Goal: Task Accomplishment & Management: Manage account settings

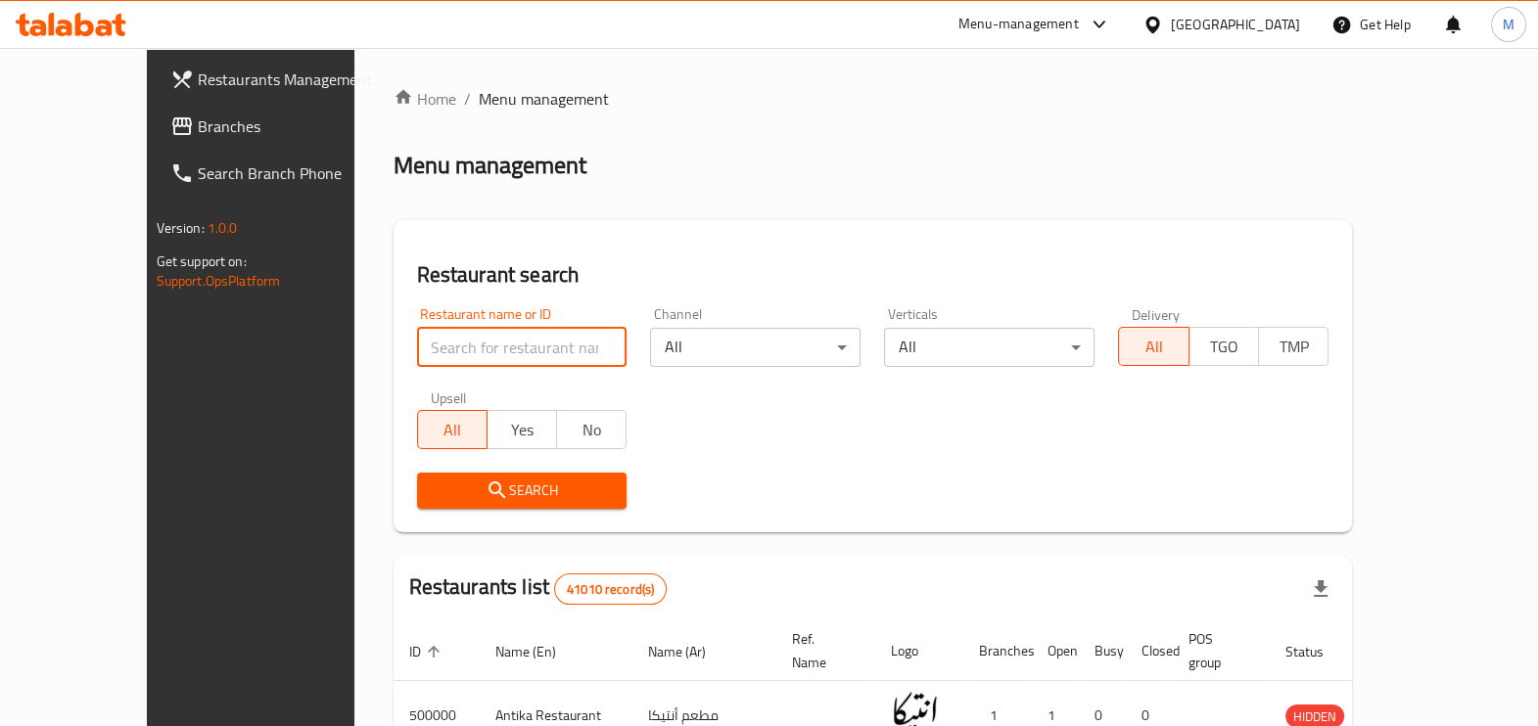
click at [464, 348] on input "search" at bounding box center [522, 347] width 211 height 39
paste input "647480"
type input "647480"
click button "Search" at bounding box center [522, 491] width 211 height 36
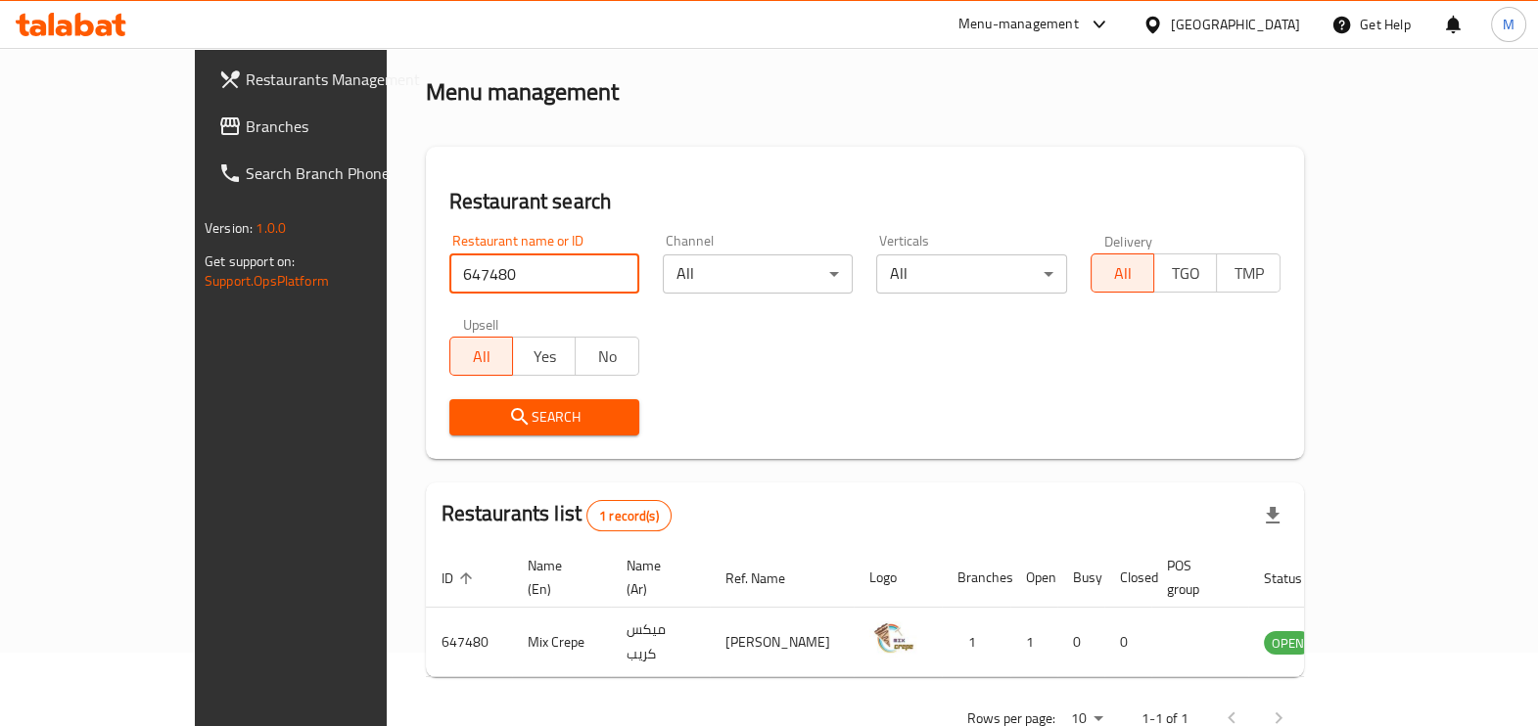
scroll to position [107, 0]
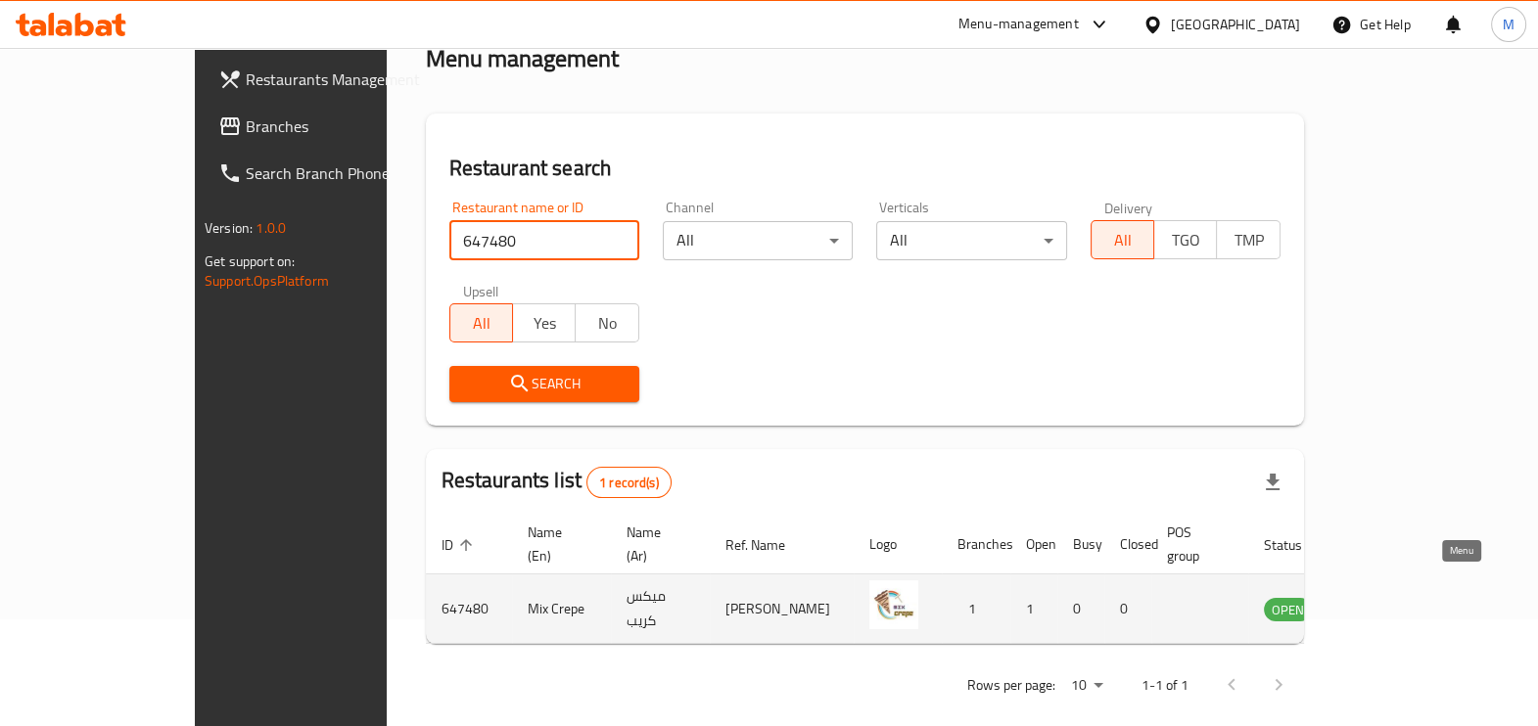
click at [1390, 597] on icon "enhanced table" at bounding box center [1378, 608] width 23 height 23
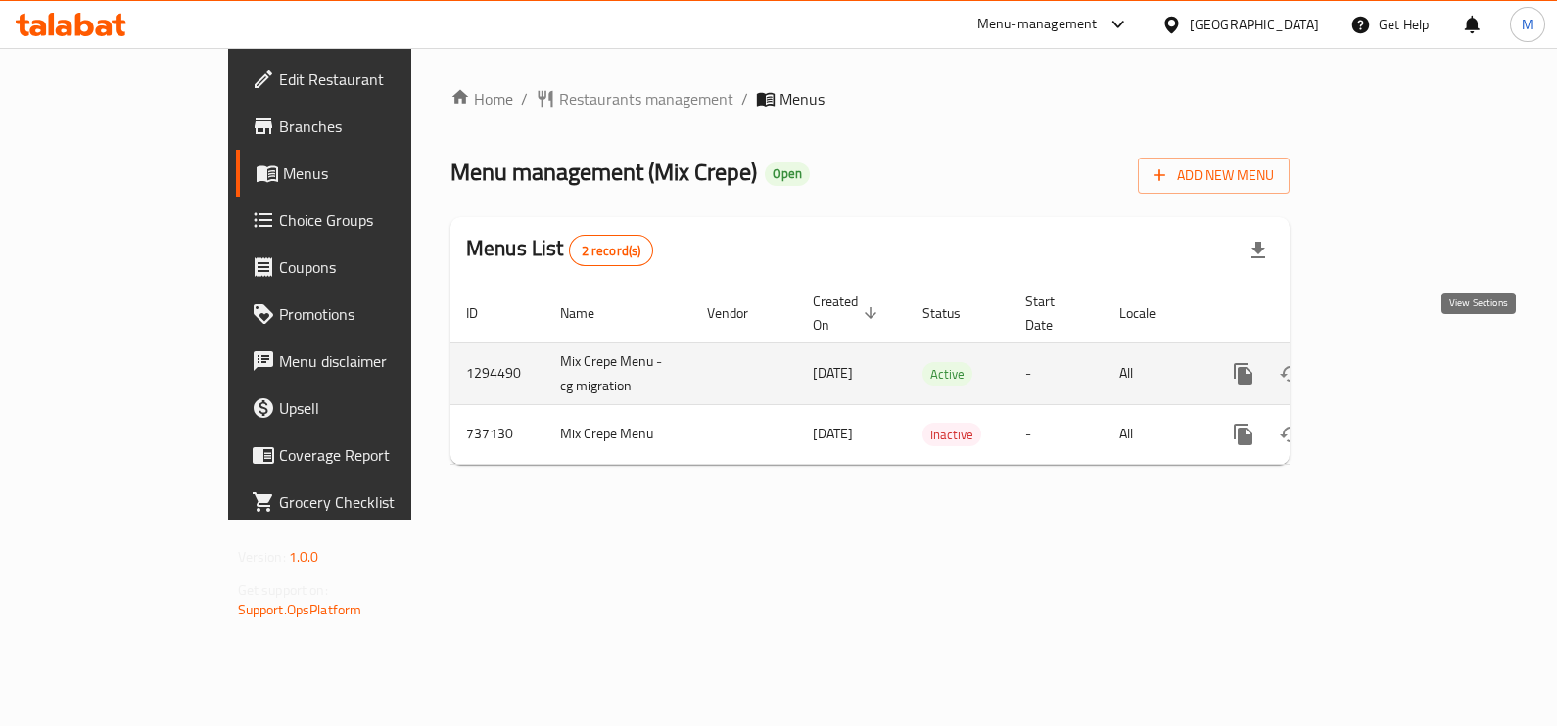
click at [1396, 362] on icon "enhanced table" at bounding box center [1384, 373] width 23 height 23
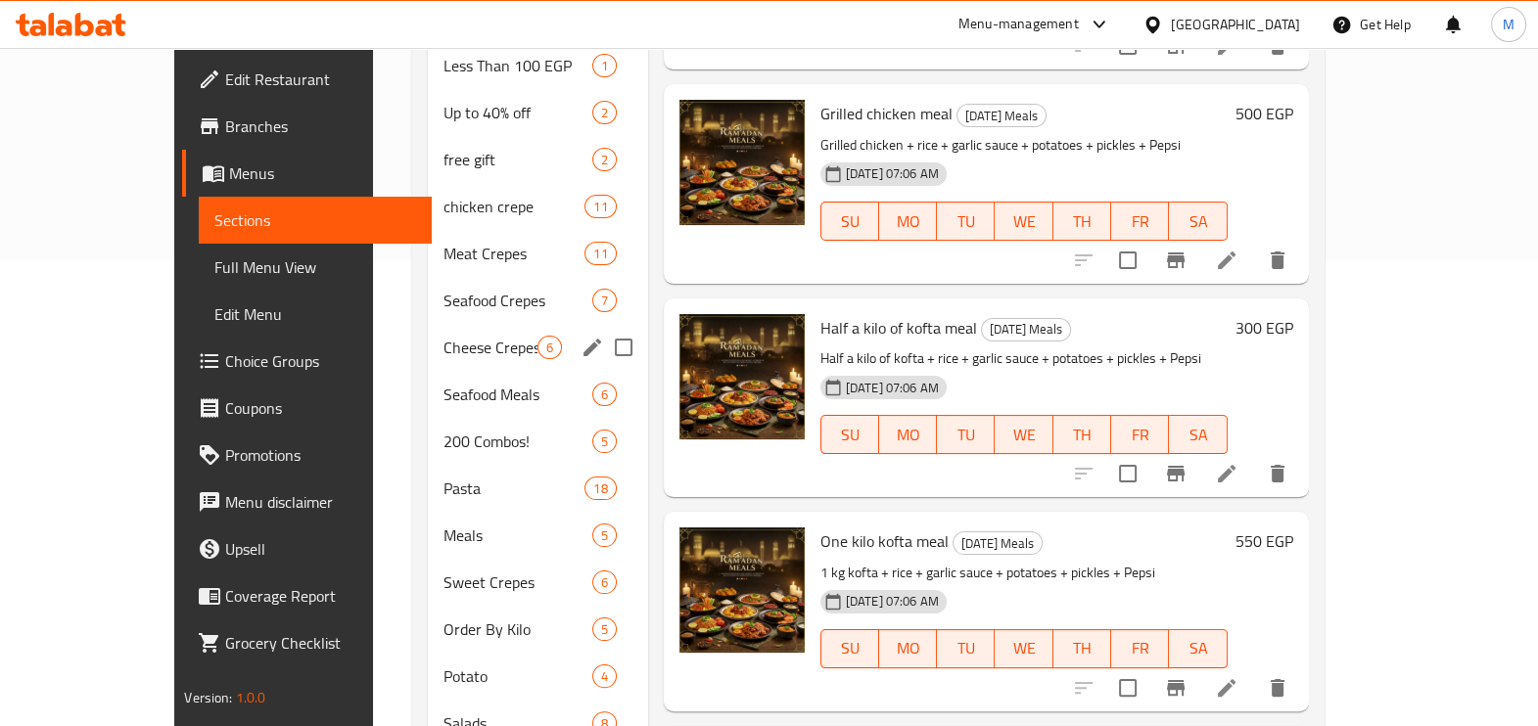
scroll to position [489, 0]
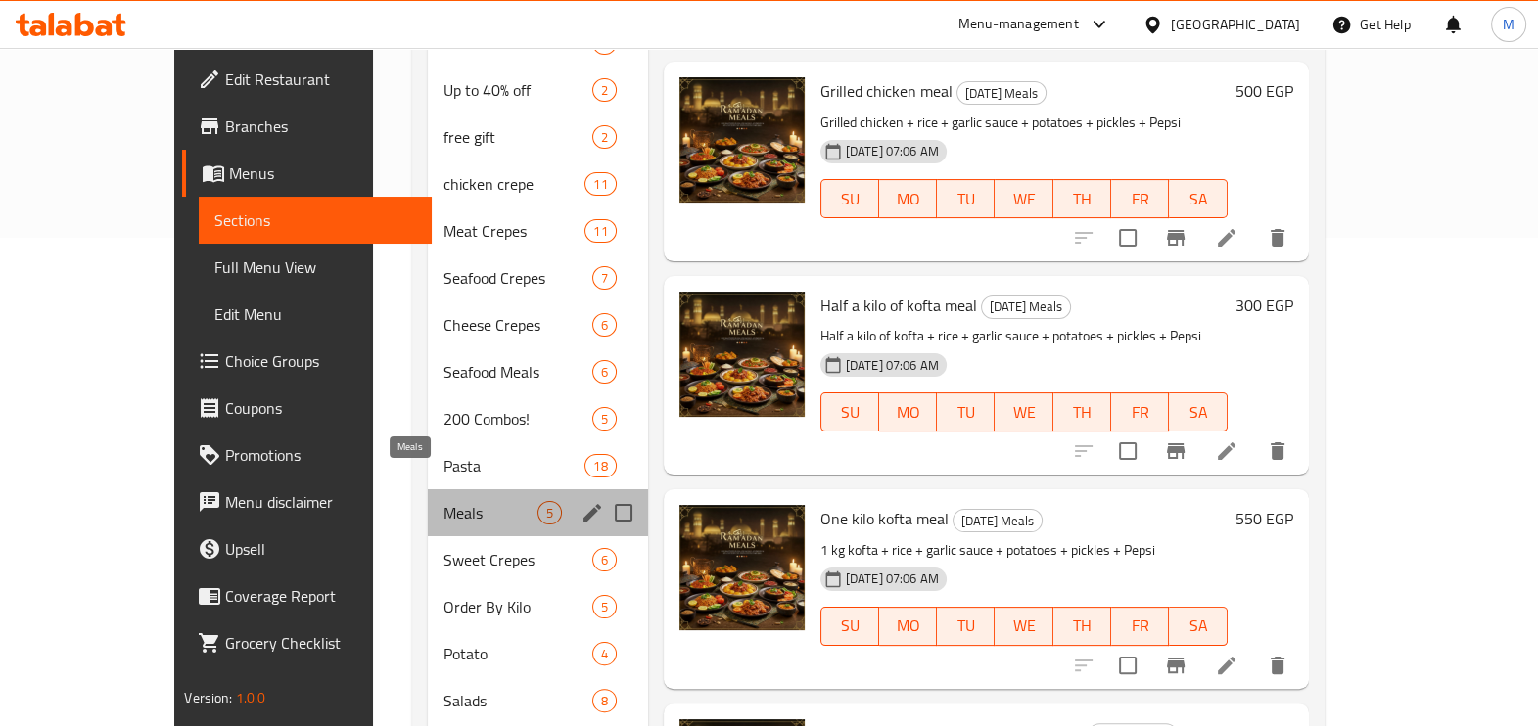
click at [444, 501] on span "Meals" at bounding box center [491, 512] width 94 height 23
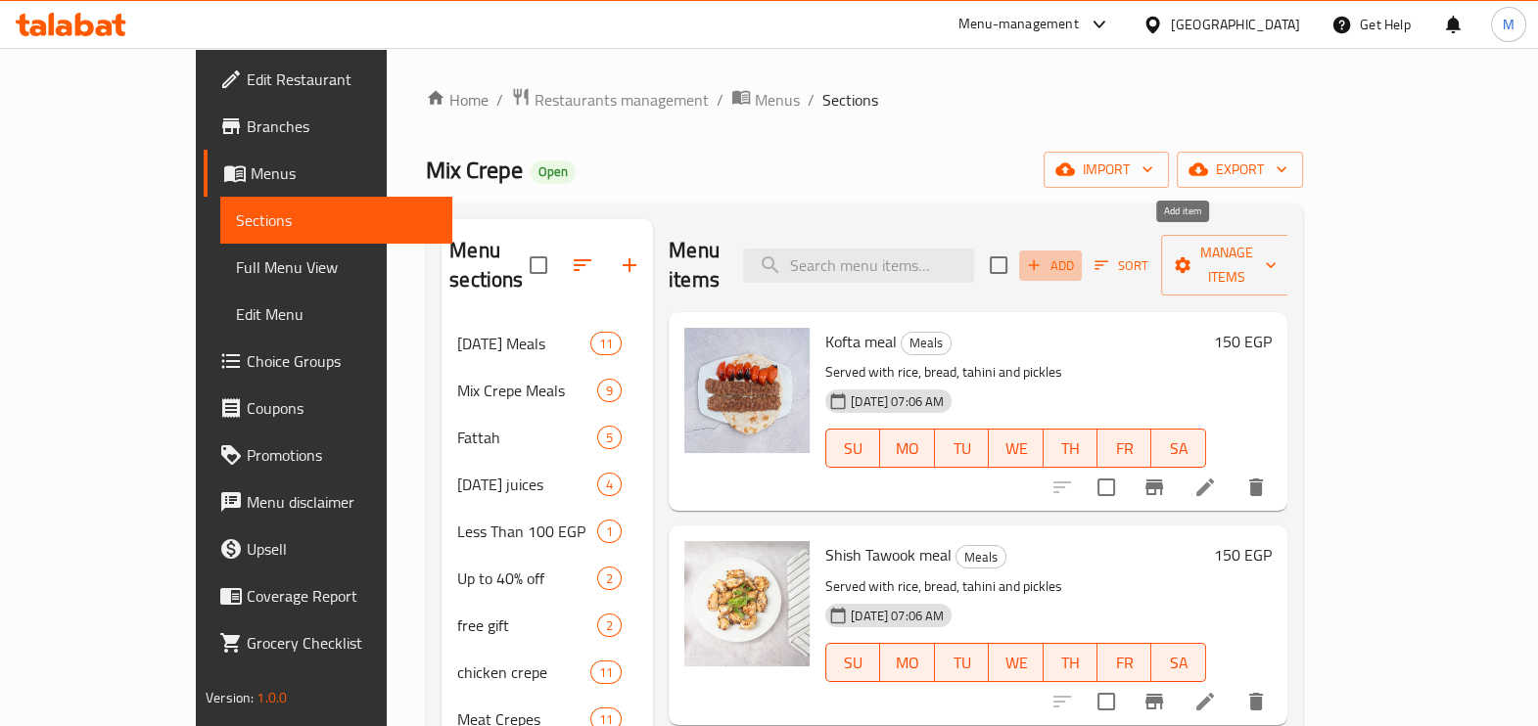
click at [1082, 263] on button "Add" at bounding box center [1050, 266] width 63 height 30
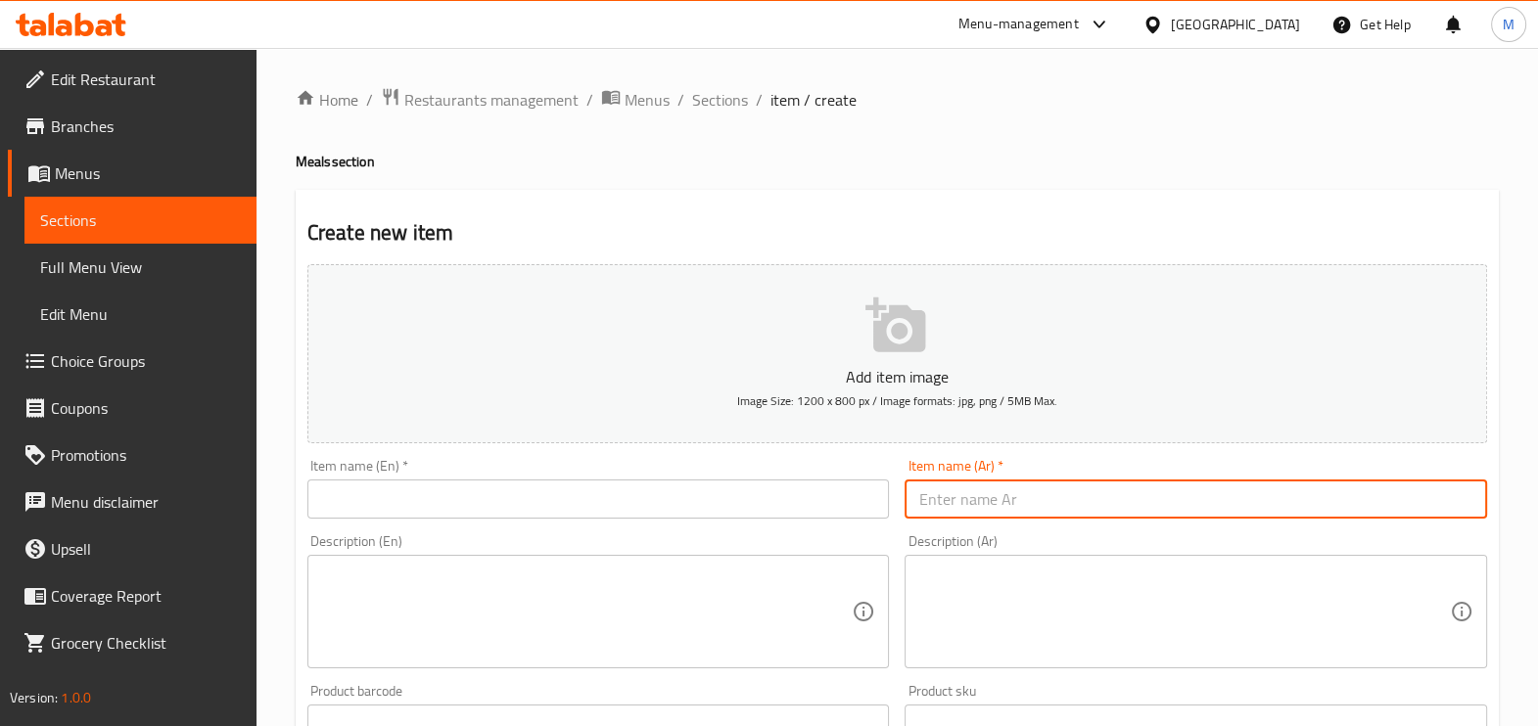
click at [1008, 480] on input "text" at bounding box center [1196, 499] width 583 height 39
paste input "وجبه كفته ٢٥٠ج"
drag, startPoint x: 948, startPoint y: 500, endPoint x: 871, endPoint y: 500, distance: 76.4
click at [871, 500] on div "Add item image Image Size: 1200 x 800 px / Image formats: jpg, png / 5MB Max. I…" at bounding box center [897, 679] width 1195 height 844
click at [932, 495] on input "وجبه كفته ٢٥٠ج" at bounding box center [1196, 499] width 583 height 39
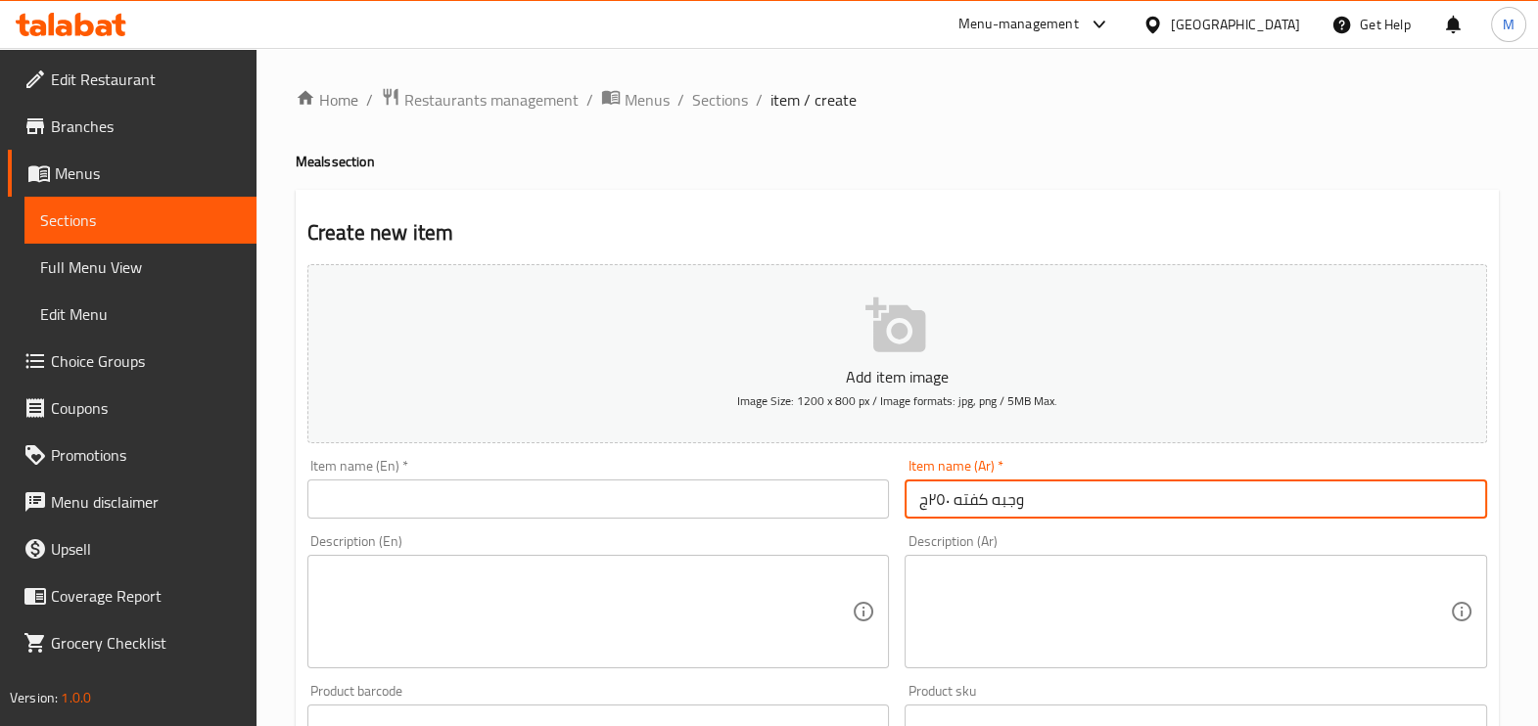
click at [932, 495] on input "وجبه كفته ٢٥٠ج" at bounding box center [1196, 499] width 583 height 39
type input "وجبه كفته"
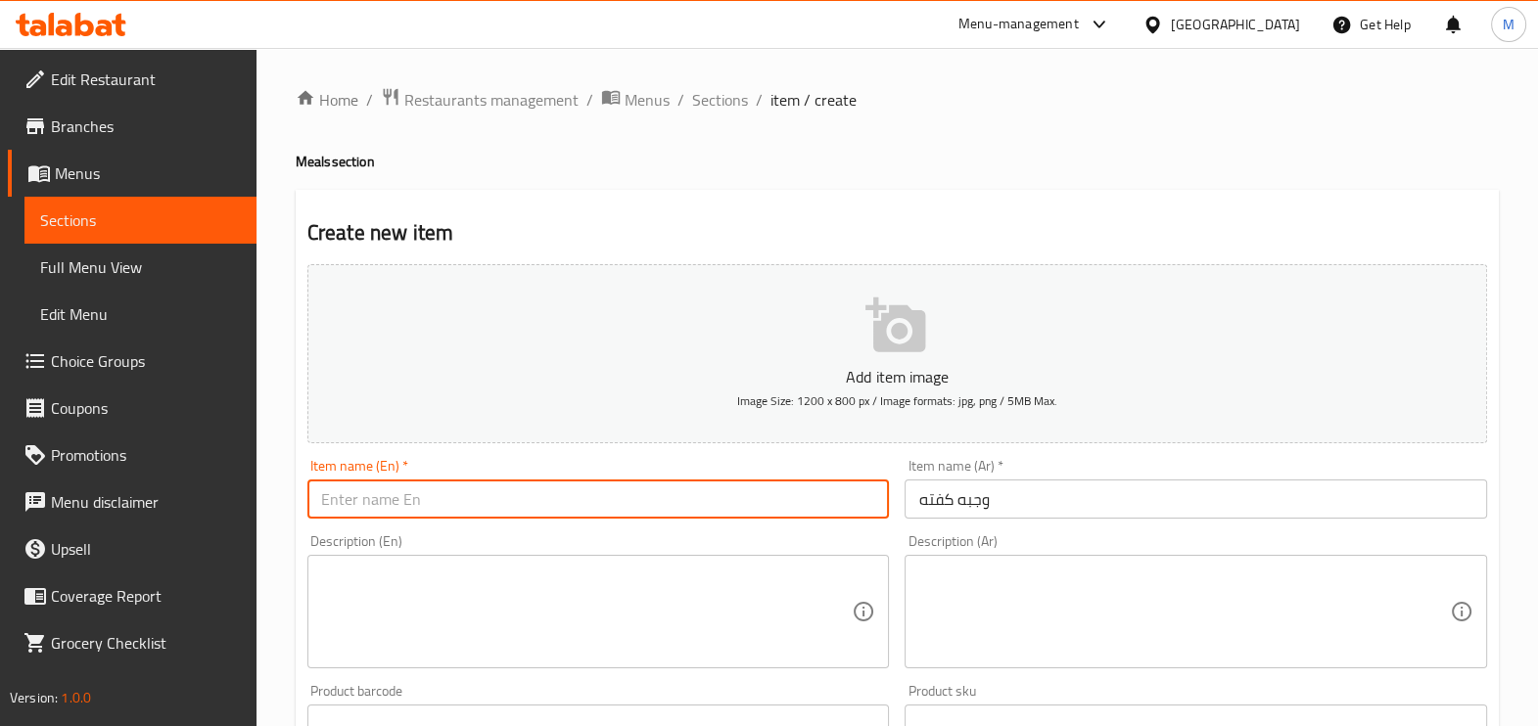
click at [583, 485] on input "text" at bounding box center [598, 499] width 583 height 39
paste input "Kofta meal"
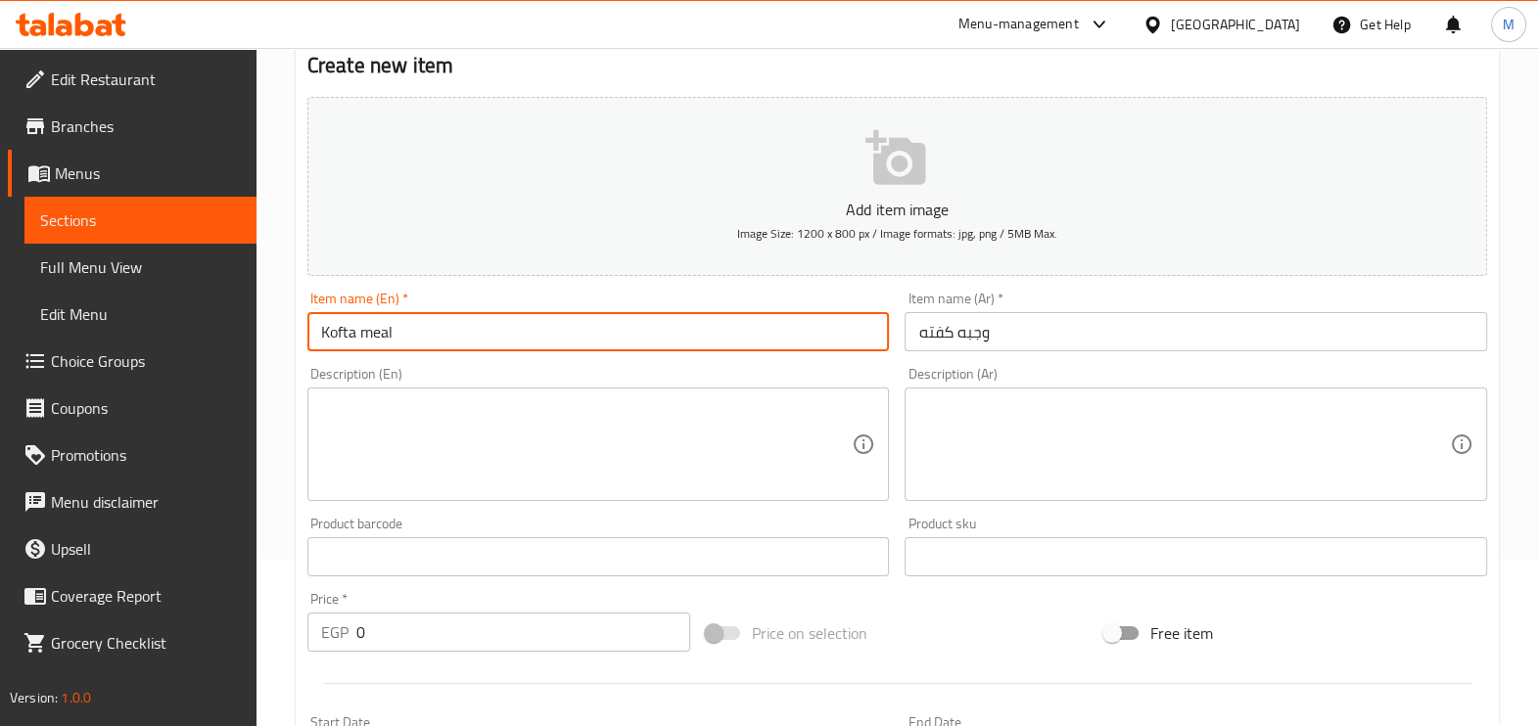
scroll to position [244, 0]
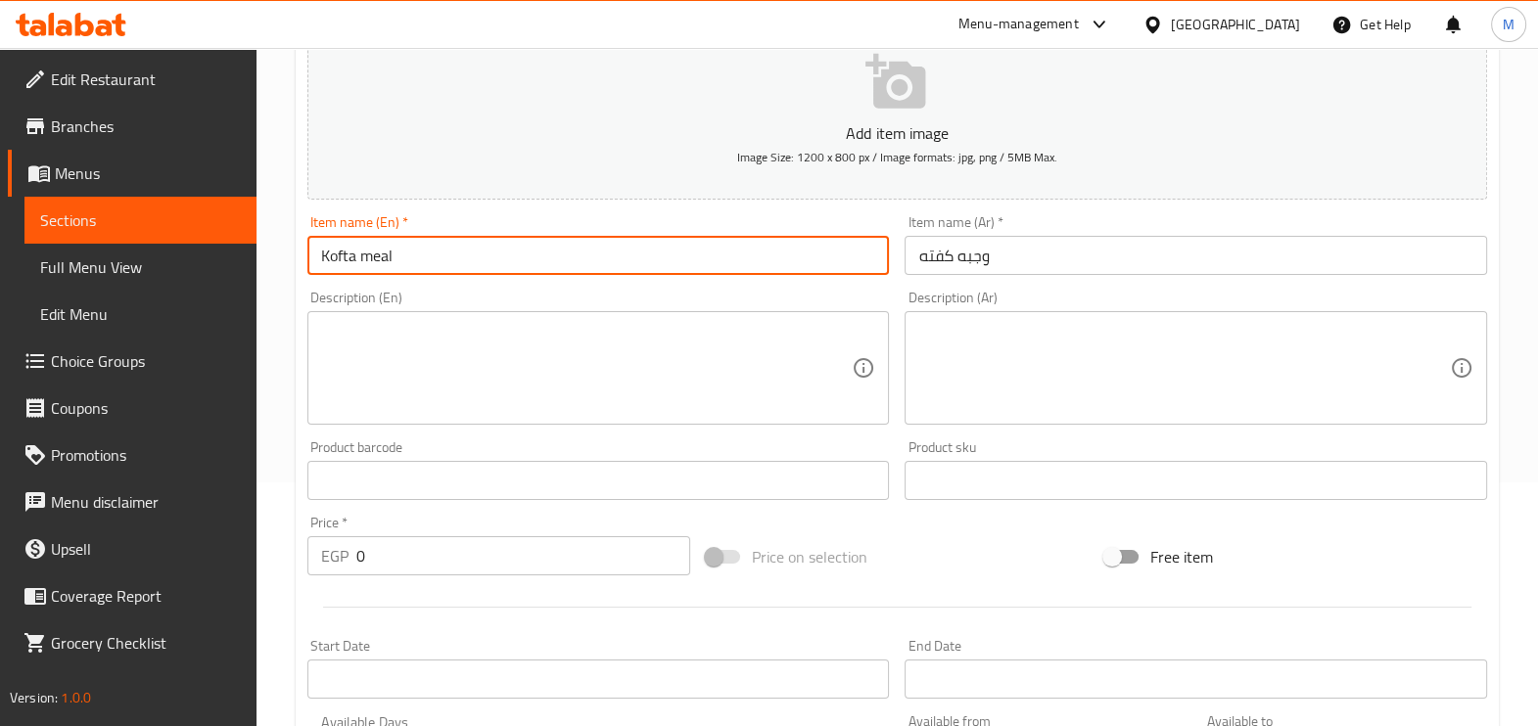
type input "Kofta meal"
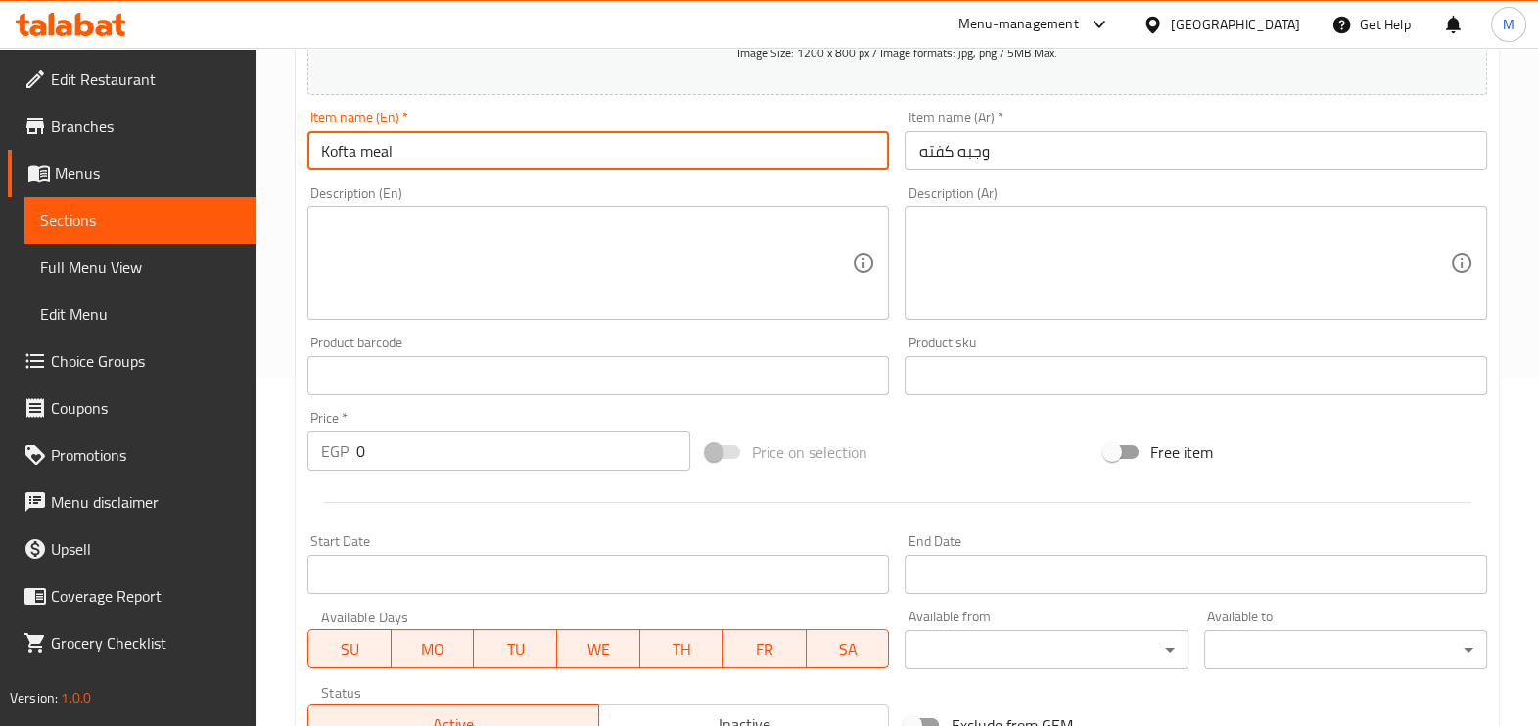
scroll to position [489, 0]
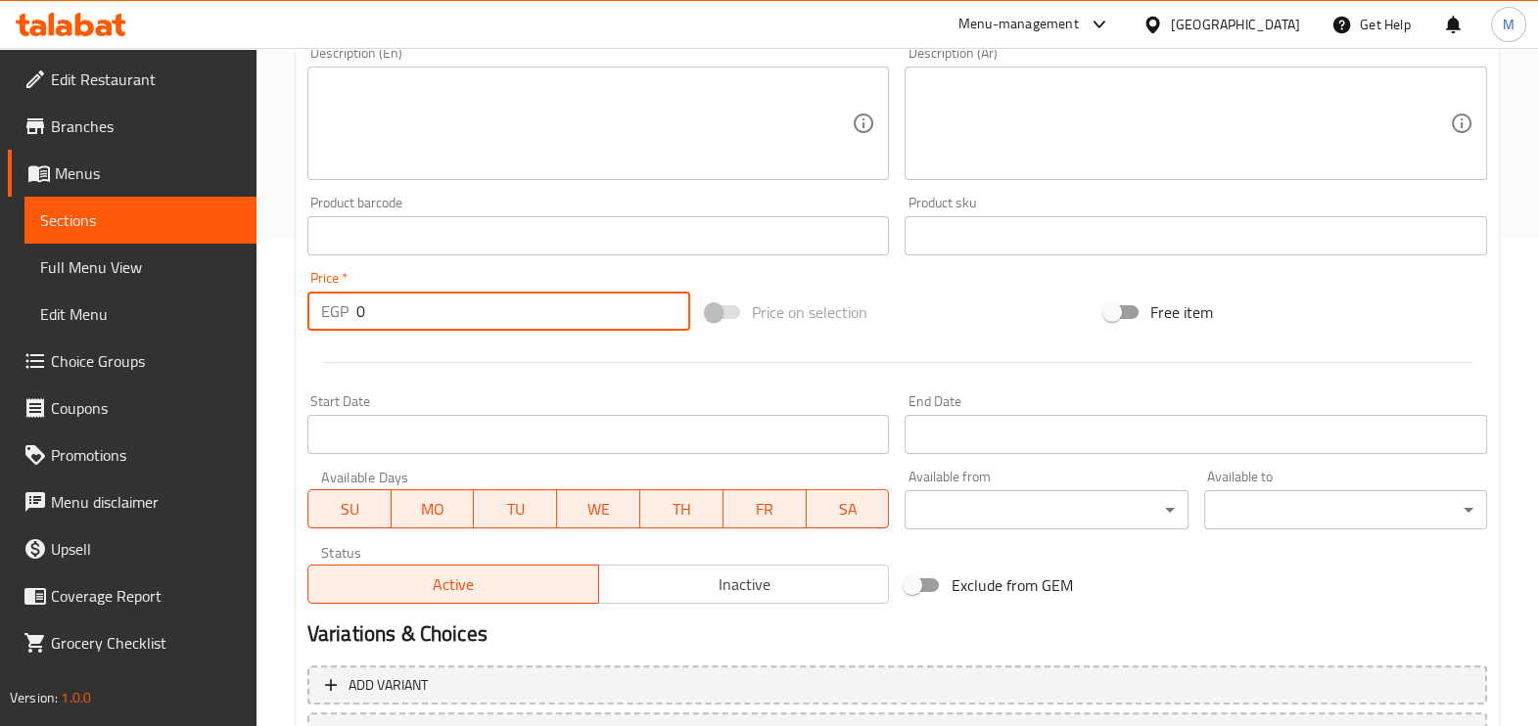
click at [478, 318] on input "0" at bounding box center [523, 311] width 334 height 39
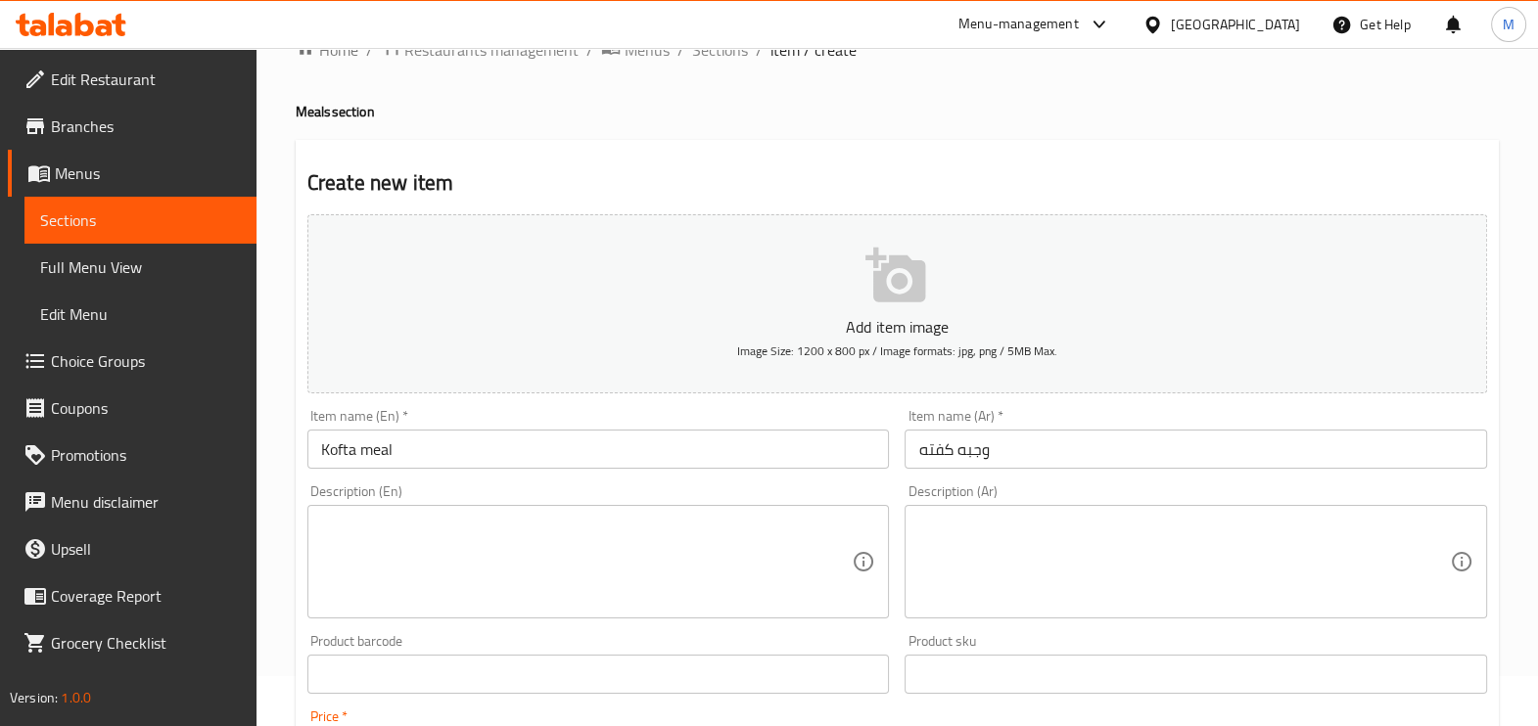
scroll to position [43, 0]
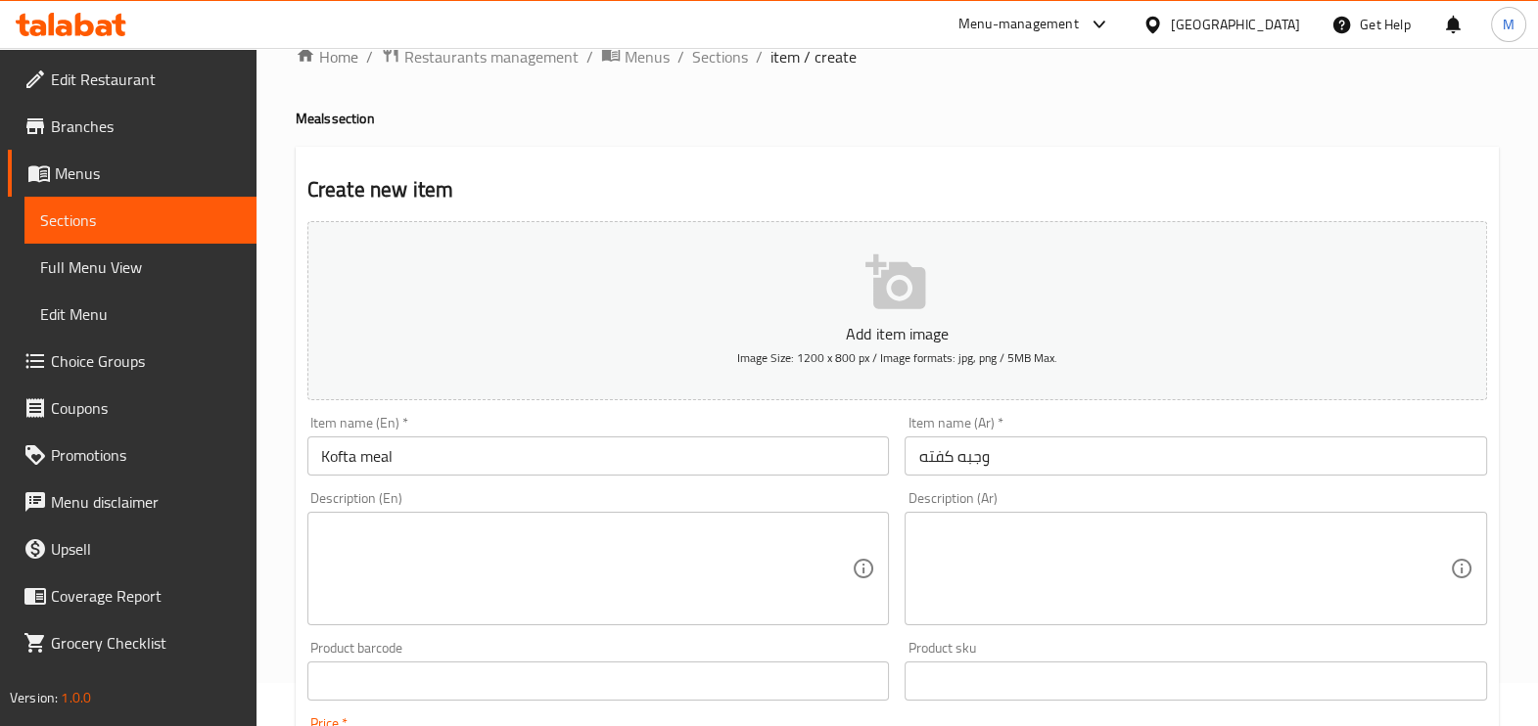
type input "250"
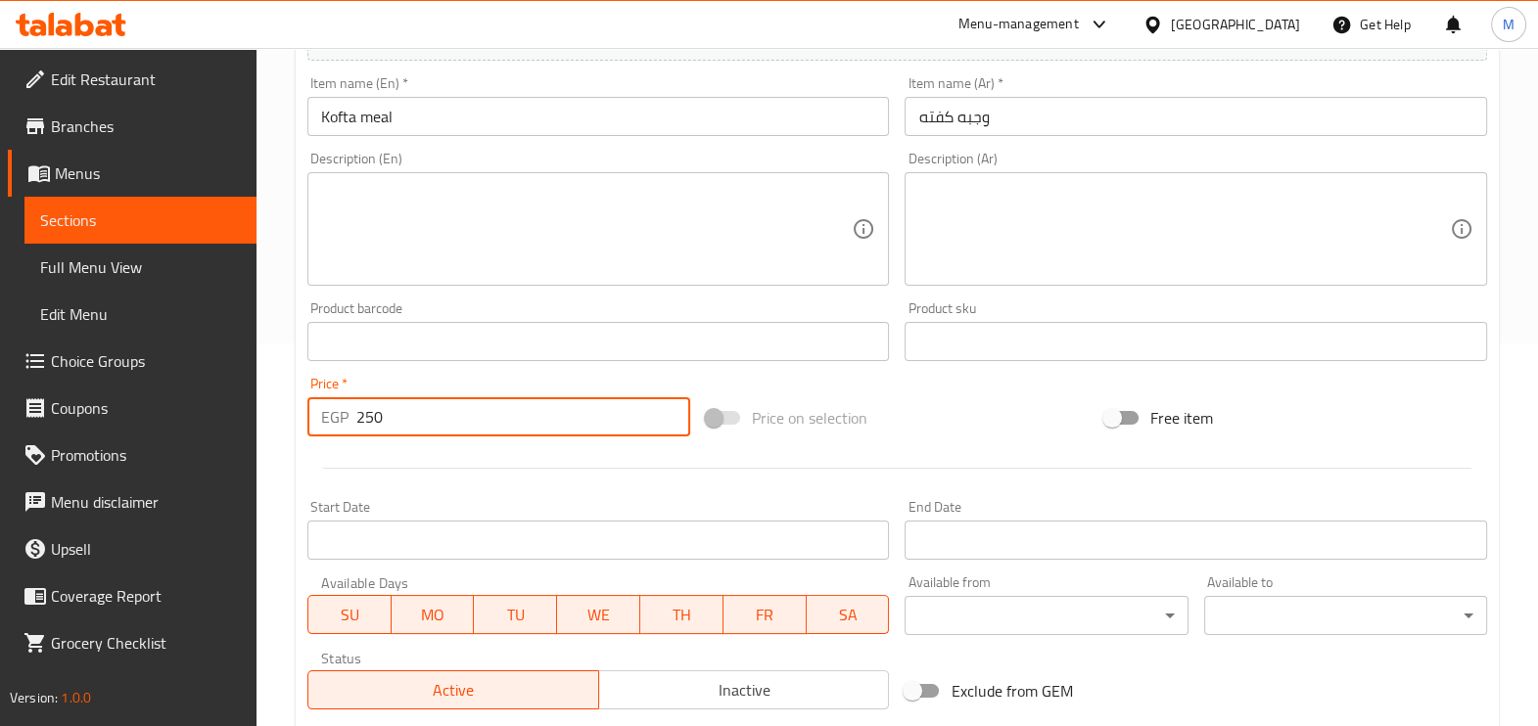
scroll to position [655, 0]
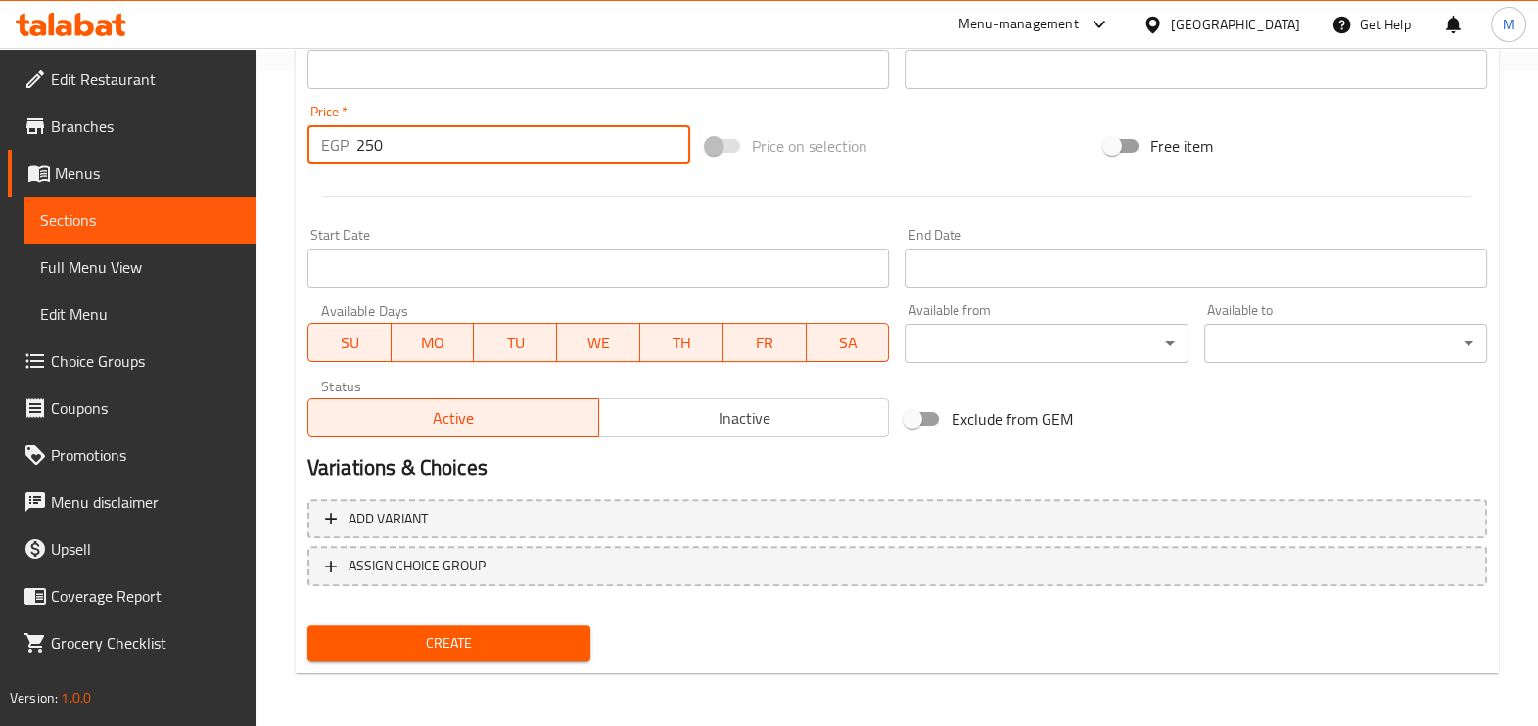
click at [493, 647] on span "Create" at bounding box center [449, 644] width 252 height 24
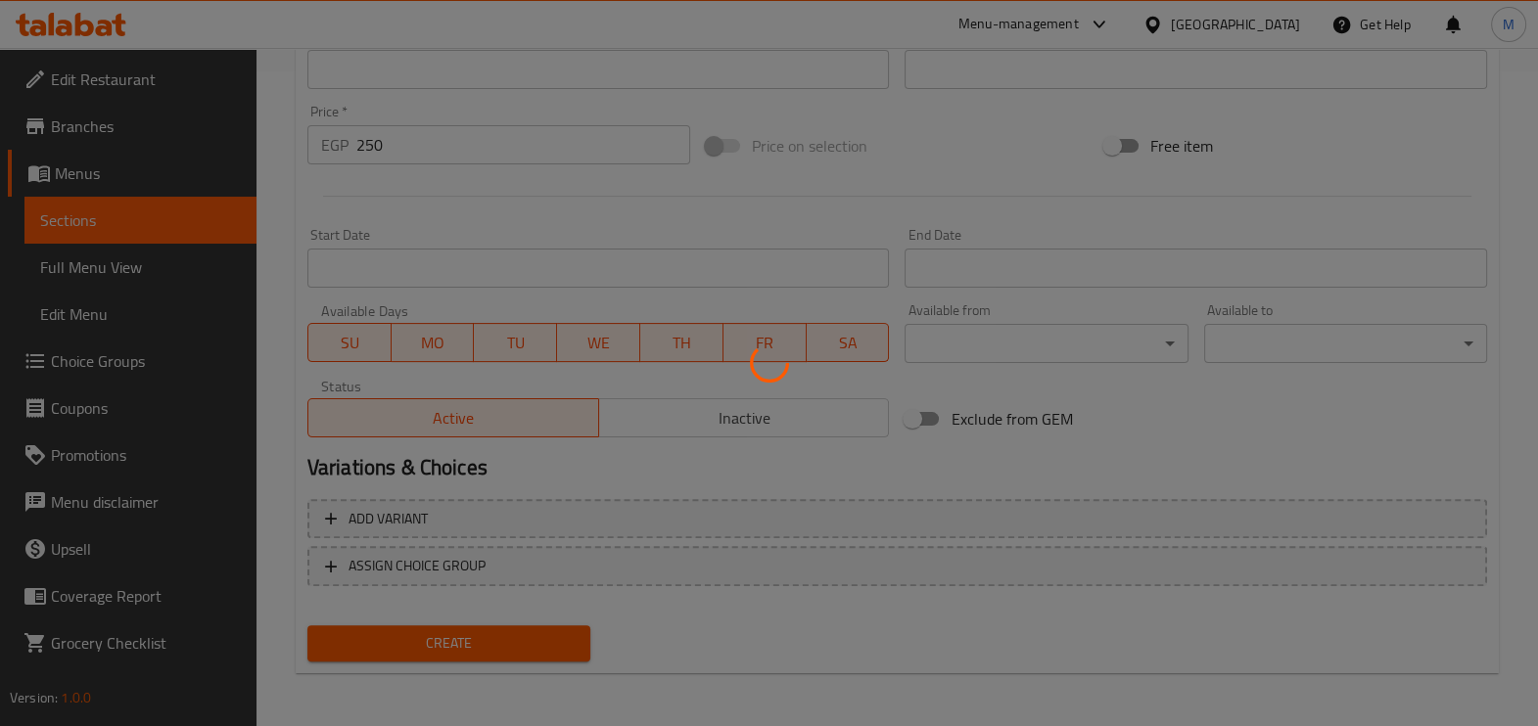
type input "0"
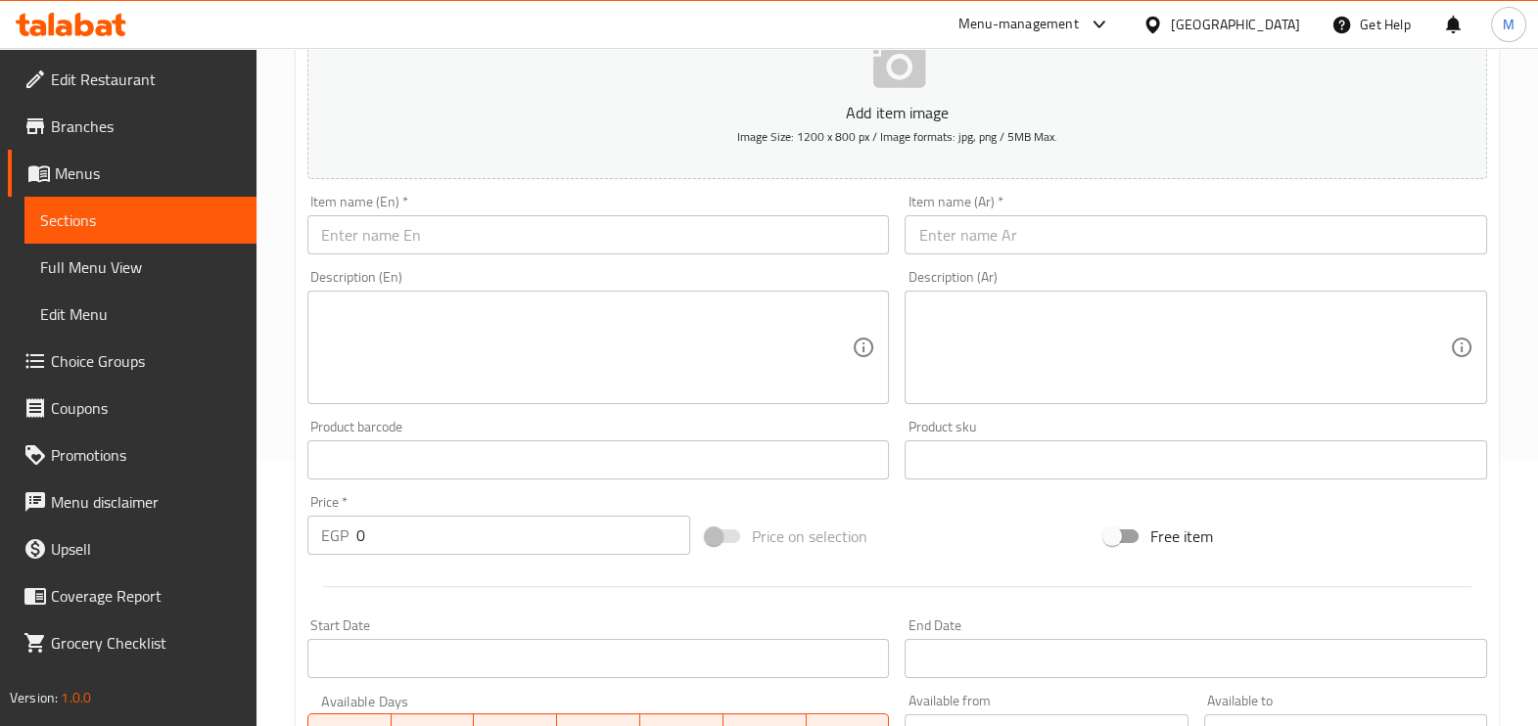
scroll to position [165, 0]
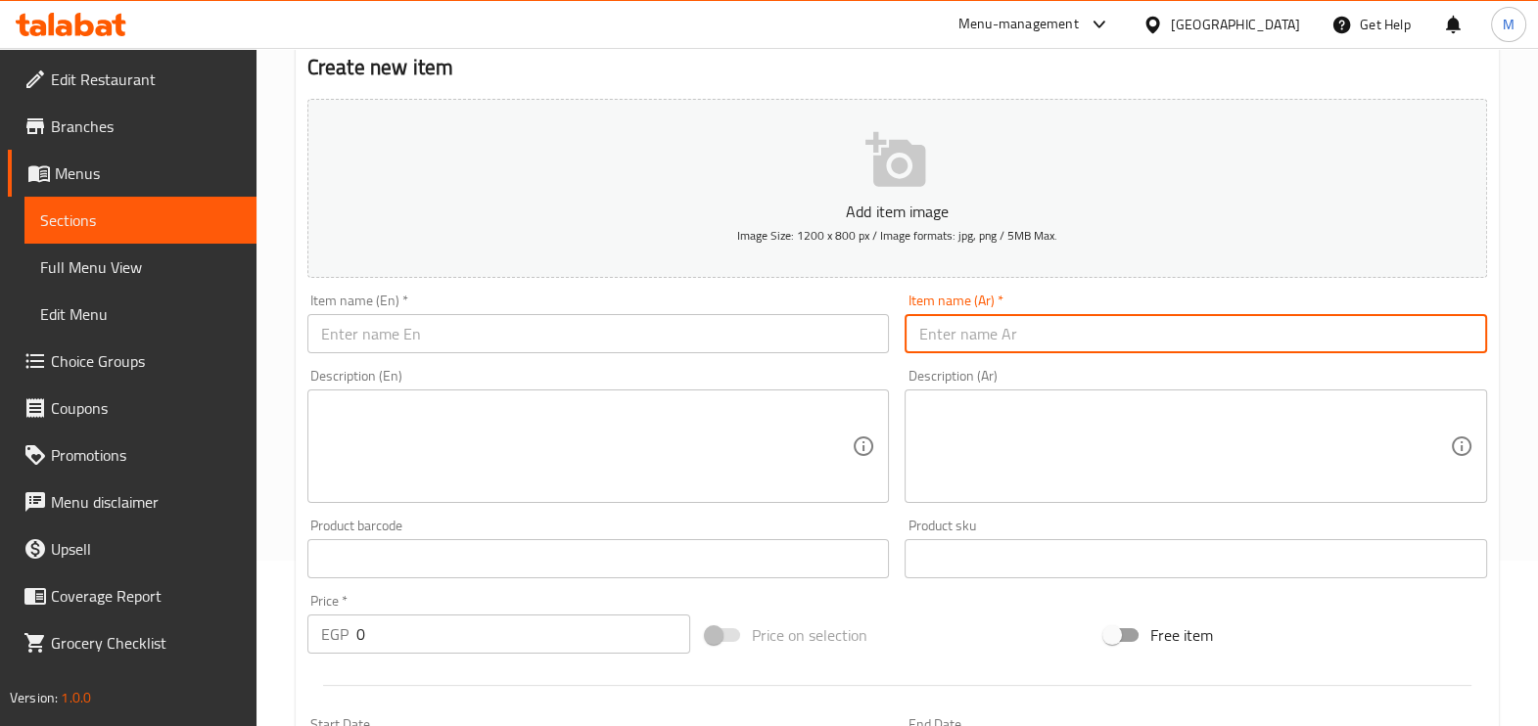
click at [928, 323] on input "text" at bounding box center [1196, 333] width 583 height 39
click at [759, 323] on input "text" at bounding box center [598, 333] width 583 height 39
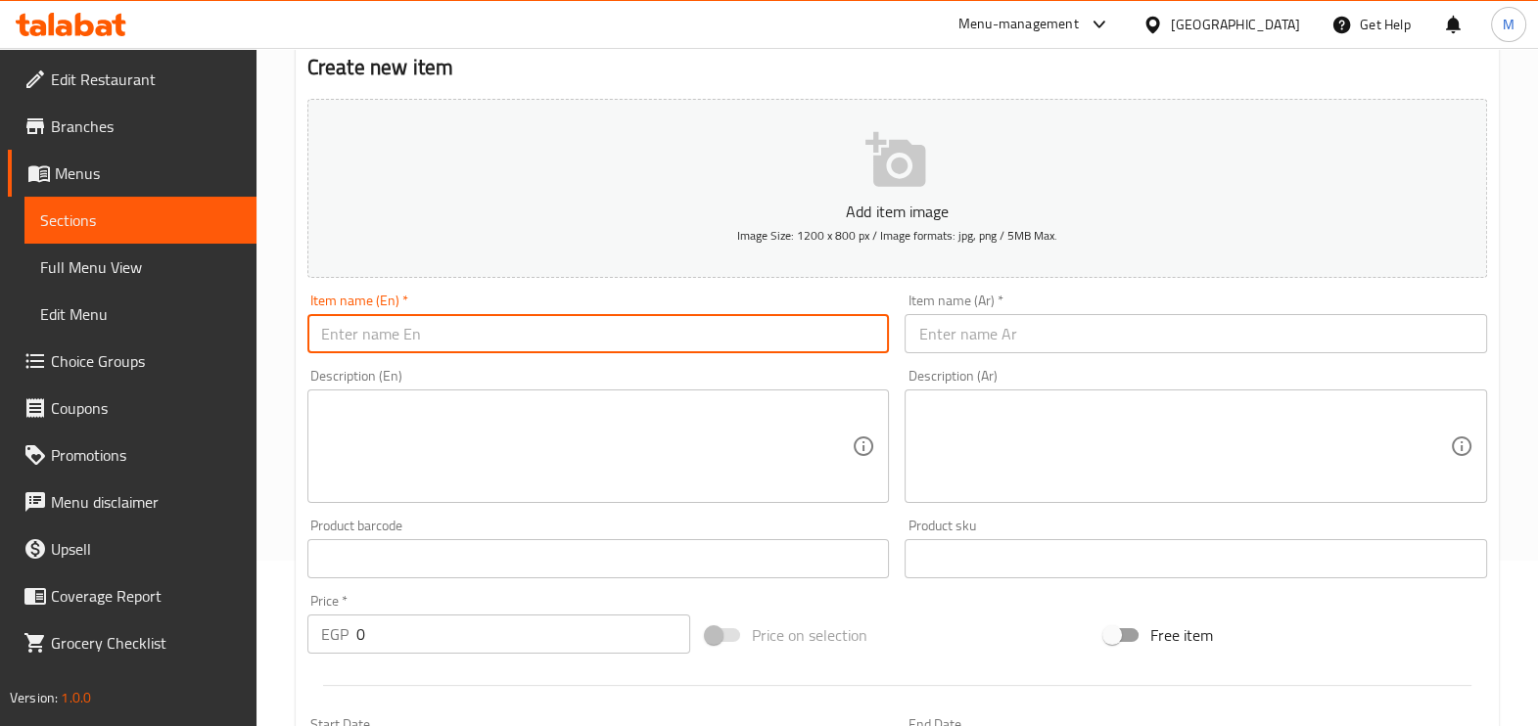
paste input "[DEMOGRAPHIC_DATA] tawook meal"
type input "[DEMOGRAPHIC_DATA] tawook meal"
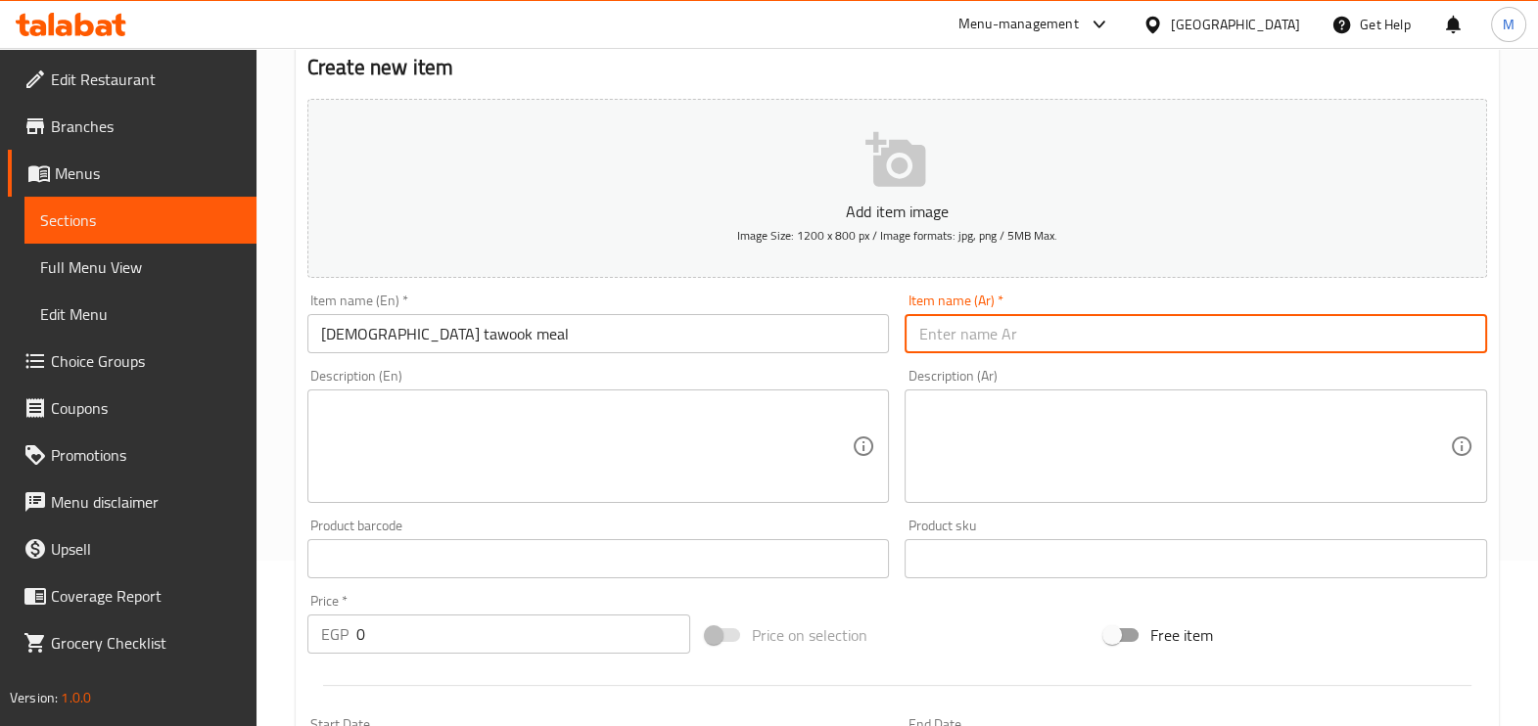
click at [1091, 328] on input "text" at bounding box center [1196, 333] width 583 height 39
paste input "وجبة شيش طاووق"
type input "وجبة شيش طاووق"
click at [593, 652] on input "0" at bounding box center [523, 634] width 334 height 39
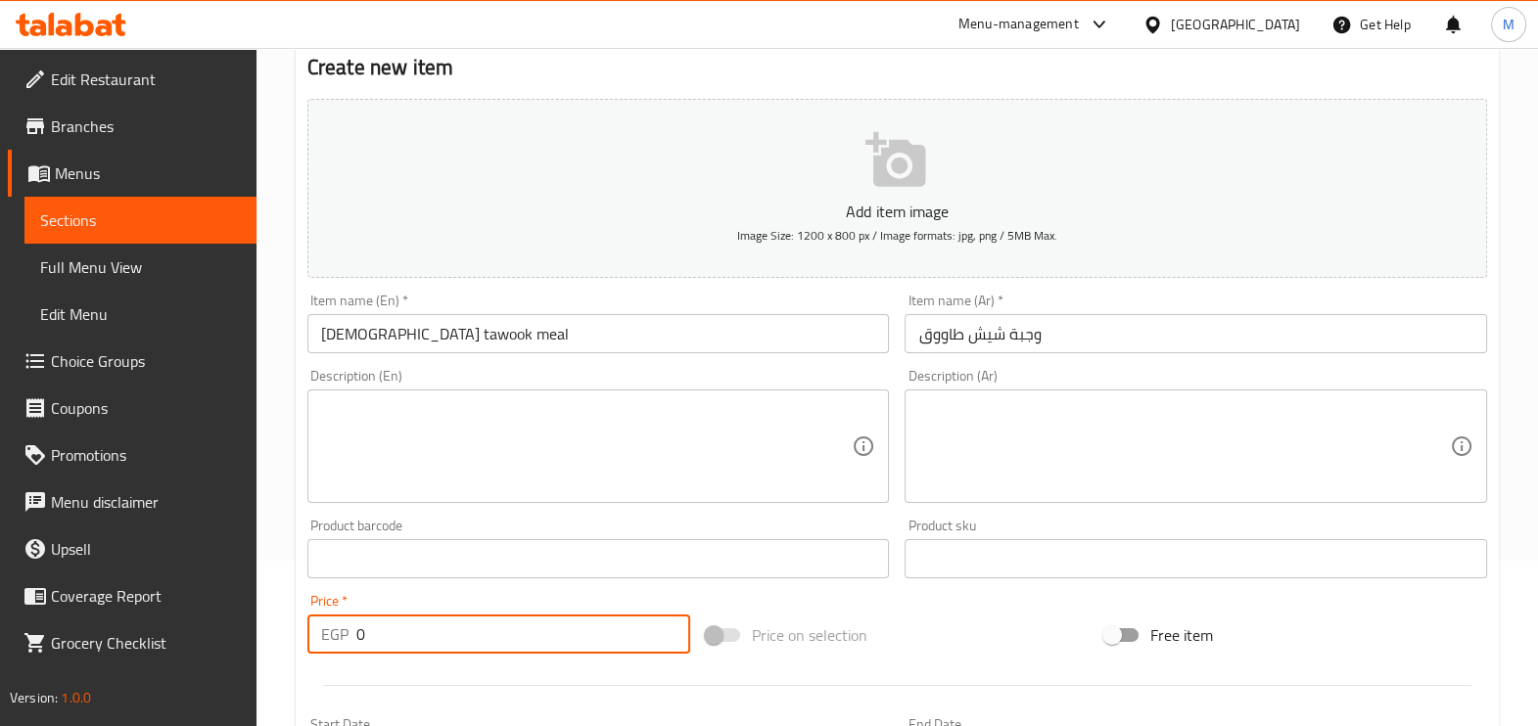
click at [593, 652] on input "0" at bounding box center [523, 634] width 334 height 39
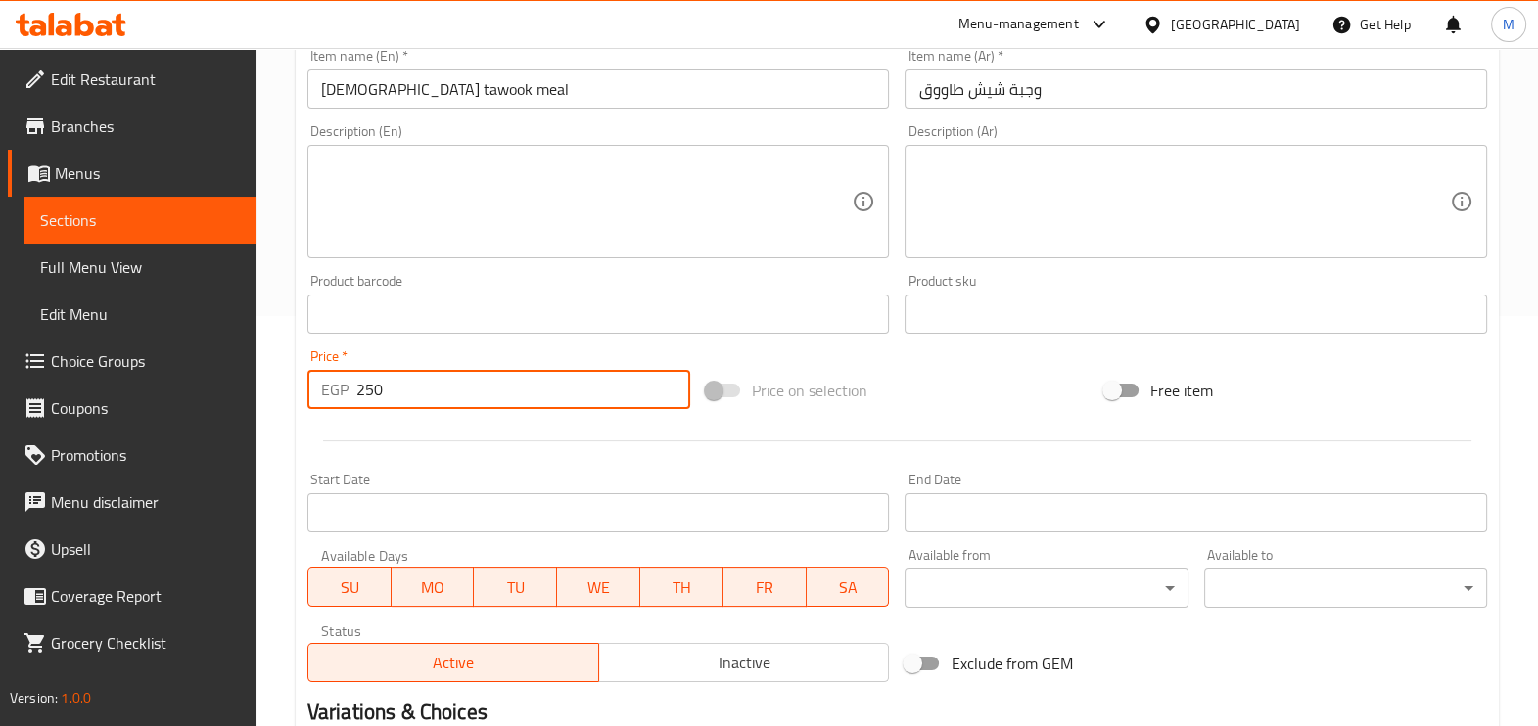
scroll to position [655, 0]
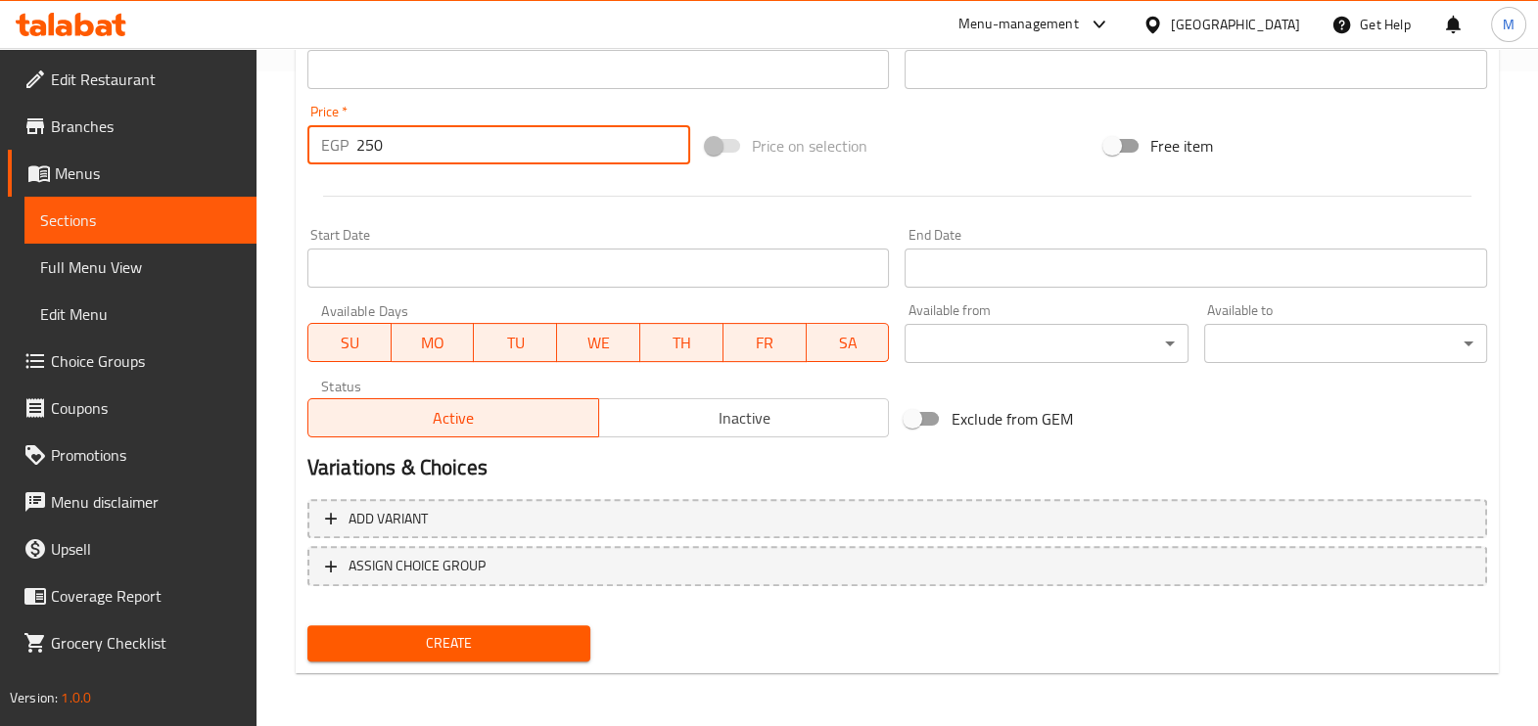
type input "250"
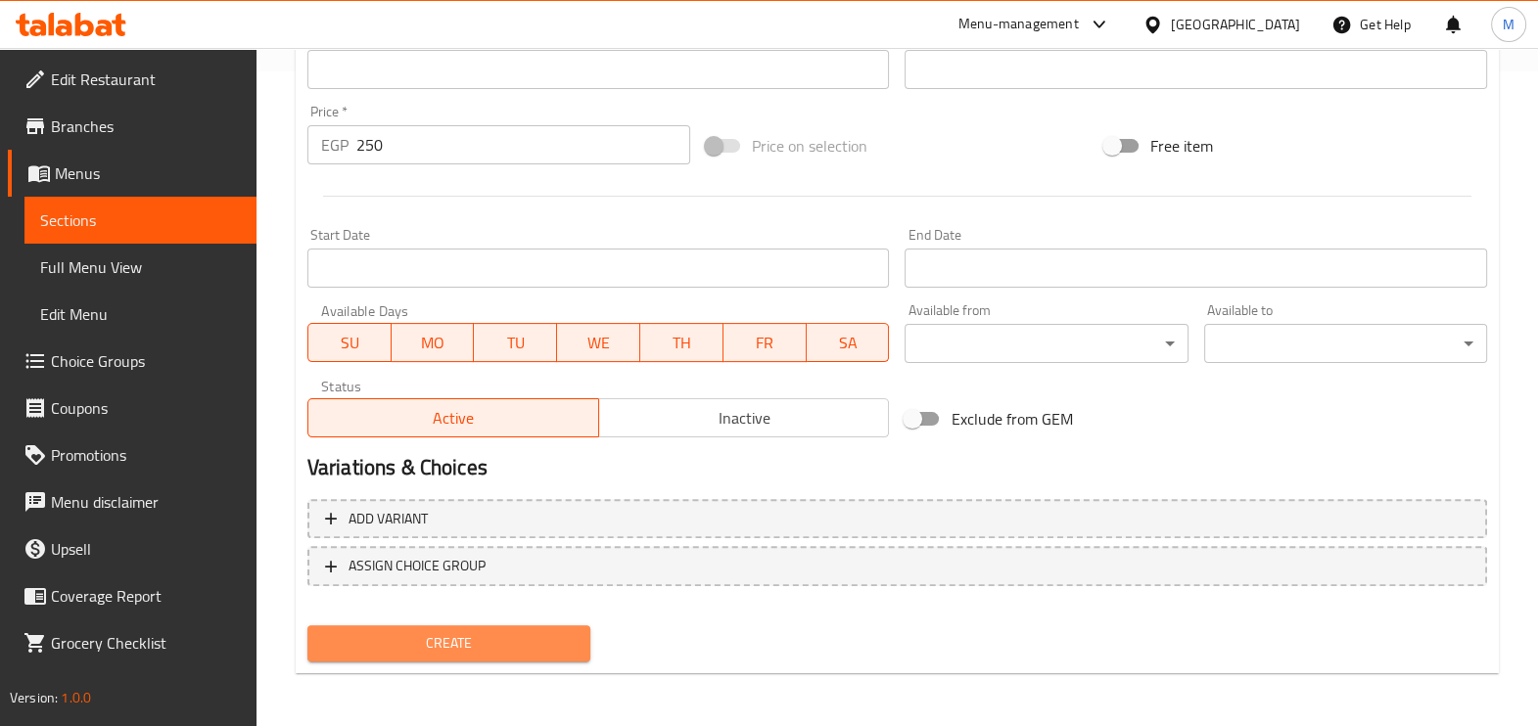
click at [568, 633] on span "Create" at bounding box center [449, 644] width 252 height 24
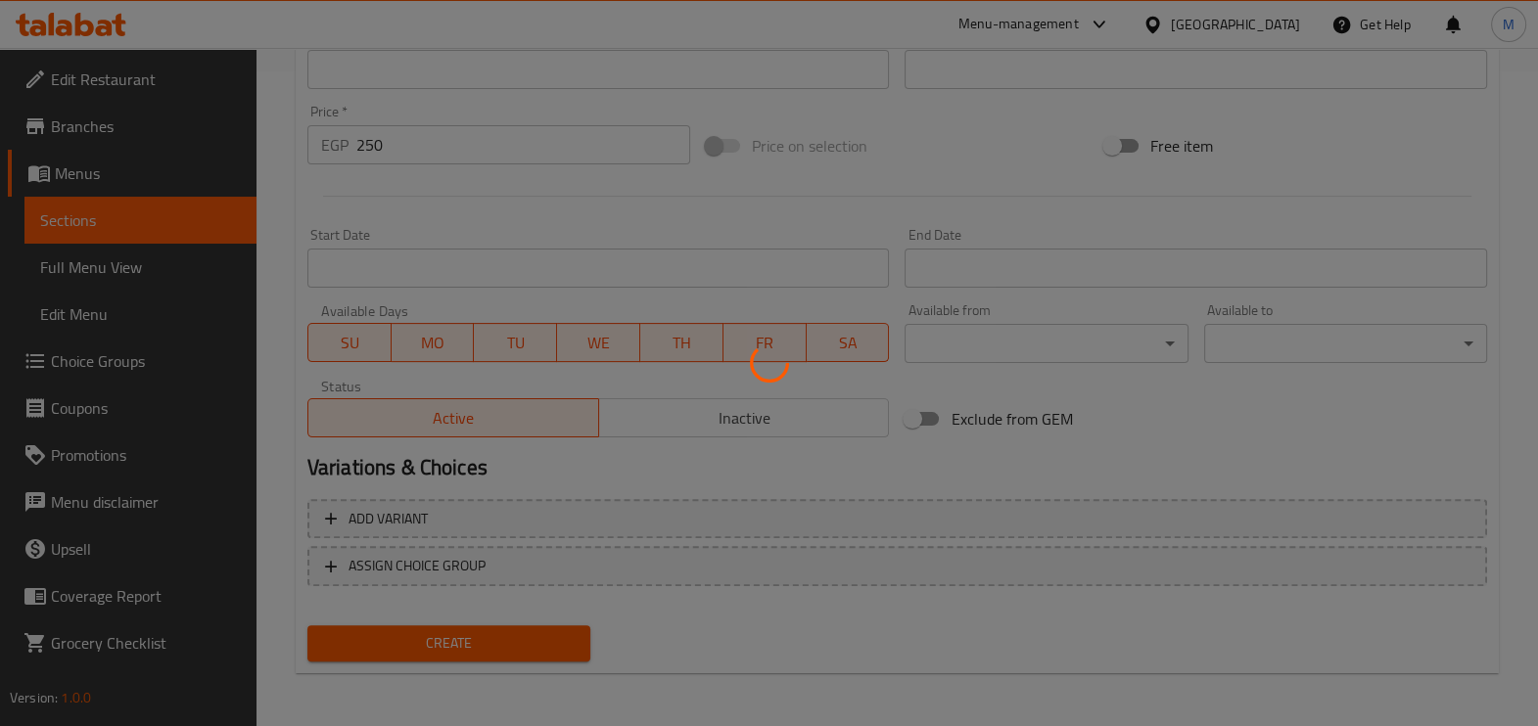
type input "0"
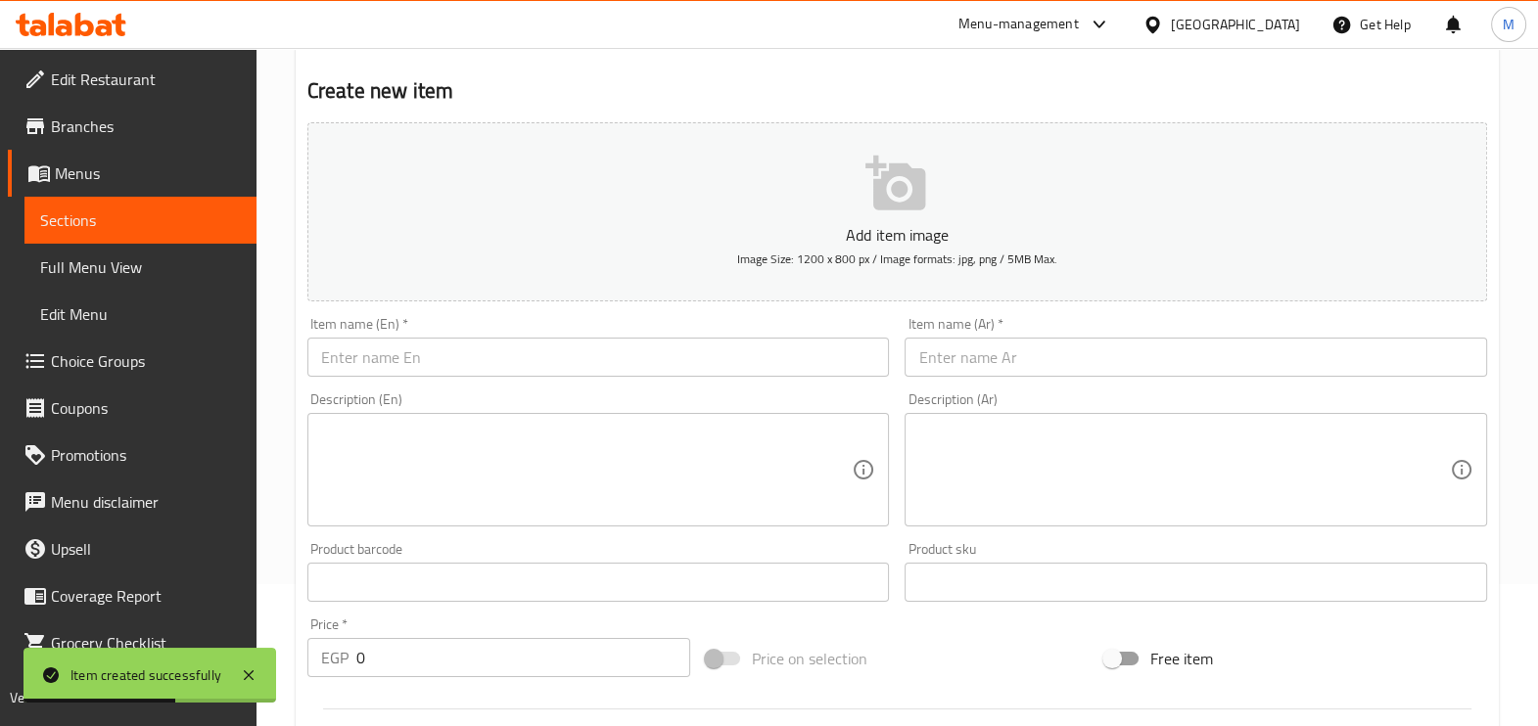
scroll to position [367, 0]
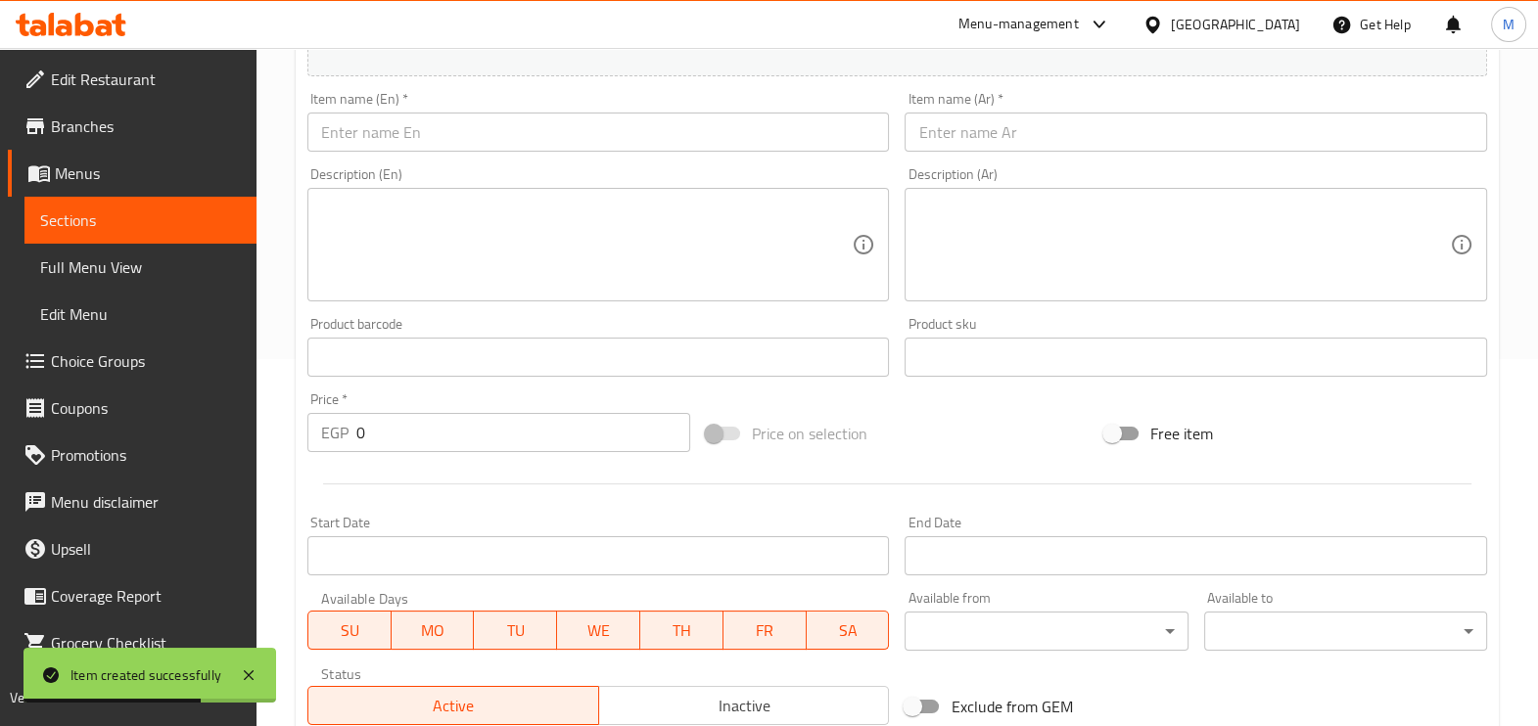
click at [1077, 166] on div "Description (Ar) Description (Ar)" at bounding box center [1196, 235] width 598 height 150
click at [1078, 144] on input "text" at bounding box center [1196, 132] width 583 height 39
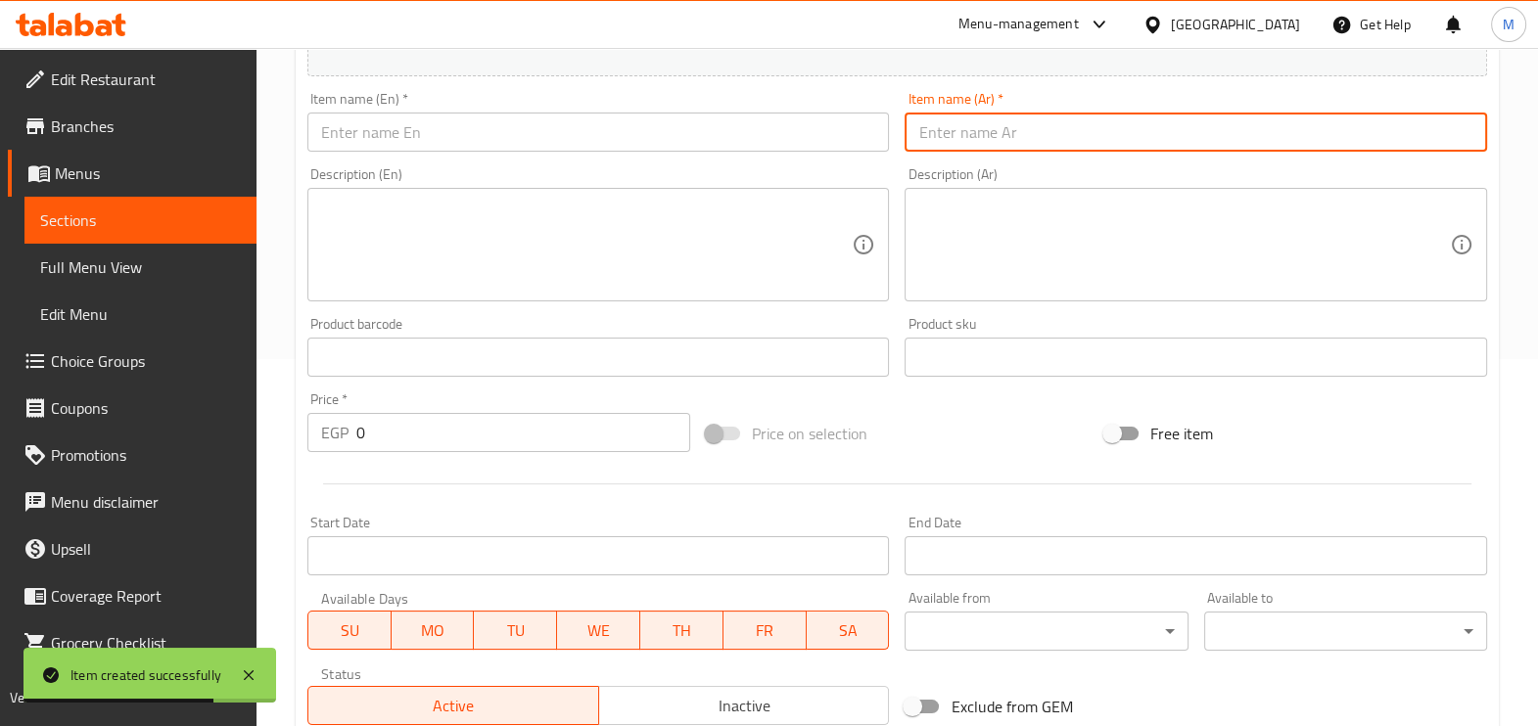
paste input "وجبه كرسبي"
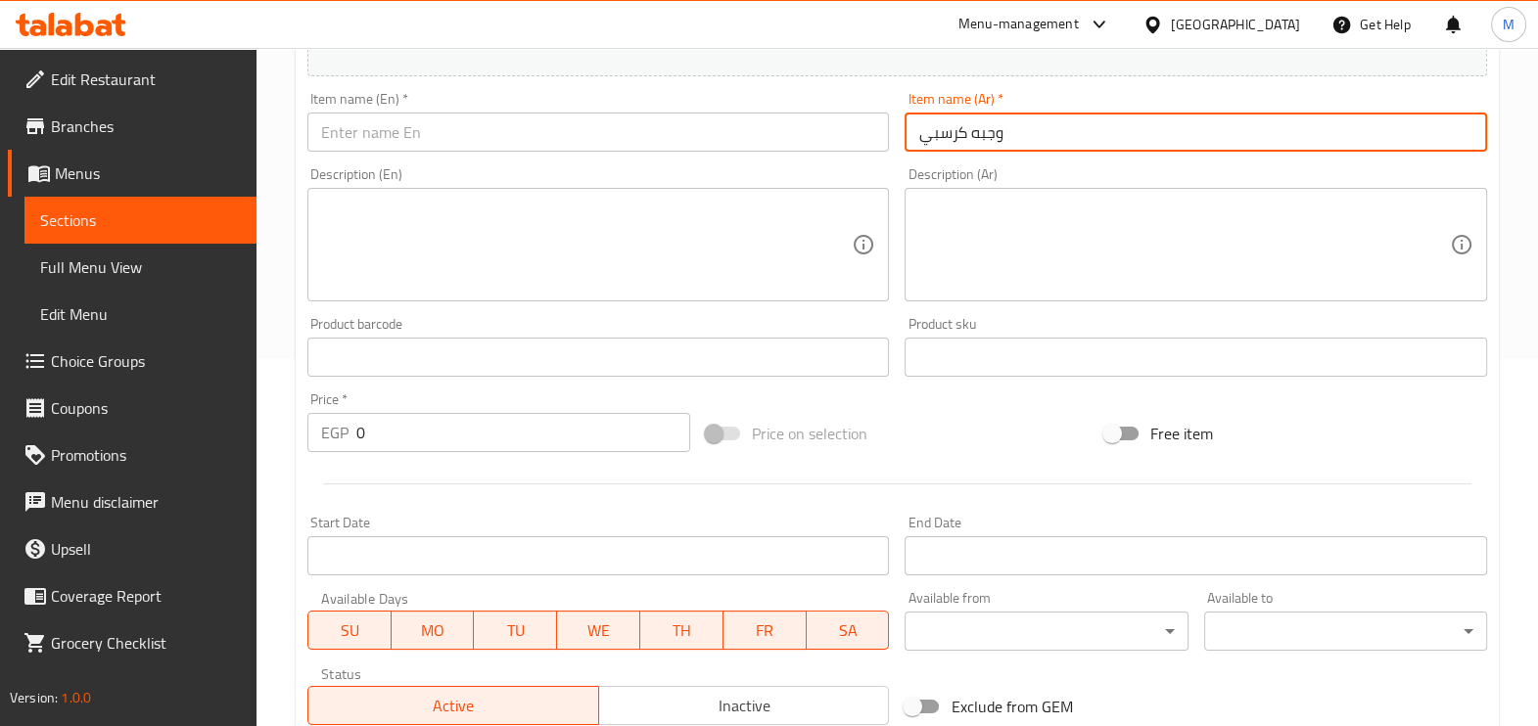
type input "وجبه كرسبي"
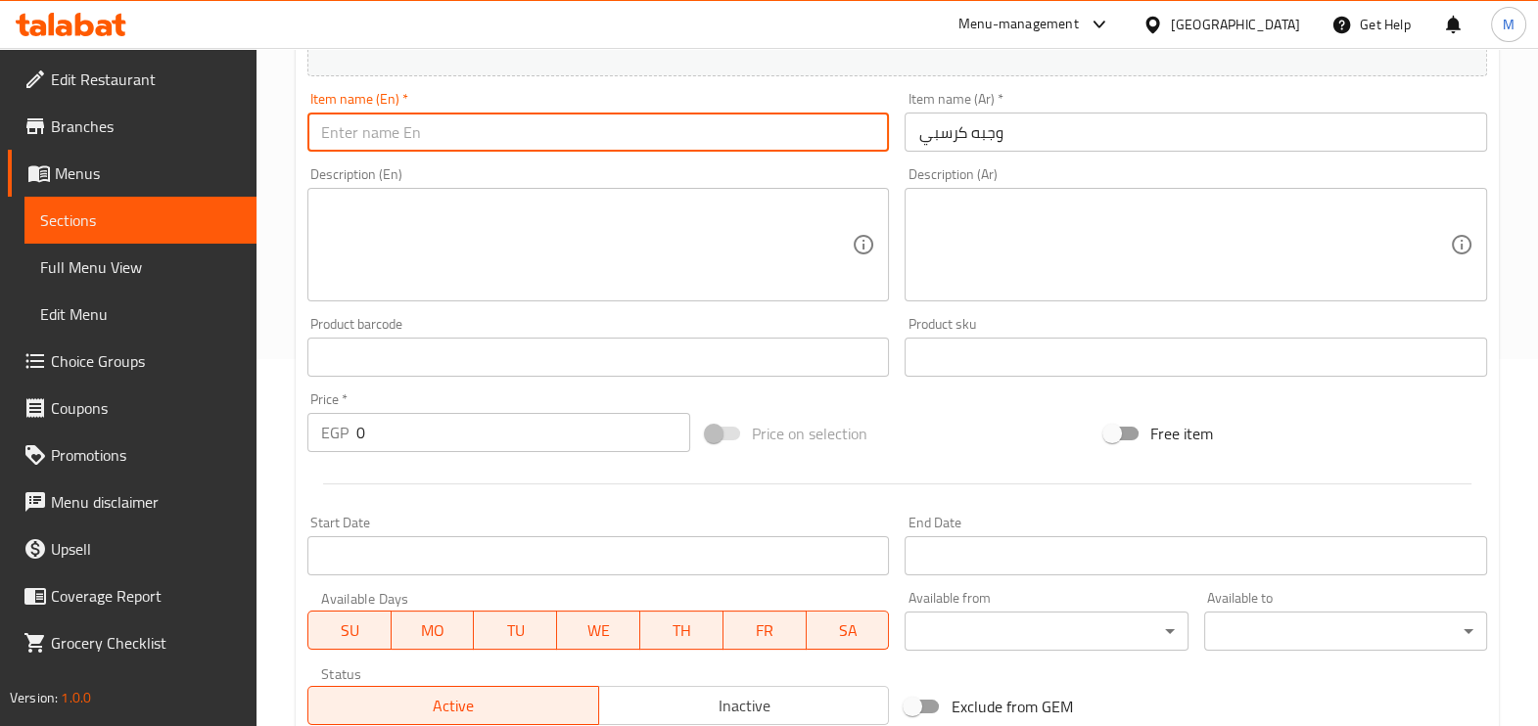
click at [705, 139] on input "text" at bounding box center [598, 132] width 583 height 39
paste input "Crispy meal"
type input "Crispy meal"
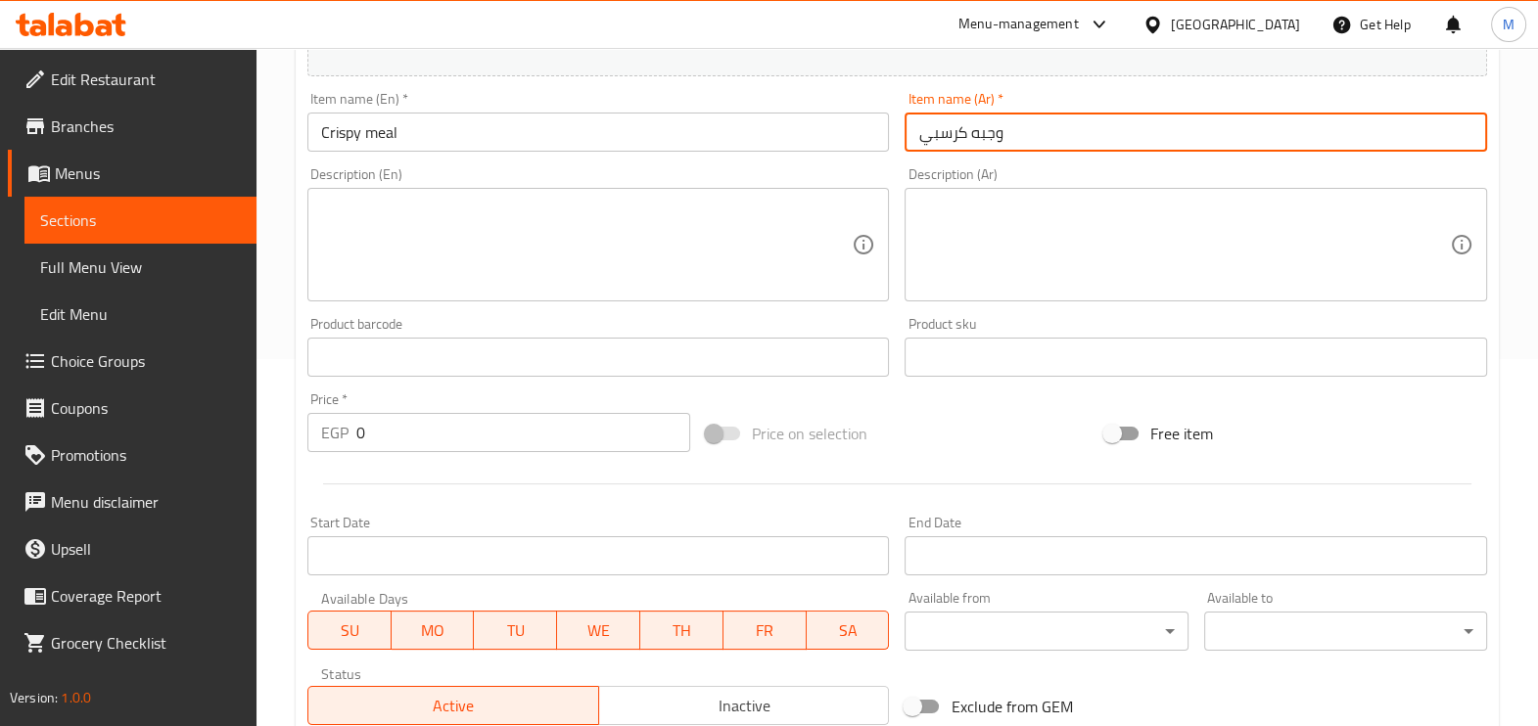
drag, startPoint x: 971, startPoint y: 135, endPoint x: 981, endPoint y: 137, distance: 10.0
click at [981, 137] on input "وجبه كرسبي" at bounding box center [1196, 132] width 583 height 39
type input "وجبة كرسبي"
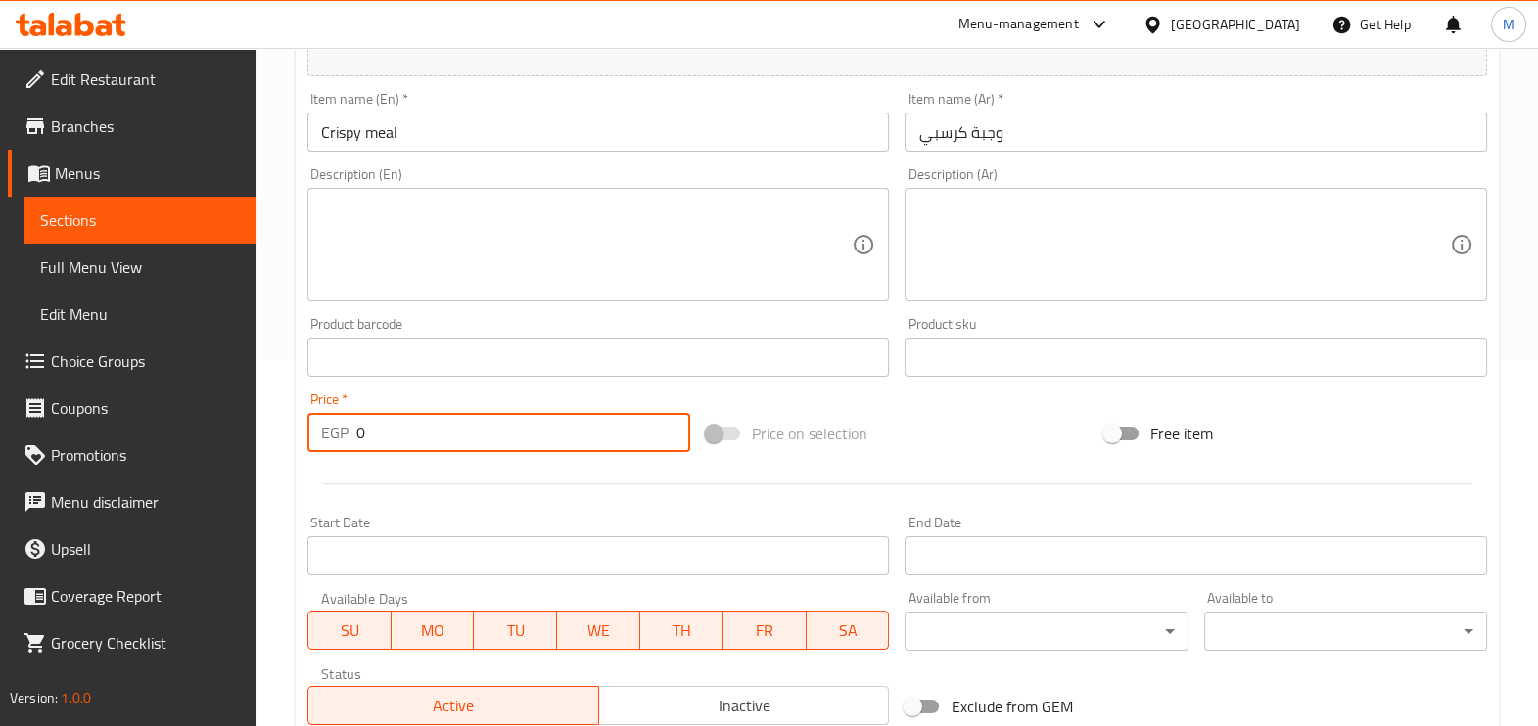
click at [443, 441] on input "0" at bounding box center [523, 432] width 334 height 39
click at [441, 440] on input "0" at bounding box center [523, 432] width 334 height 39
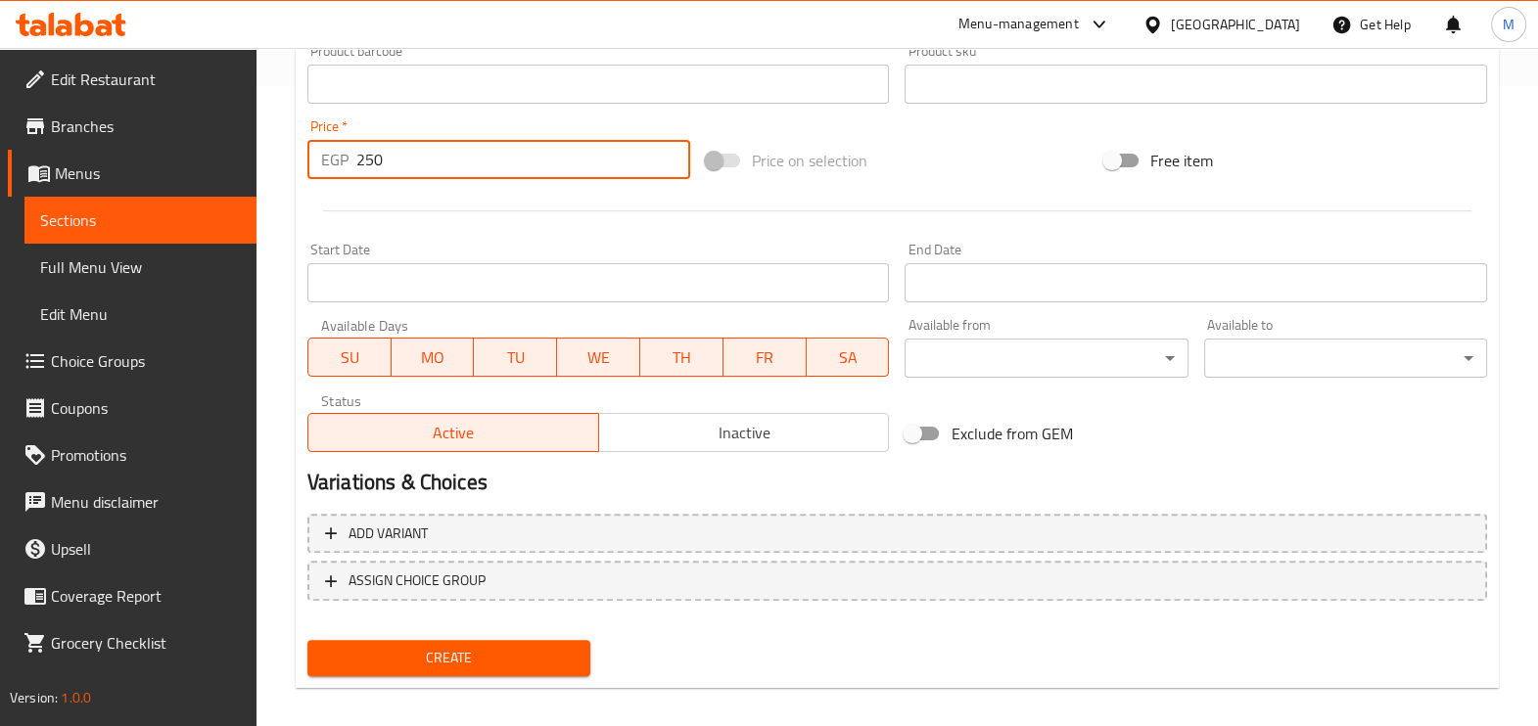
scroll to position [655, 0]
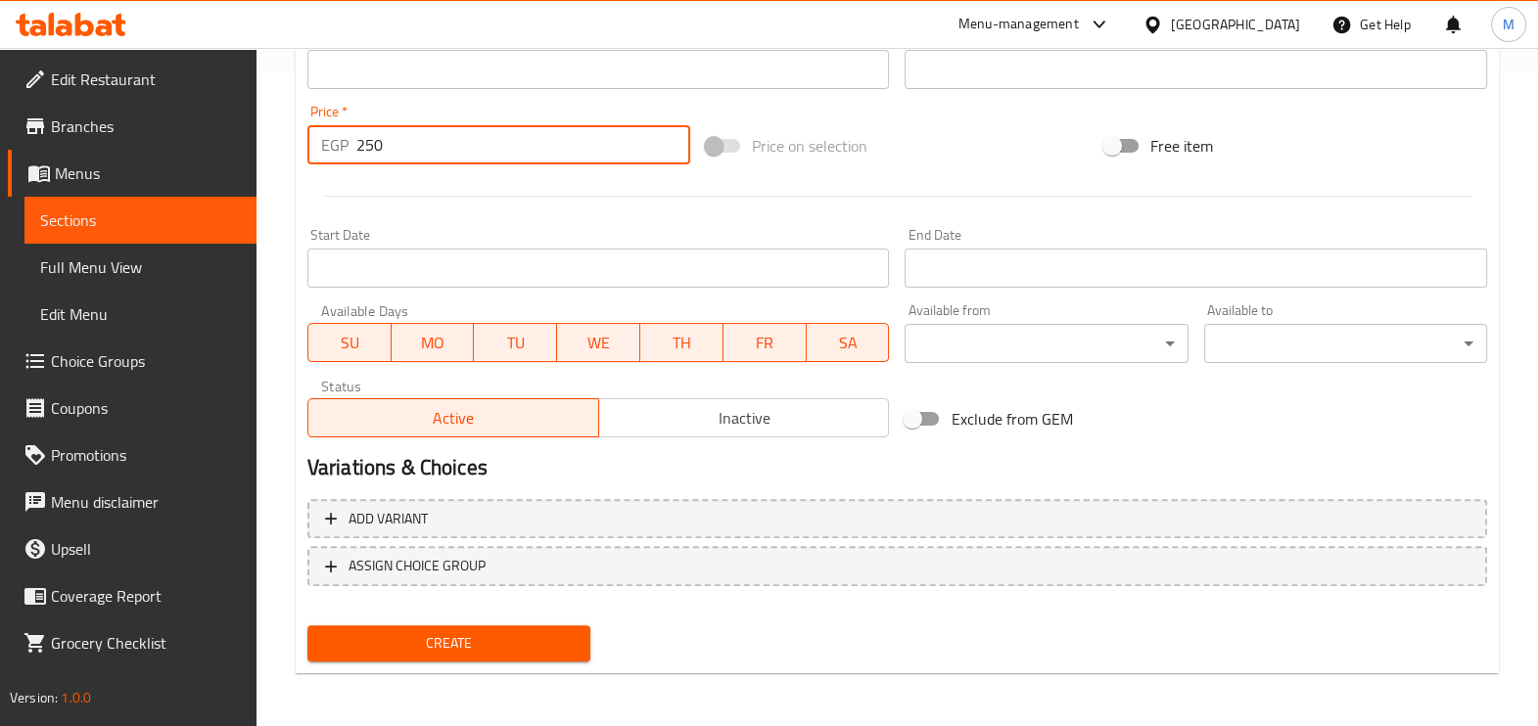
type input "250"
click at [494, 649] on span "Create" at bounding box center [449, 644] width 252 height 24
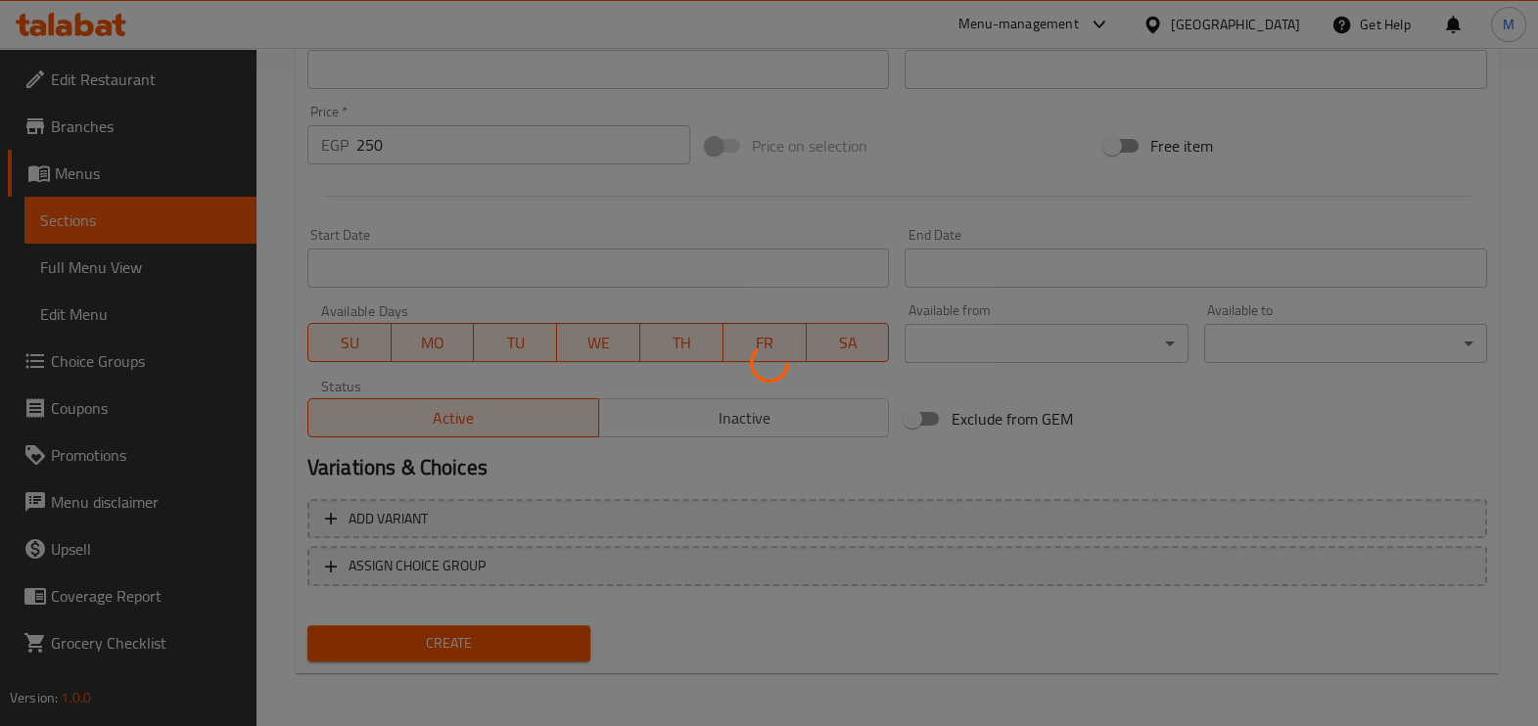
type input "0"
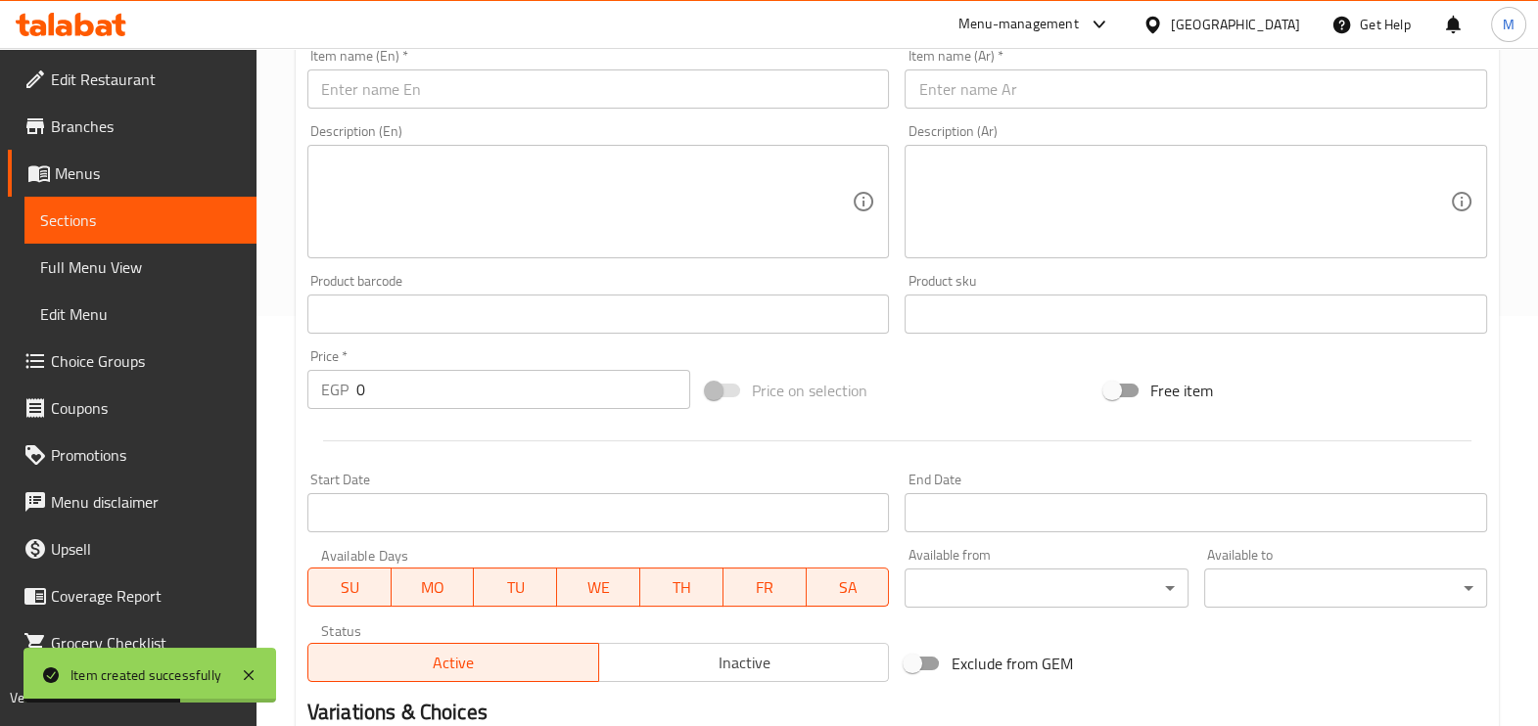
scroll to position [288, 0]
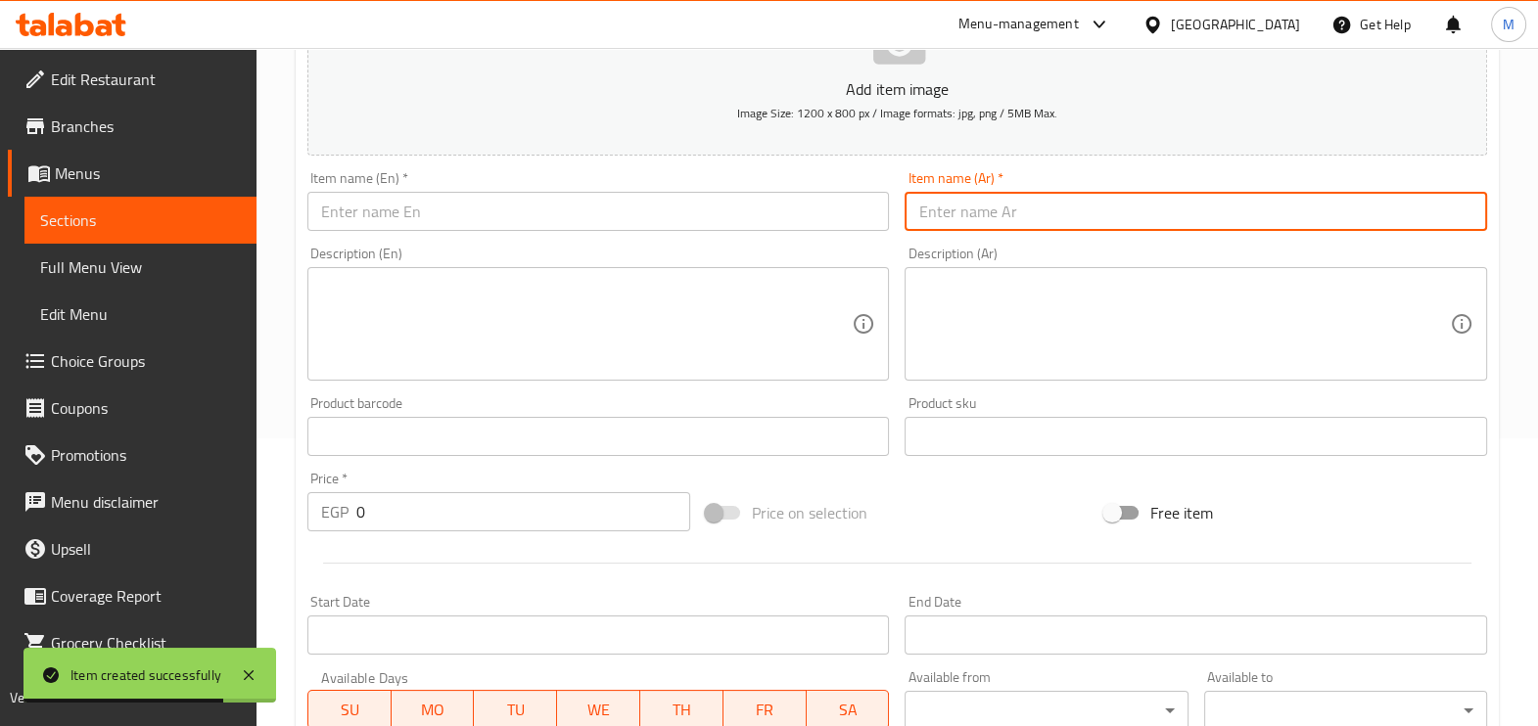
click at [979, 211] on input "text" at bounding box center [1196, 211] width 583 height 39
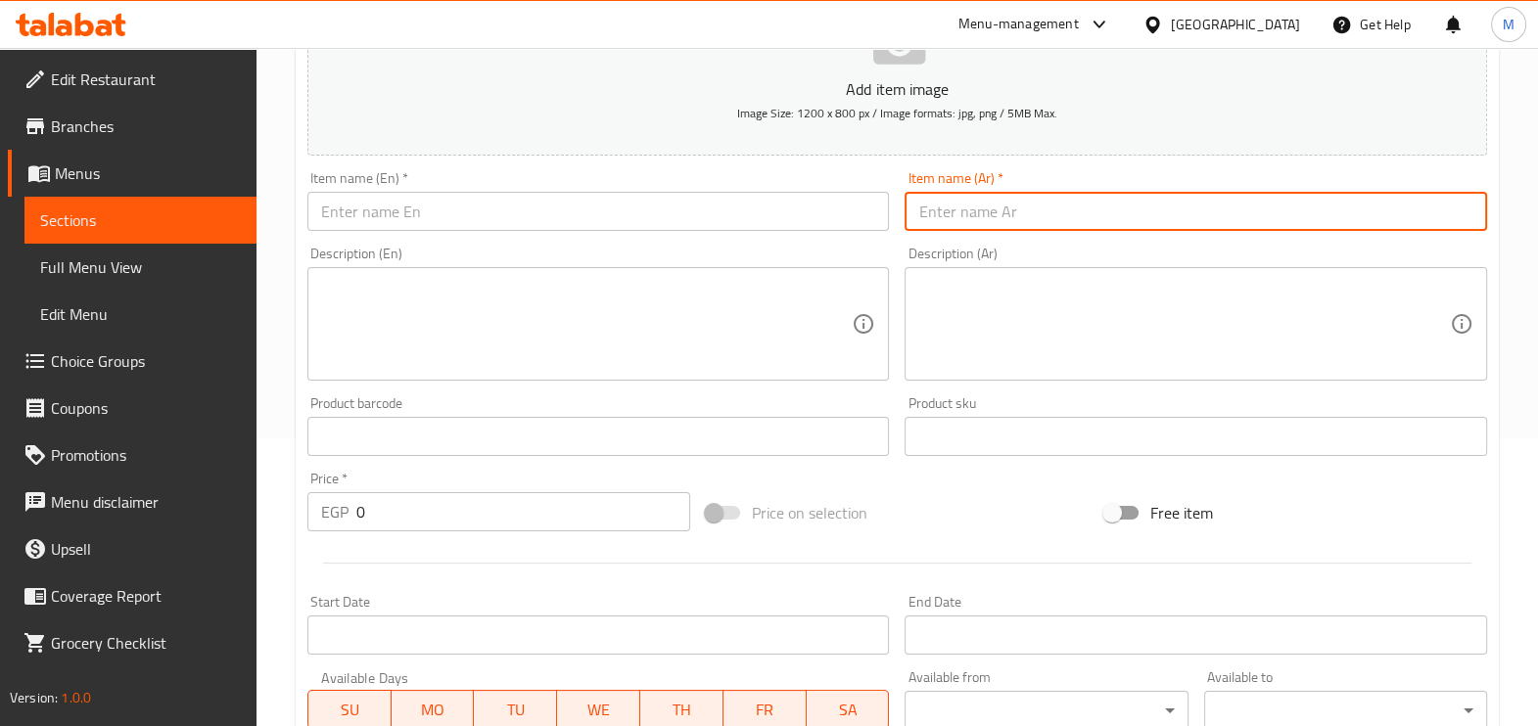
paste input "وجبه كرسبي كبير"
type input "وجبه كرسبي كبير"
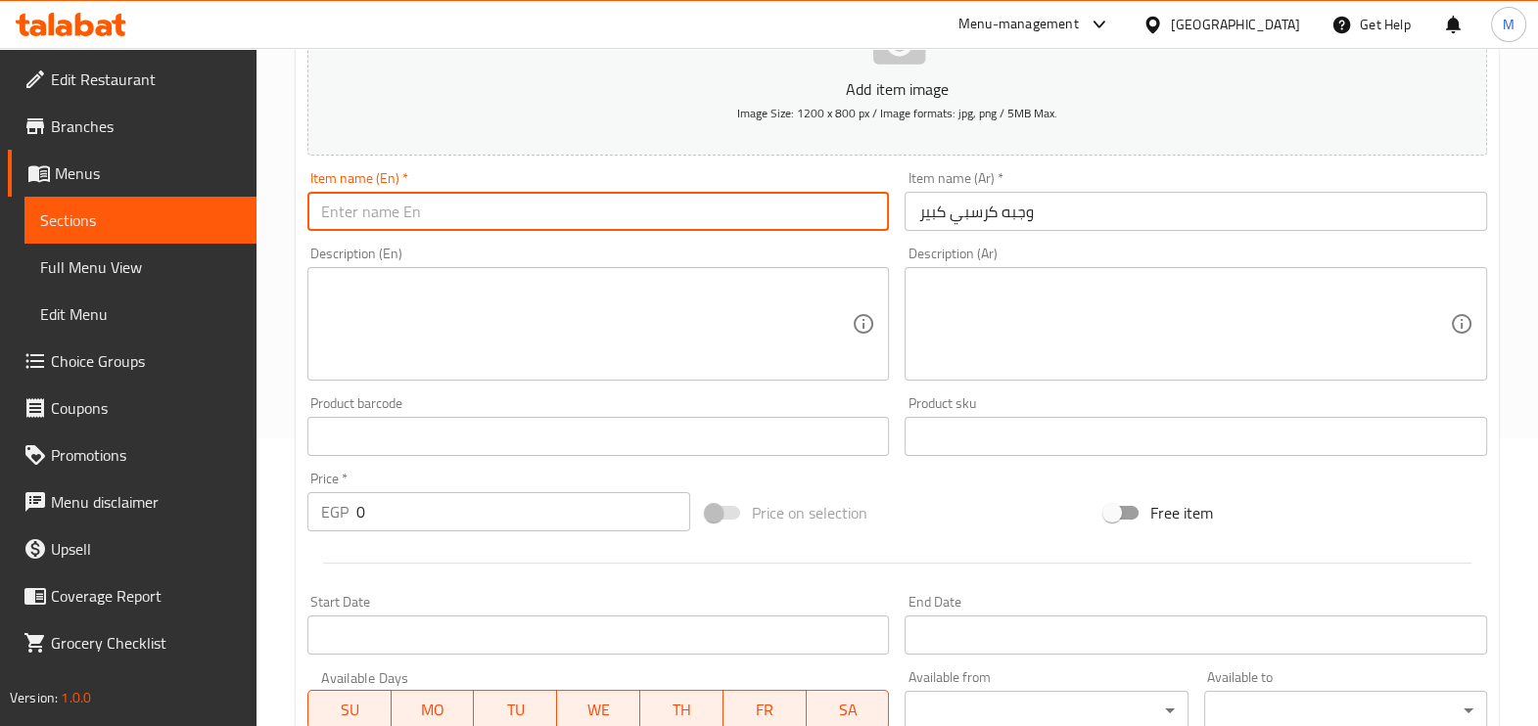
click at [763, 222] on input "text" at bounding box center [598, 211] width 583 height 39
paste input "A big crispy meal"
click at [468, 217] on input "A big crispy meal" at bounding box center [598, 211] width 583 height 39
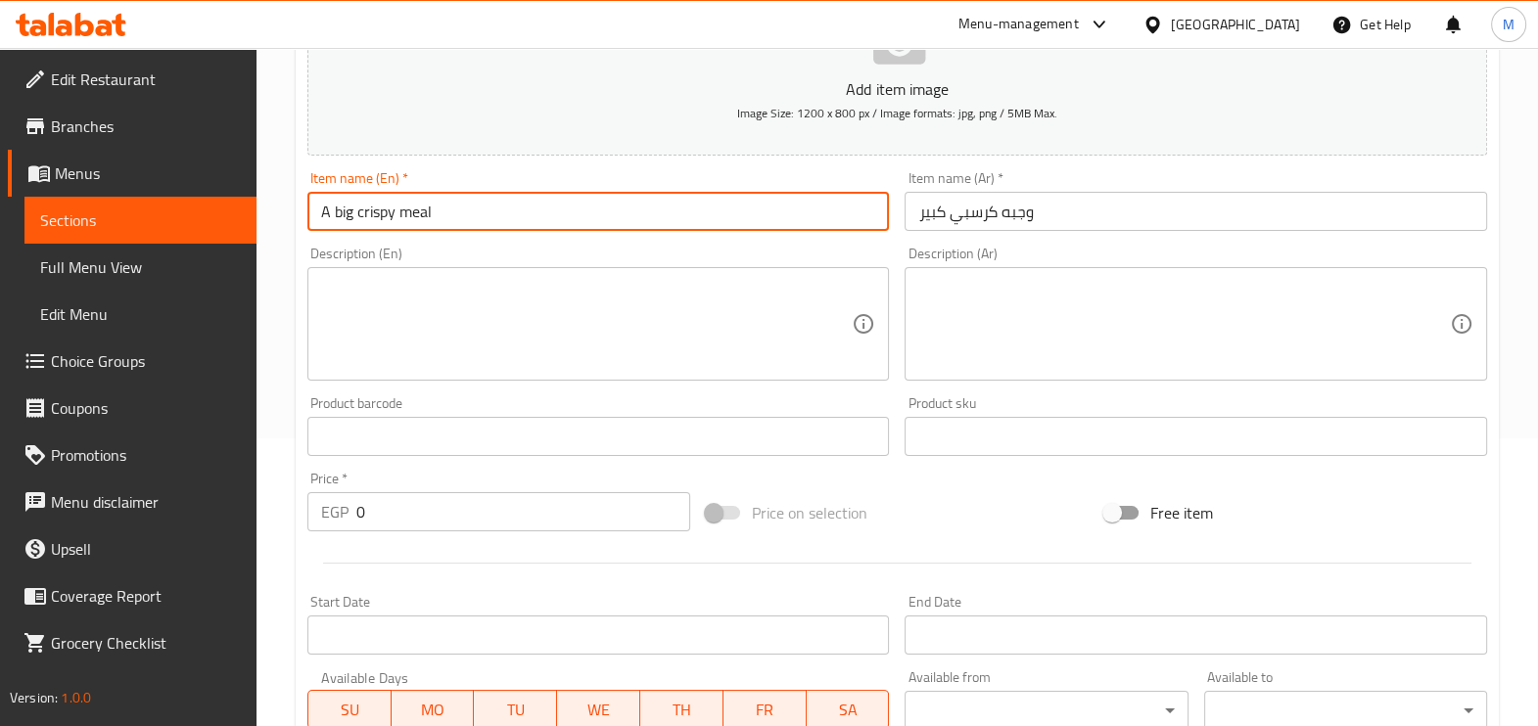
paste input "large"
click at [327, 215] on input "large crispy meal" at bounding box center [598, 211] width 583 height 39
drag, startPoint x: 327, startPoint y: 215, endPoint x: 312, endPoint y: 220, distance: 15.5
click at [312, 220] on input "large crispy meal" at bounding box center [598, 211] width 583 height 39
click at [314, 220] on input "large crispy meal" at bounding box center [598, 211] width 583 height 39
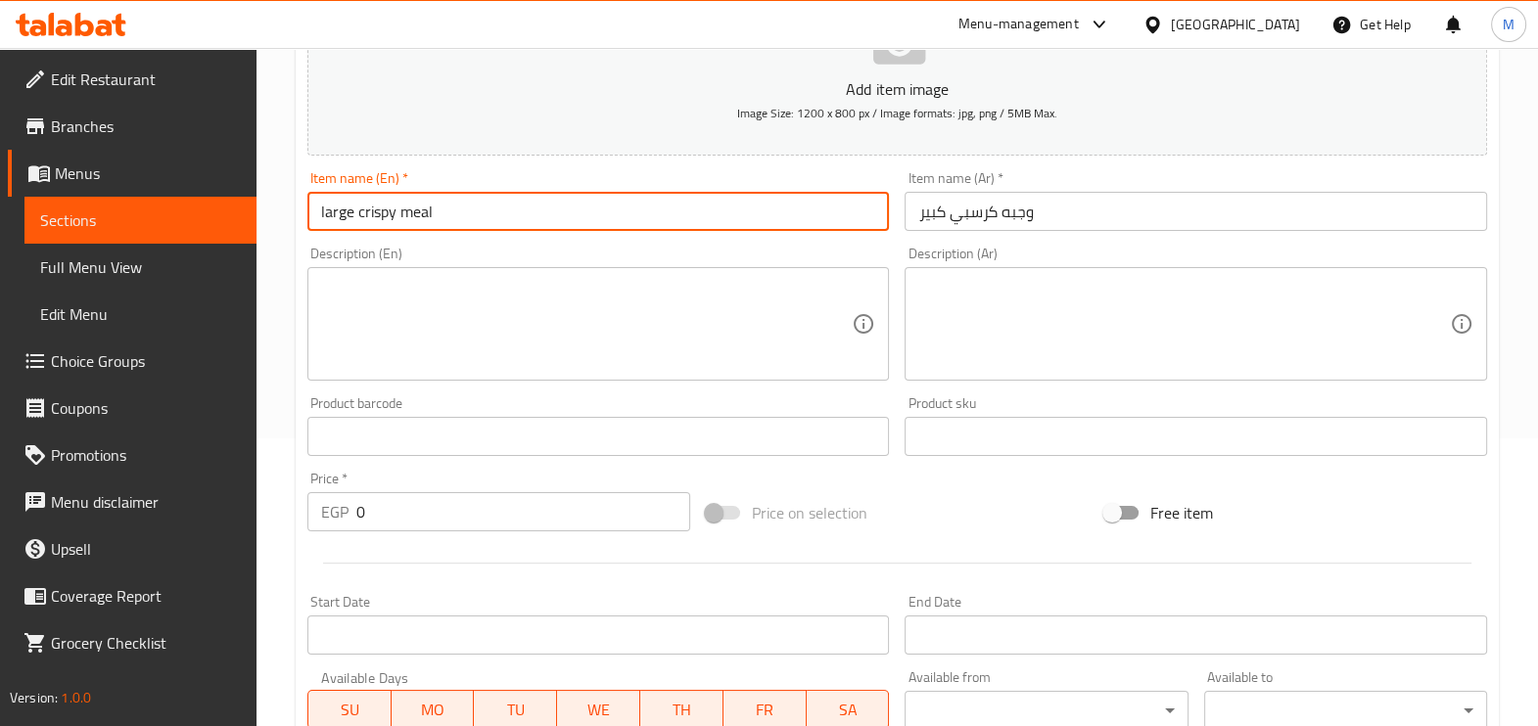
click at [325, 214] on input "large crispy meal" at bounding box center [598, 211] width 583 height 39
drag, startPoint x: 325, startPoint y: 214, endPoint x: 310, endPoint y: 214, distance: 14.7
click at [310, 214] on input "large crispy meal" at bounding box center [598, 211] width 583 height 39
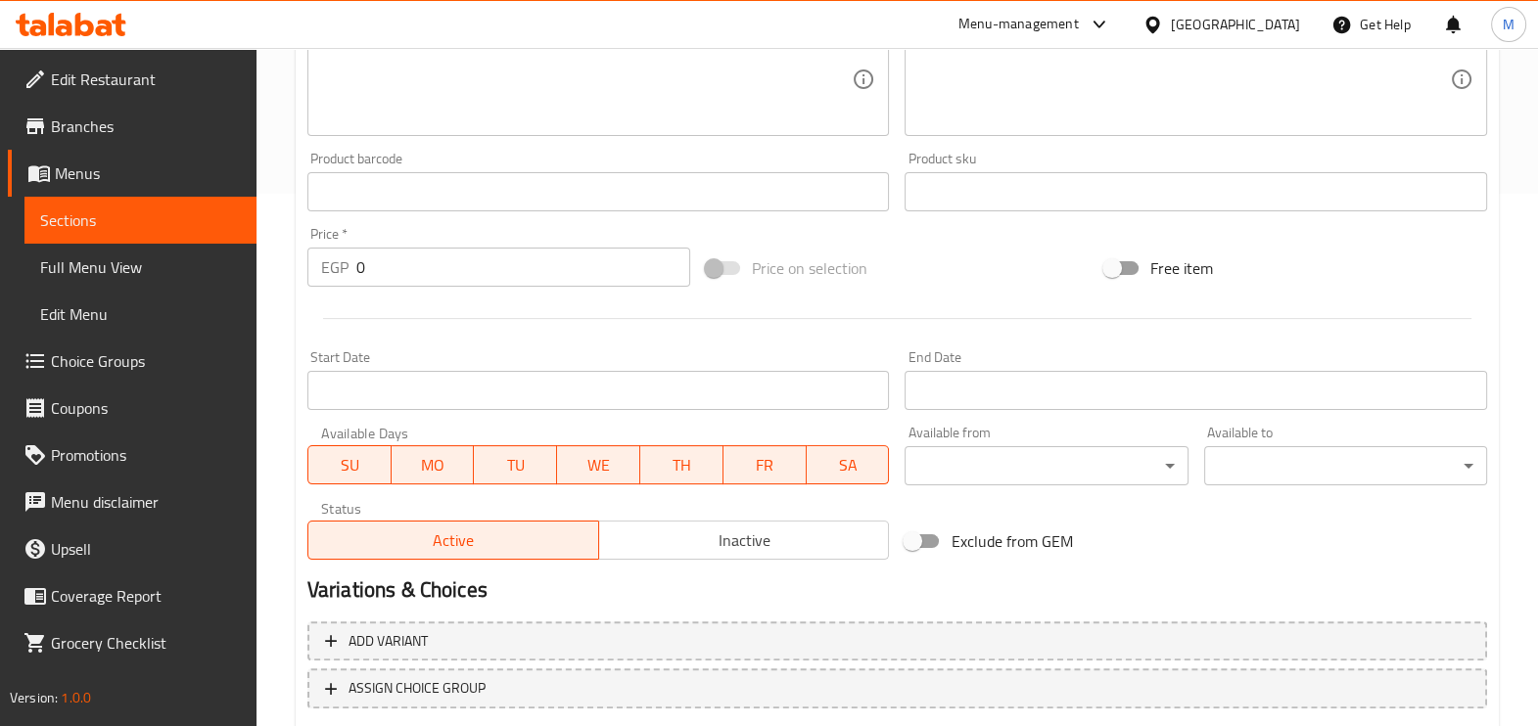
type input "Large crispy meal"
drag, startPoint x: 466, startPoint y: 263, endPoint x: 302, endPoint y: 269, distance: 164.6
click at [302, 269] on div "Price   * EGP 0 Price *" at bounding box center [499, 256] width 398 height 75
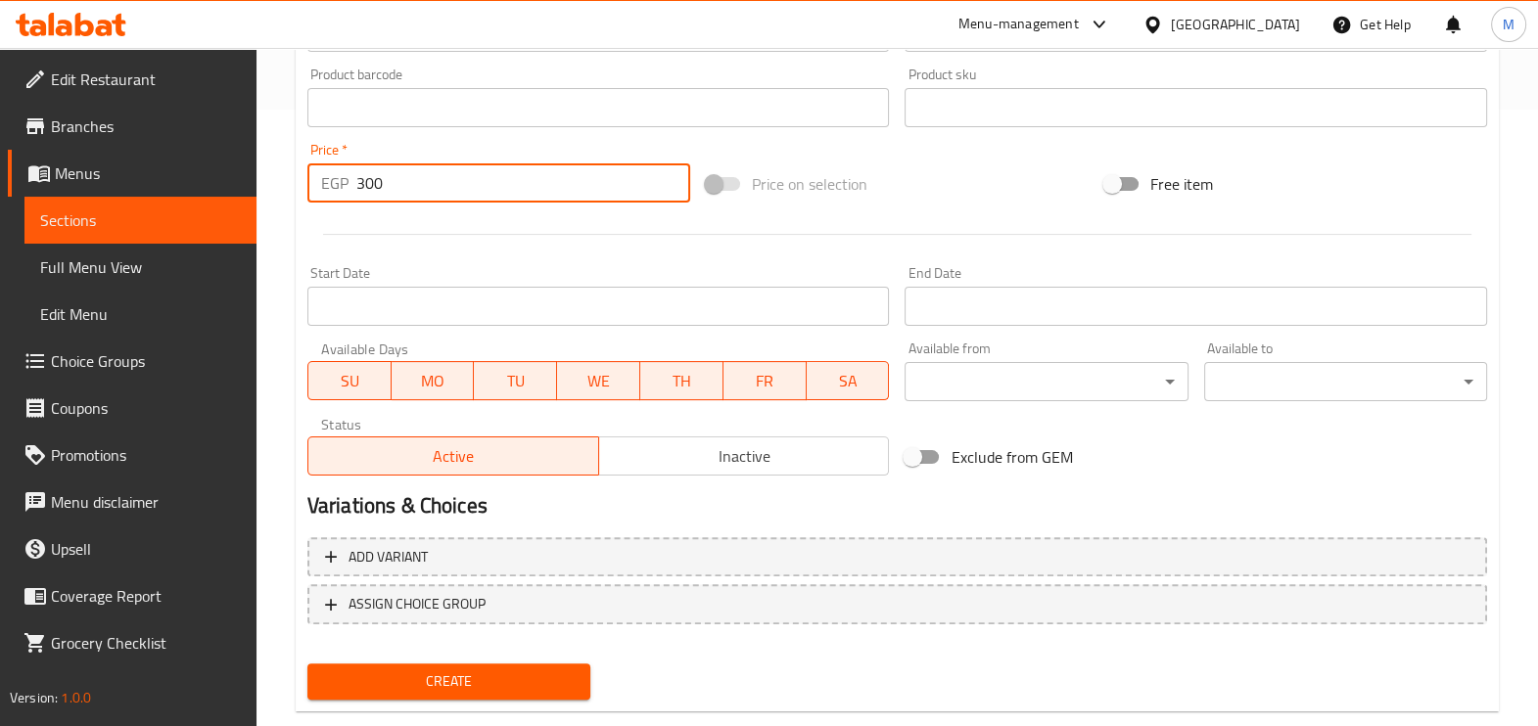
scroll to position [655, 0]
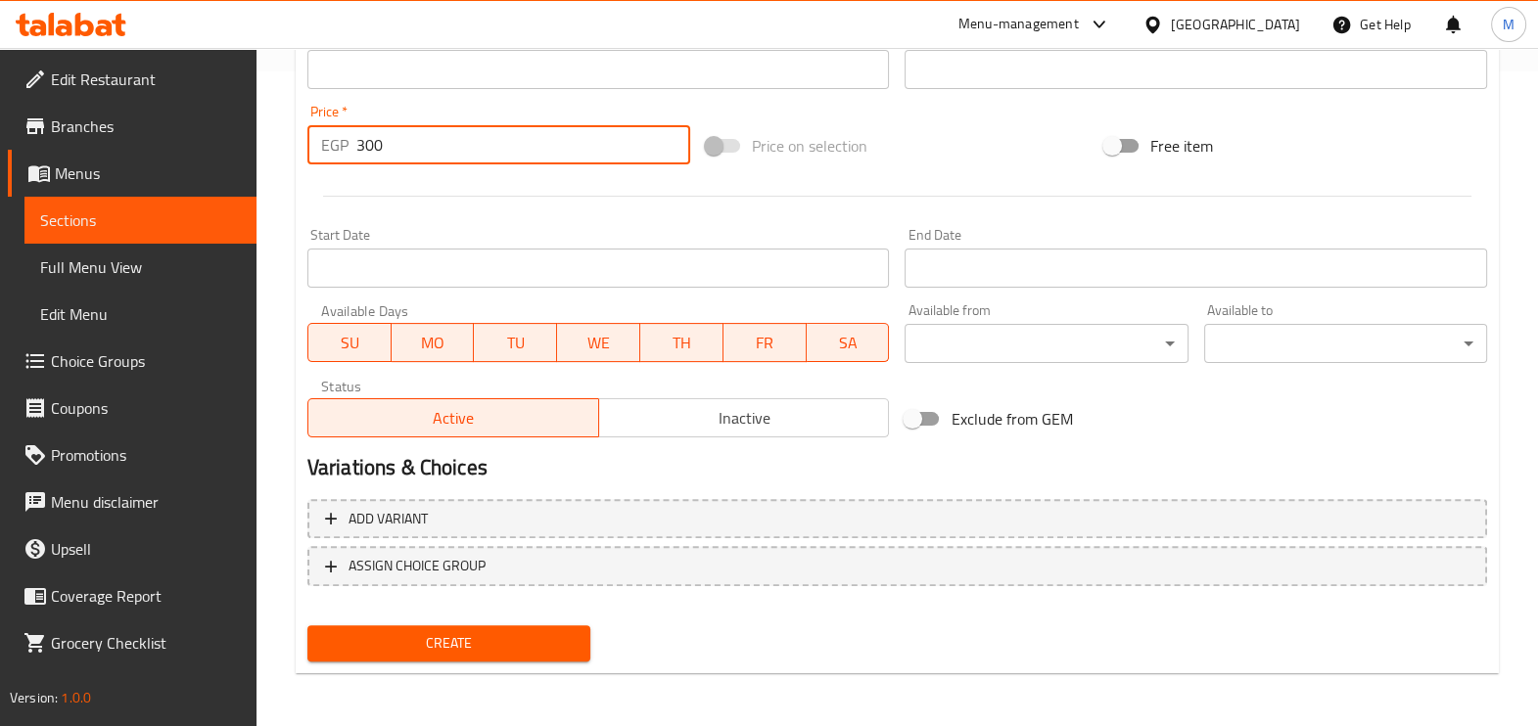
type input "300"
click at [387, 638] on span "Create" at bounding box center [449, 644] width 252 height 24
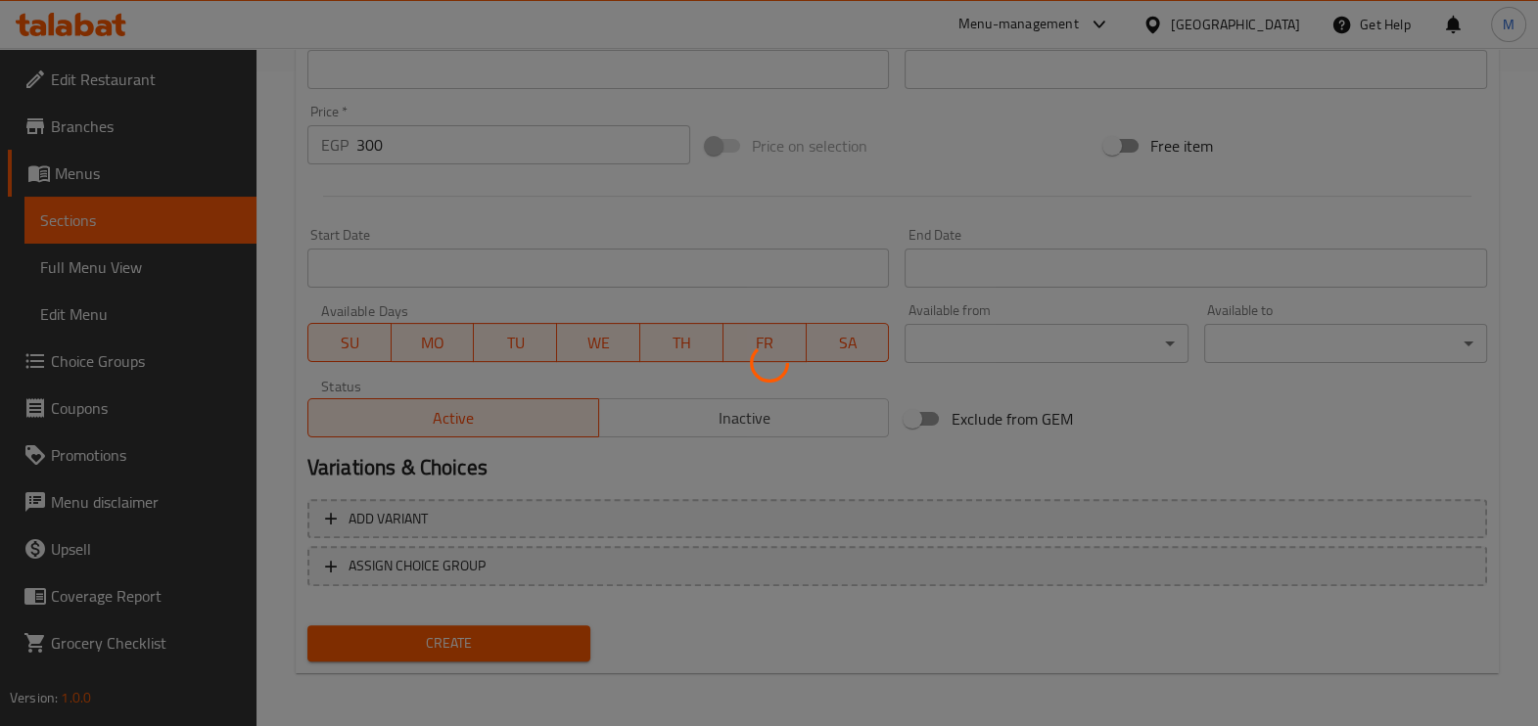
type input "0"
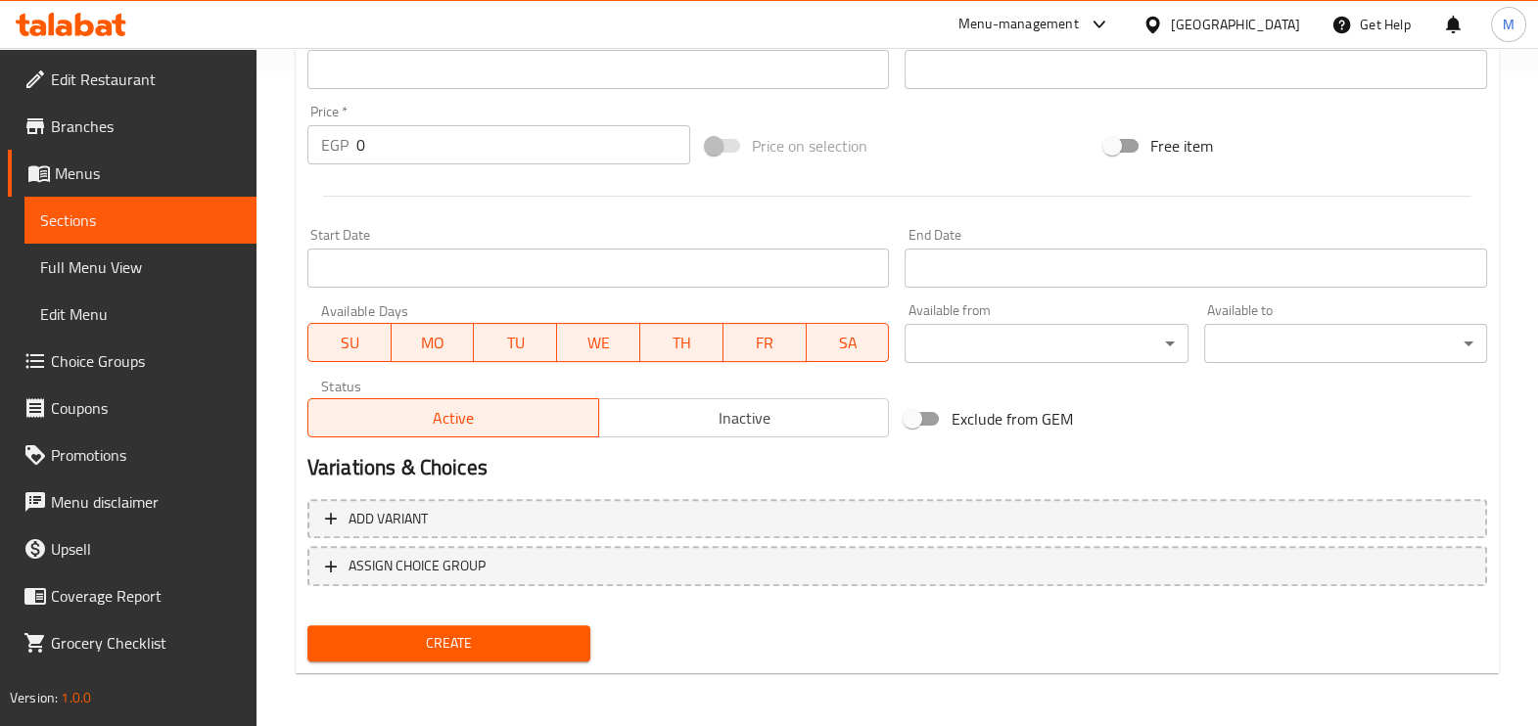
drag, startPoint x: 122, startPoint y: 47, endPoint x: 1278, endPoint y: 454, distance: 1225.0
click at [1278, 454] on h2 "Variations & Choices" at bounding box center [897, 467] width 1180 height 29
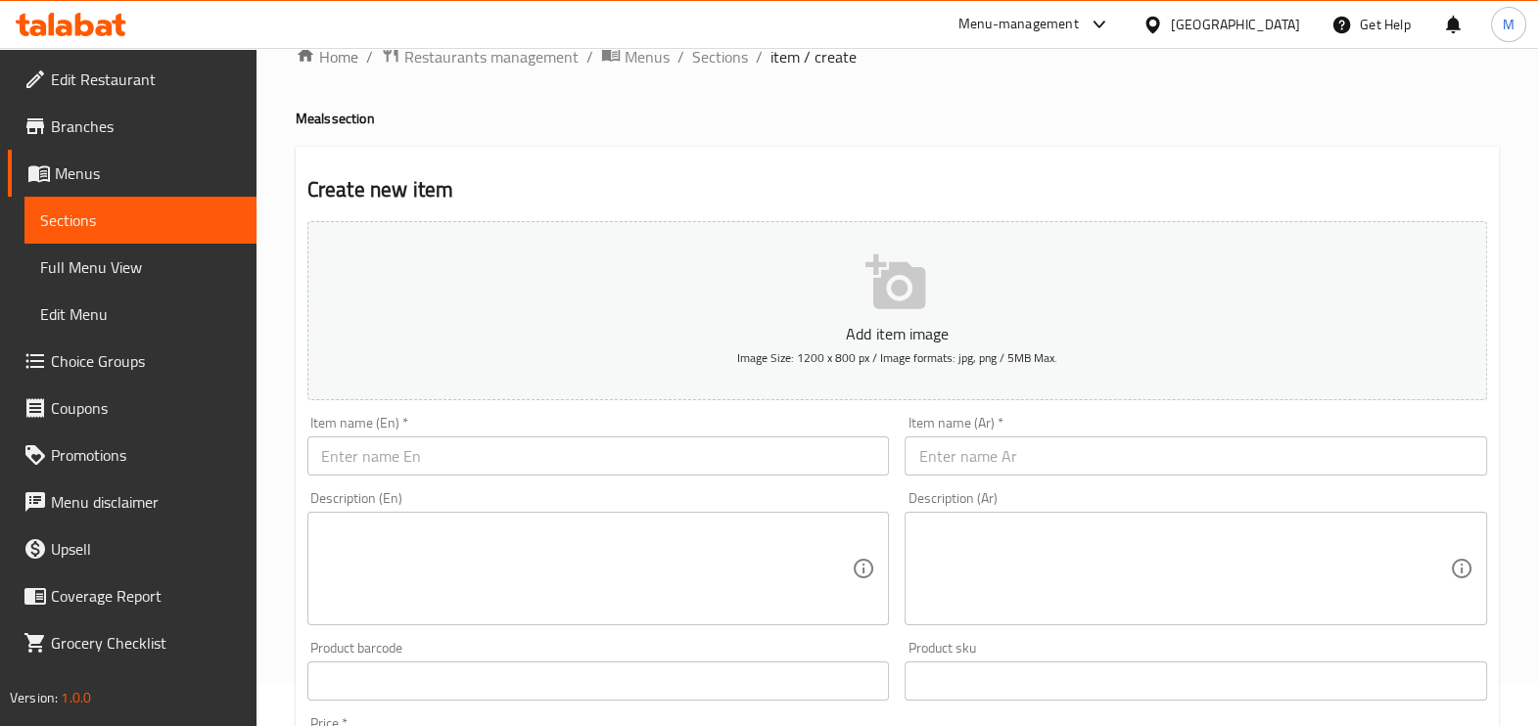
scroll to position [0, 0]
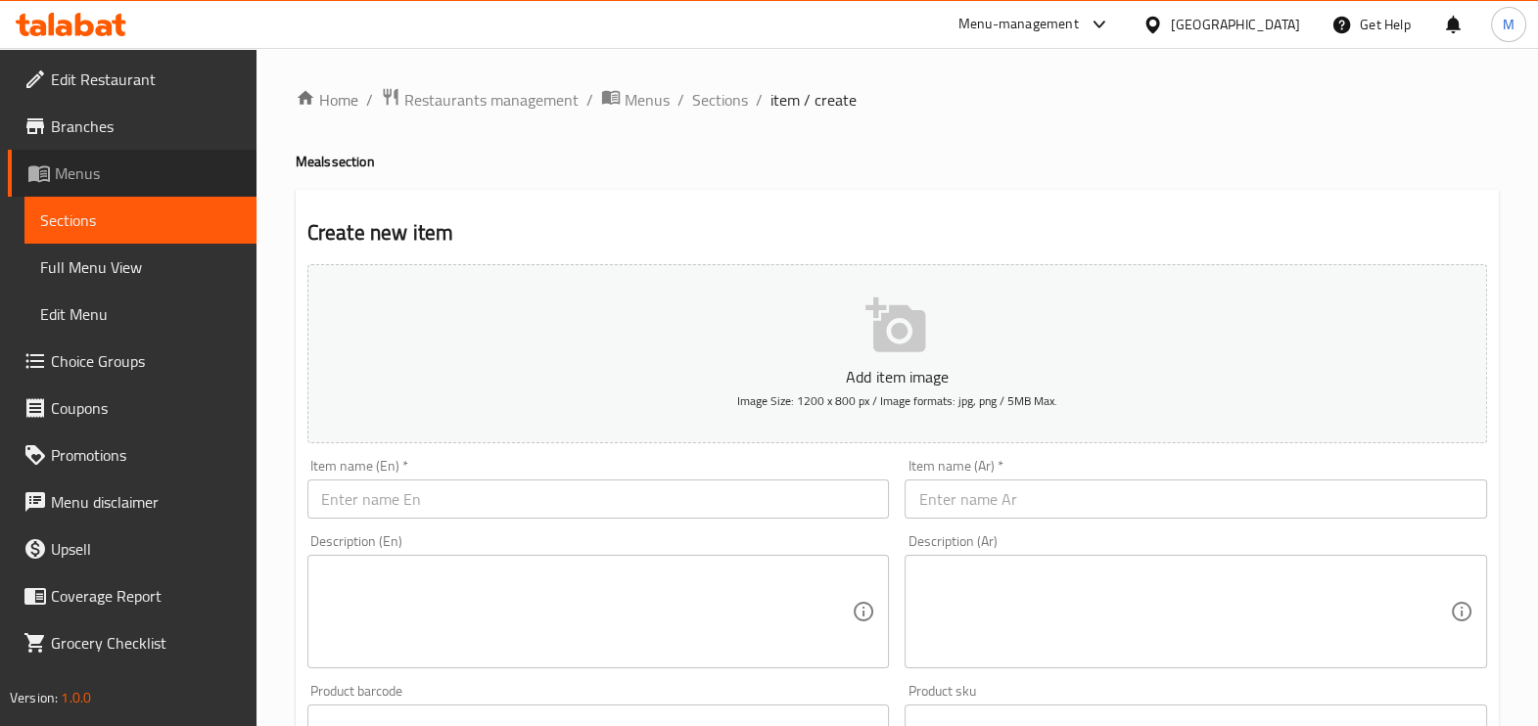
click at [84, 177] on span "Menus" at bounding box center [148, 173] width 186 height 23
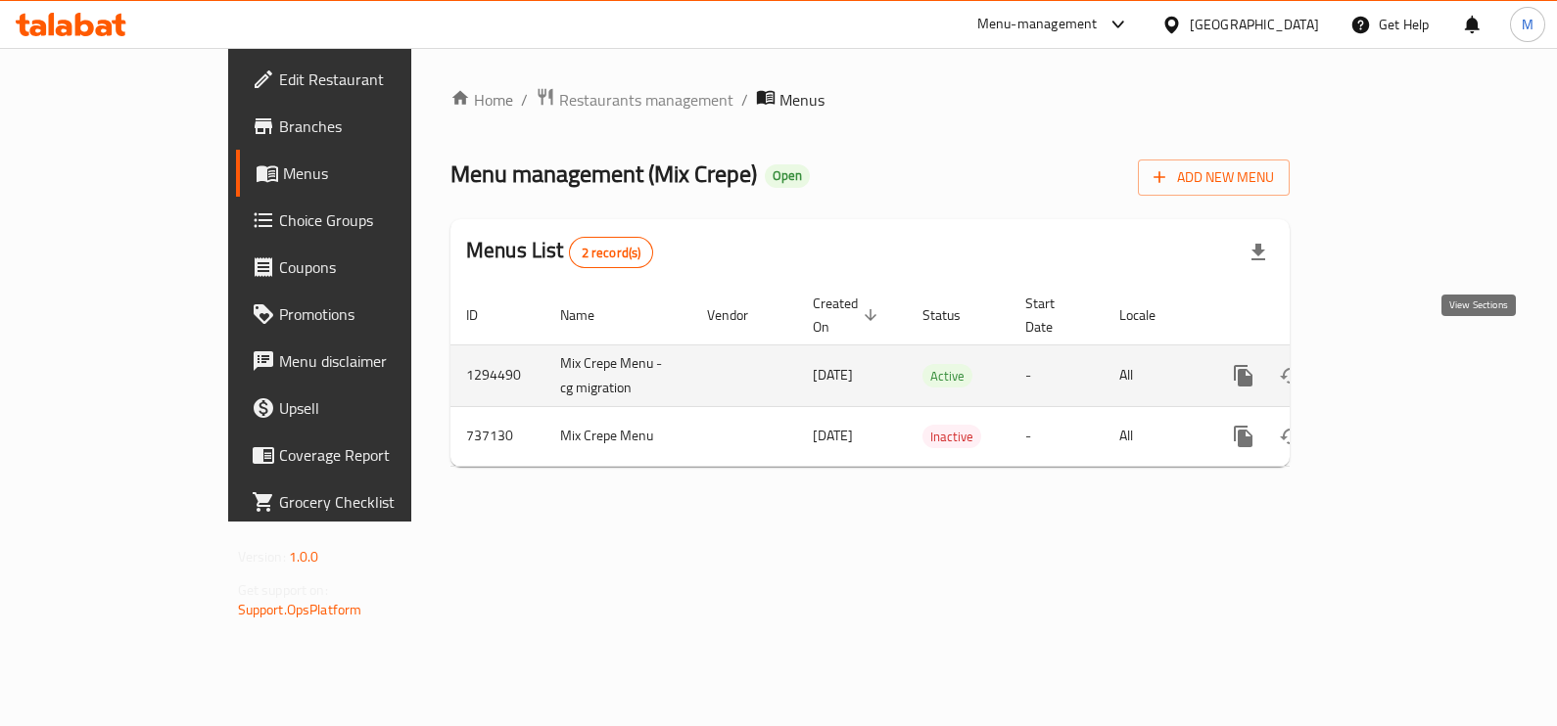
click at [1408, 352] on link "enhanced table" at bounding box center [1384, 375] width 47 height 47
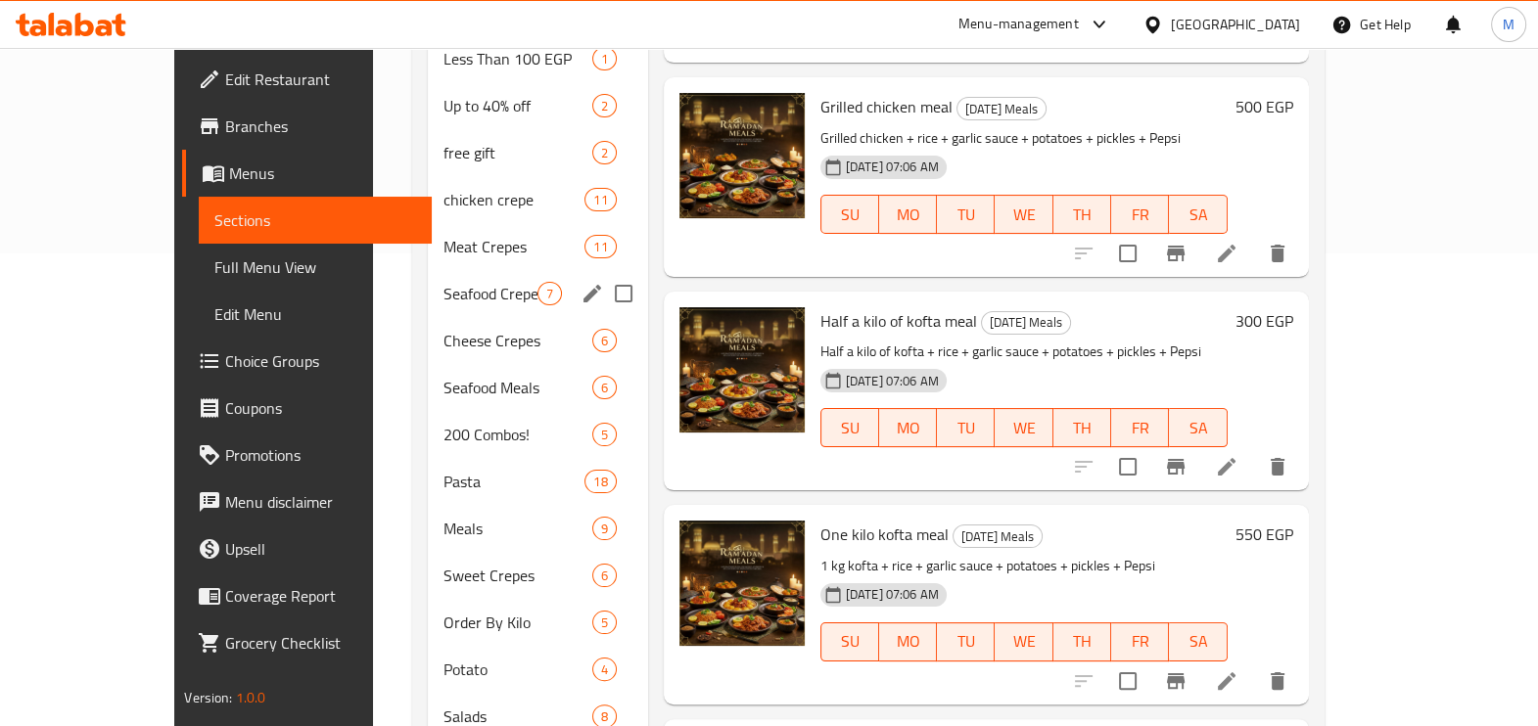
scroll to position [489, 0]
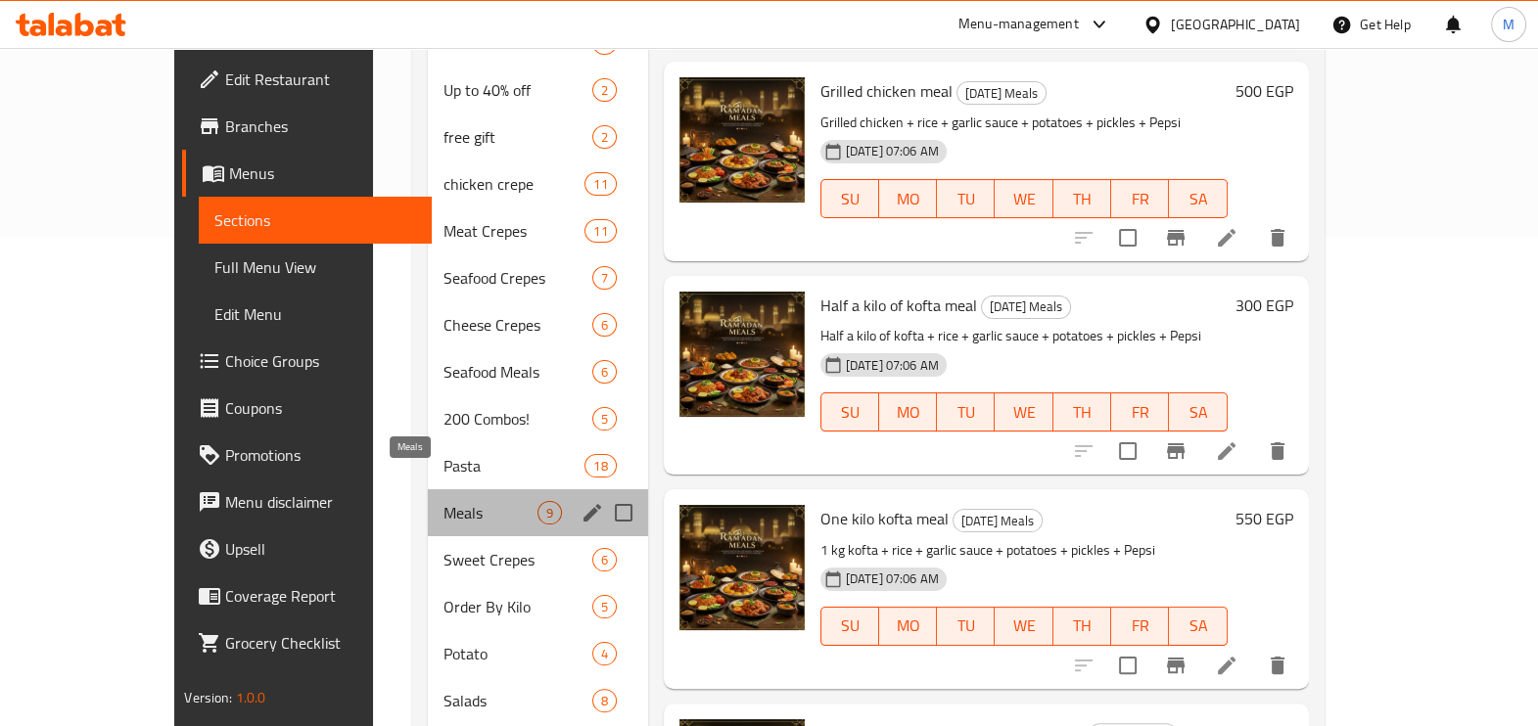
click at [444, 501] on span "Meals" at bounding box center [491, 512] width 94 height 23
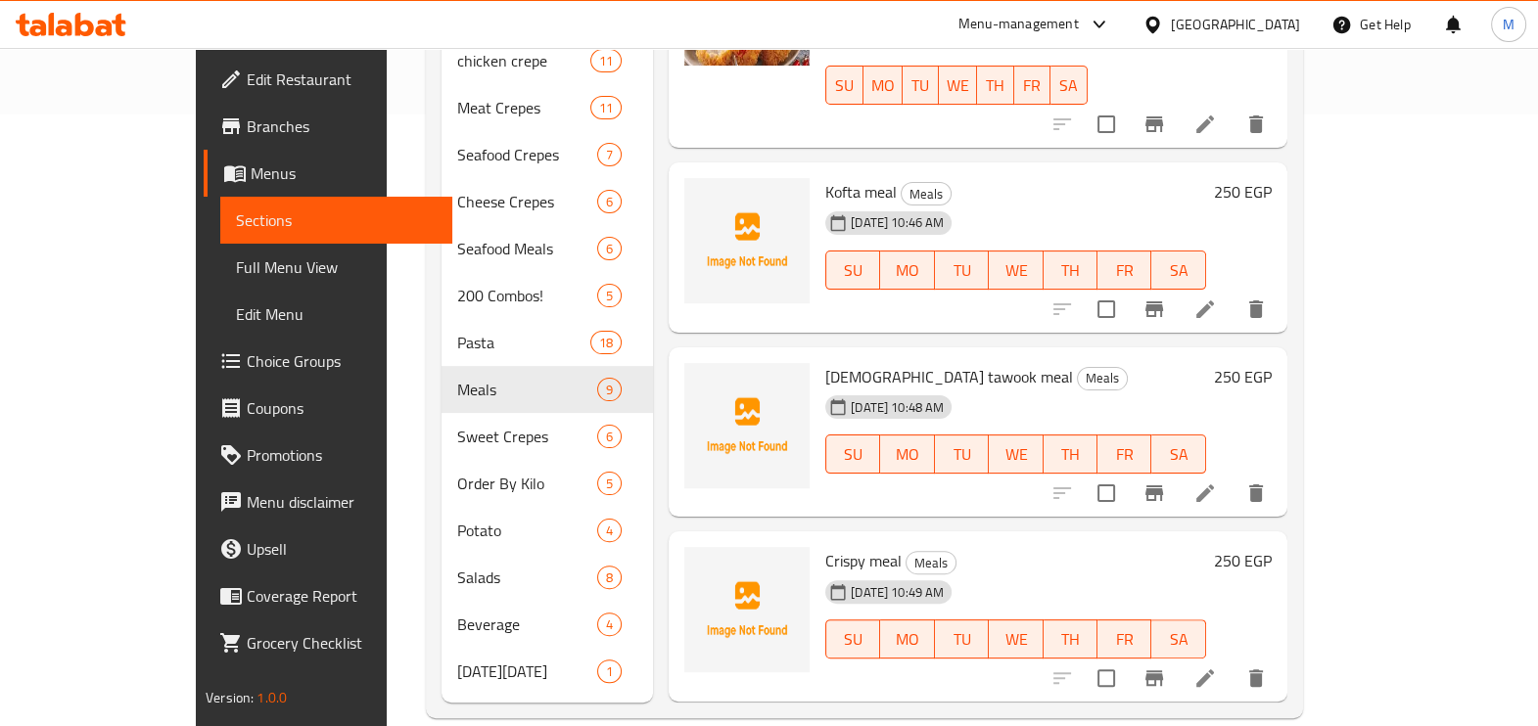
scroll to position [545, 0]
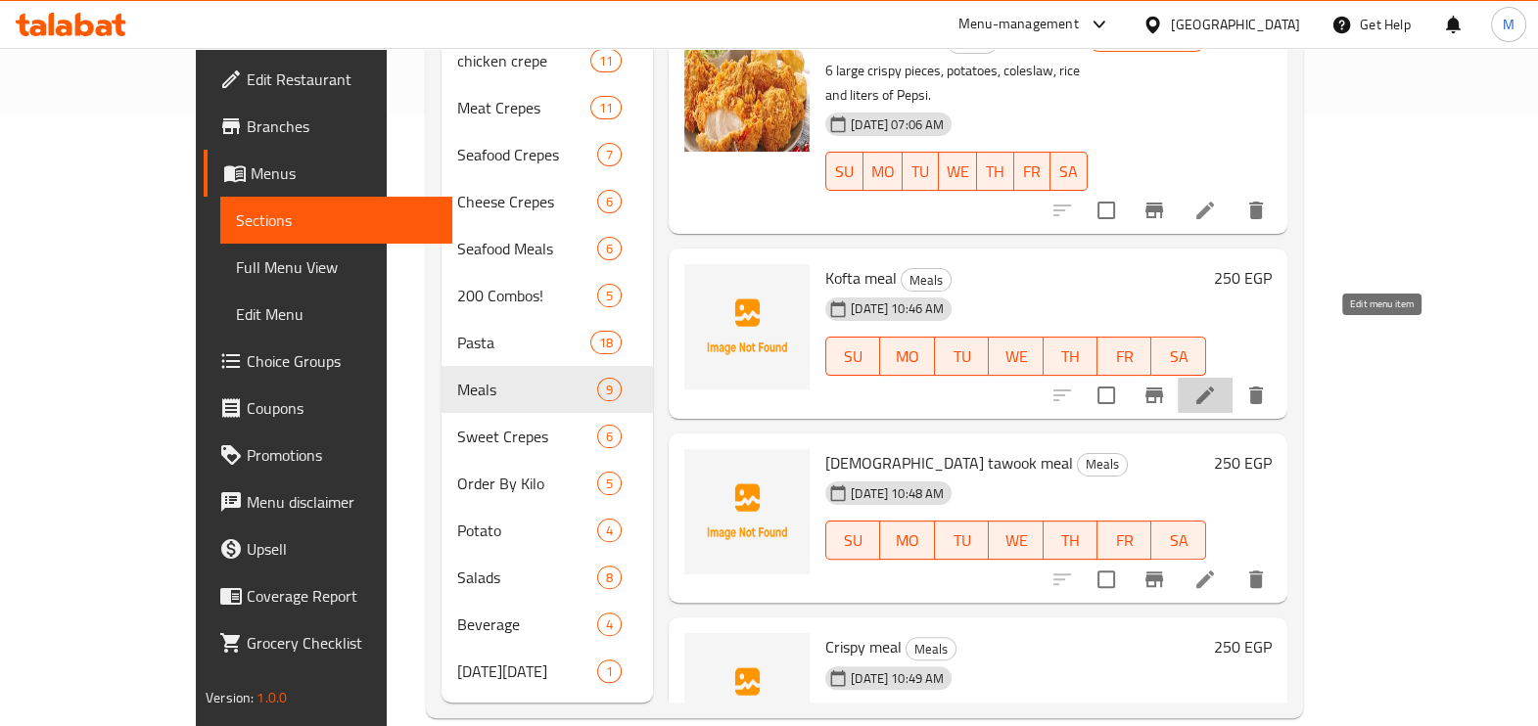
click at [1217, 384] on icon at bounding box center [1205, 395] width 23 height 23
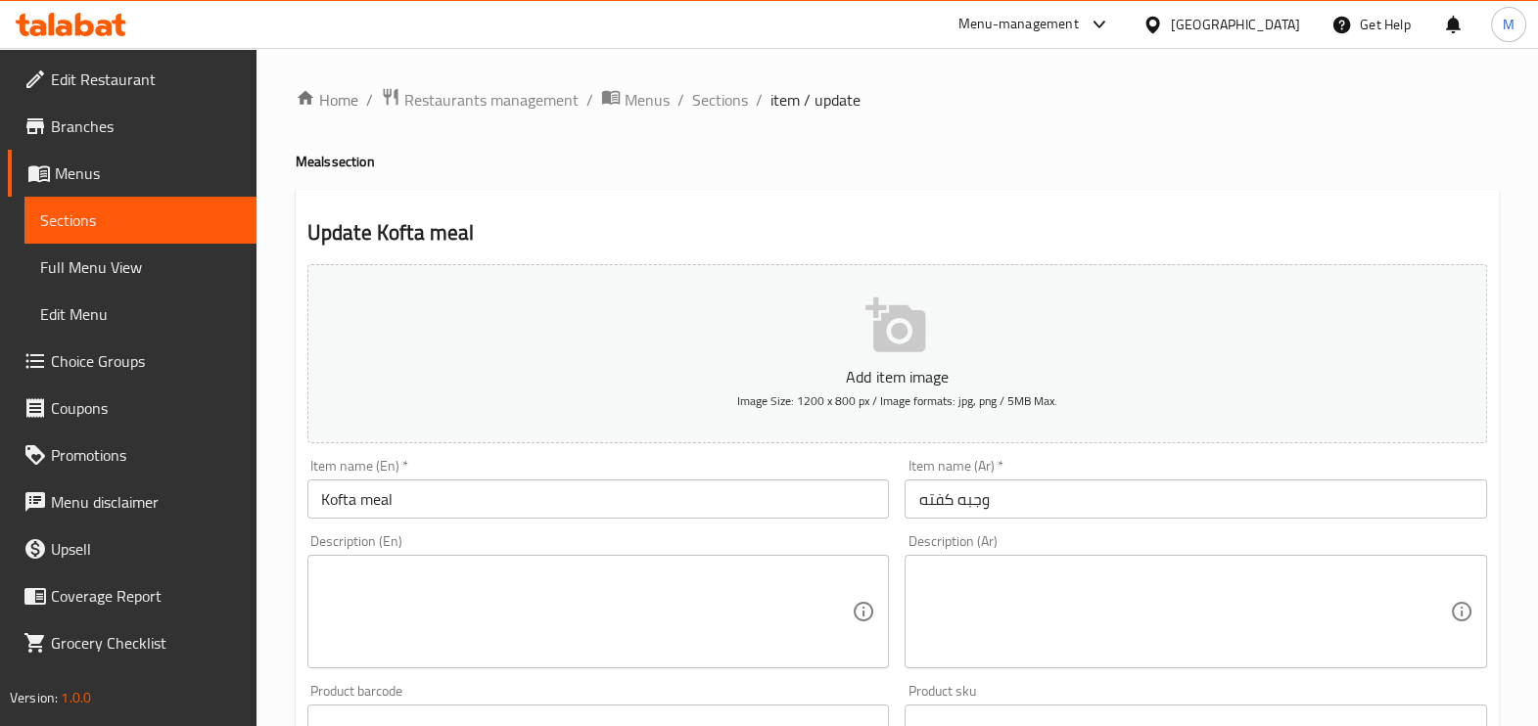
click at [985, 600] on textarea at bounding box center [1184, 612] width 532 height 93
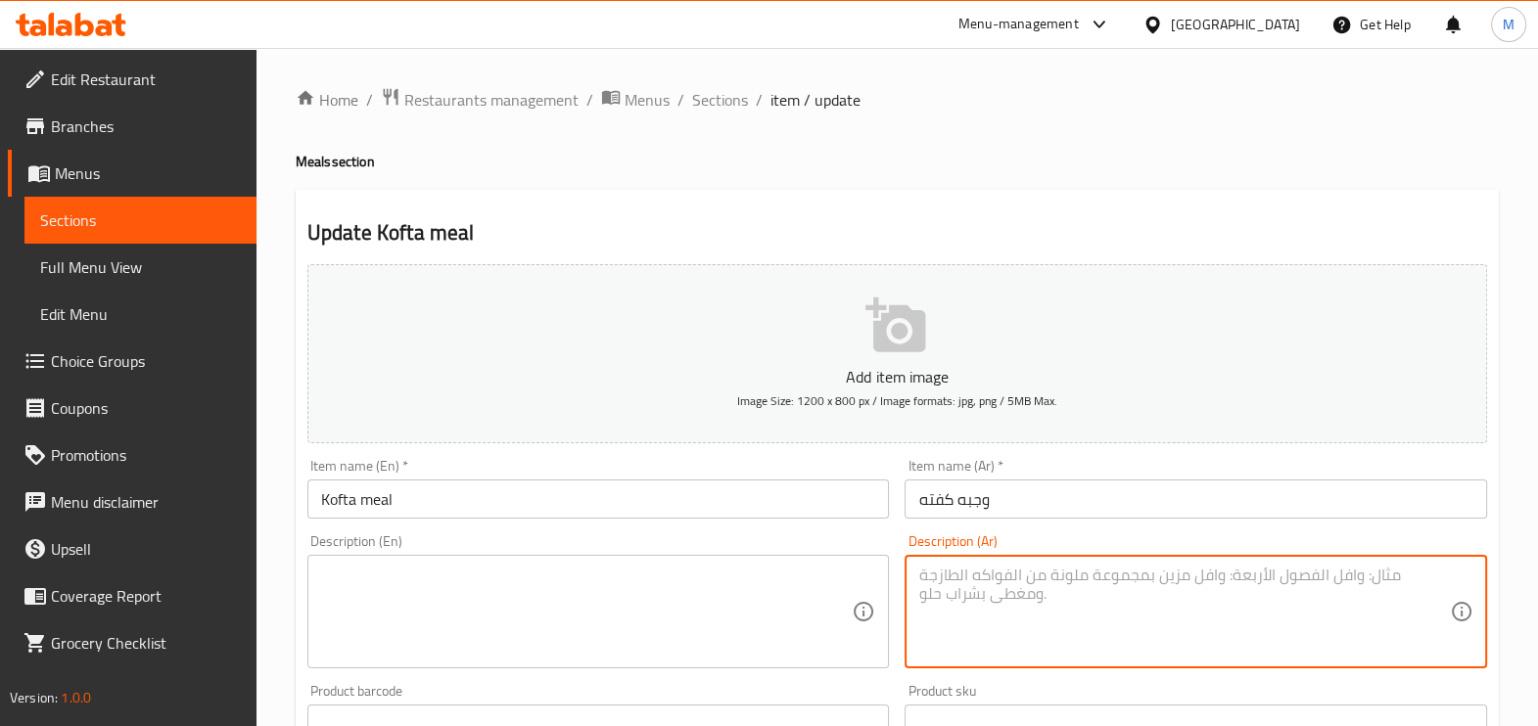
paste textarea "ارز وتومثه وطحينه وبيبسي"
type textarea "ارز وتومثه وطحينه وبيبسي"
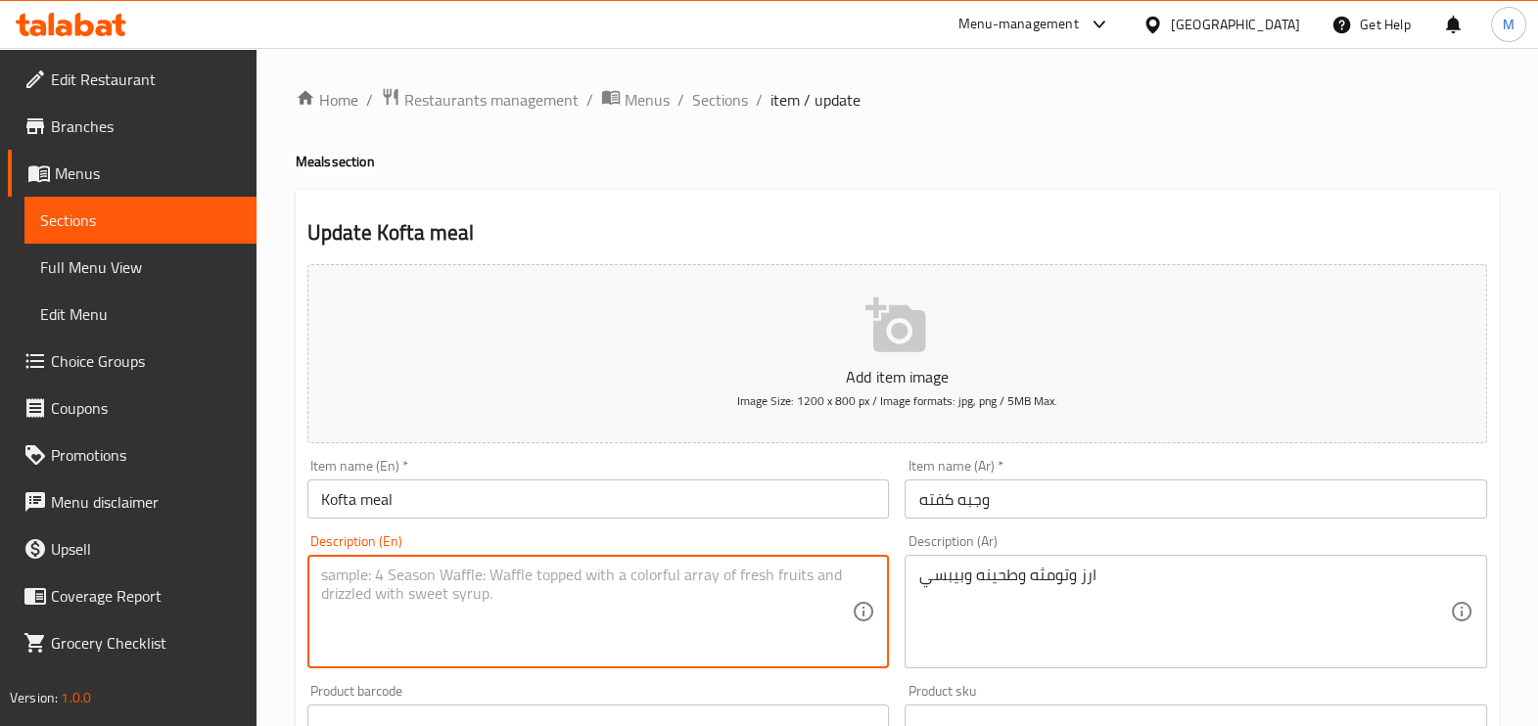
click at [796, 582] on textarea at bounding box center [587, 612] width 532 height 93
paste textarea "Rice, garlic, tahini and Pepsi"
type textarea "Rice, garlic, tahini and Pepsi"
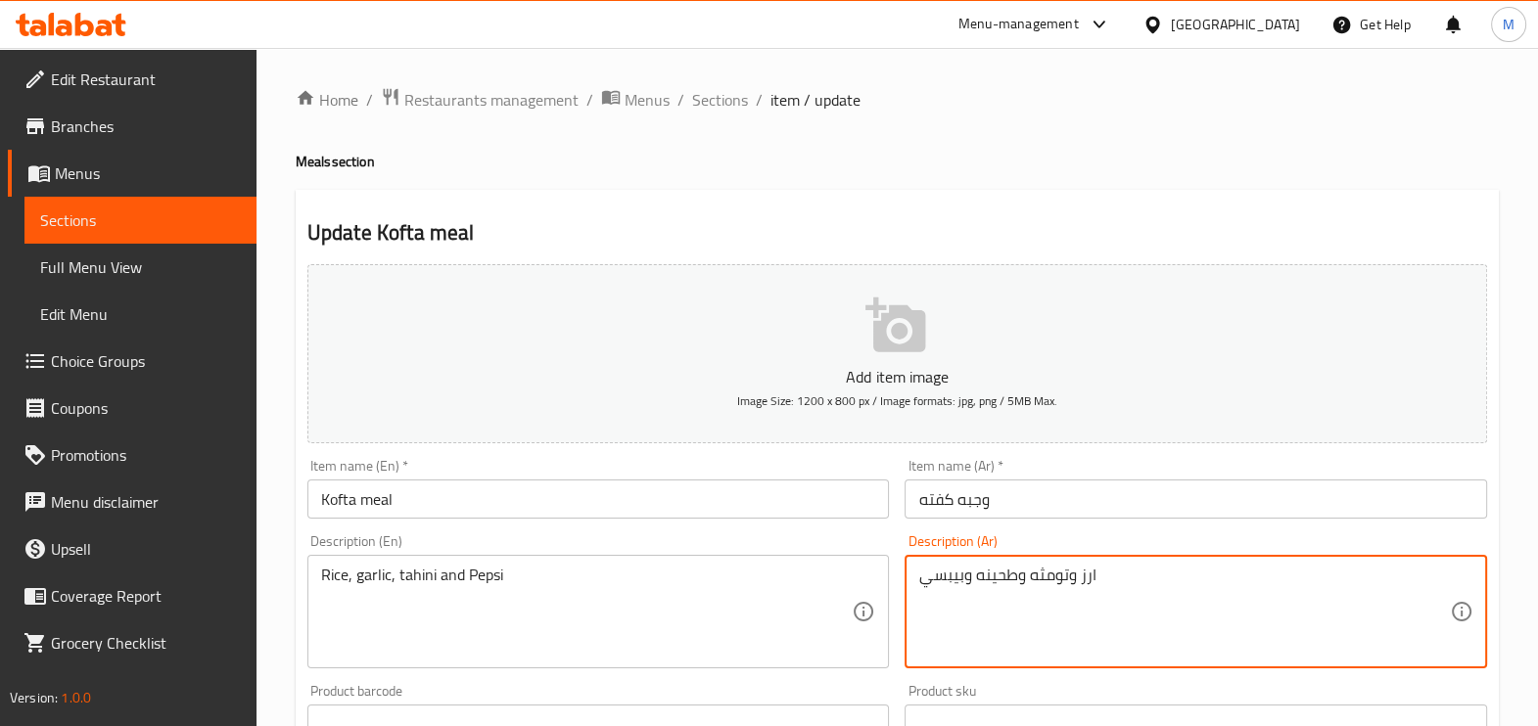
click at [1053, 585] on textarea "ارز وتومثه وطحينه وبيبسي" at bounding box center [1184, 612] width 532 height 93
paste textarea "ومية وطحينة"
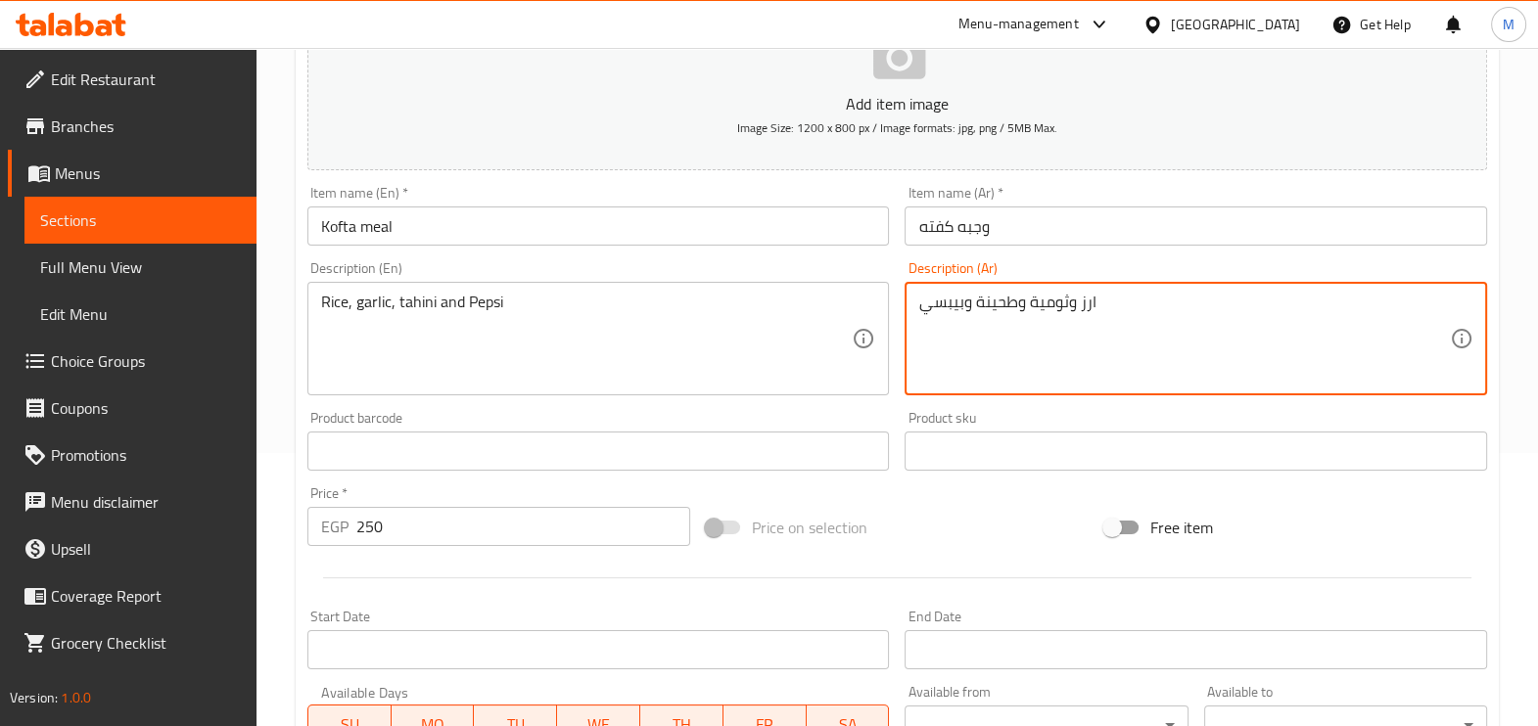
scroll to position [655, 0]
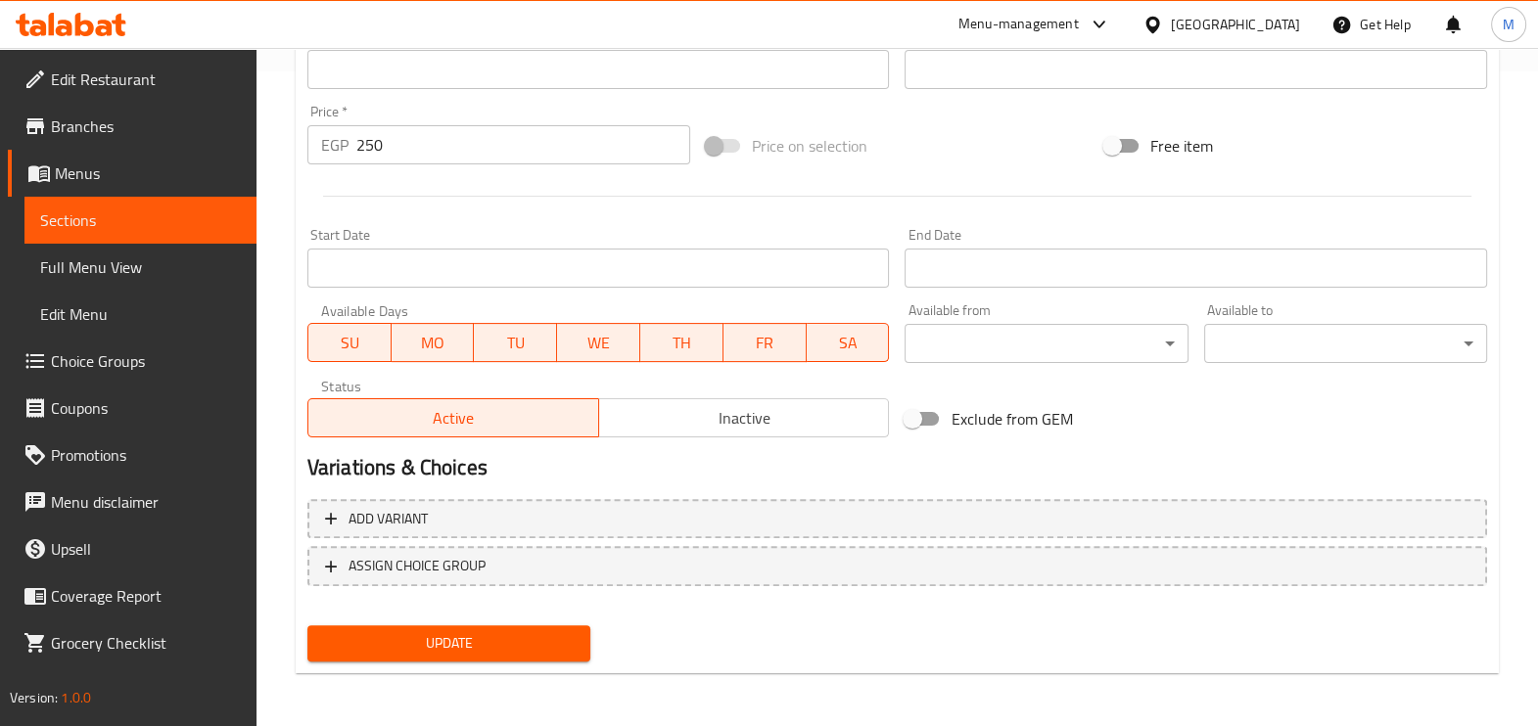
type textarea "ارز وثومية وطحينة وبيبسي"
click at [431, 627] on button "Update" at bounding box center [448, 644] width 283 height 36
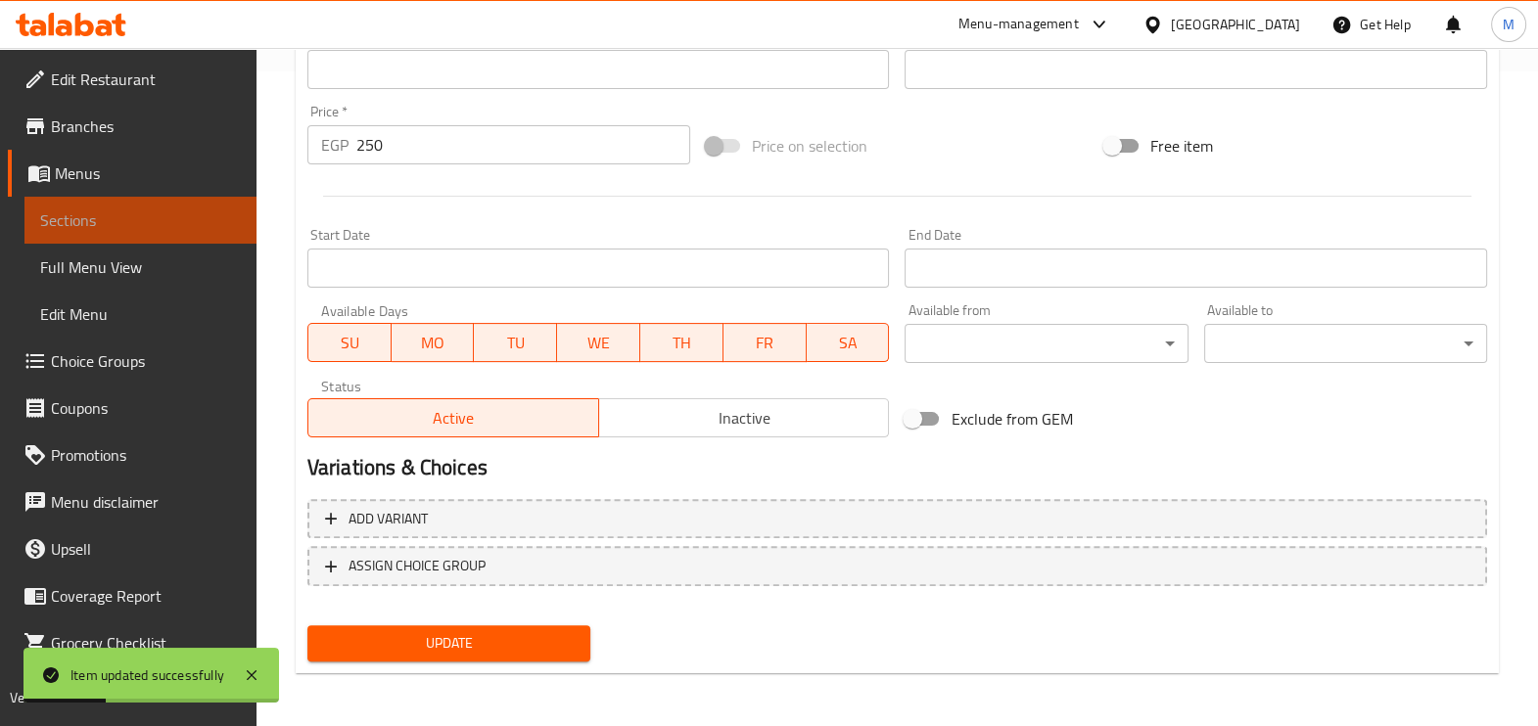
click at [150, 221] on span "Sections" at bounding box center [140, 220] width 201 height 23
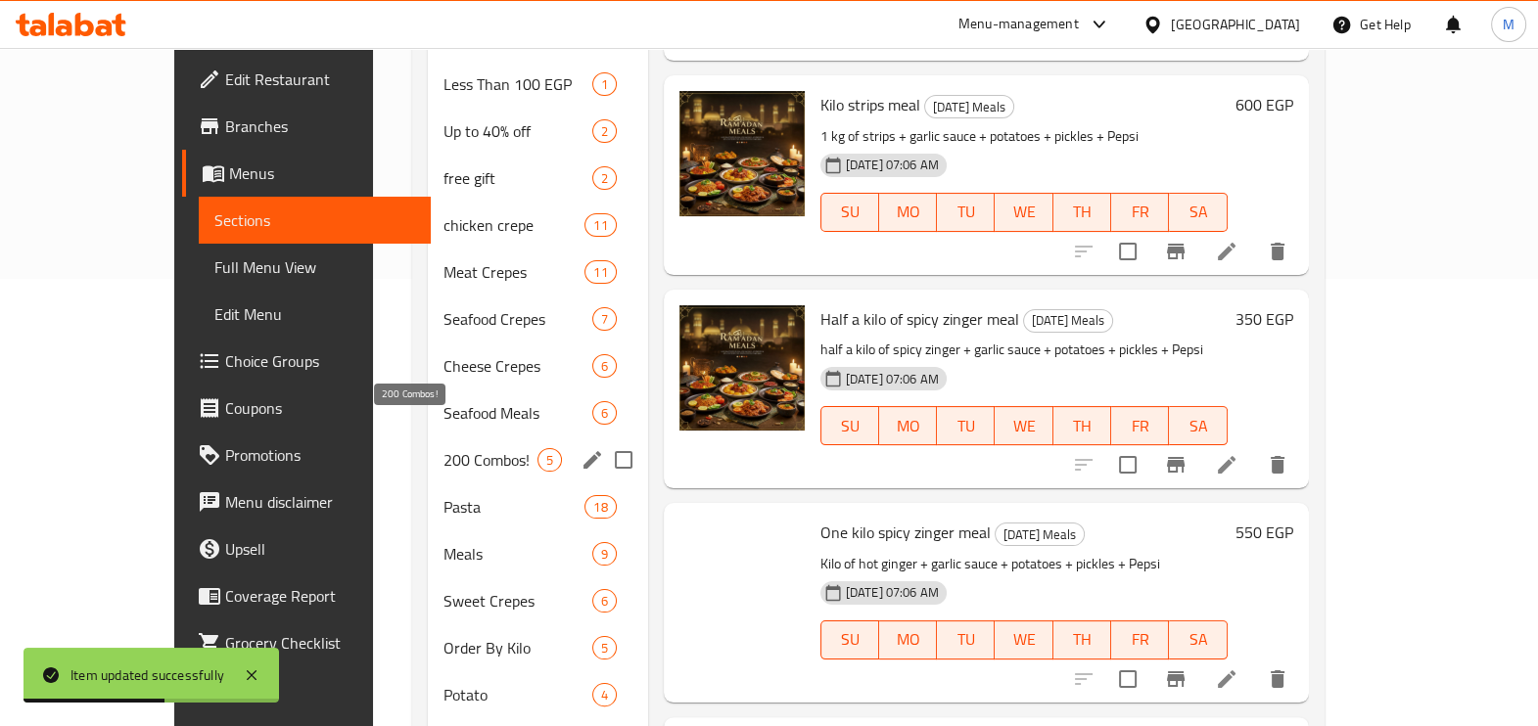
scroll to position [490, 0]
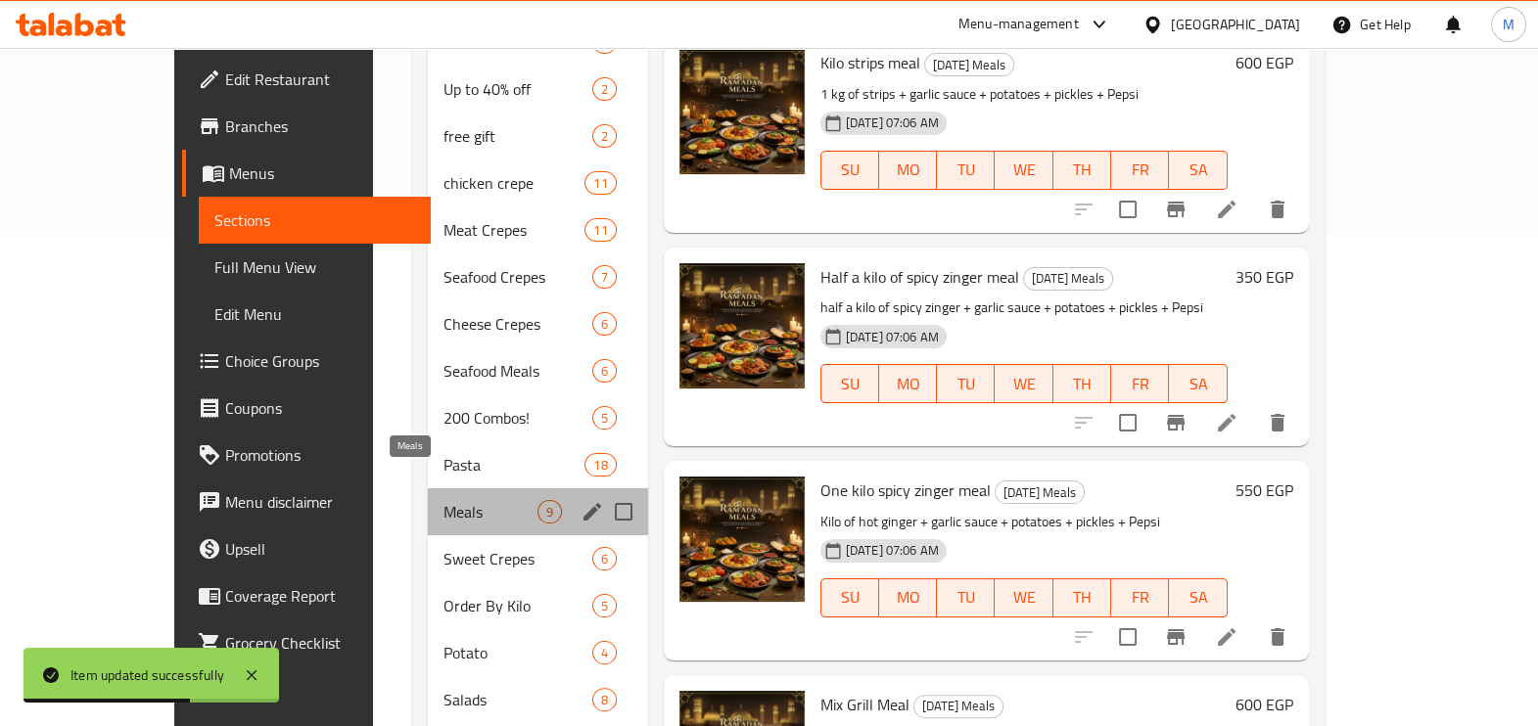
click at [444, 500] on span "Meals" at bounding box center [491, 511] width 94 height 23
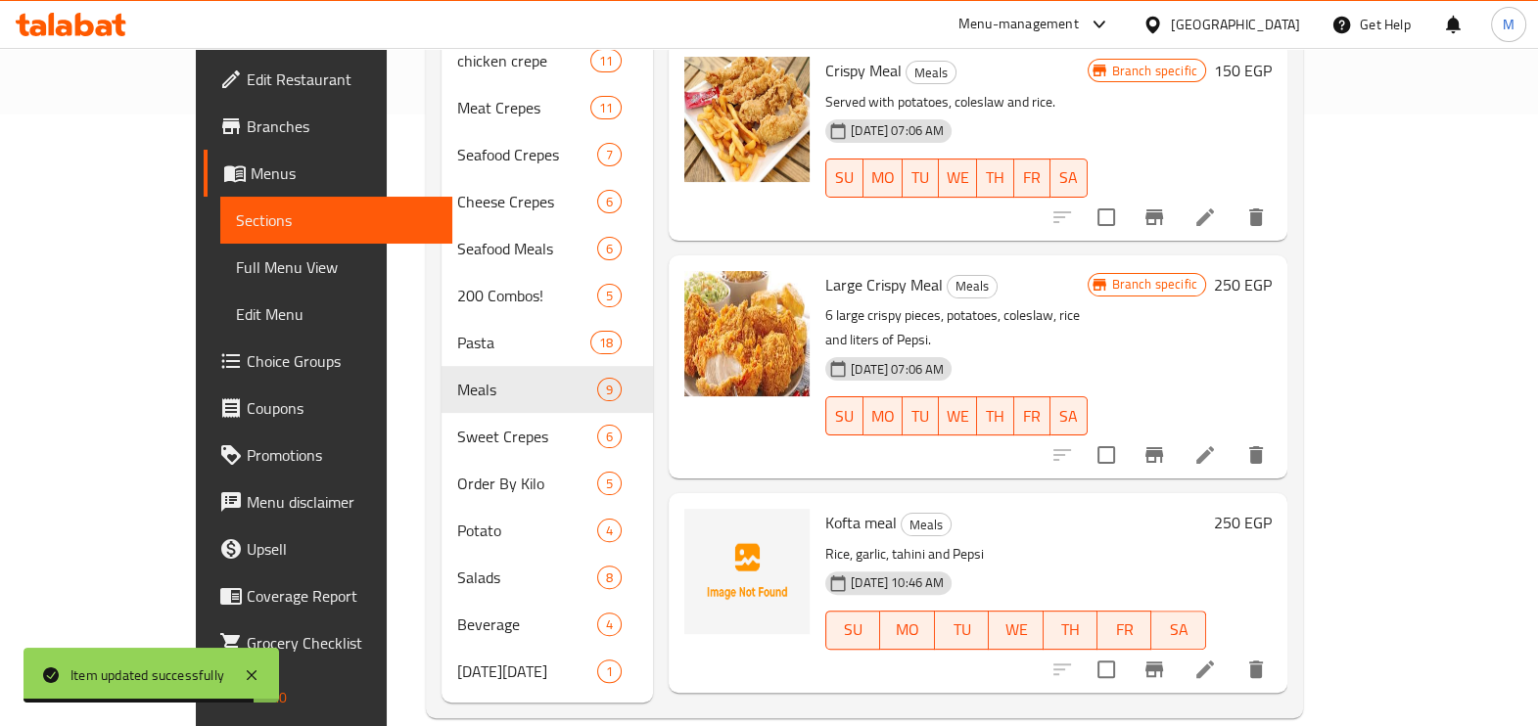
scroll to position [545, 0]
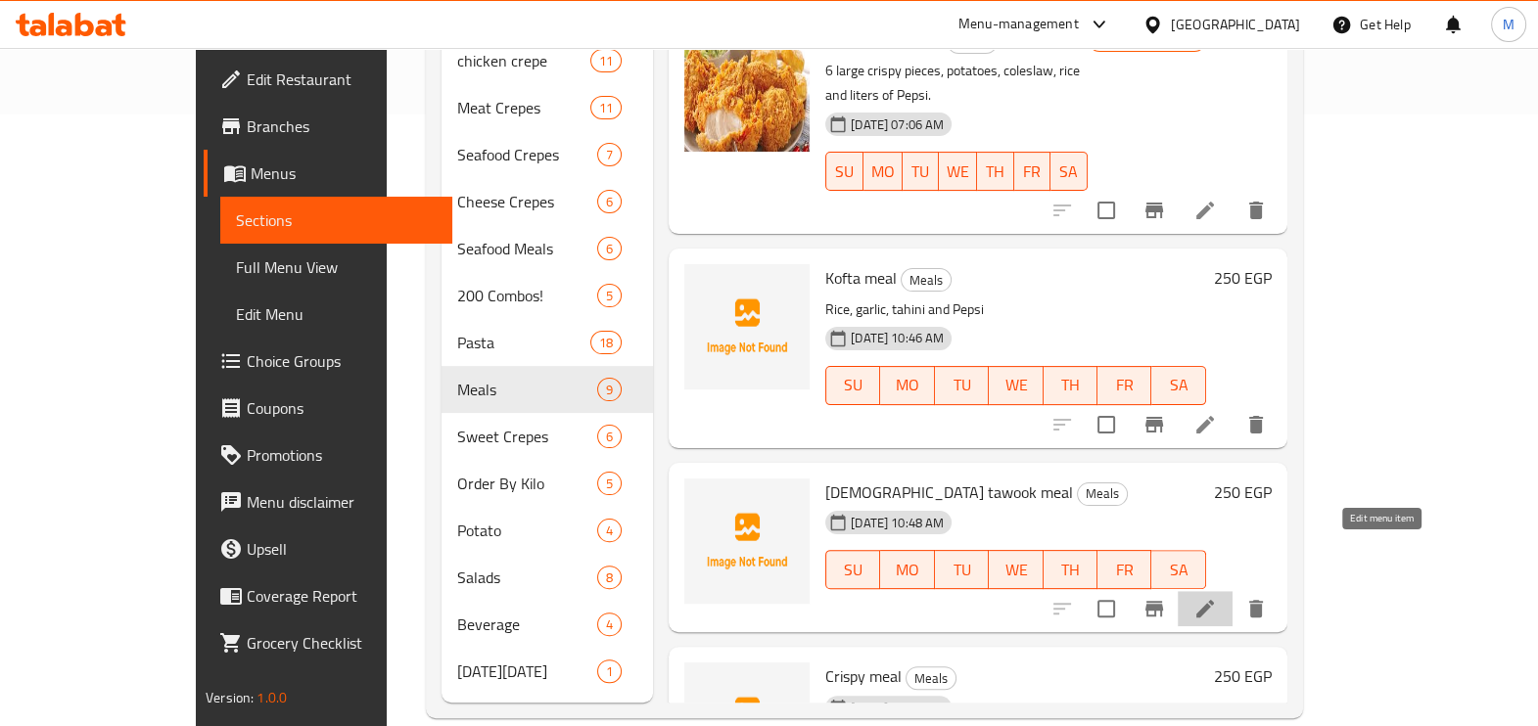
click at [1214, 600] on icon at bounding box center [1205, 609] width 18 height 18
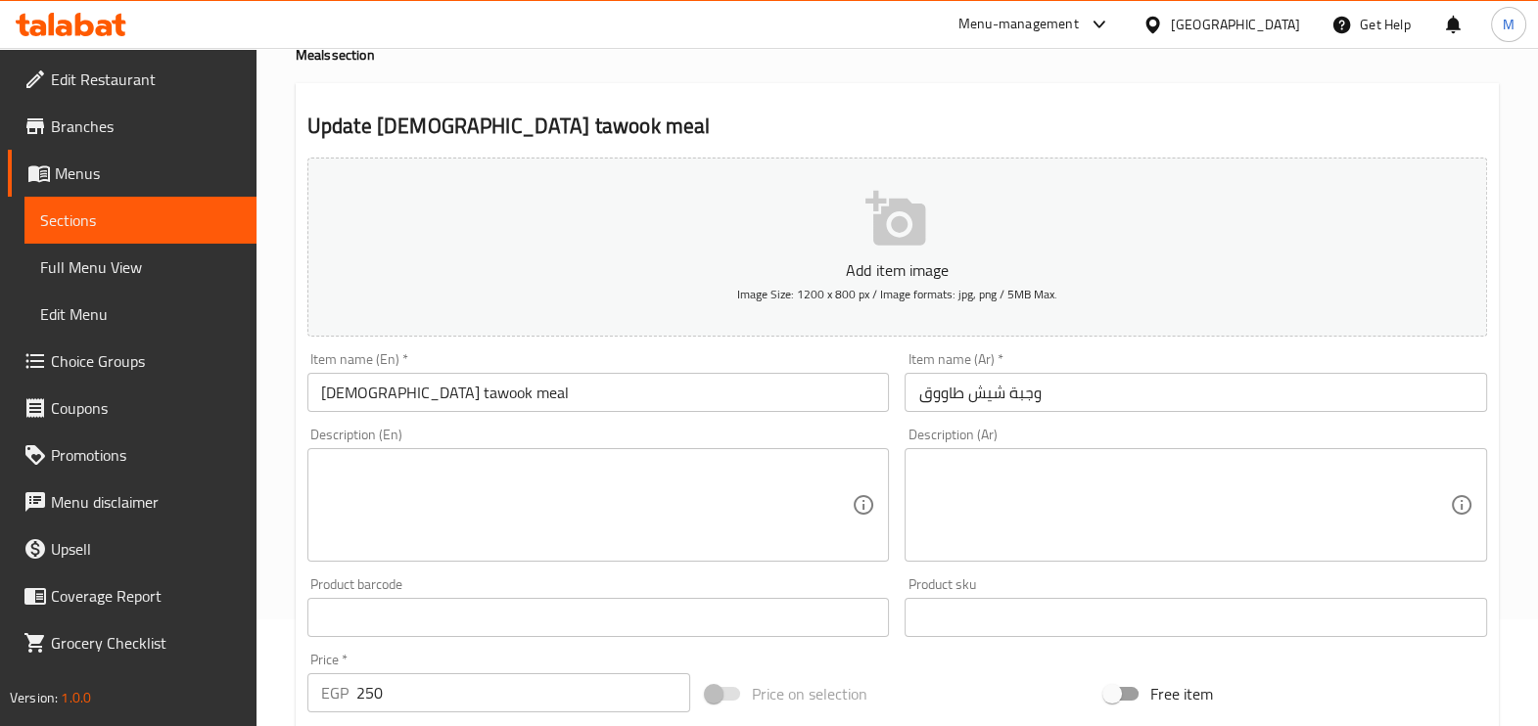
scroll to position [367, 0]
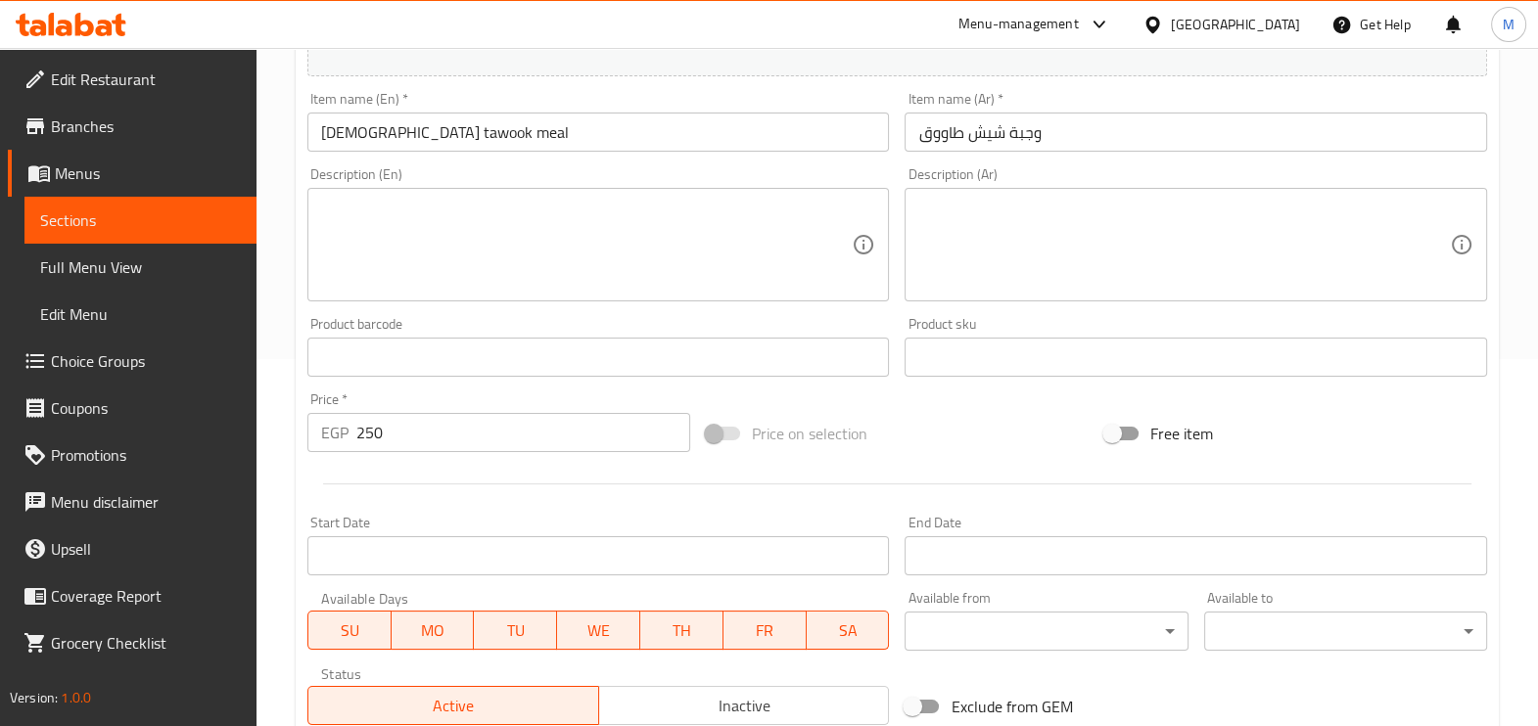
click at [998, 204] on textarea at bounding box center [1184, 245] width 532 height 93
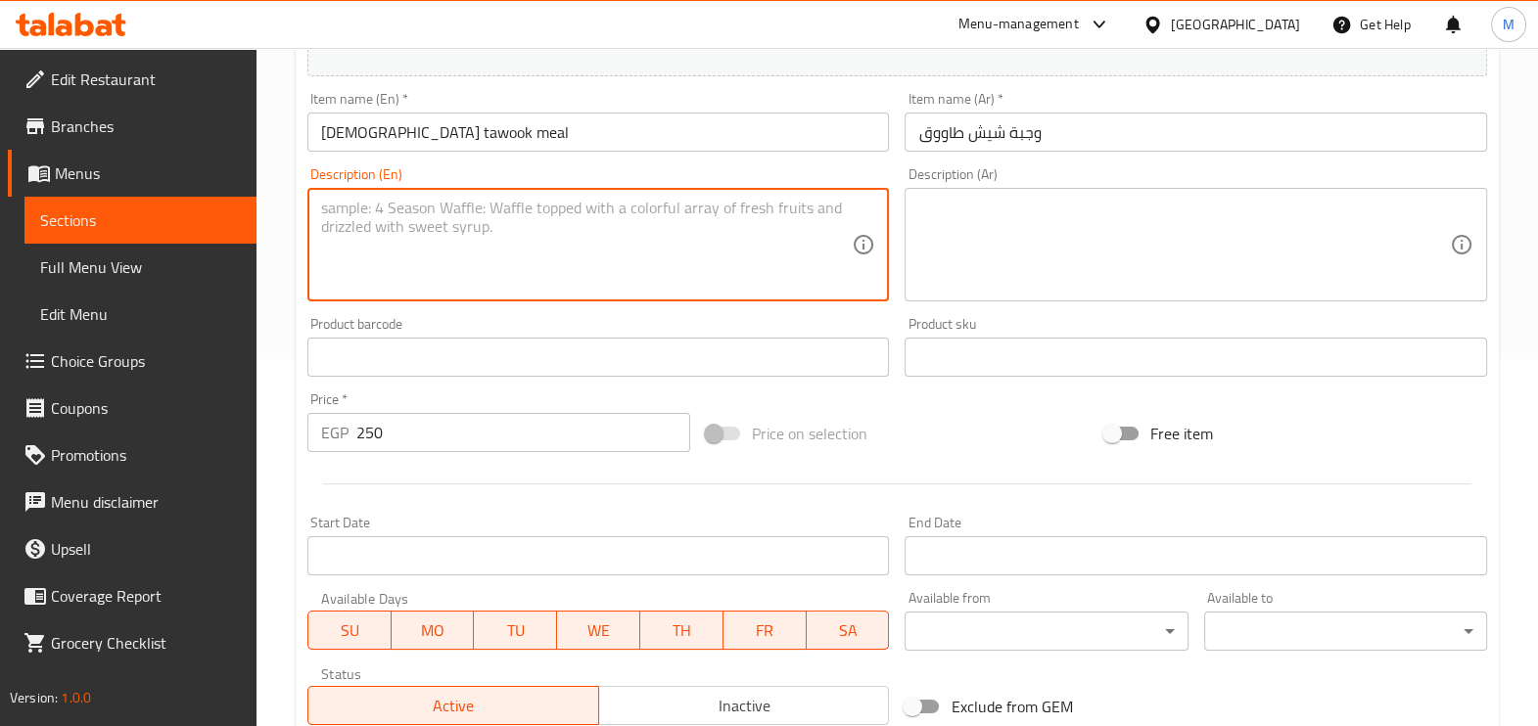
click at [739, 212] on textarea at bounding box center [587, 245] width 532 height 93
click at [994, 218] on textarea at bounding box center [1184, 245] width 532 height 93
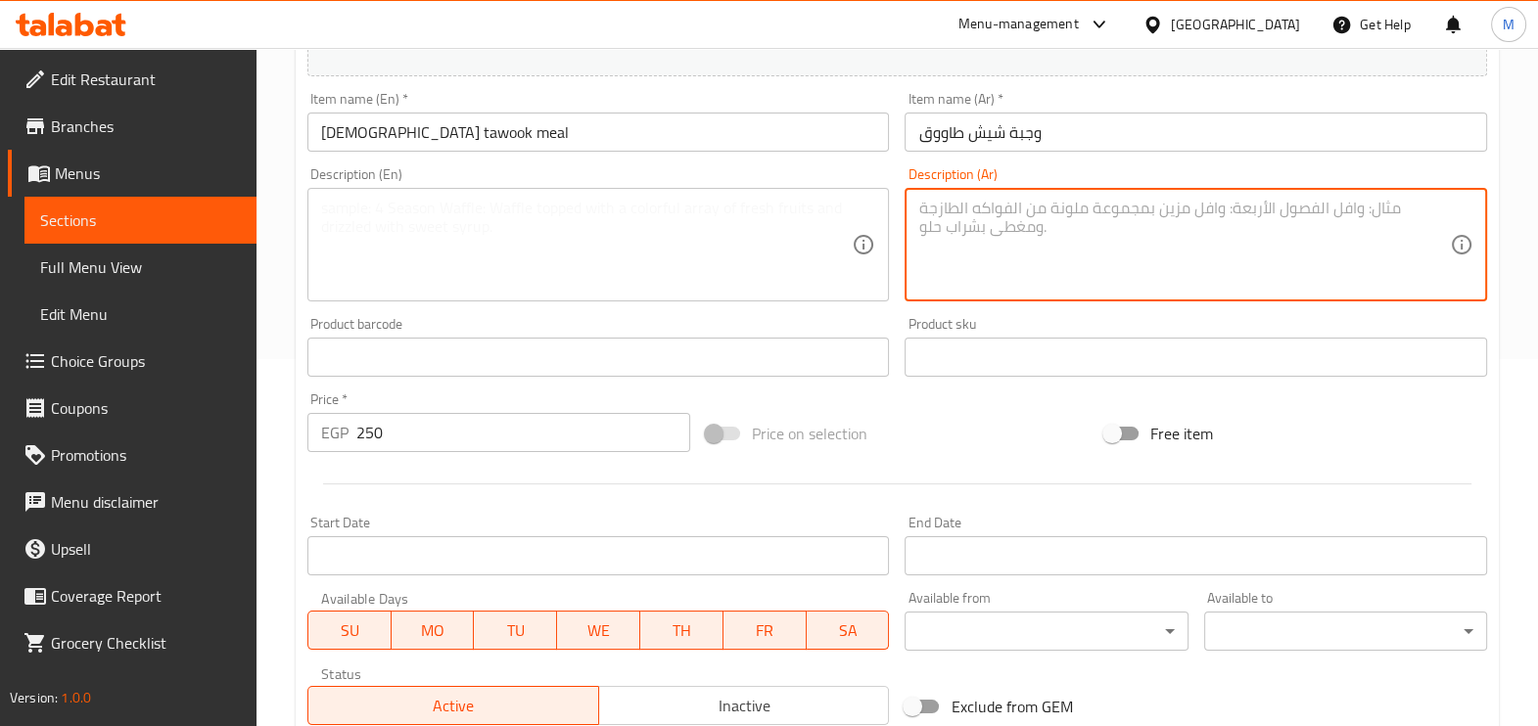
paste textarea "ارز وثومية وطحينة وبيبسي"
type textarea "ارز وثومية وطحينة وبيبسي"
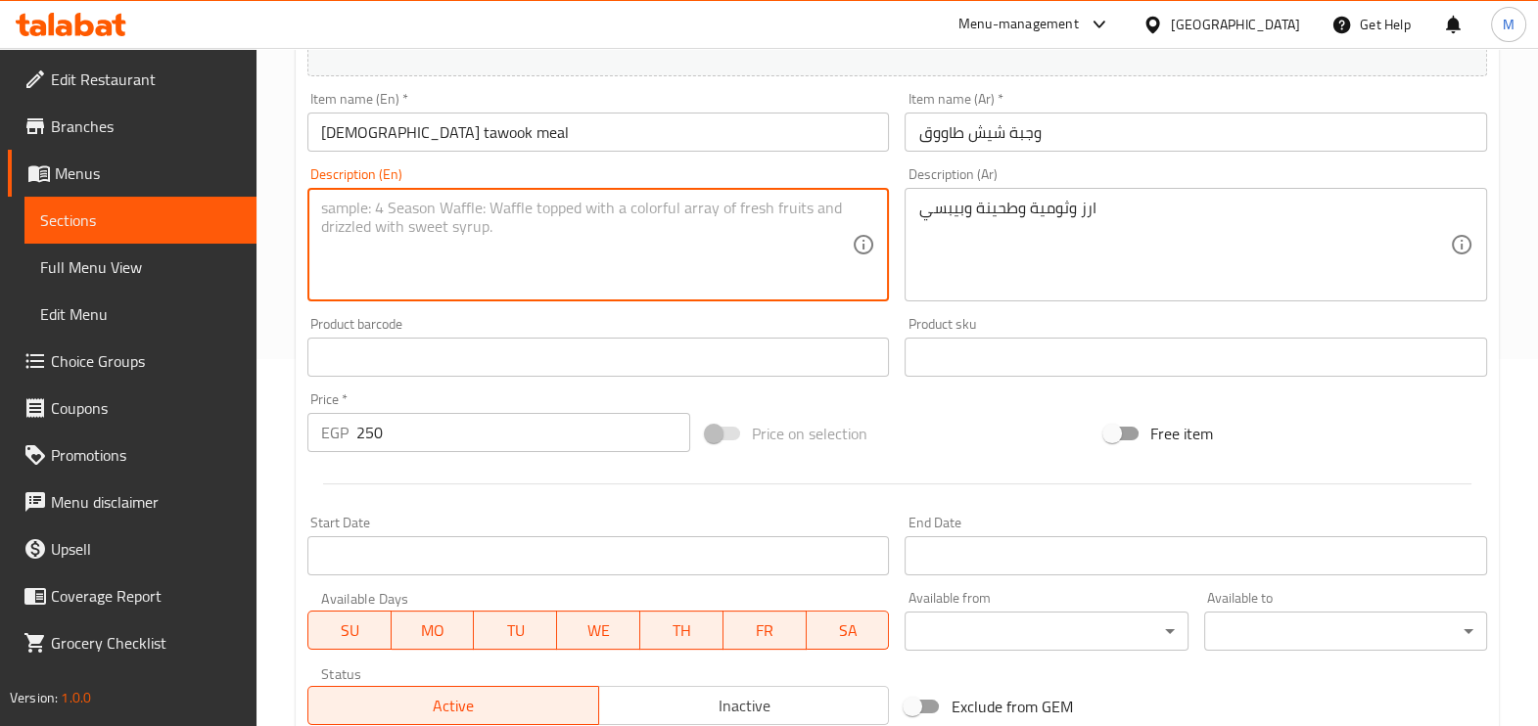
click at [754, 220] on textarea at bounding box center [587, 245] width 532 height 93
paste textarea "Rice, garlic, tahini and Pepsi"
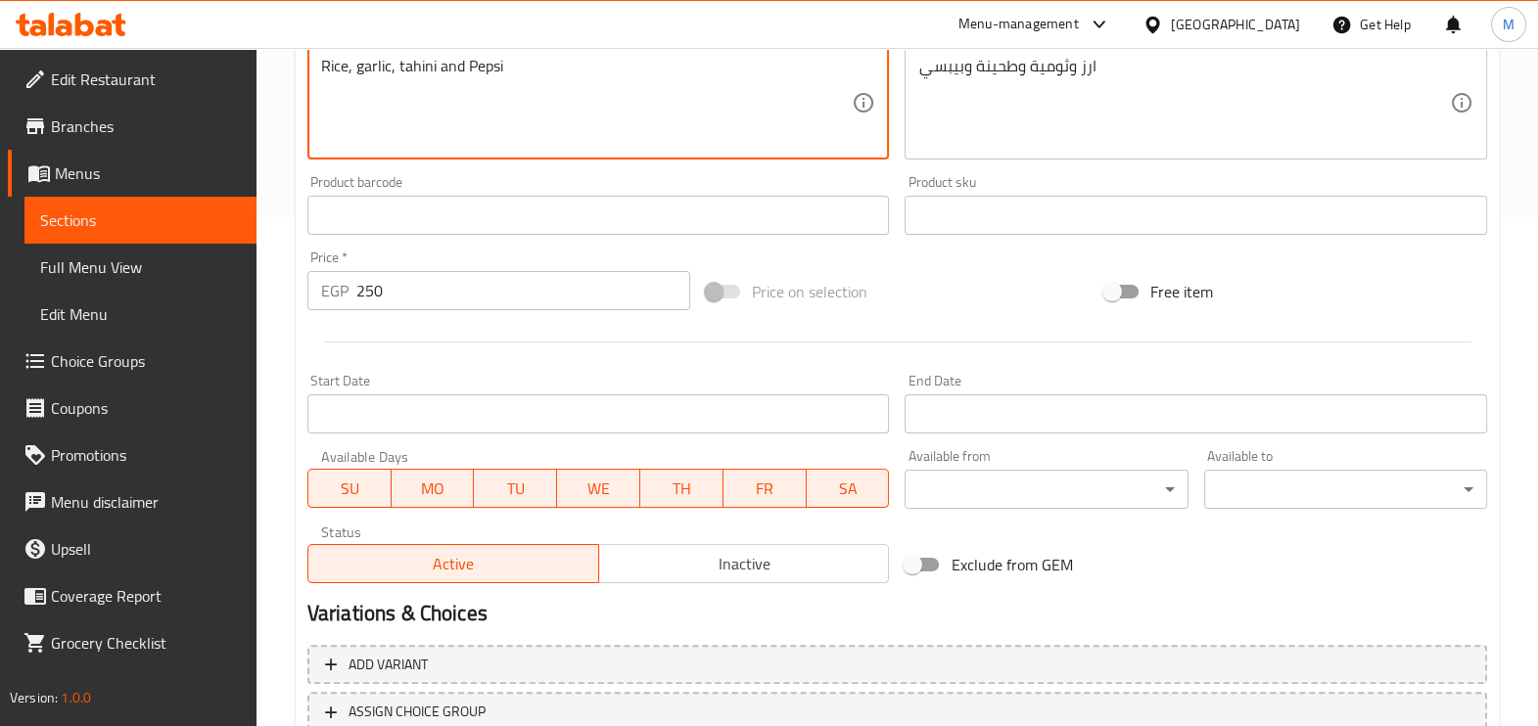
scroll to position [655, 0]
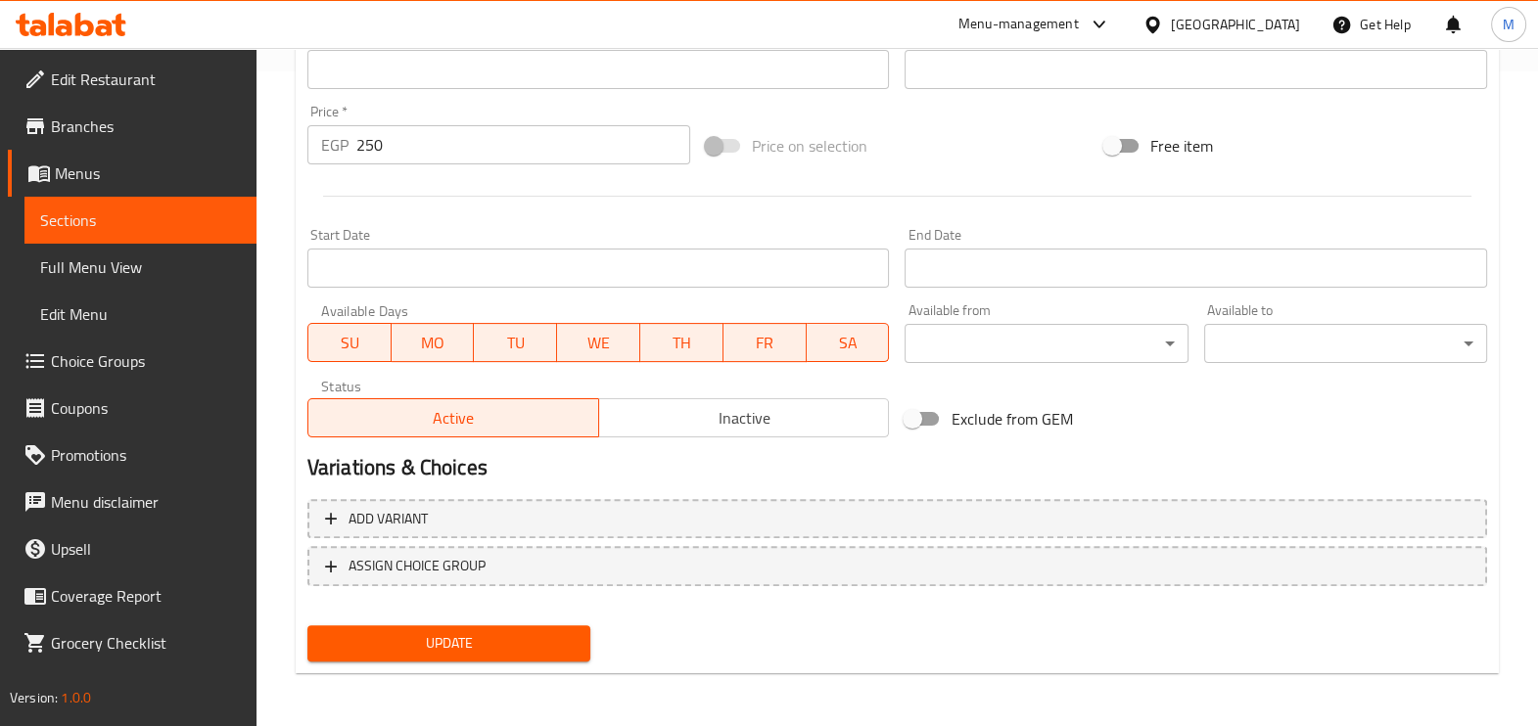
type textarea "Rice, garlic, tahini and Pepsi"
click at [494, 636] on span "Update" at bounding box center [449, 644] width 252 height 24
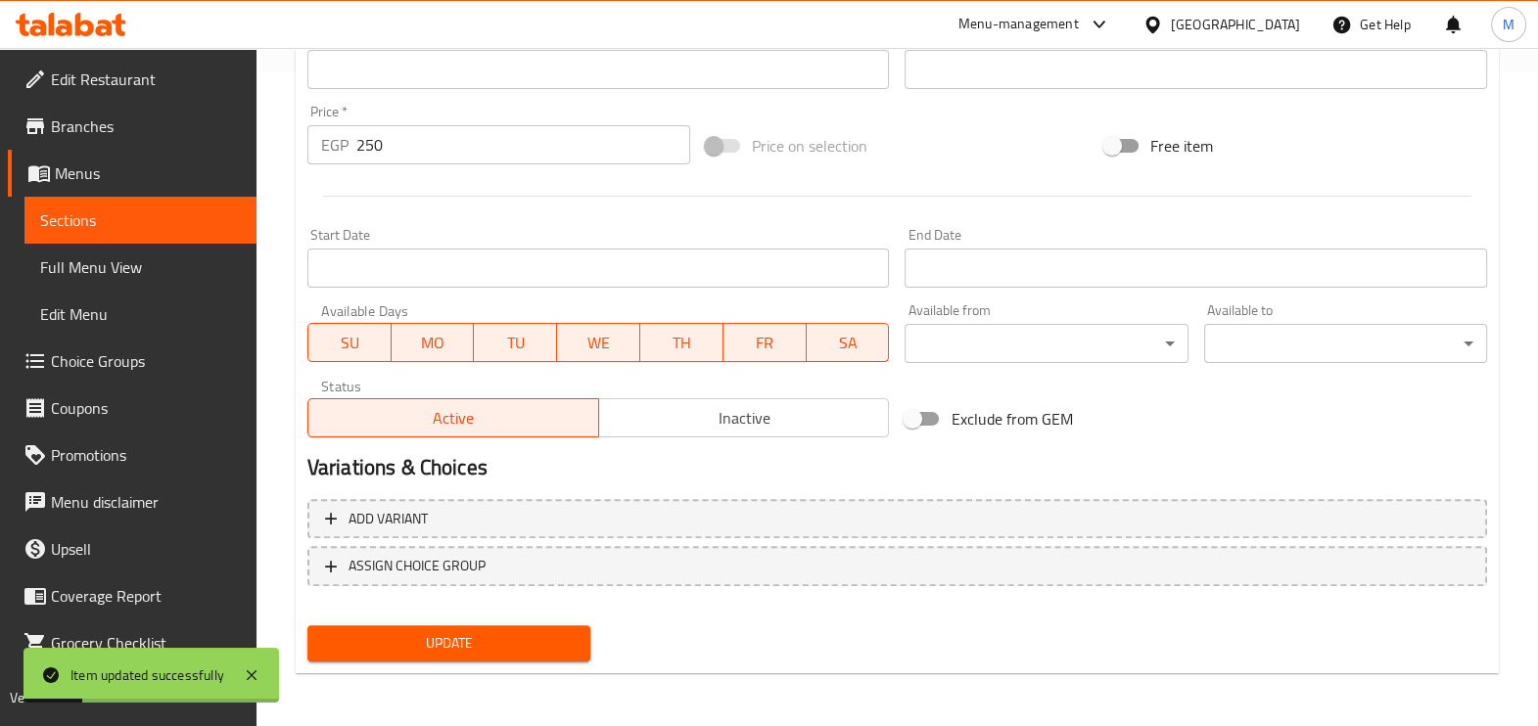
click at [127, 224] on span "Sections" at bounding box center [140, 220] width 201 height 23
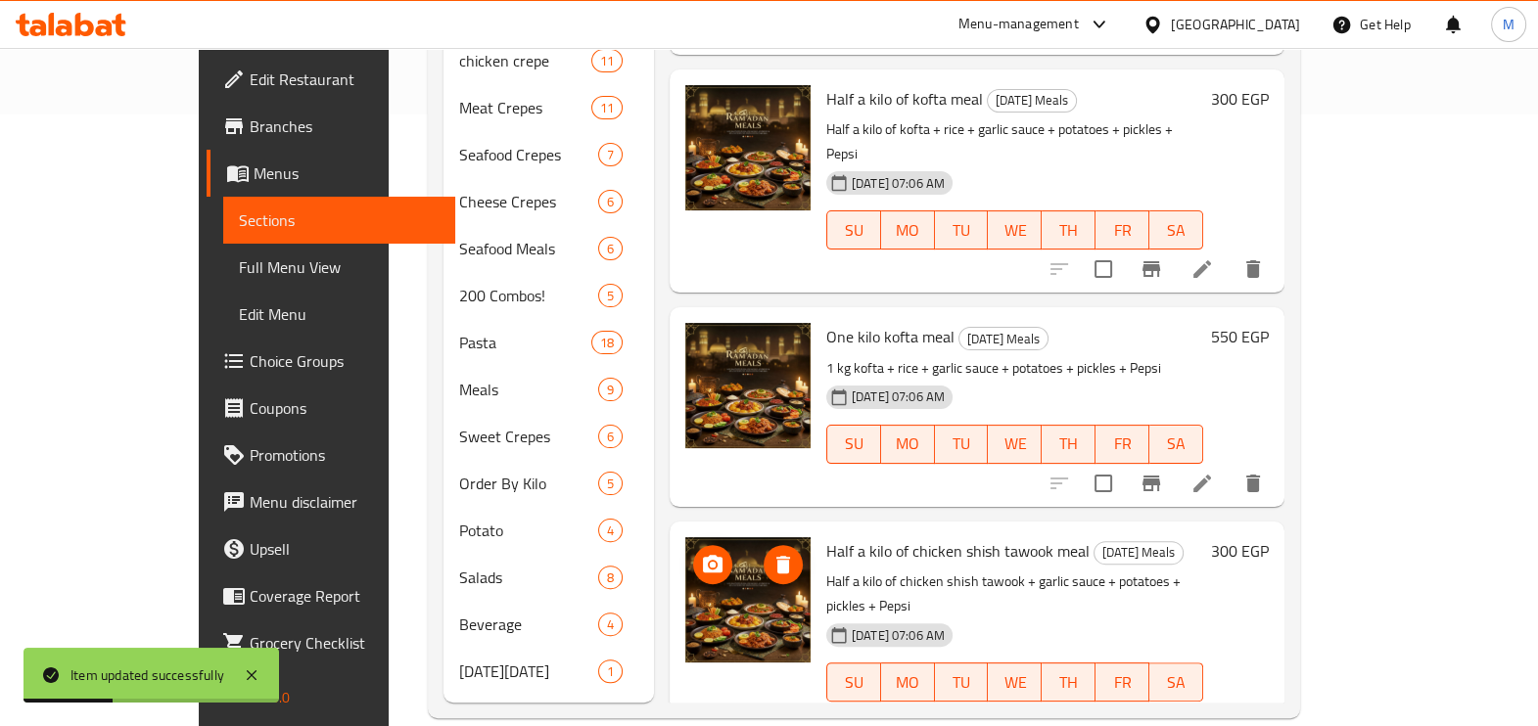
scroll to position [121, 0]
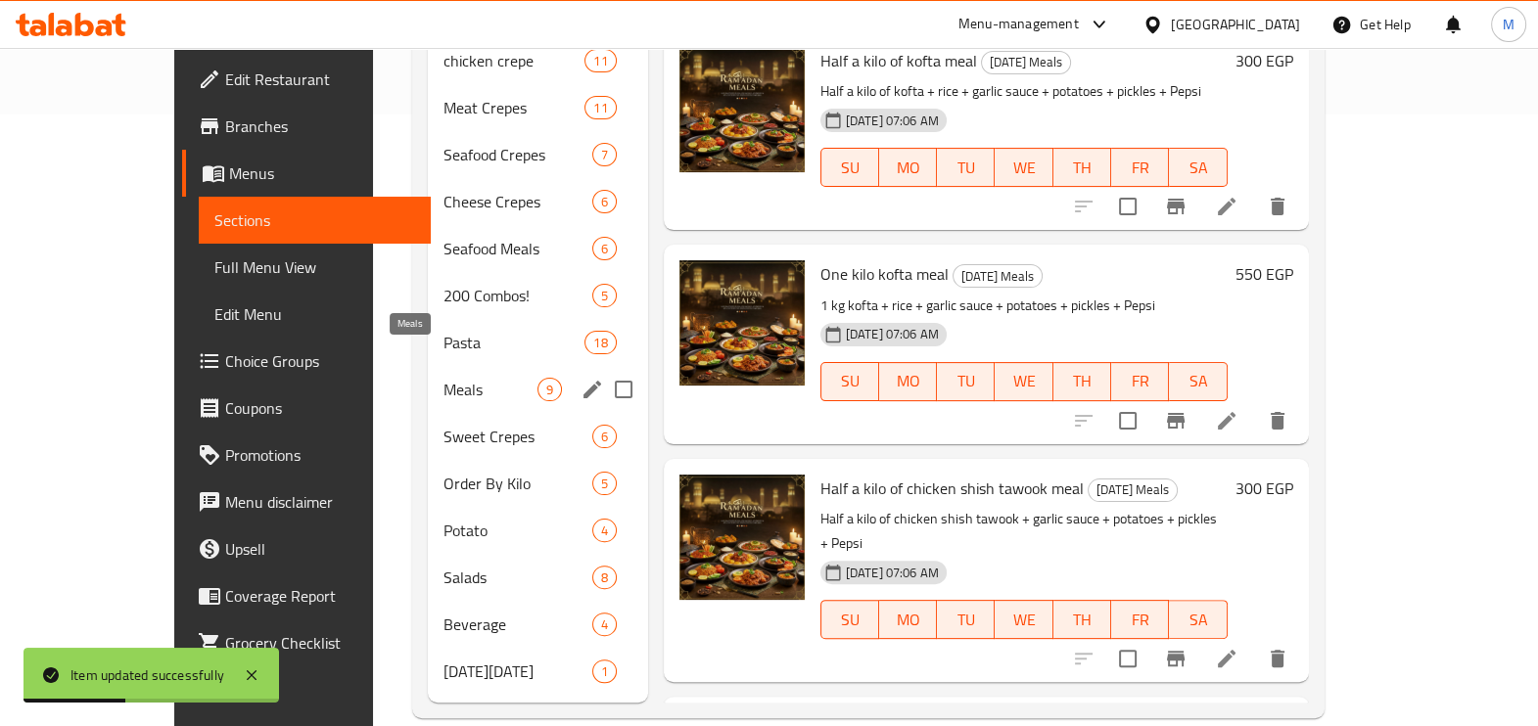
click at [428, 366] on div "Meals 9" at bounding box center [538, 389] width 220 height 47
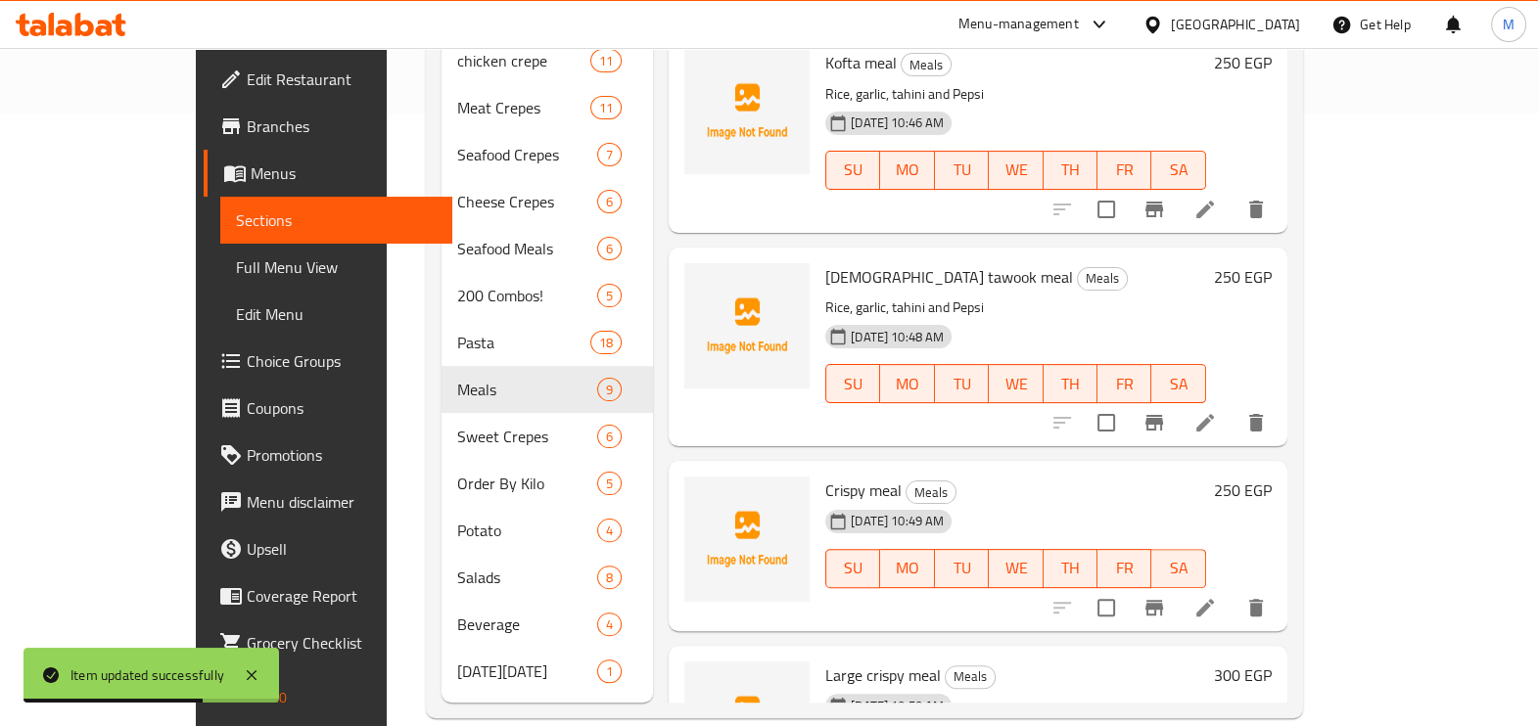
scroll to position [849, 0]
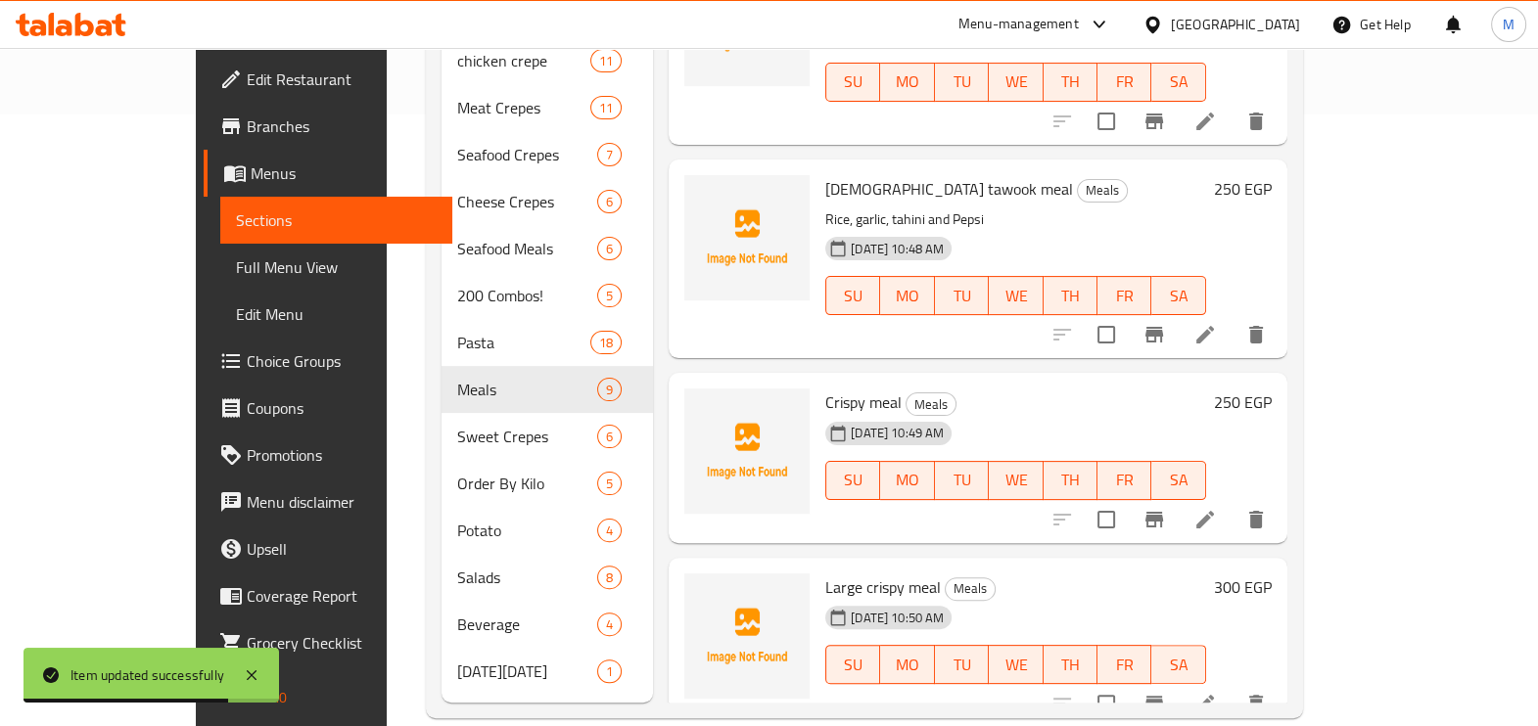
click at [1217, 508] on icon at bounding box center [1205, 519] width 23 height 23
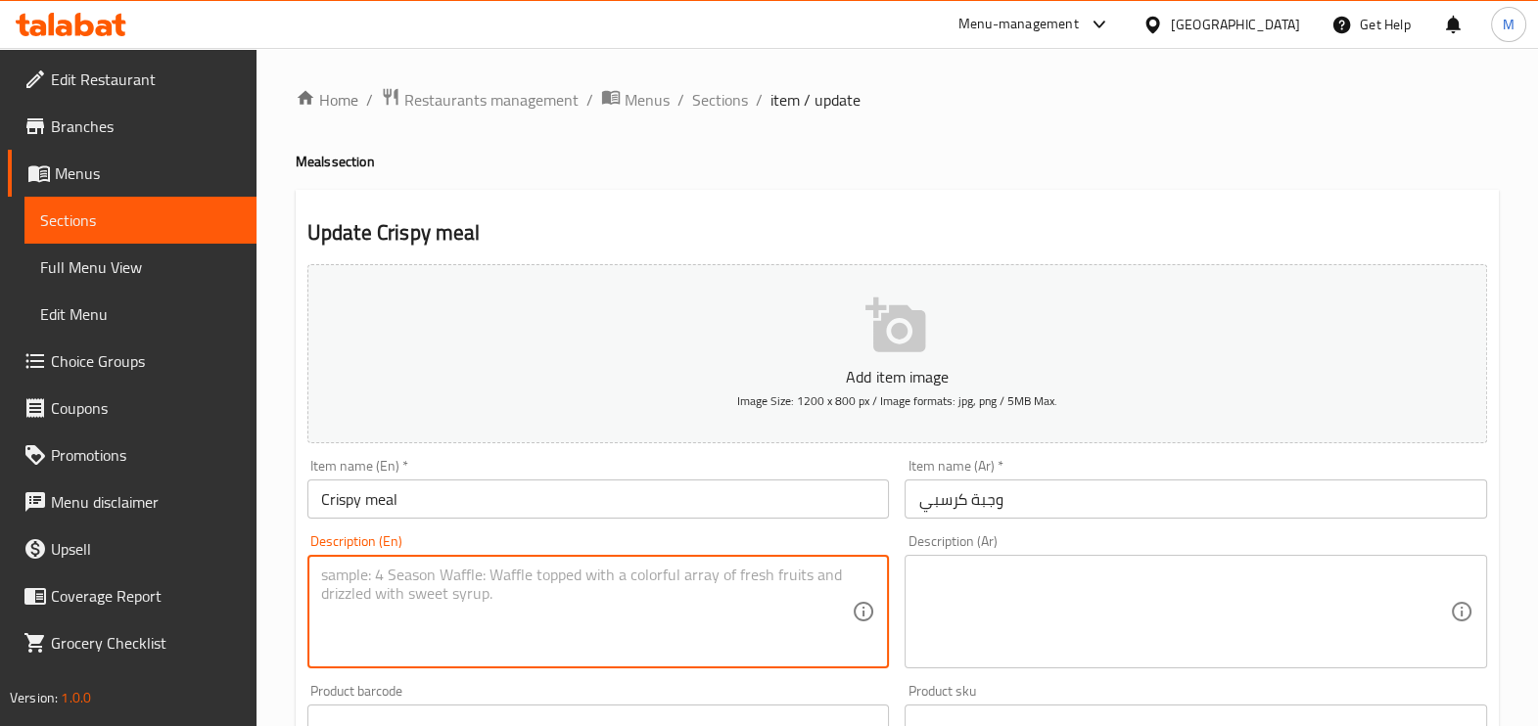
click at [824, 571] on textarea at bounding box center [587, 612] width 532 height 93
paste textarea "Rice, garlic, tahini and Pepsi"
type textarea "Rice, garlic, tahini and Pepsi"
click at [1067, 592] on textarea at bounding box center [1184, 612] width 532 height 93
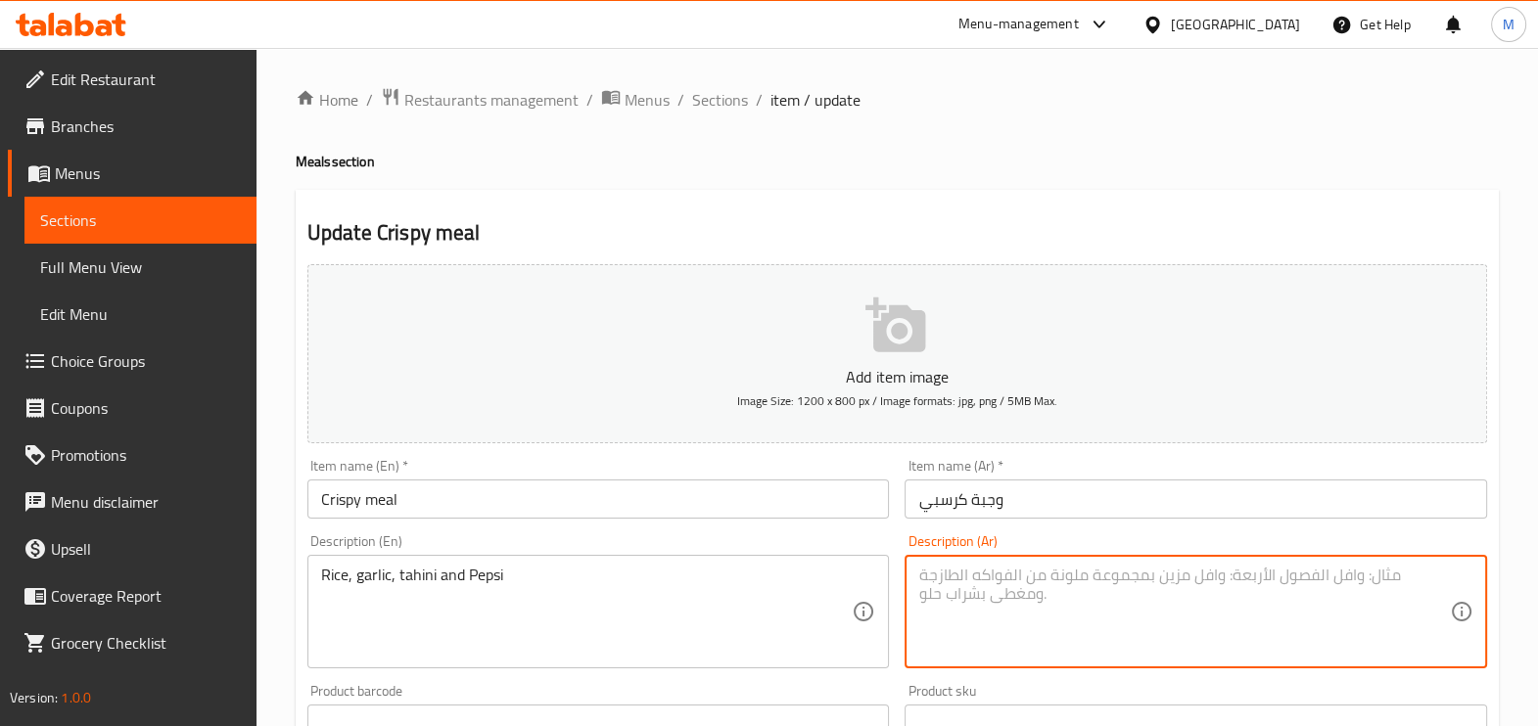
paste textarea "ارز وثومية وطحينة وبيبسي"
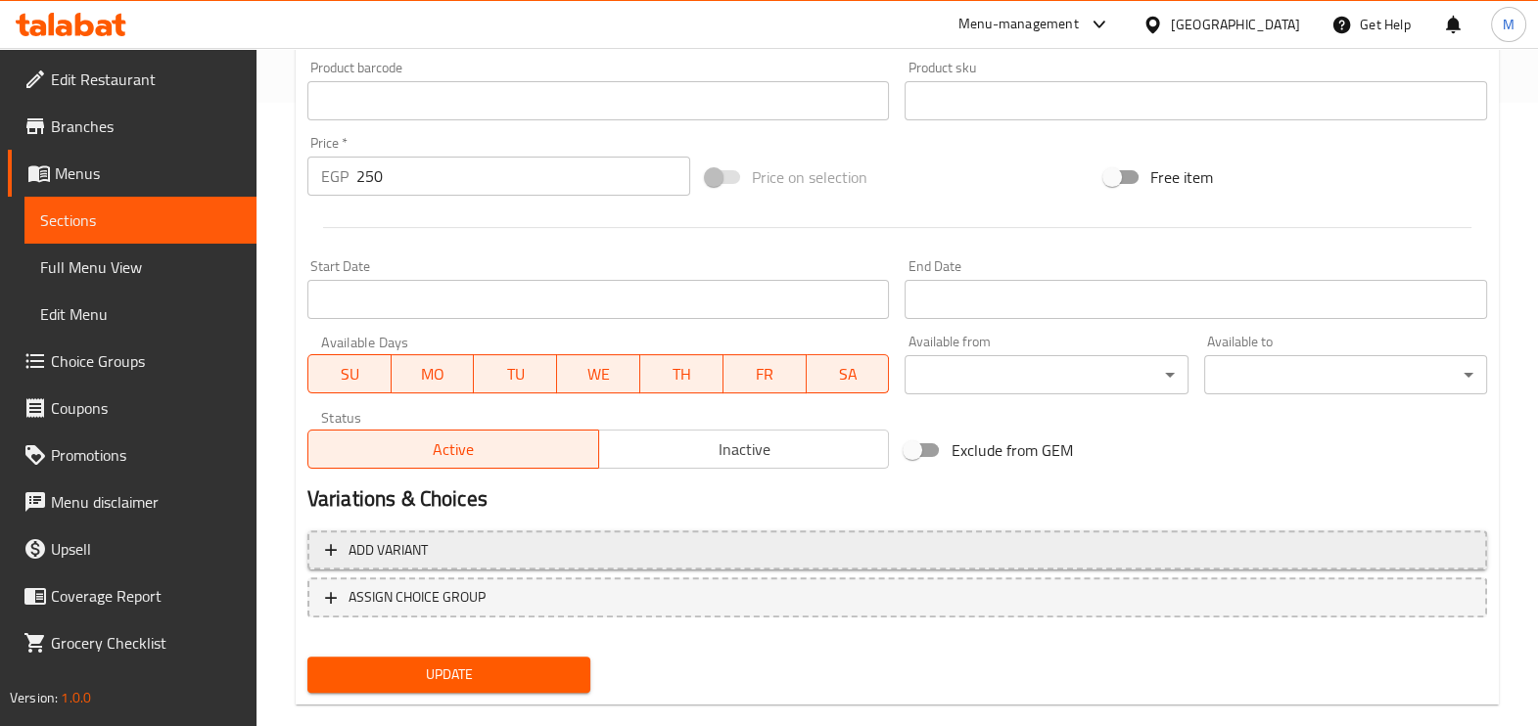
scroll to position [655, 0]
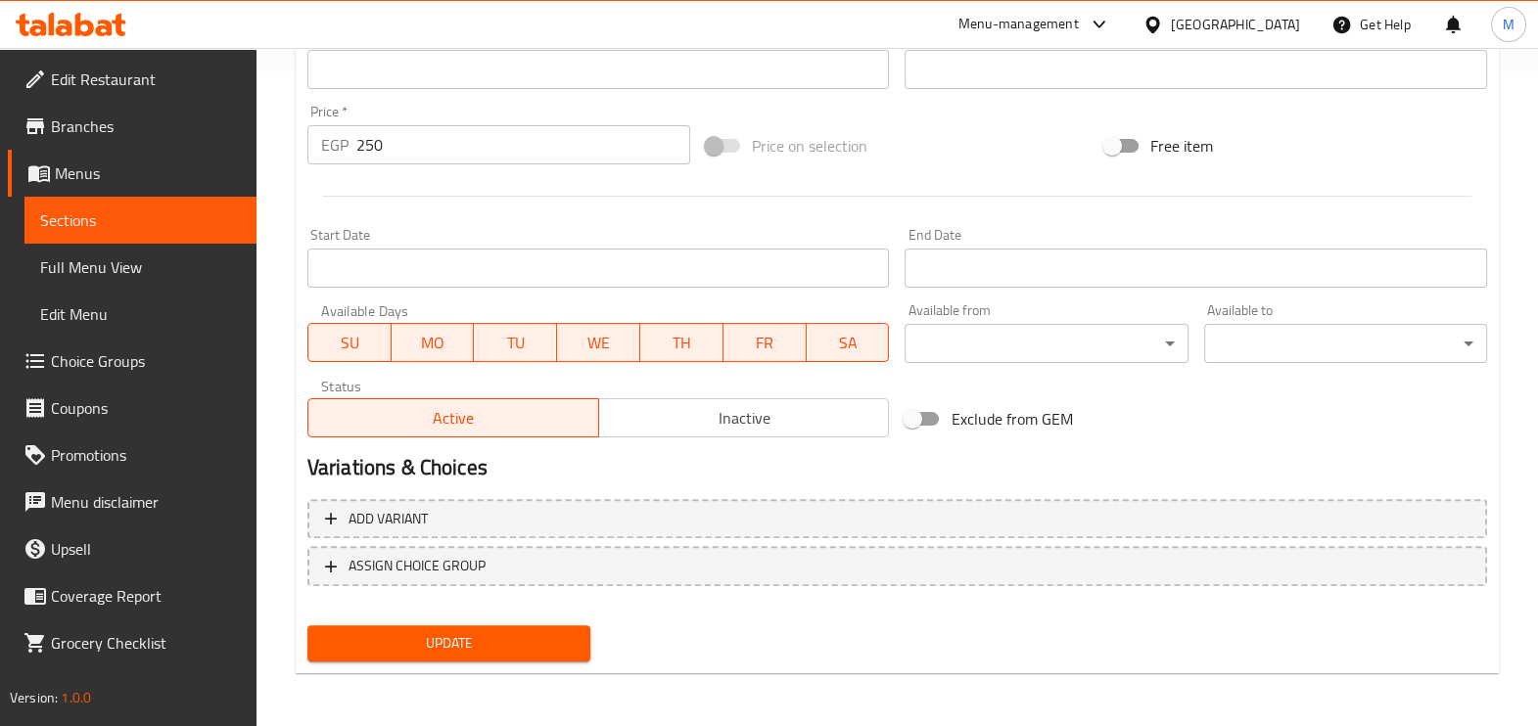
type textarea "ارز وثومية وطحينة وبيبسي"
click at [455, 632] on span "Update" at bounding box center [449, 644] width 252 height 24
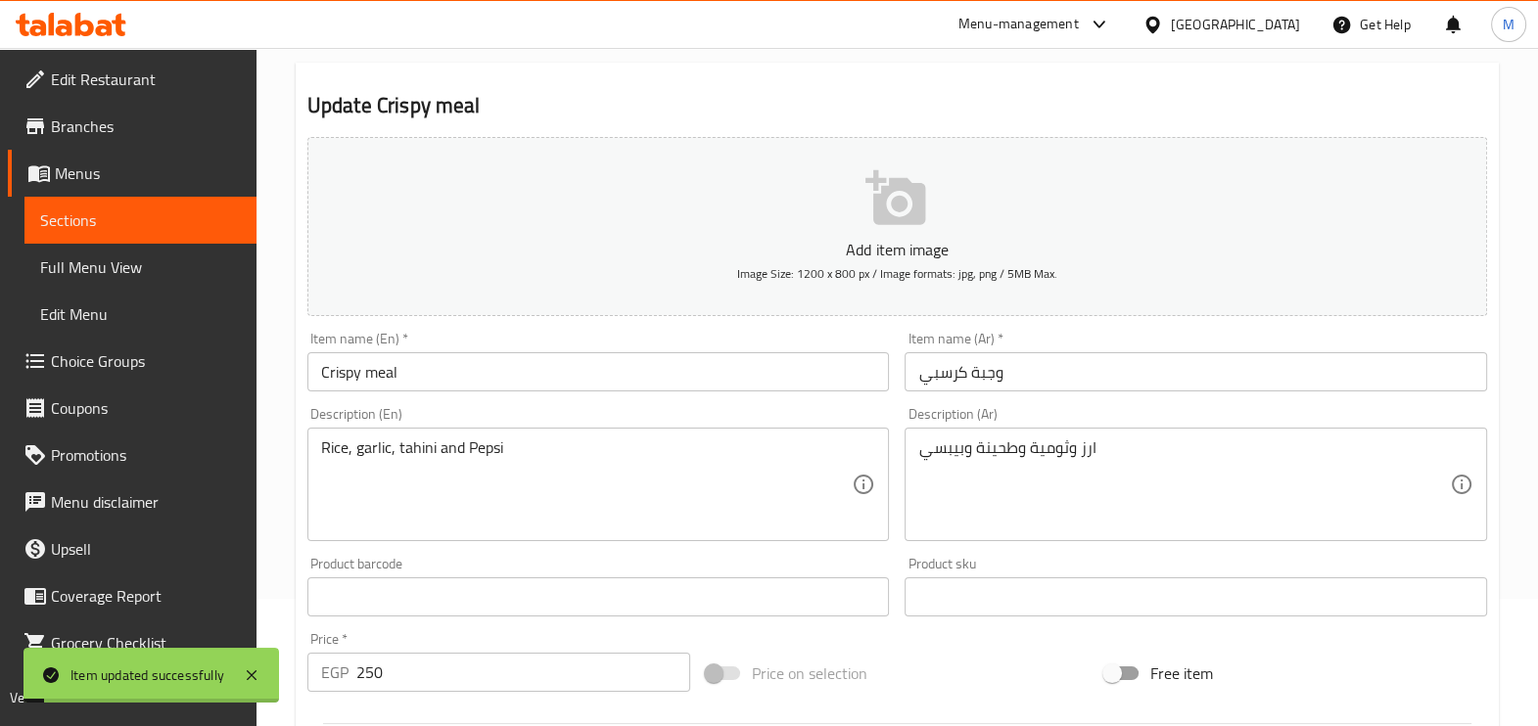
scroll to position [0, 0]
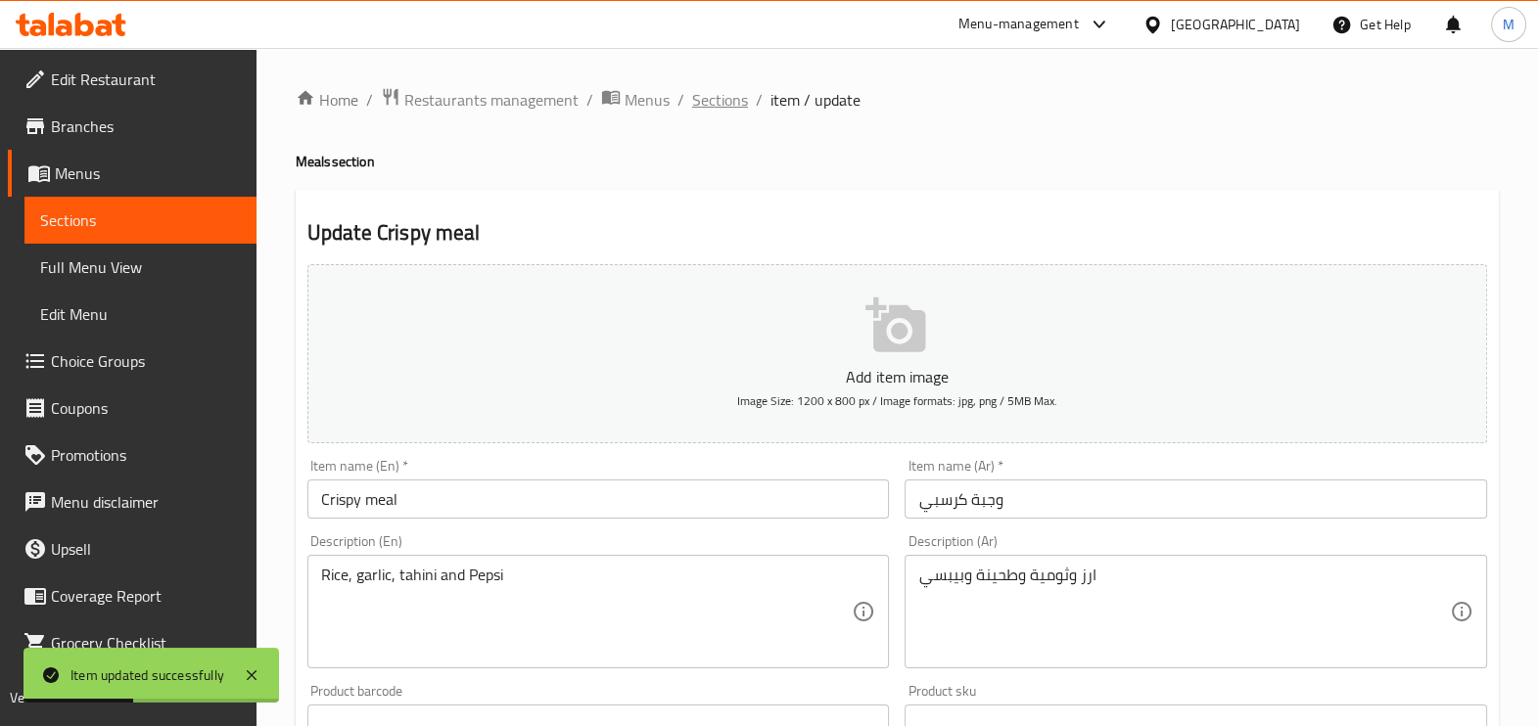
click at [739, 104] on span "Sections" at bounding box center [720, 99] width 56 height 23
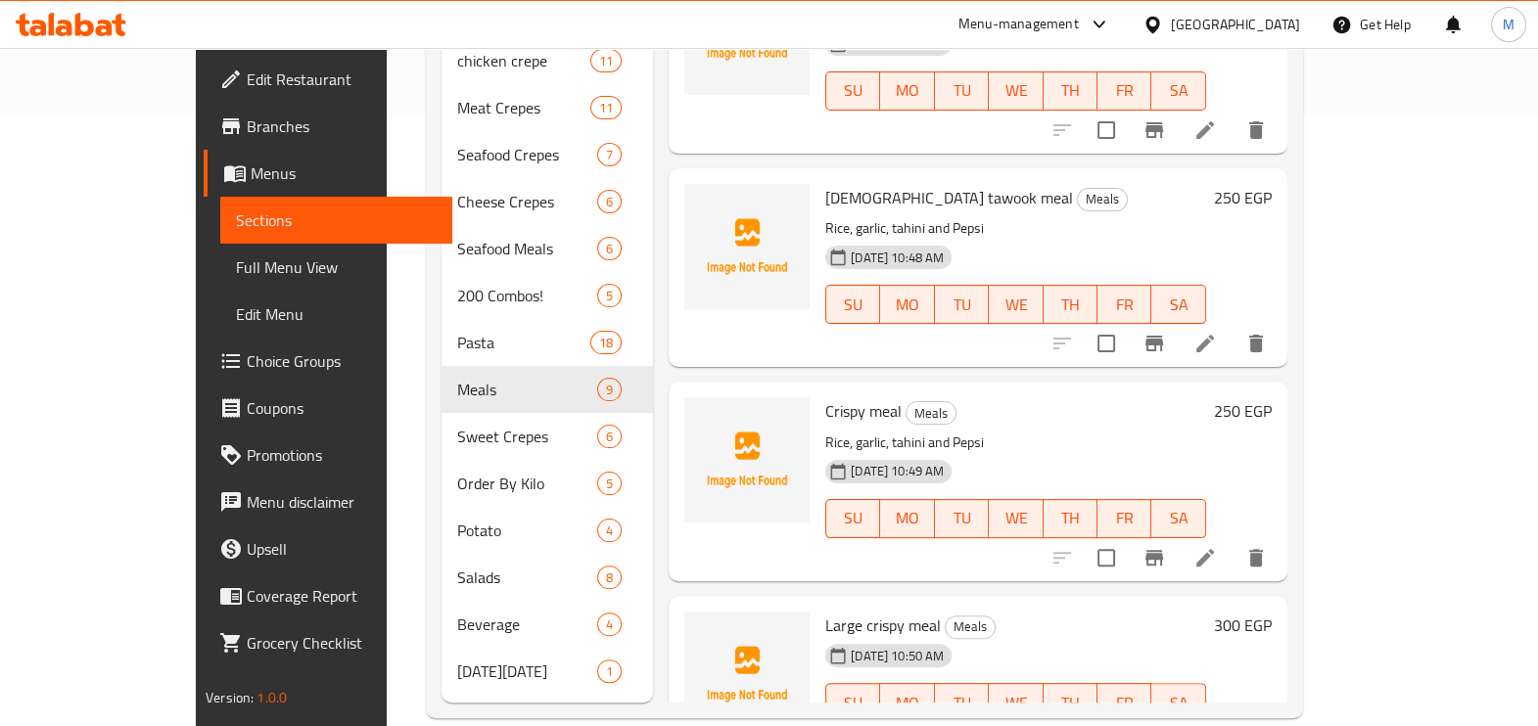
scroll to position [878, 0]
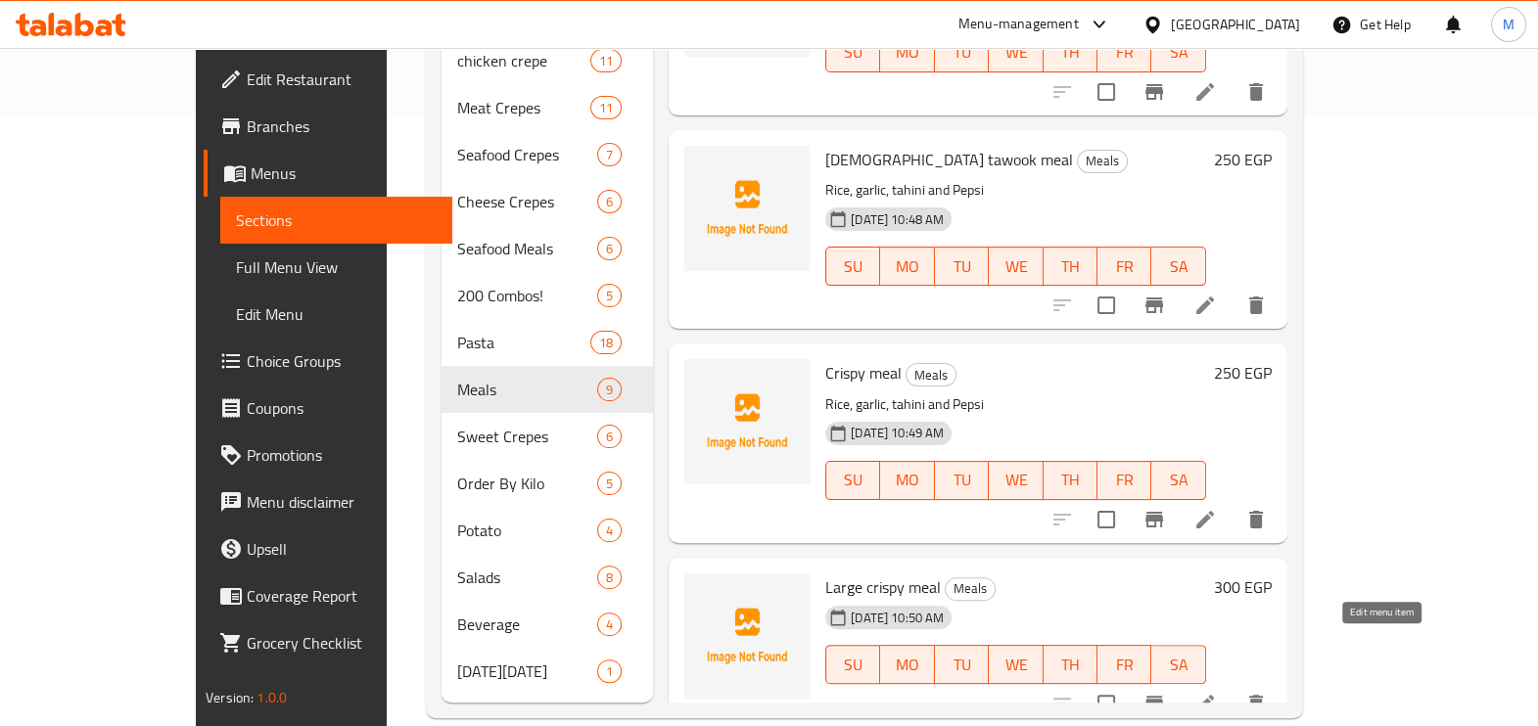
click at [1217, 692] on icon at bounding box center [1205, 703] width 23 height 23
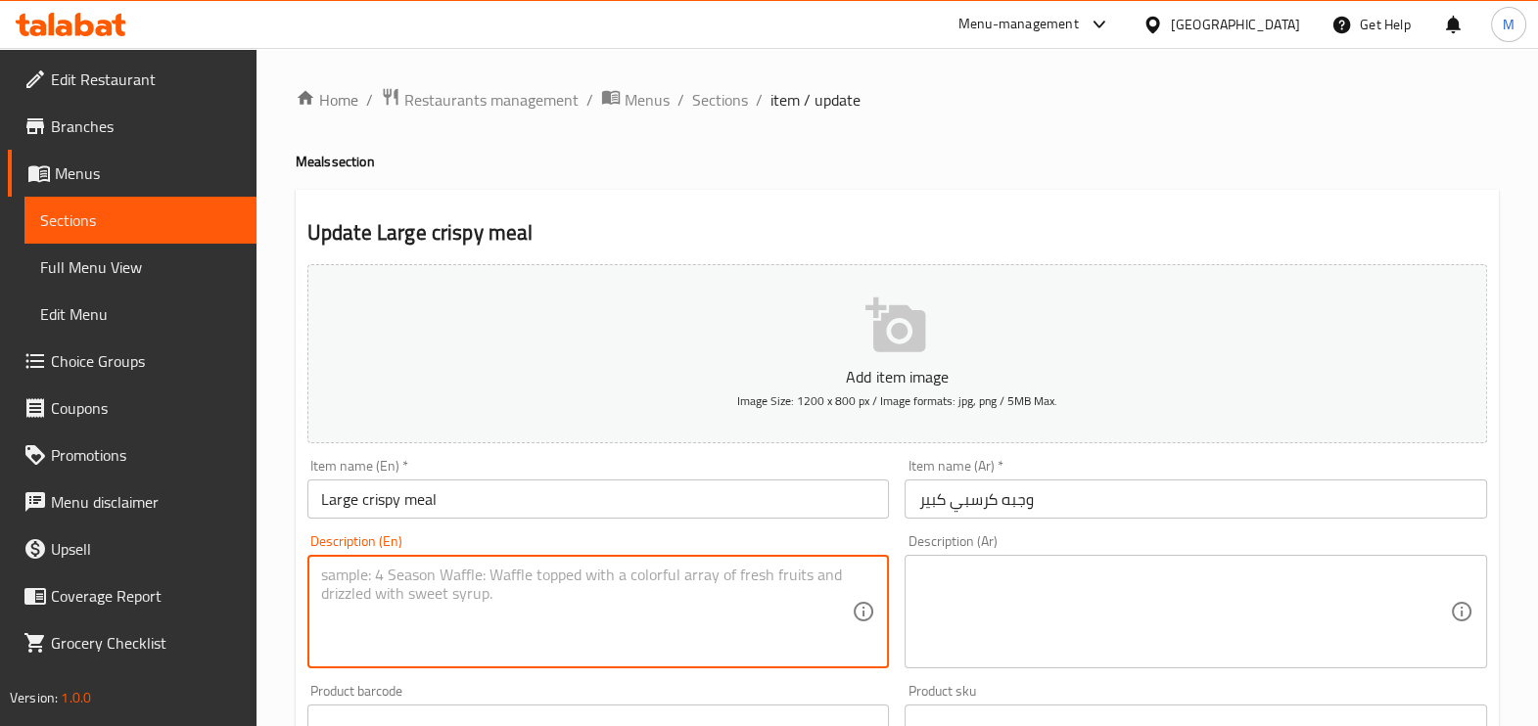
click at [761, 575] on textarea at bounding box center [587, 612] width 532 height 93
paste textarea "ارز وثومية وطحينة وبيبسي"
type textarea "ارز وثومية وطحينة وبيبسي"
click at [703, 568] on textarea "ارز وثومية وطحينة وبيبسي" at bounding box center [587, 612] width 532 height 93
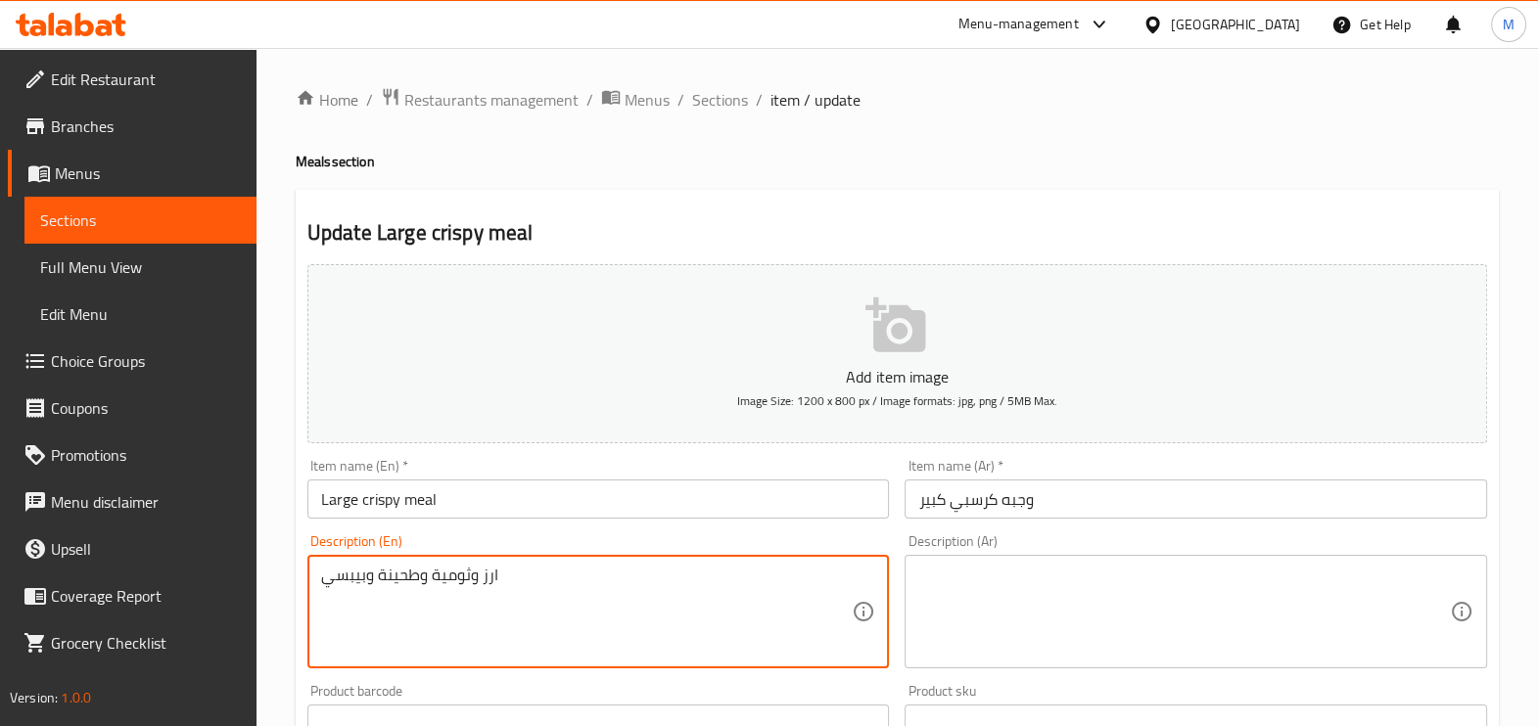
click at [703, 568] on textarea "ارز وثومية وطحينة وبيبسي" at bounding box center [587, 612] width 532 height 93
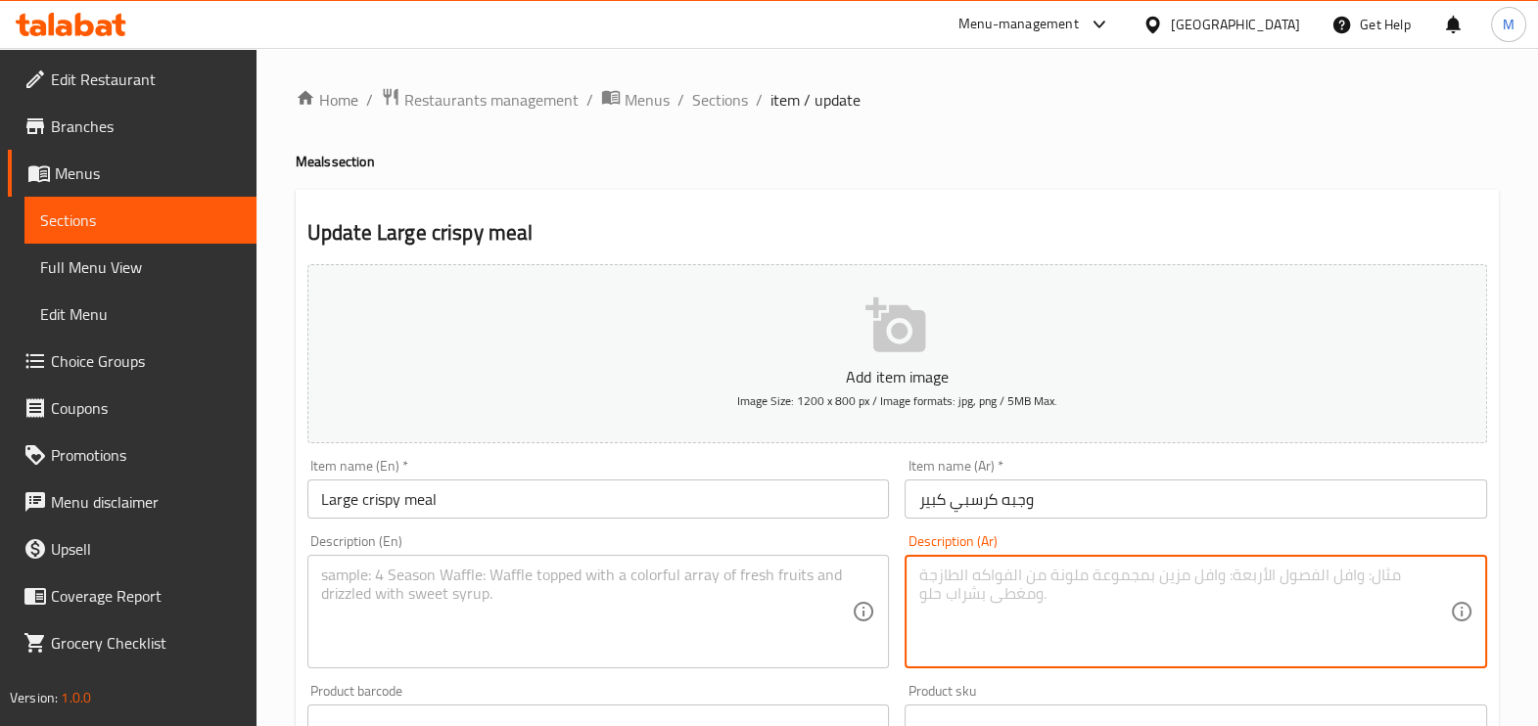
click at [1083, 602] on textarea at bounding box center [1184, 612] width 532 height 93
paste textarea "ارز وثومية وطحينة وبيبسي"
type textarea "ارز وثومية وطحينة وبيبسي"
click at [611, 604] on textarea at bounding box center [587, 612] width 532 height 93
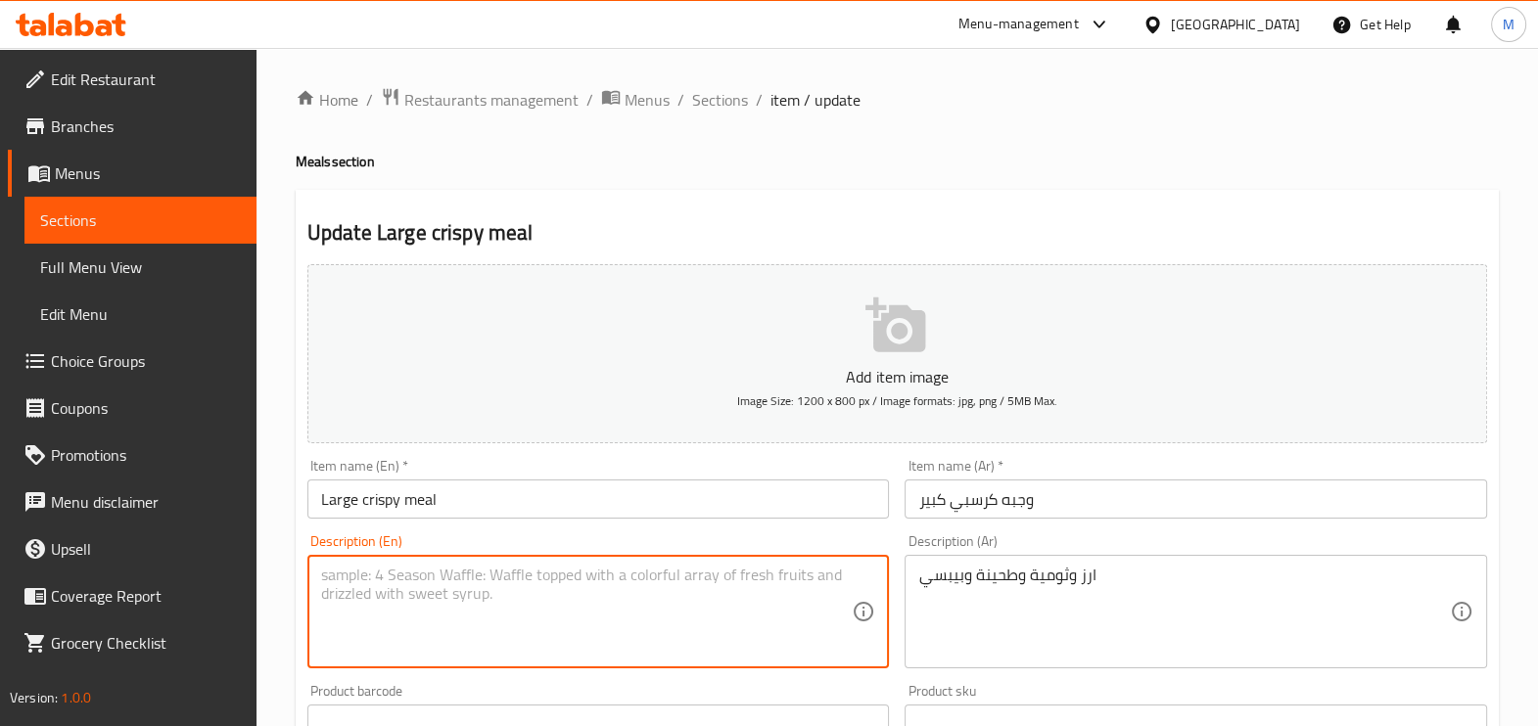
paste textarea "Rice, garlic, tahini and Pepsi"
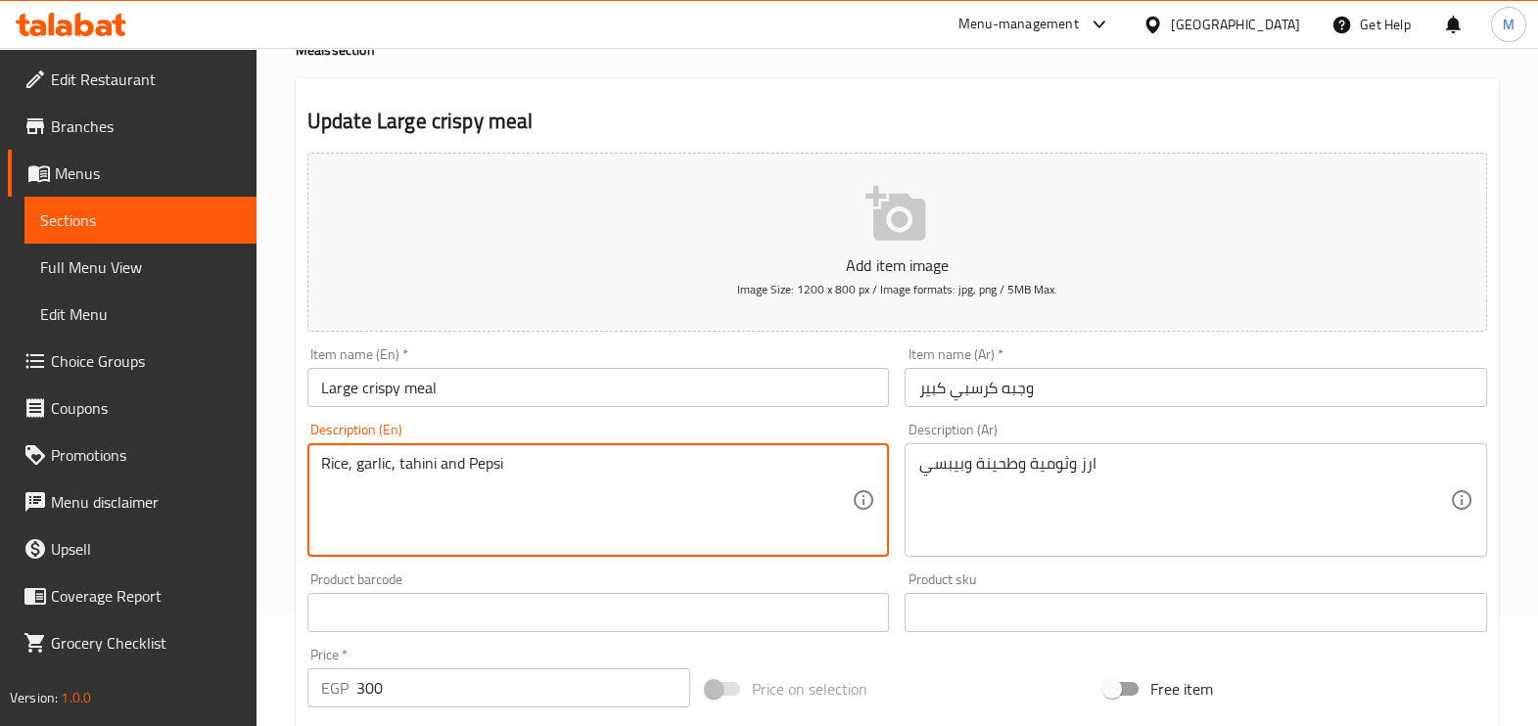
scroll to position [655, 0]
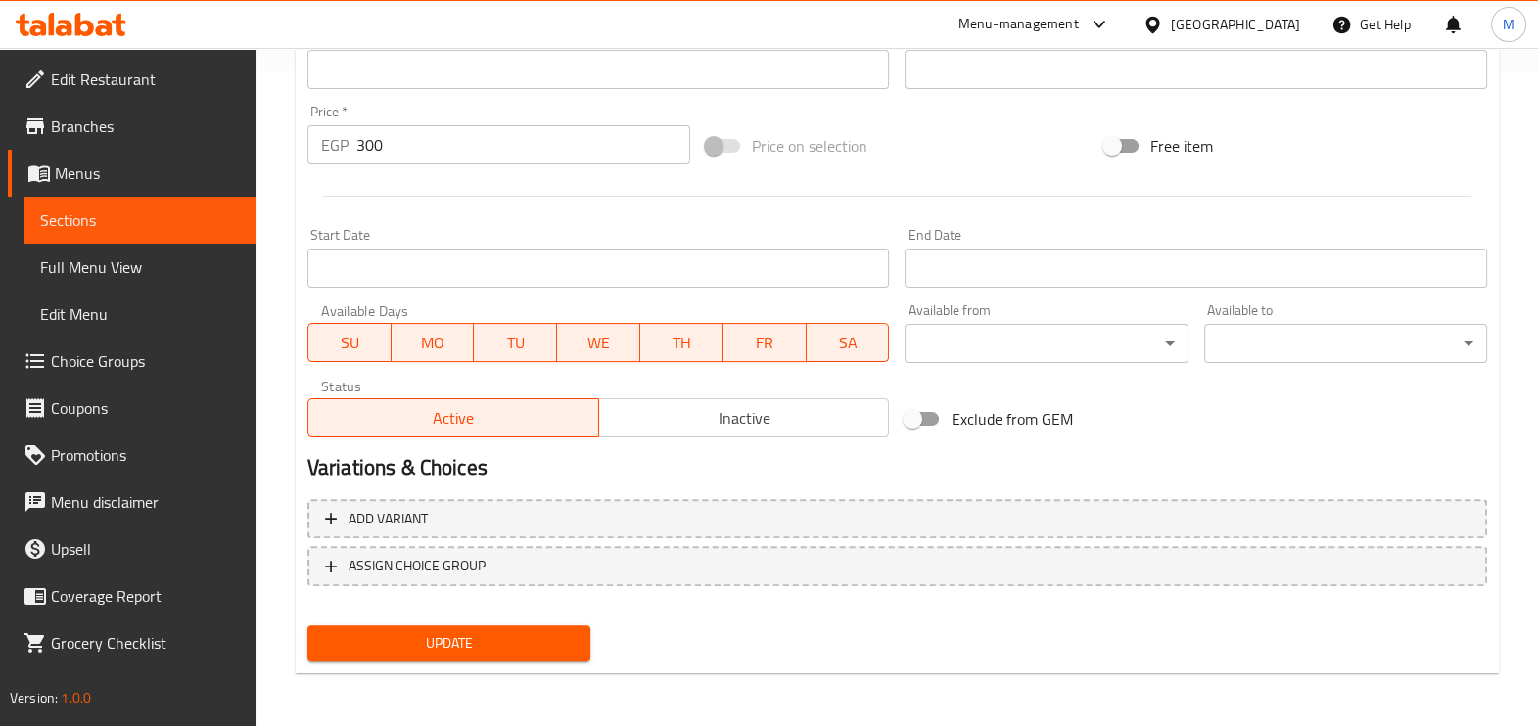
type textarea "Rice, garlic, tahini and Pepsi"
click at [499, 627] on button "Update" at bounding box center [448, 644] width 283 height 36
click at [449, 643] on span "Update" at bounding box center [449, 644] width 252 height 24
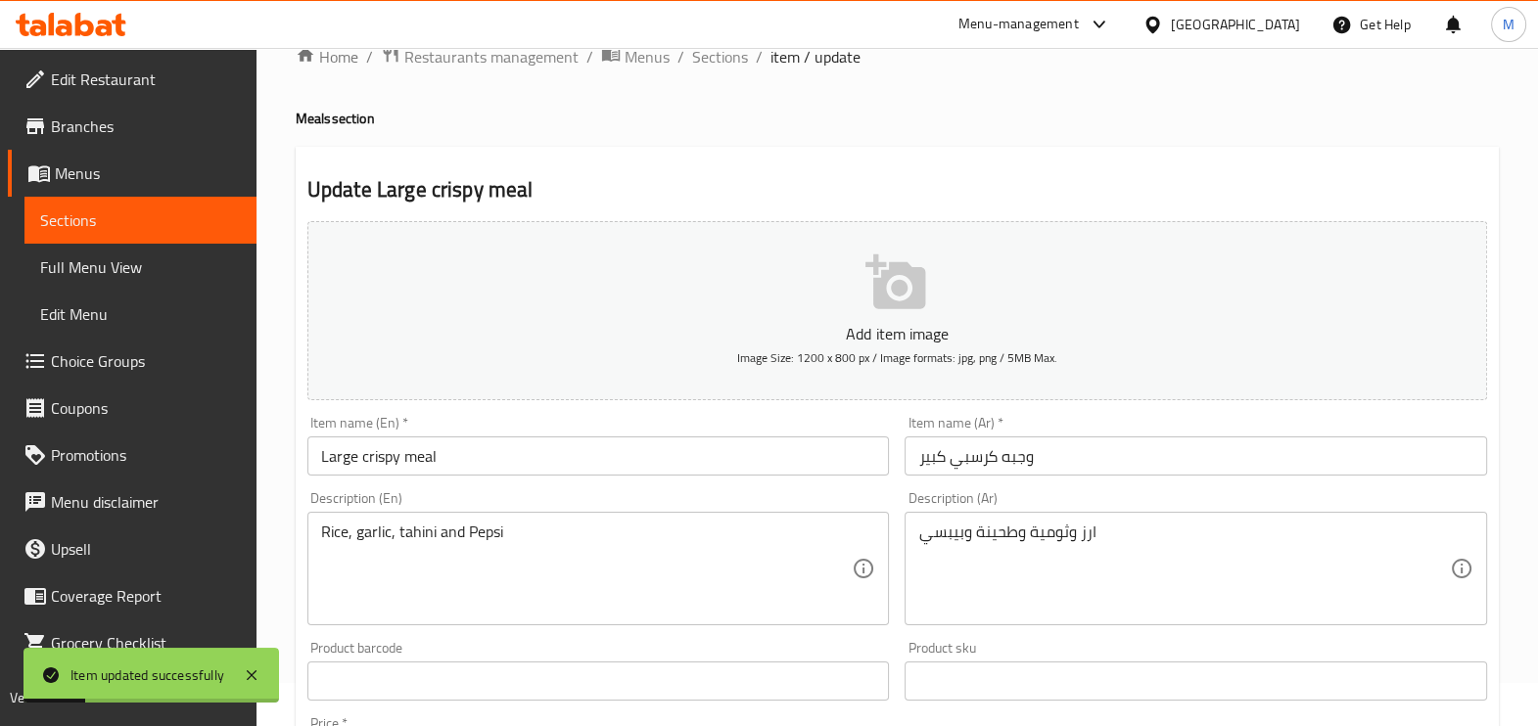
scroll to position [0, 0]
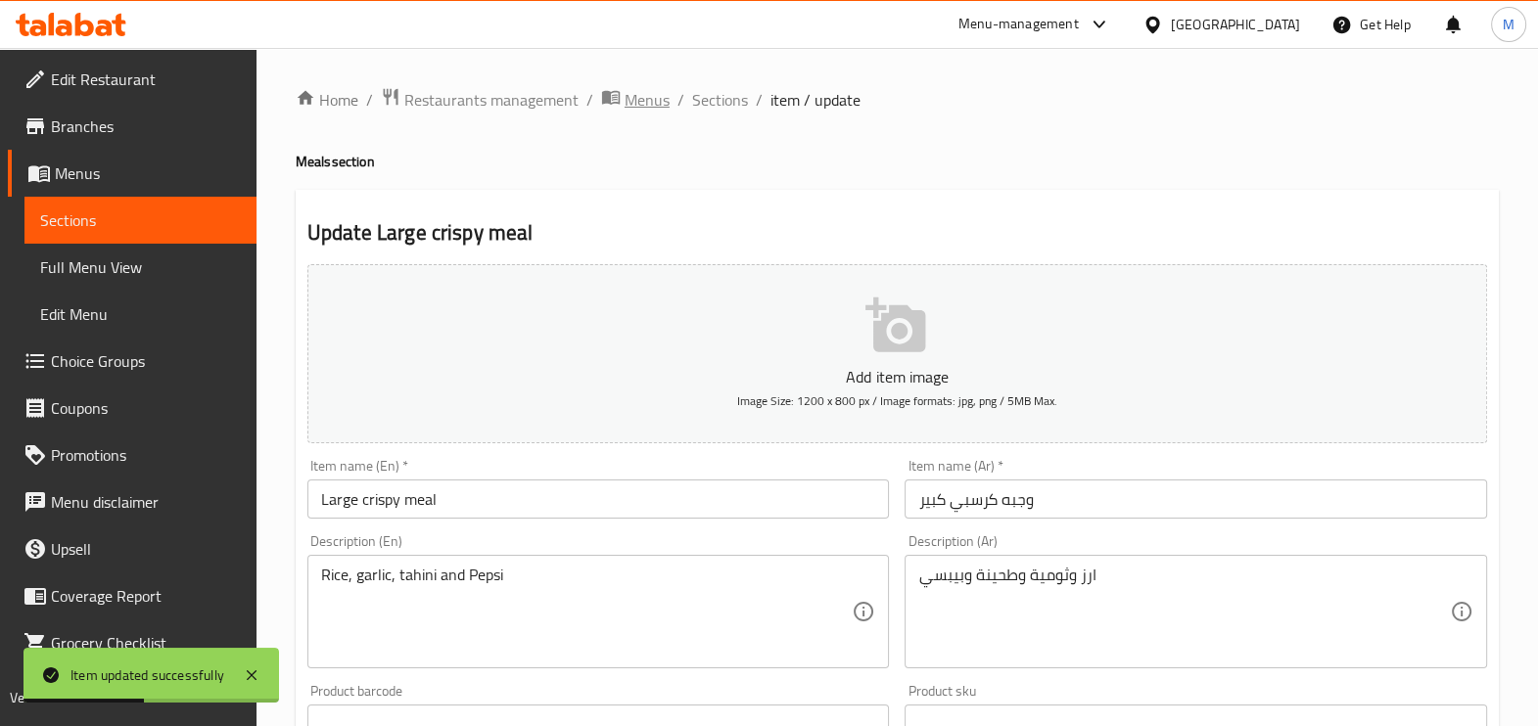
click at [642, 101] on span "Menus" at bounding box center [647, 99] width 45 height 23
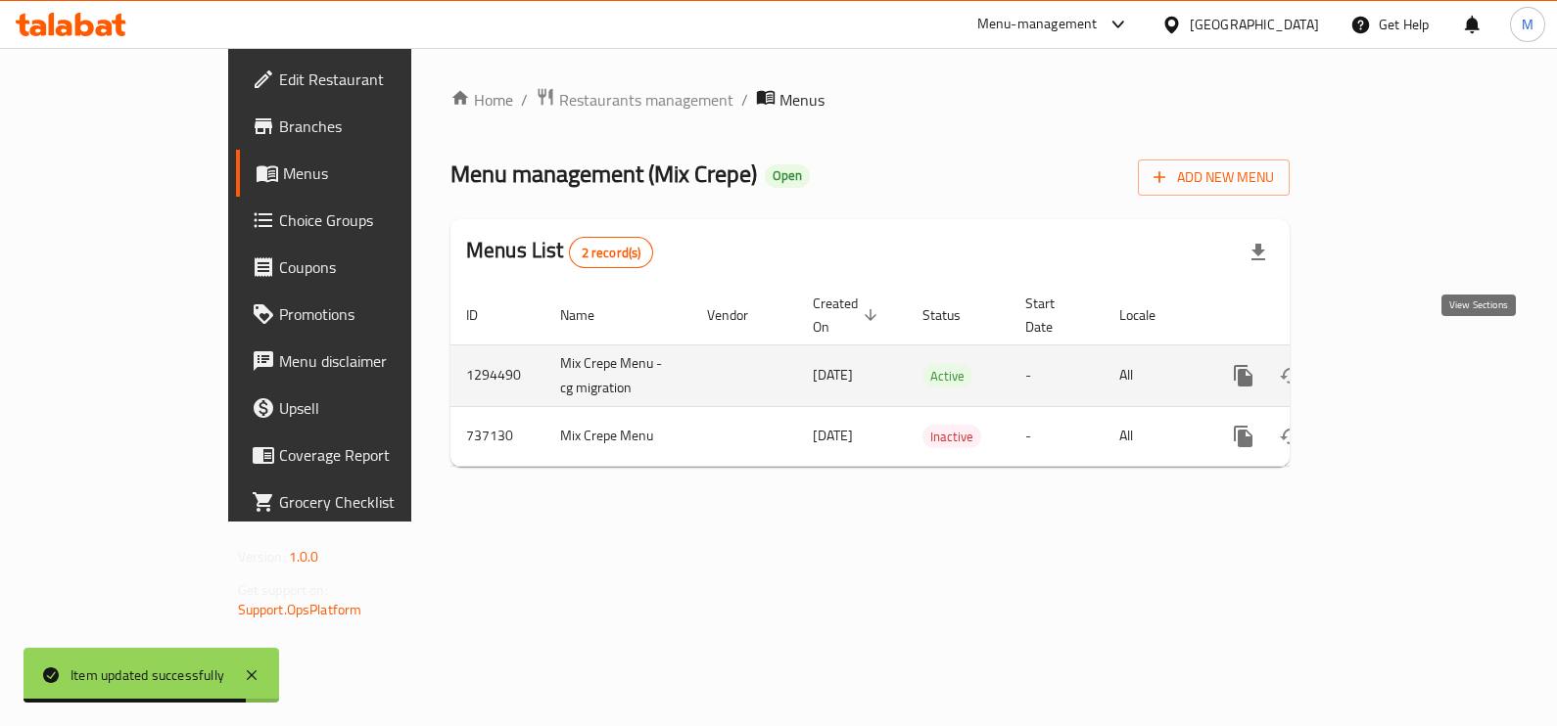
click at [1408, 352] on link "enhanced table" at bounding box center [1384, 375] width 47 height 47
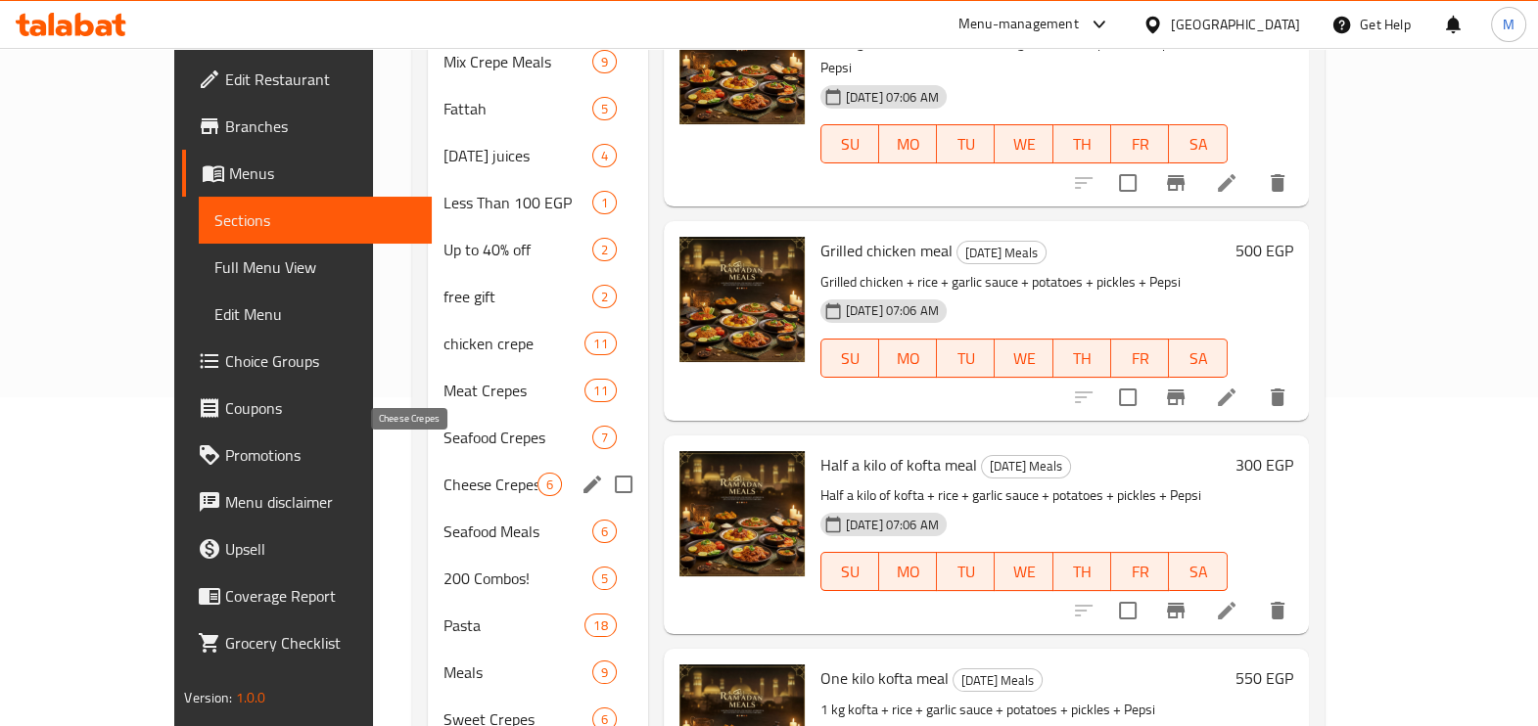
scroll to position [367, 0]
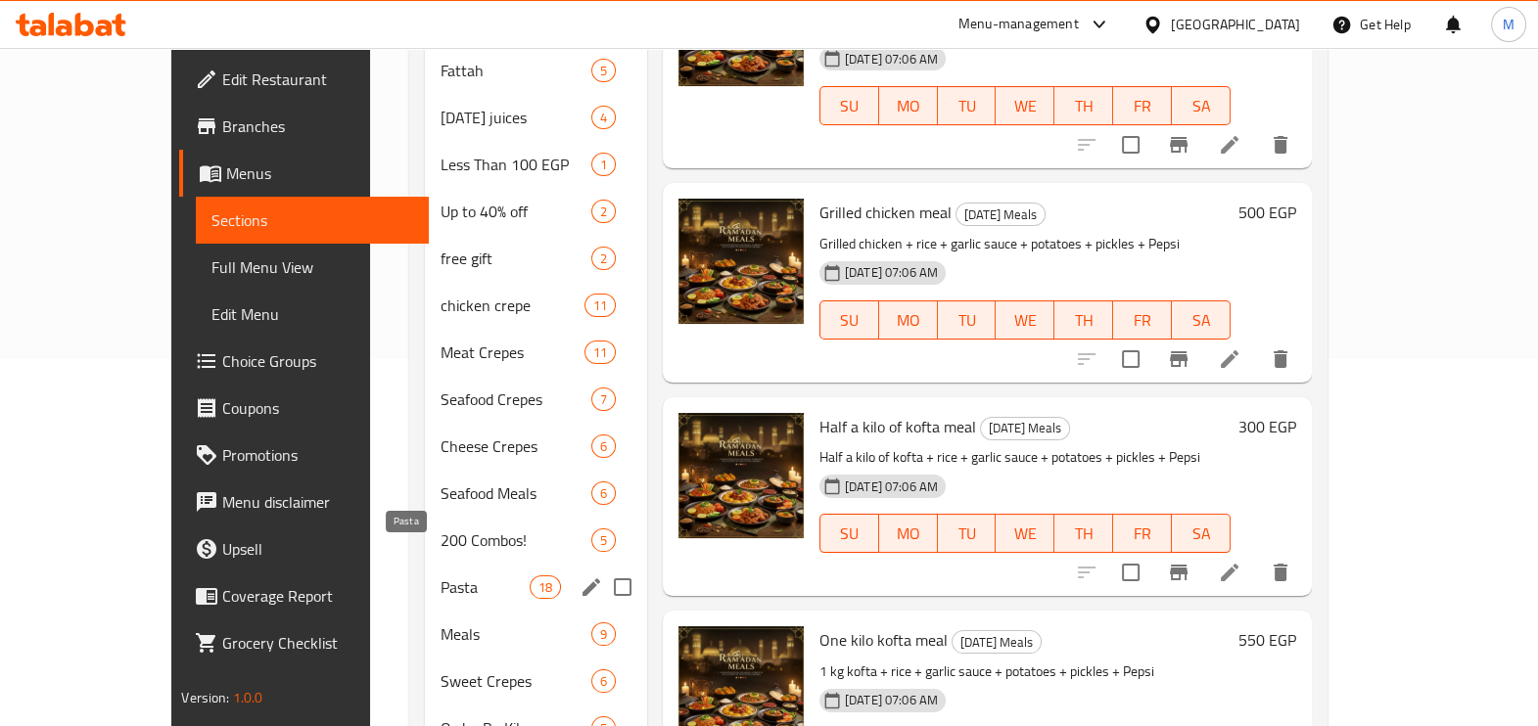
click at [441, 576] on span "Pasta" at bounding box center [485, 587] width 88 height 23
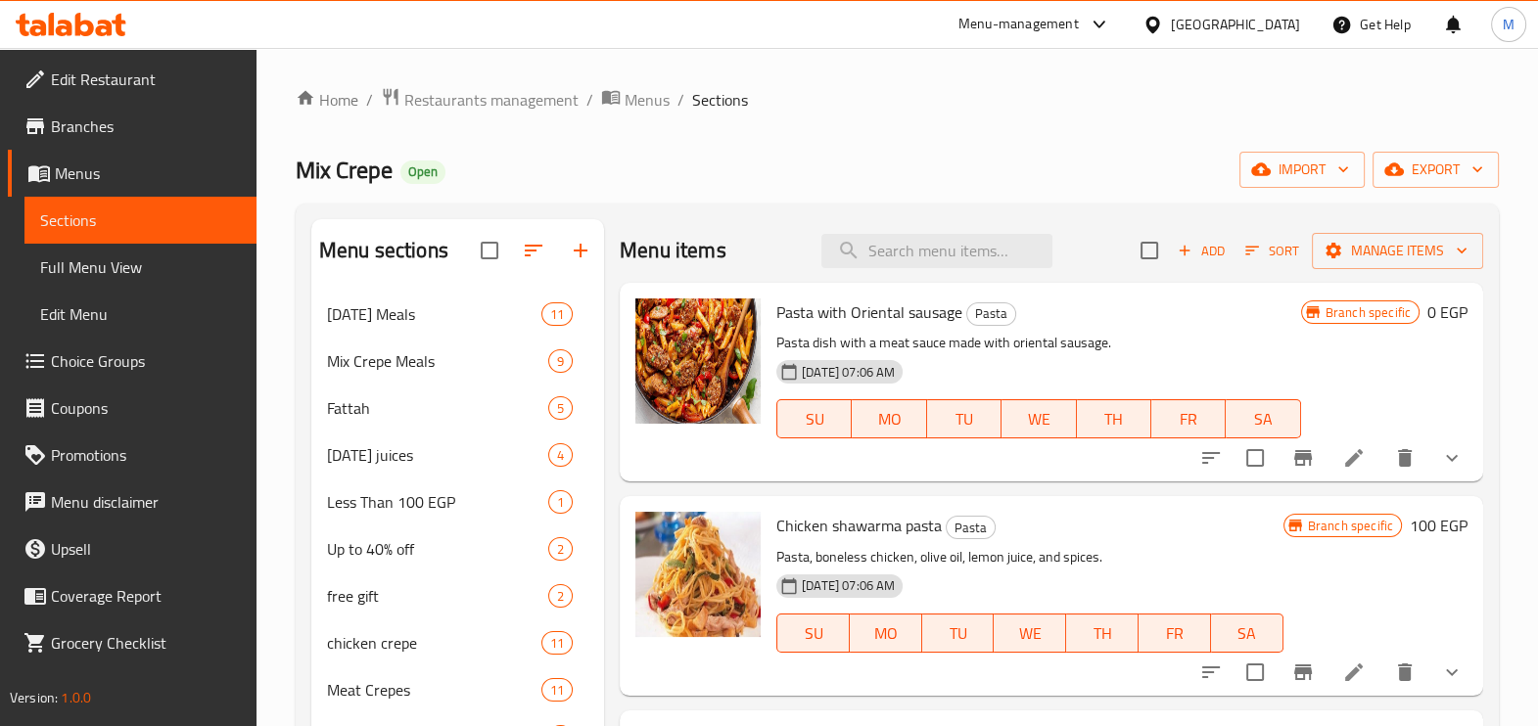
click at [1342, 447] on icon at bounding box center [1353, 457] width 23 height 23
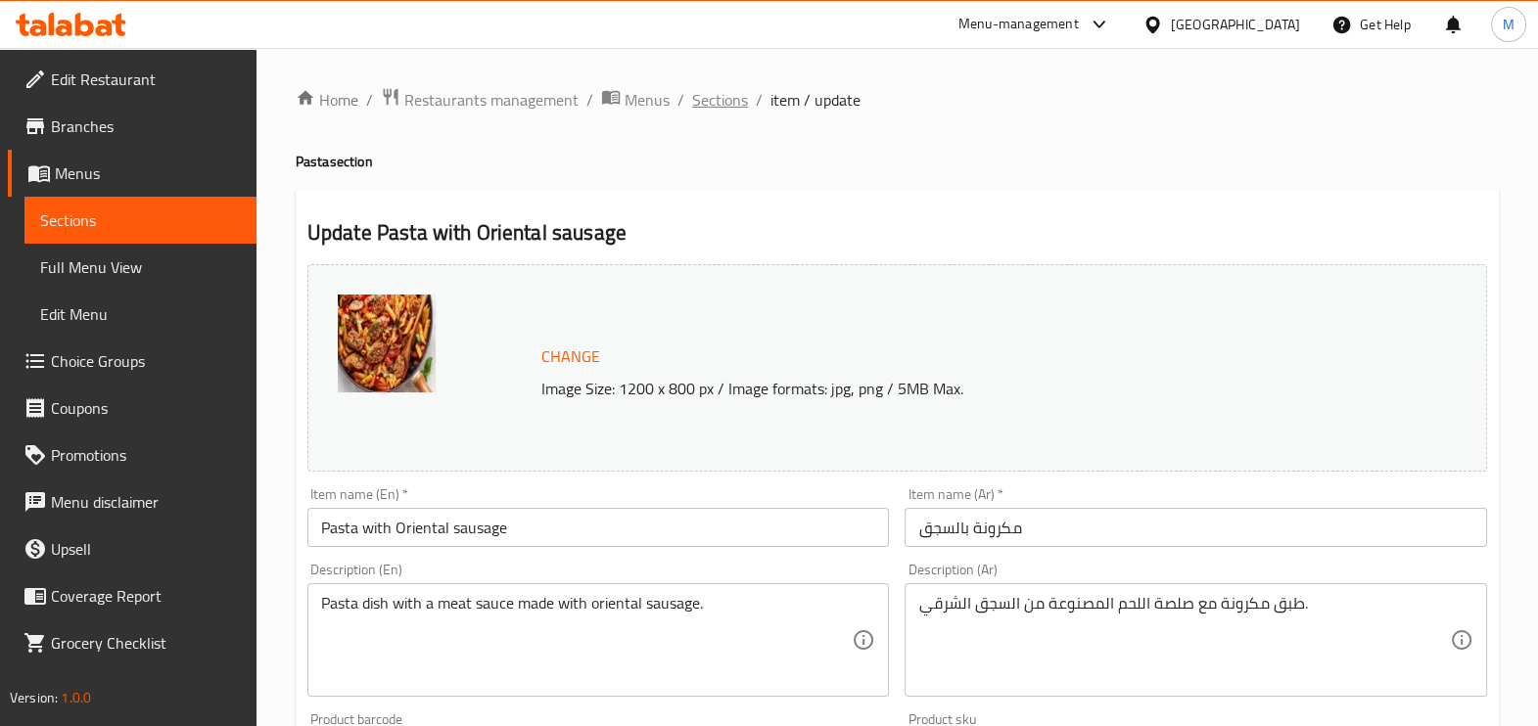
click at [720, 93] on span "Sections" at bounding box center [720, 99] width 56 height 23
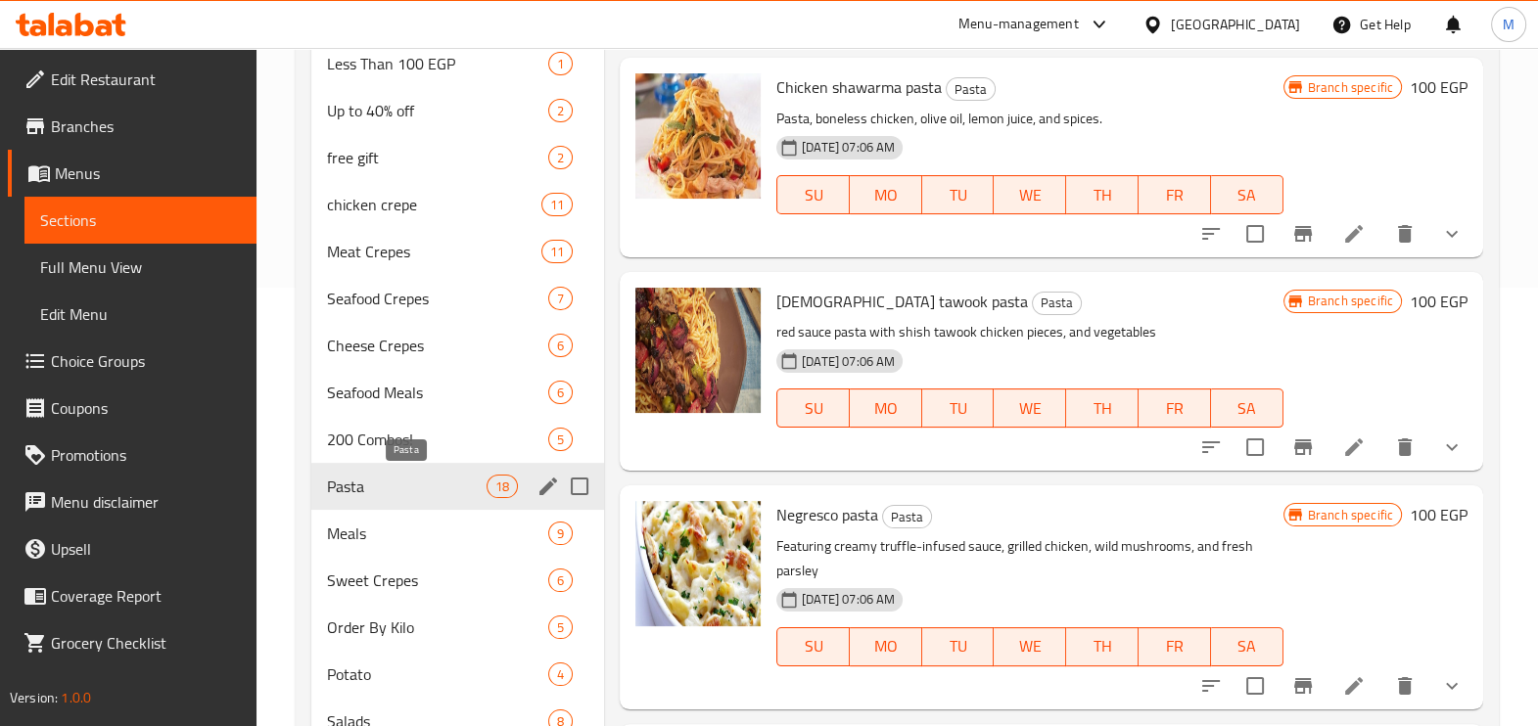
scroll to position [489, 0]
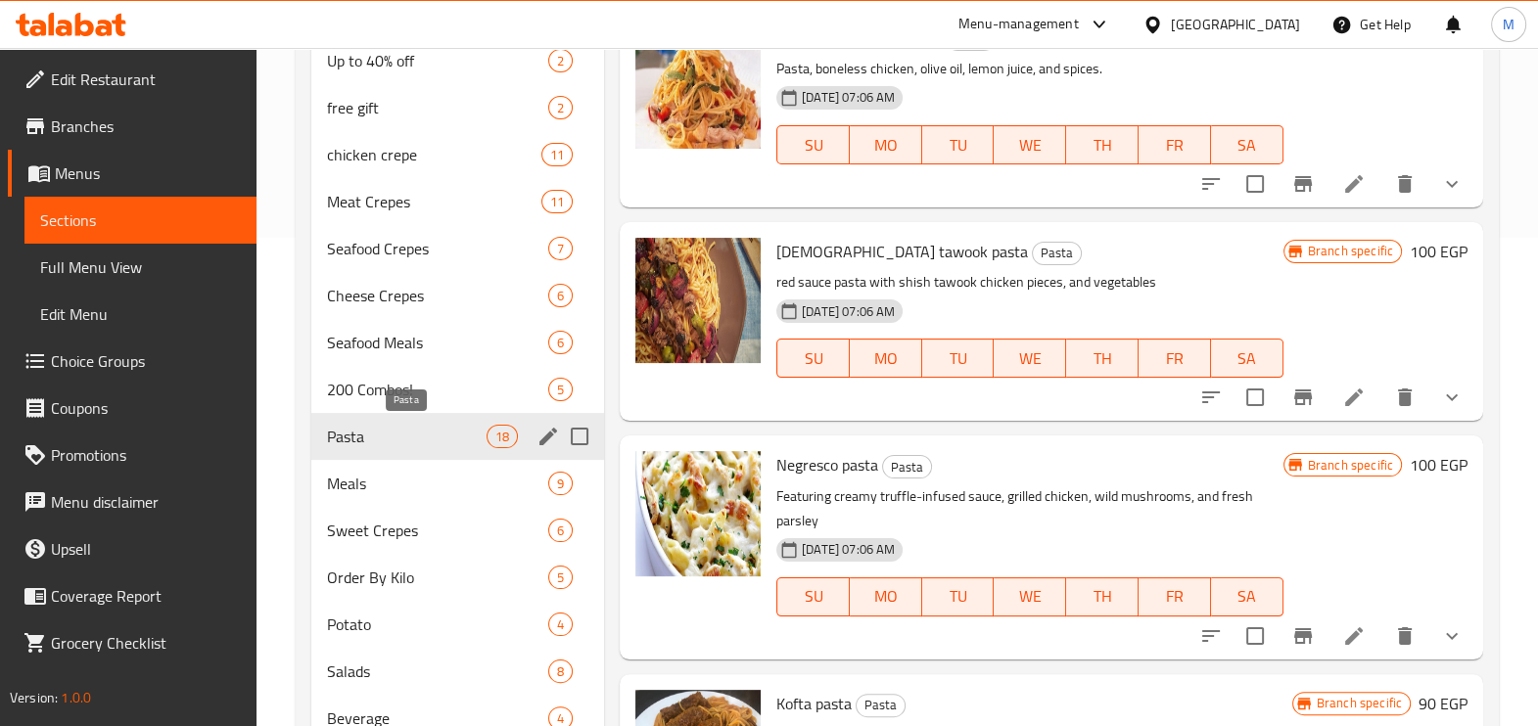
click at [452, 430] on span "Pasta" at bounding box center [407, 436] width 160 height 23
click at [1291, 191] on icon "Branch-specific-item" at bounding box center [1302, 183] width 23 height 23
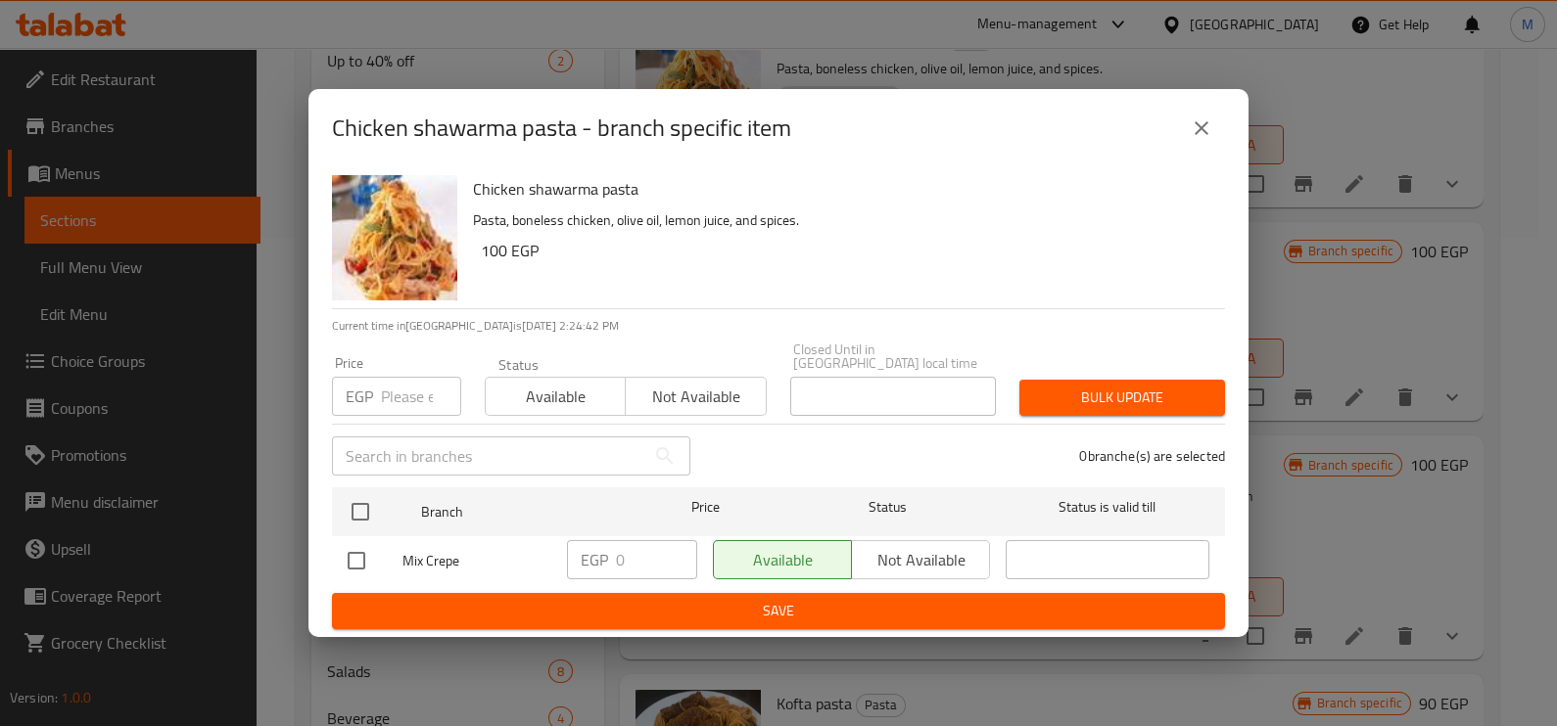
click at [1201, 135] on icon "close" at bounding box center [1201, 128] width 14 height 14
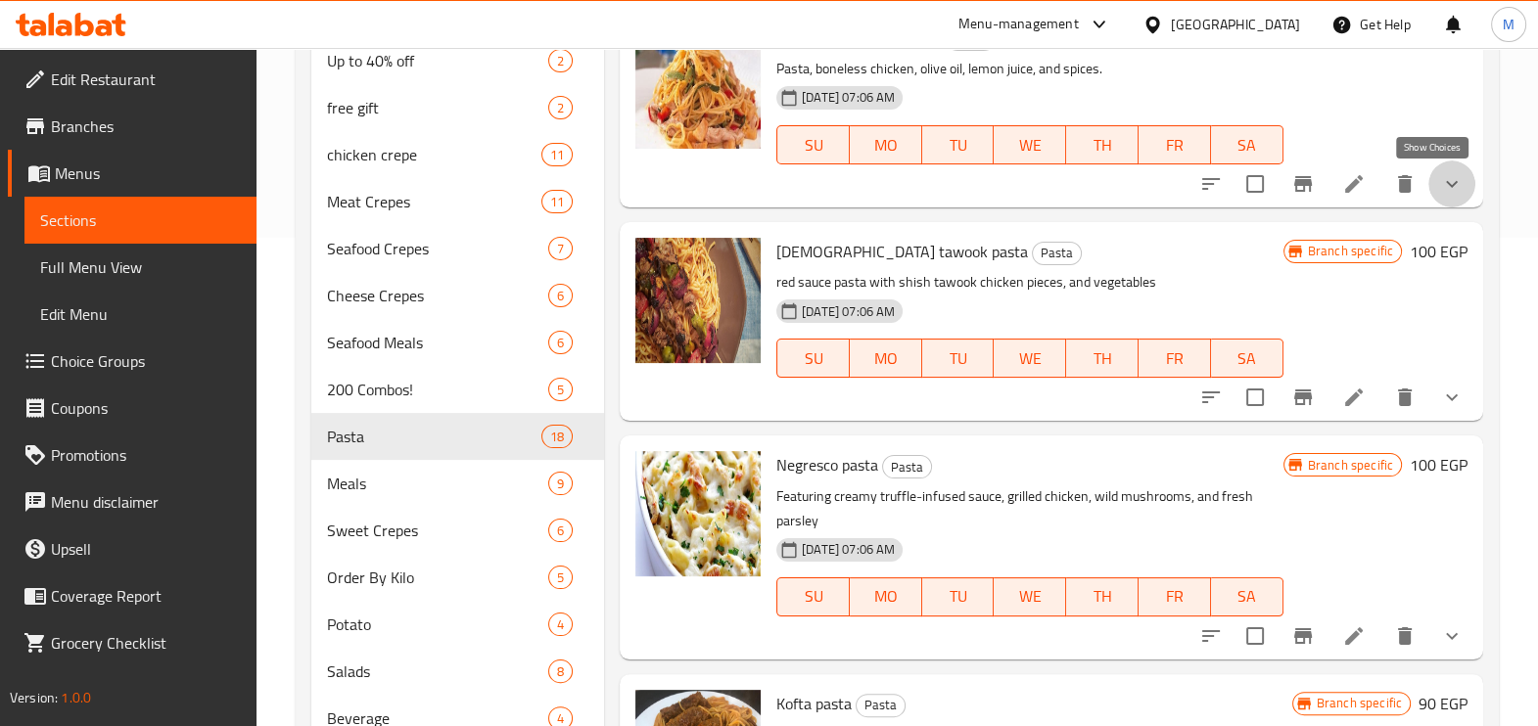
click at [1440, 176] on icon "show more" at bounding box center [1451, 183] width 23 height 23
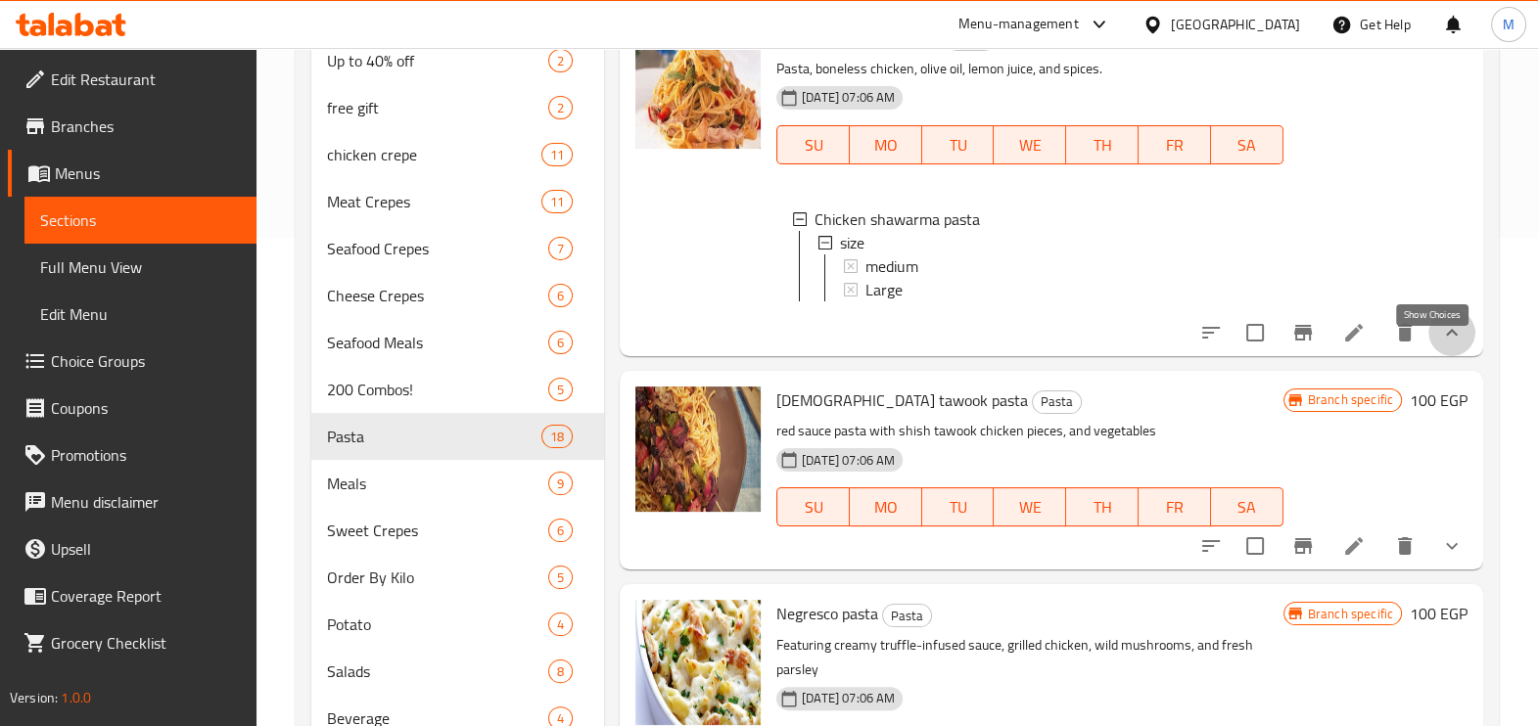
click at [1440, 345] on icon "show more" at bounding box center [1451, 332] width 23 height 23
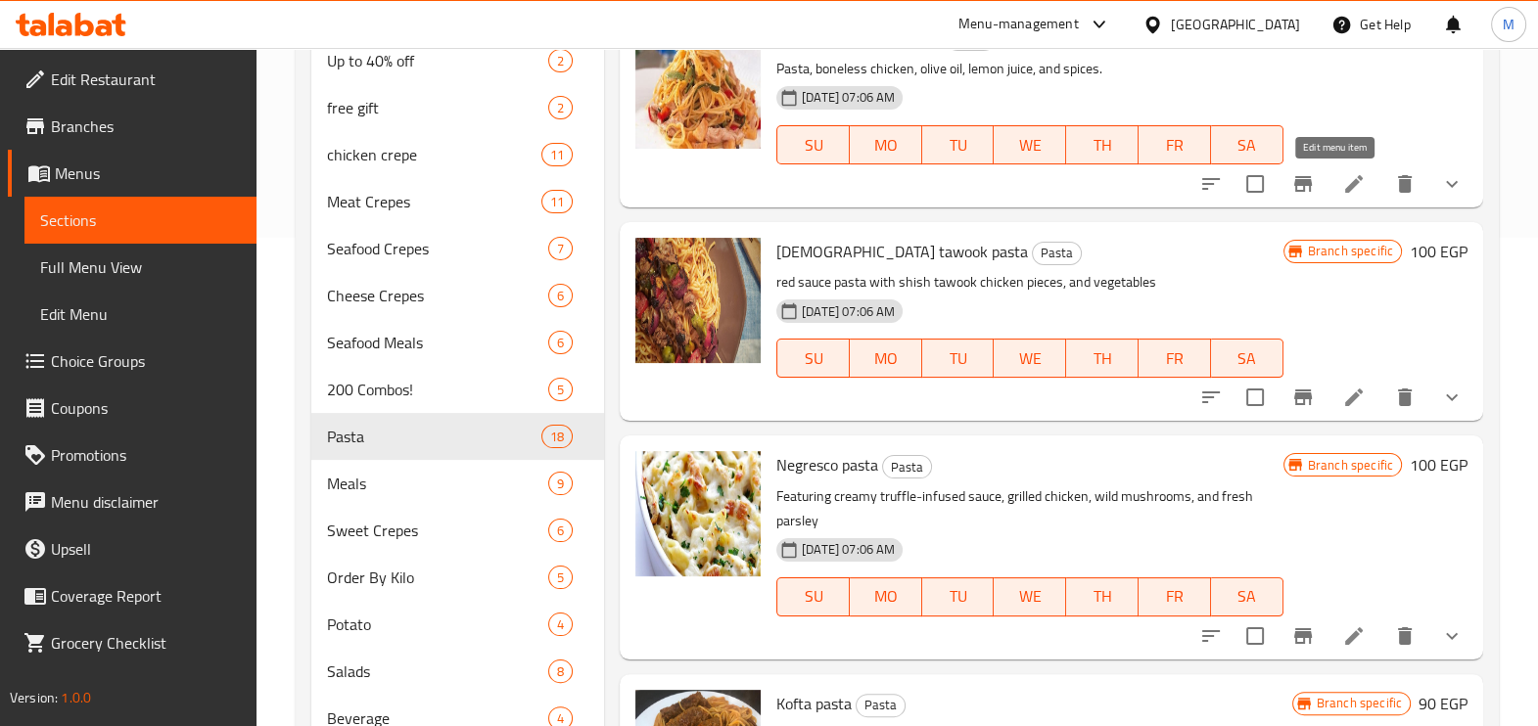
click at [1342, 185] on icon at bounding box center [1353, 183] width 23 height 23
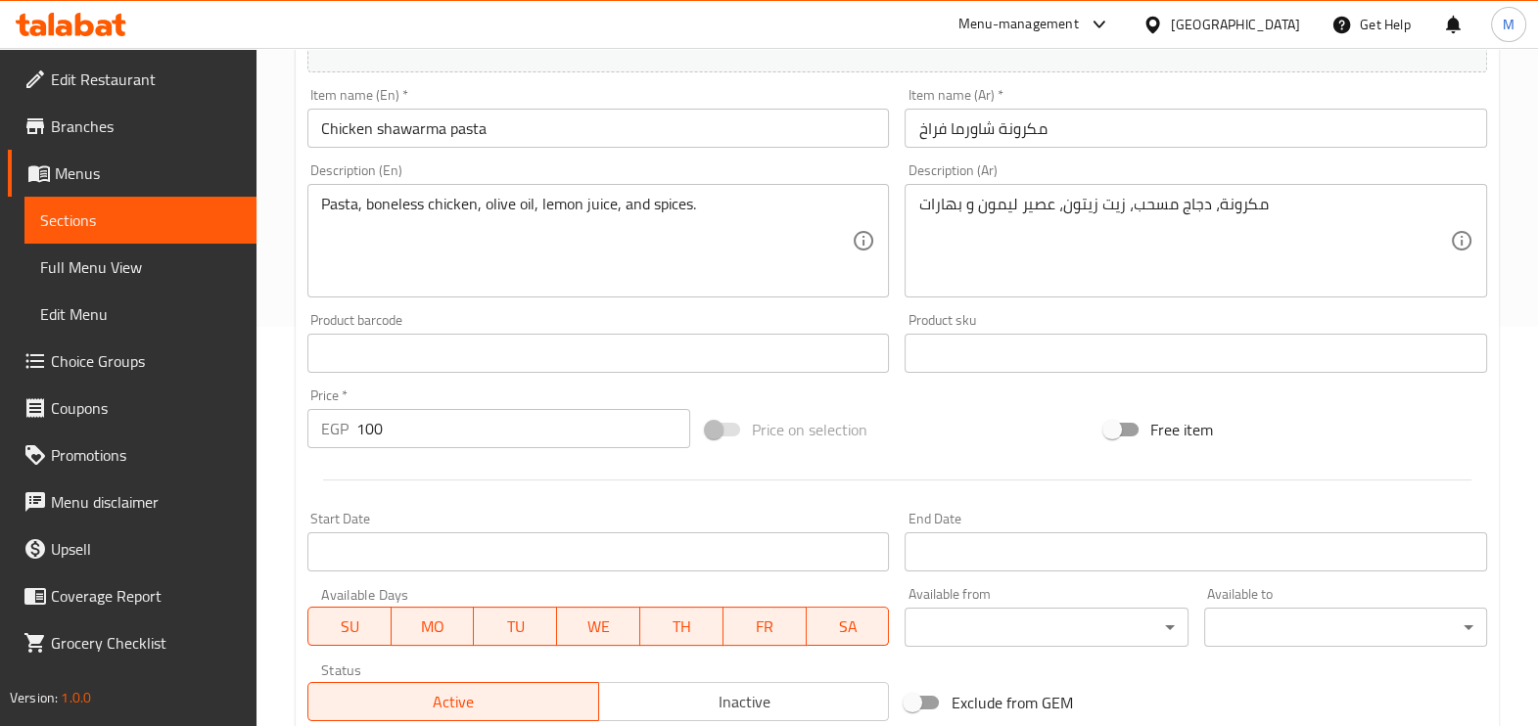
scroll to position [726, 0]
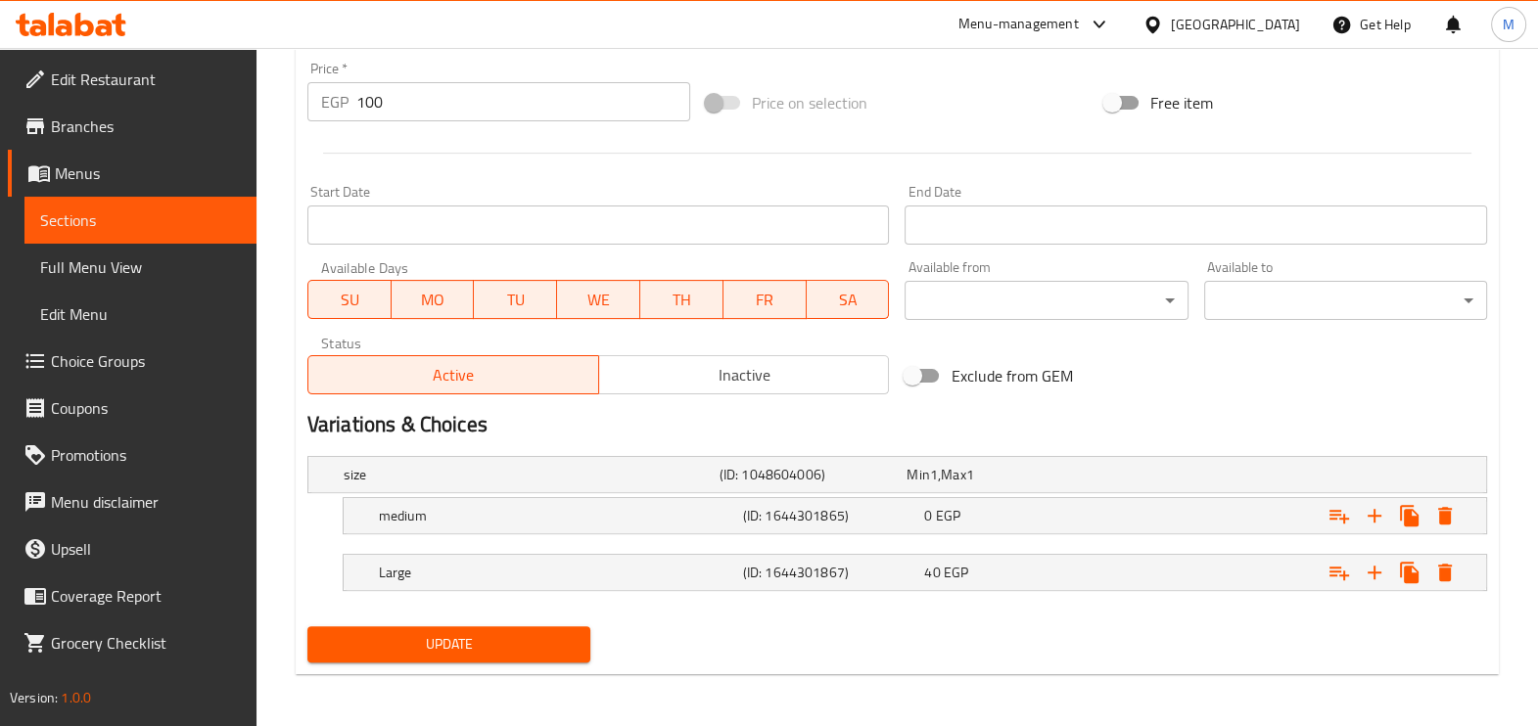
click at [667, 408] on div "Variations & Choices" at bounding box center [897, 424] width 1195 height 45
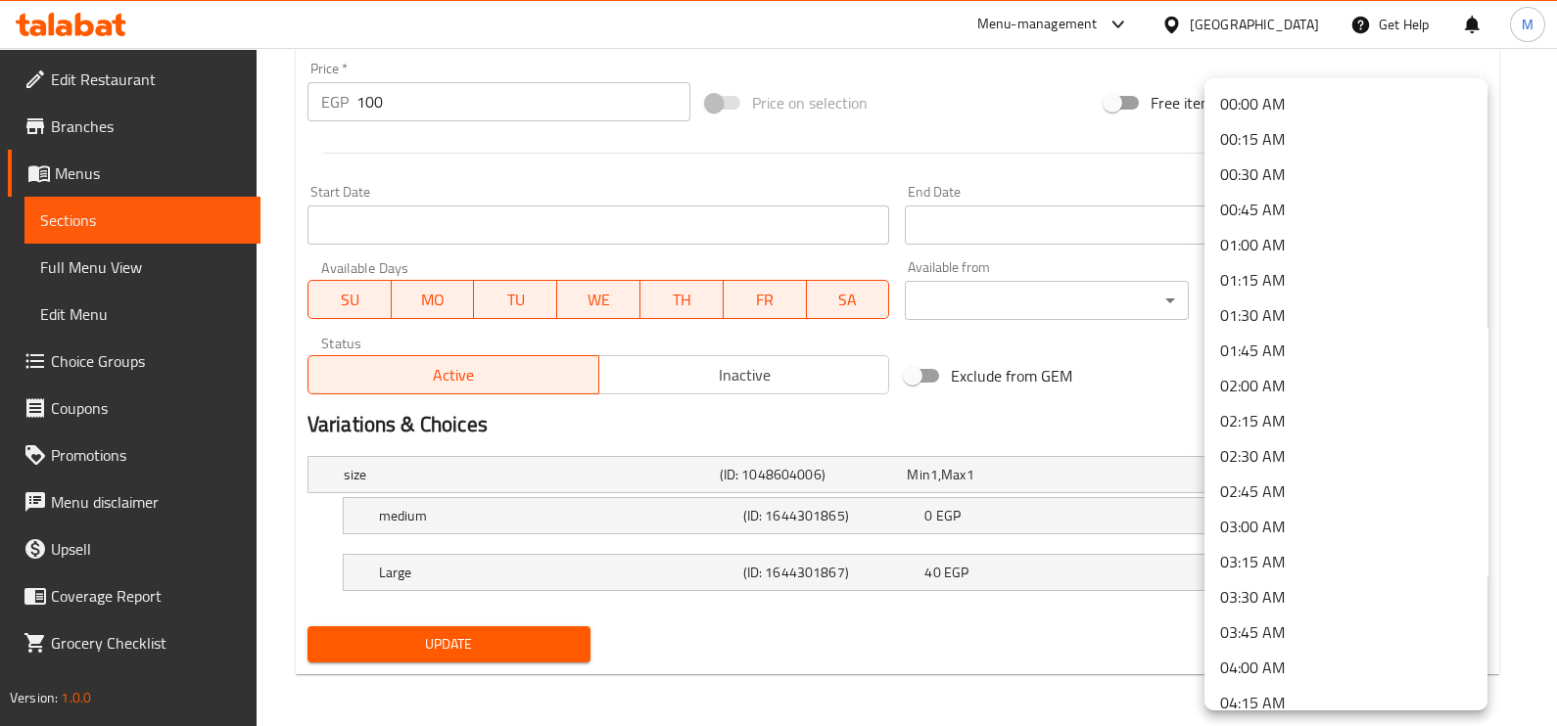
click at [1533, 363] on div at bounding box center [778, 363] width 1557 height 726
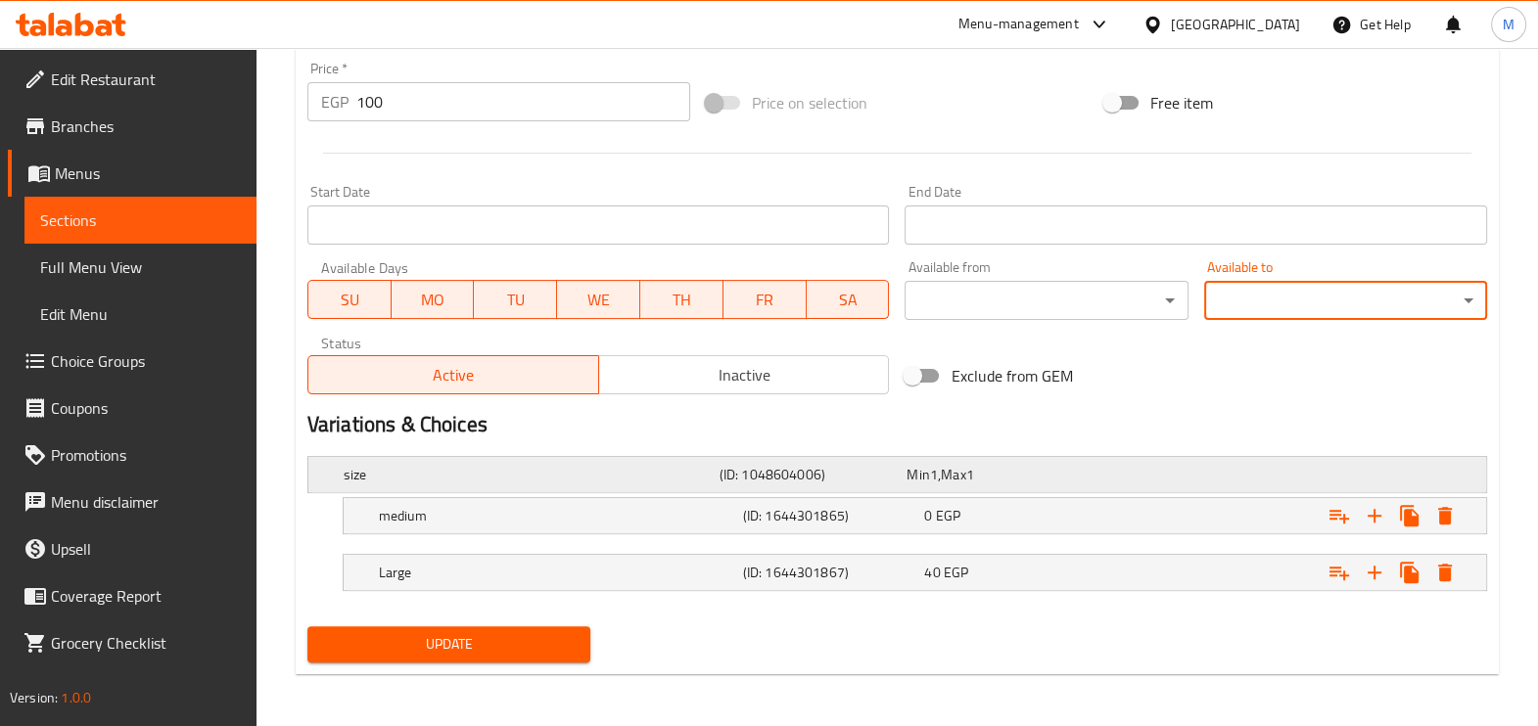
click at [655, 453] on div "size (ID: 1048604006) Min 1 , Max 1" at bounding box center [903, 474] width 1127 height 43
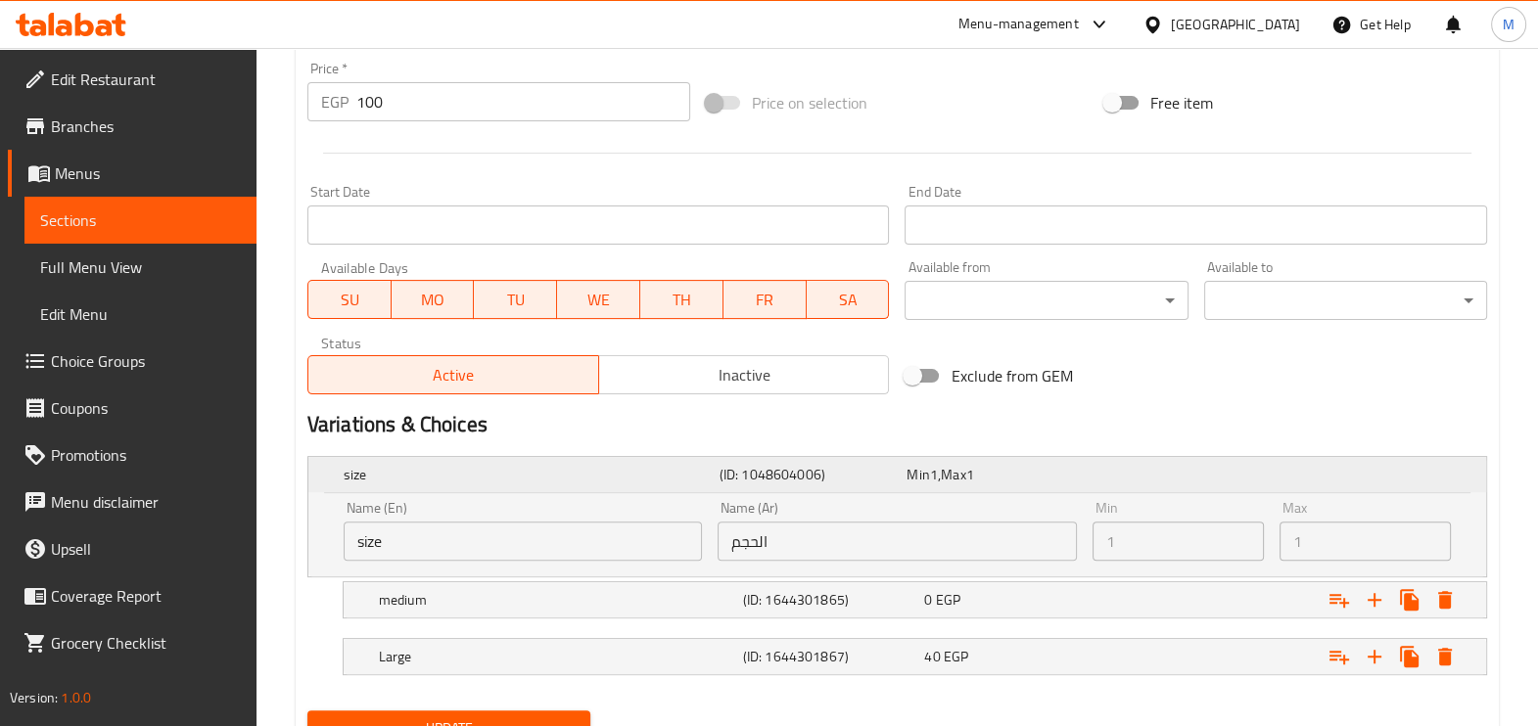
click at [655, 453] on div "size (ID: 1048604006) Min 1 , Max 1" at bounding box center [903, 474] width 1127 height 43
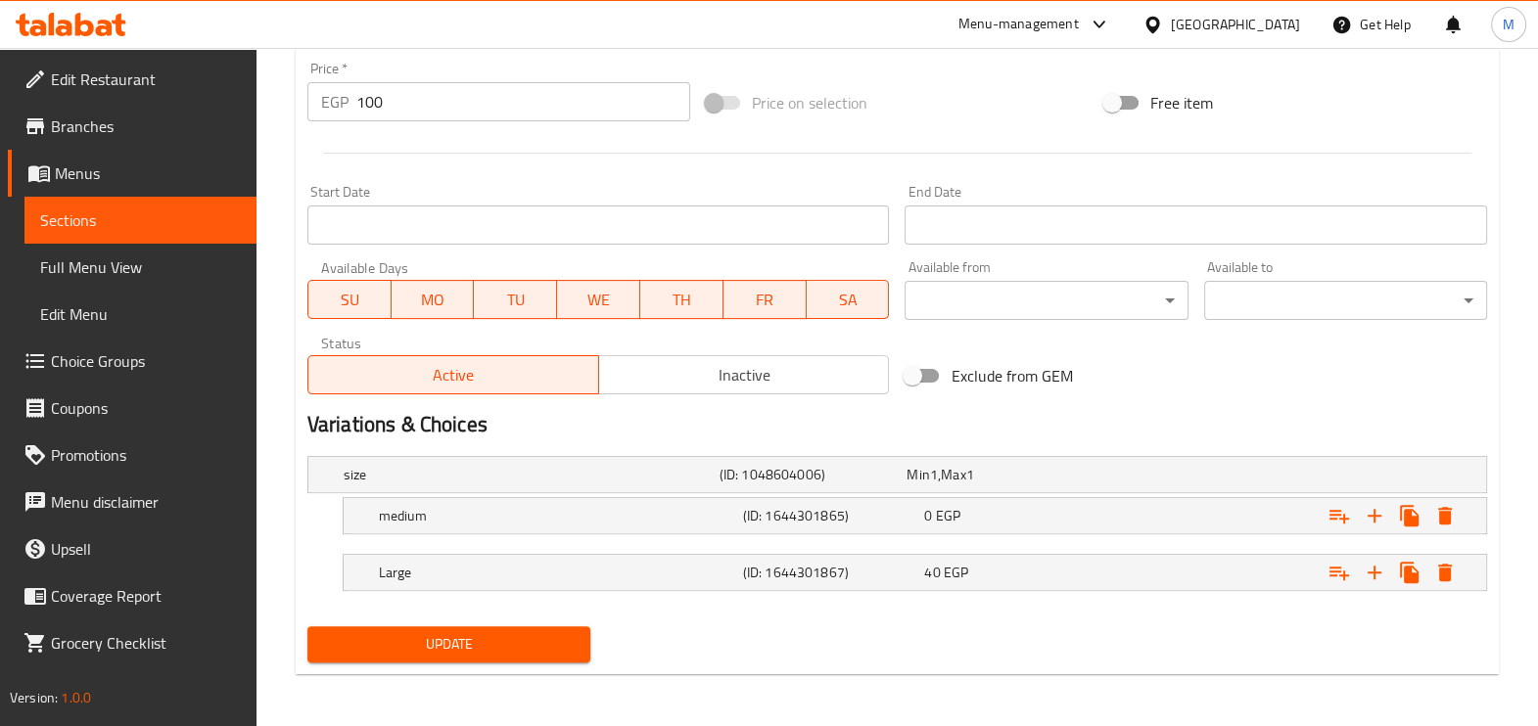
click at [1328, 424] on h2 "Variations & Choices" at bounding box center [897, 424] width 1180 height 29
click at [448, 425] on h2 "Variations & Choices" at bounding box center [897, 424] width 1180 height 29
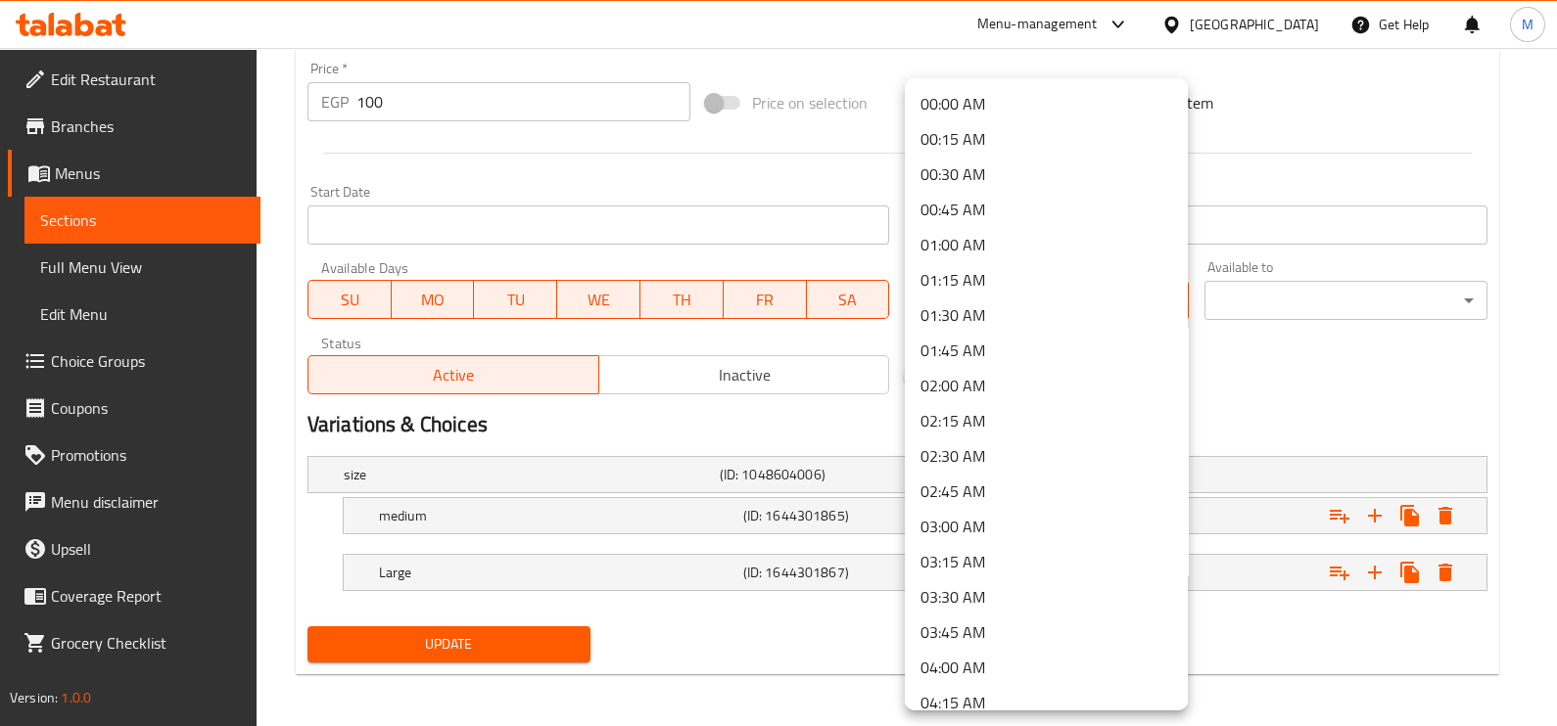
click at [1329, 348] on div at bounding box center [778, 363] width 1557 height 726
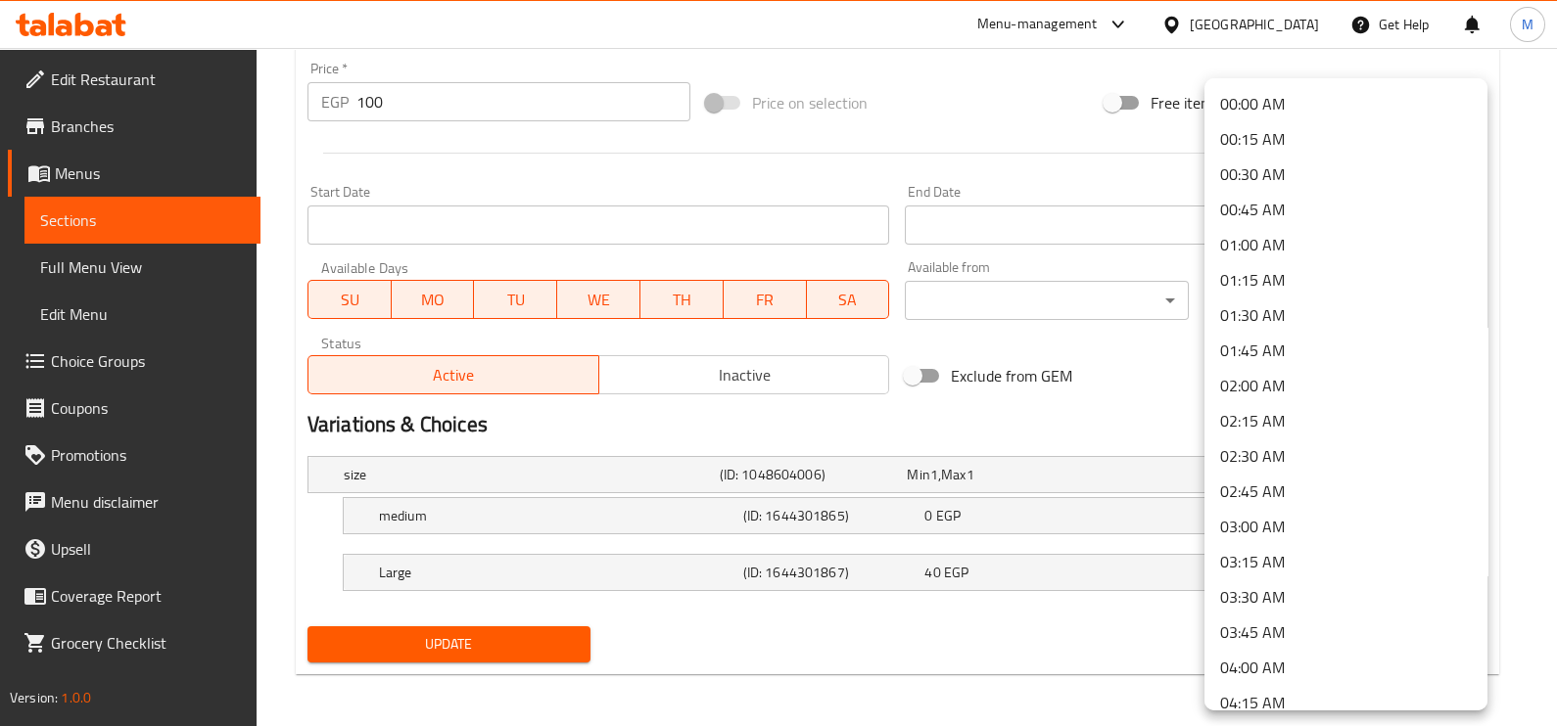
click at [1522, 377] on div at bounding box center [778, 363] width 1557 height 726
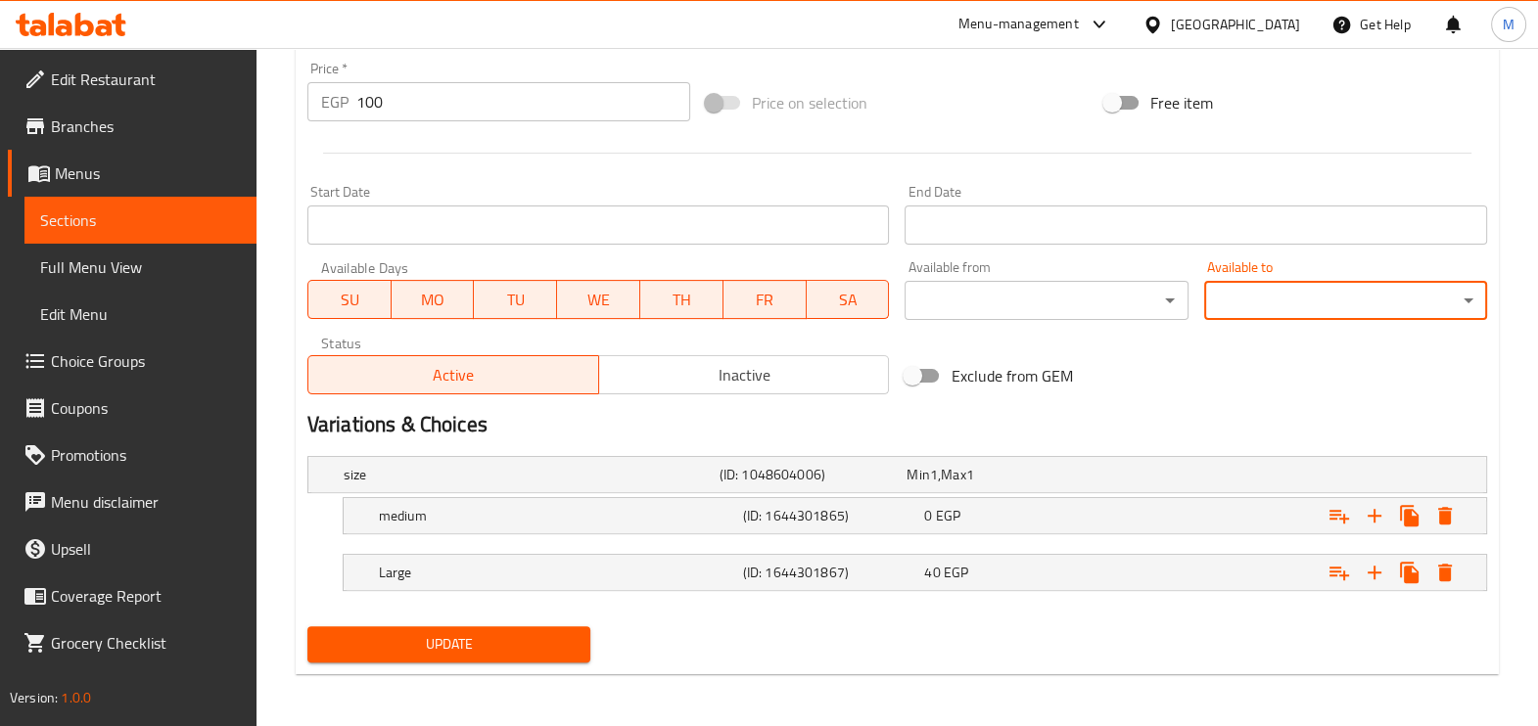
click at [788, 381] on span "Inactive" at bounding box center [744, 375] width 275 height 28
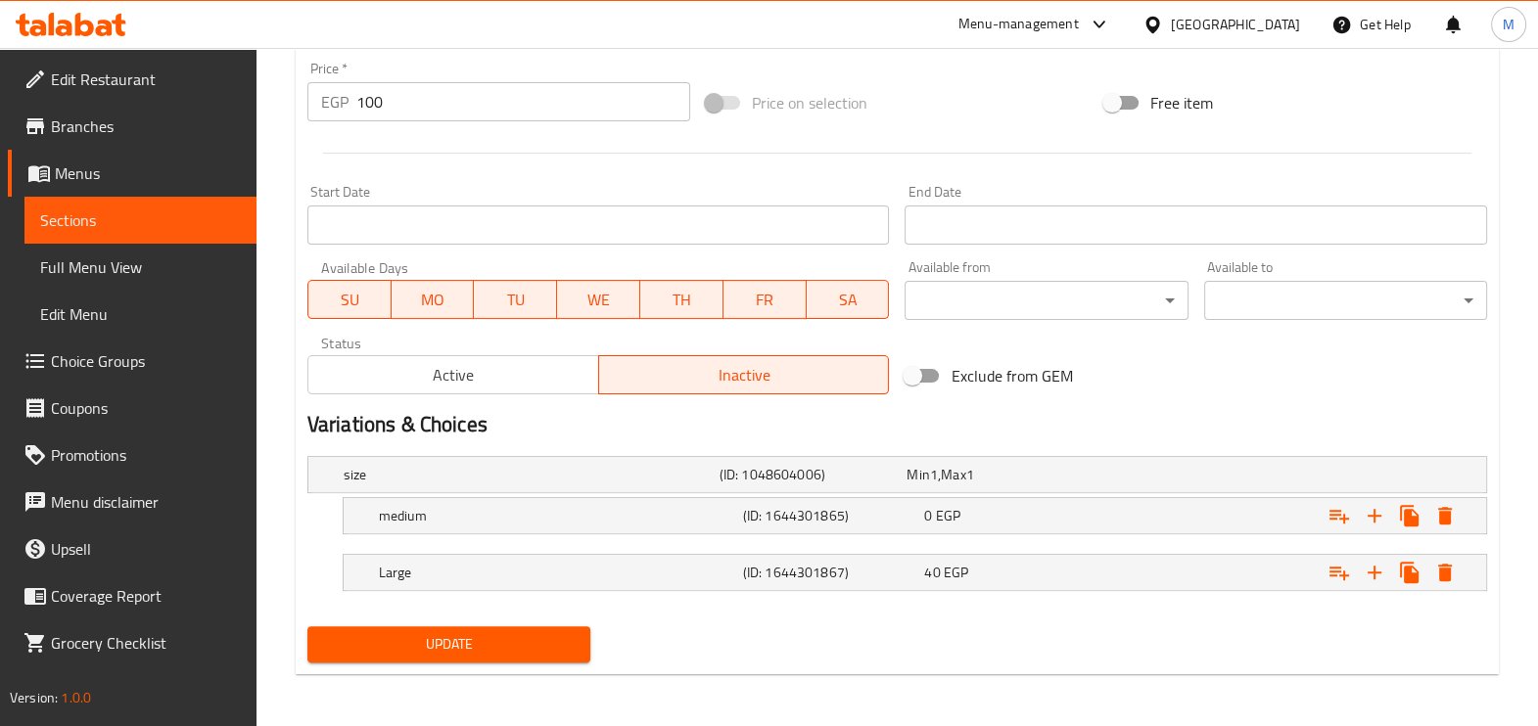
click at [416, 383] on span "Active" at bounding box center [453, 375] width 275 height 28
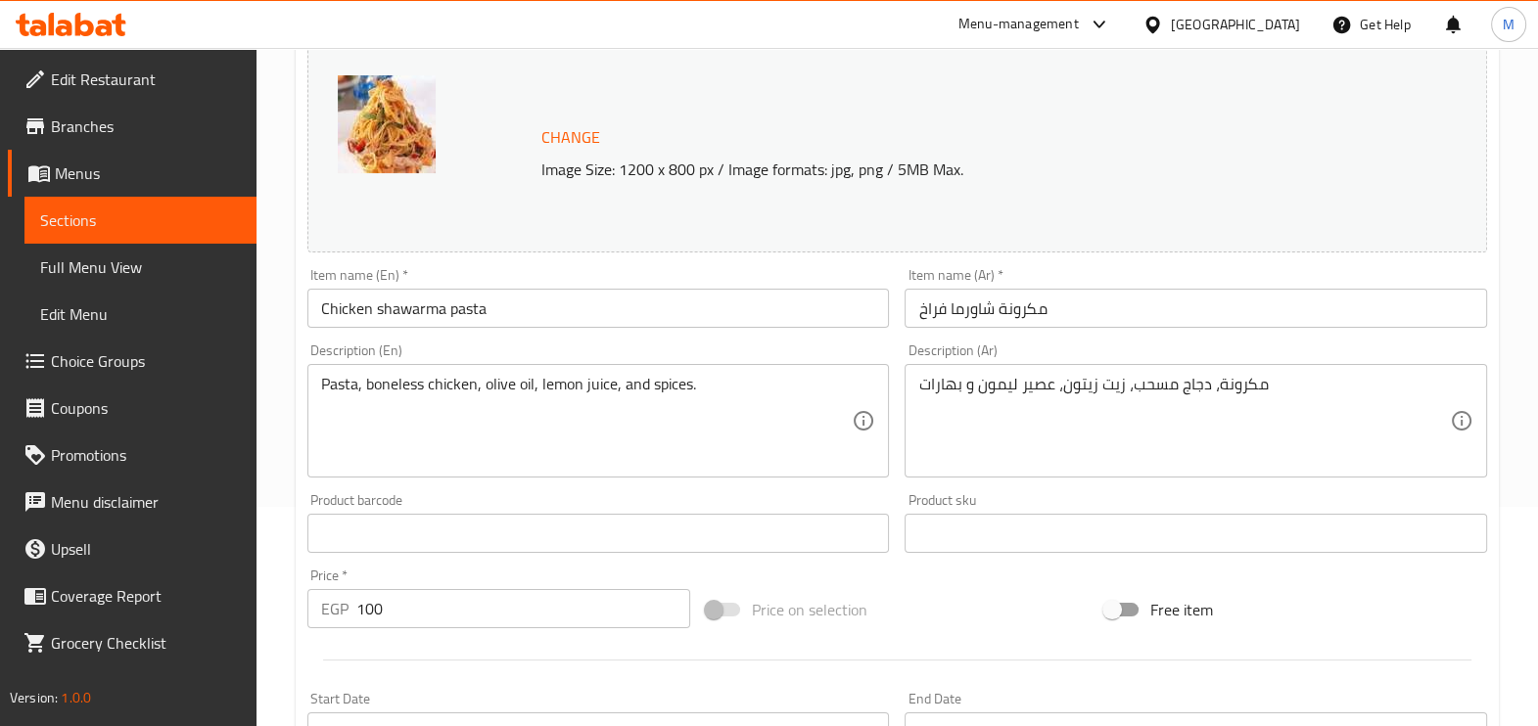
scroll to position [0, 0]
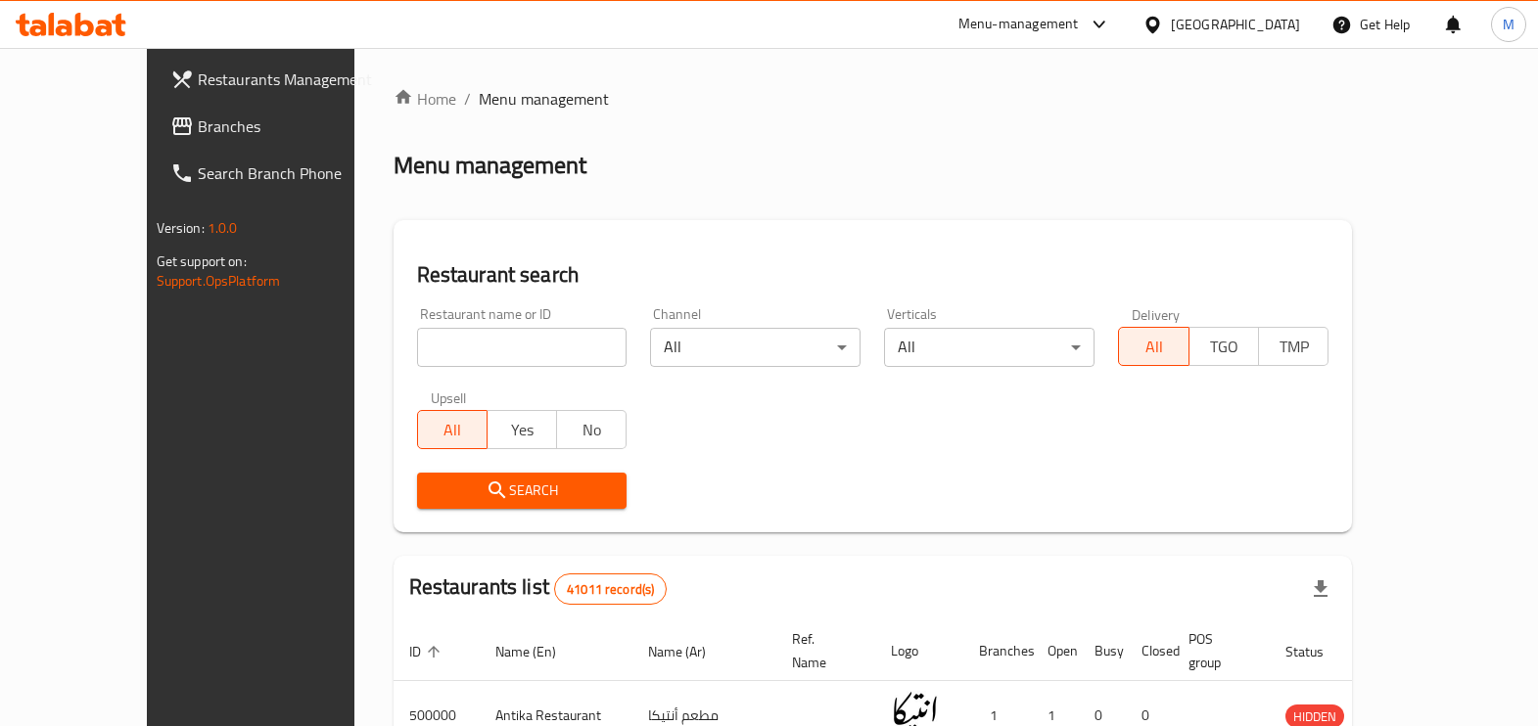
scroll to position [72, 0]
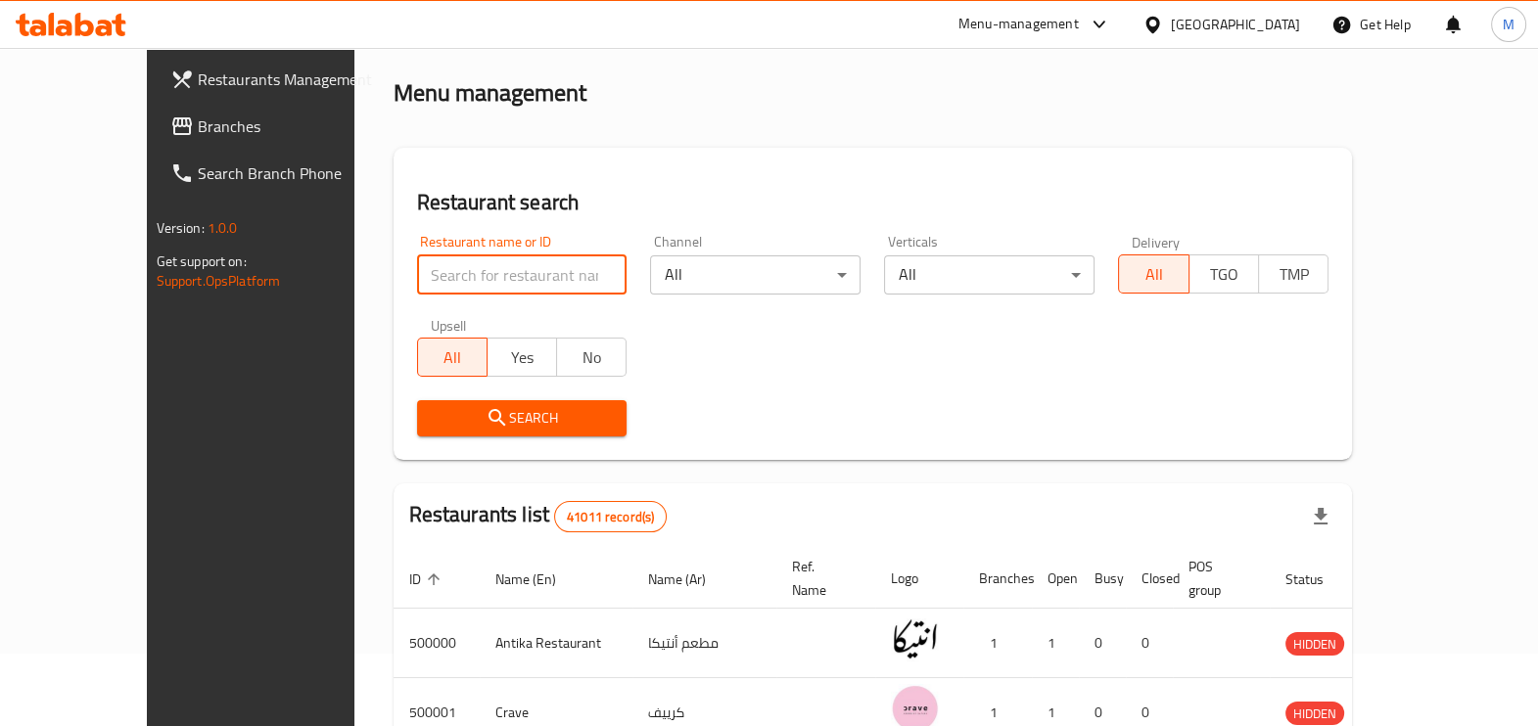
click at [442, 273] on input "search" at bounding box center [522, 275] width 211 height 39
click button "Search" at bounding box center [522, 418] width 211 height 36
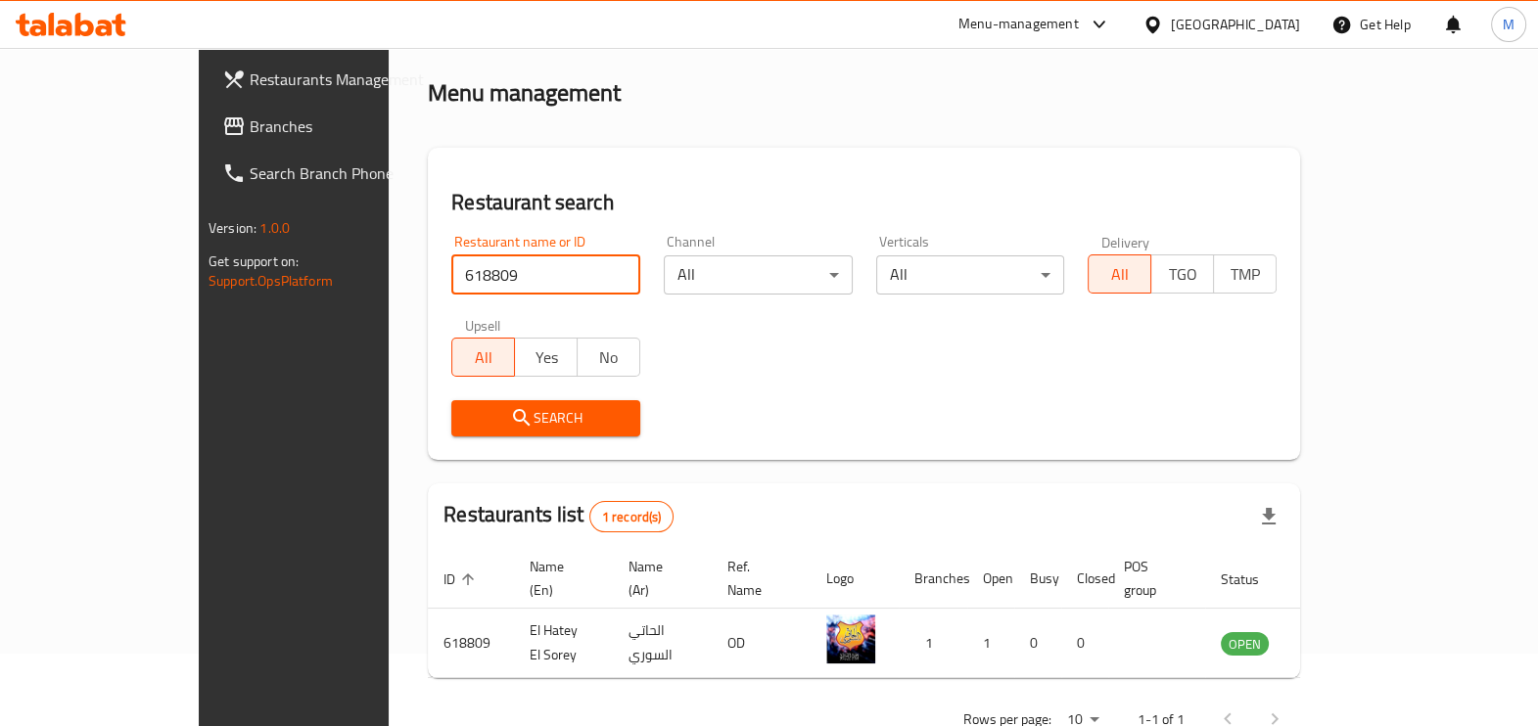
click at [456, 261] on input "618809" at bounding box center [545, 275] width 189 height 39
paste input "47480"
type input "647480"
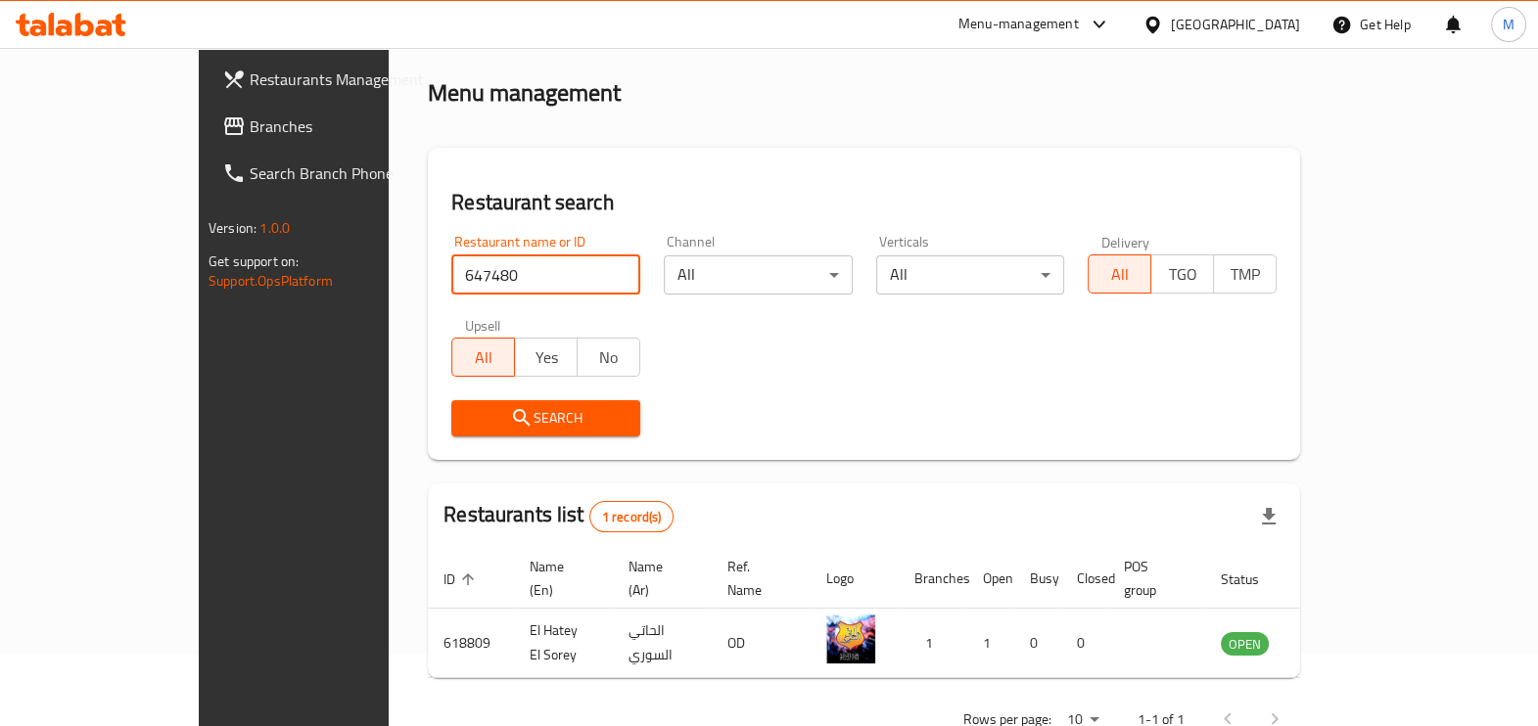
click button "Search" at bounding box center [545, 418] width 189 height 36
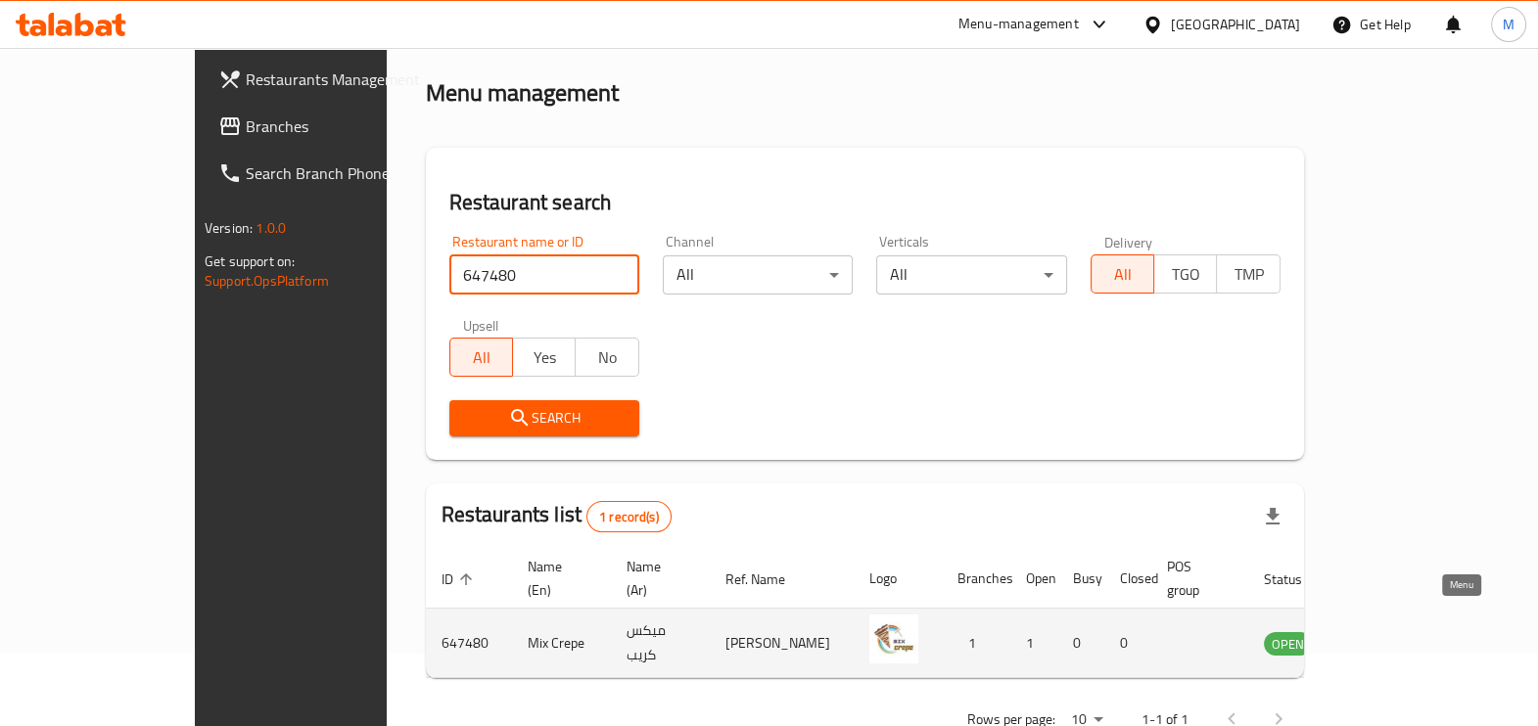
click at [1386, 640] on icon "enhanced table" at bounding box center [1383, 644] width 7 height 8
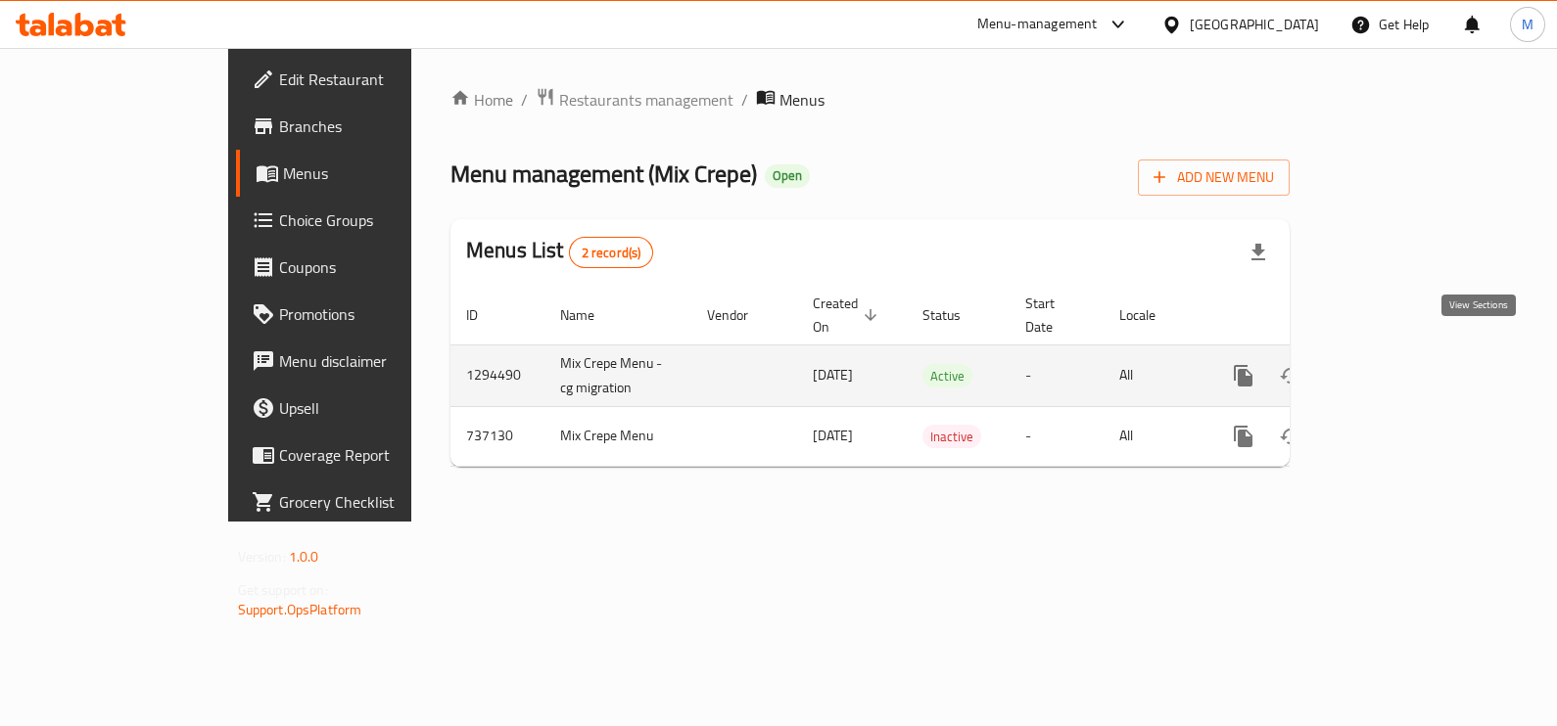
click at [1396, 364] on icon "enhanced table" at bounding box center [1384, 375] width 23 height 23
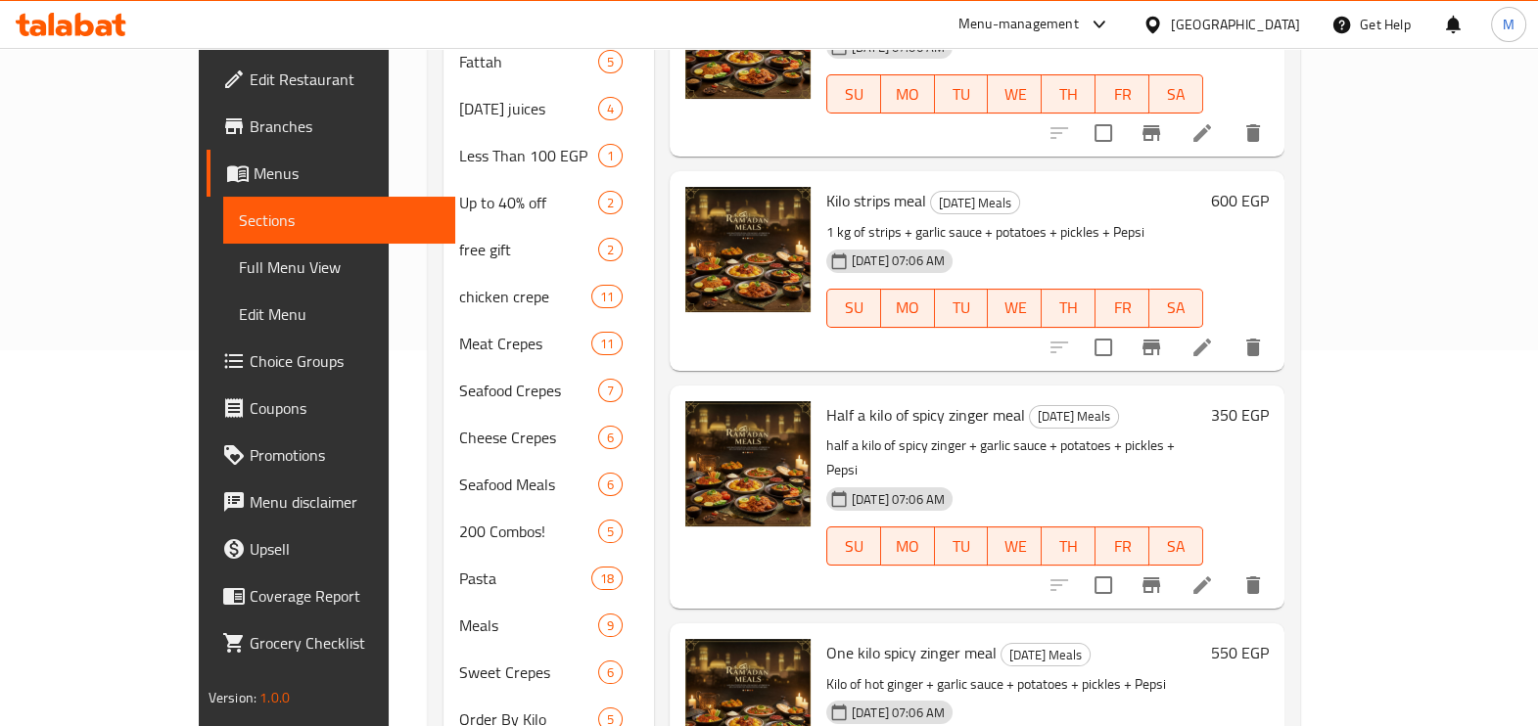
scroll to position [612, 0]
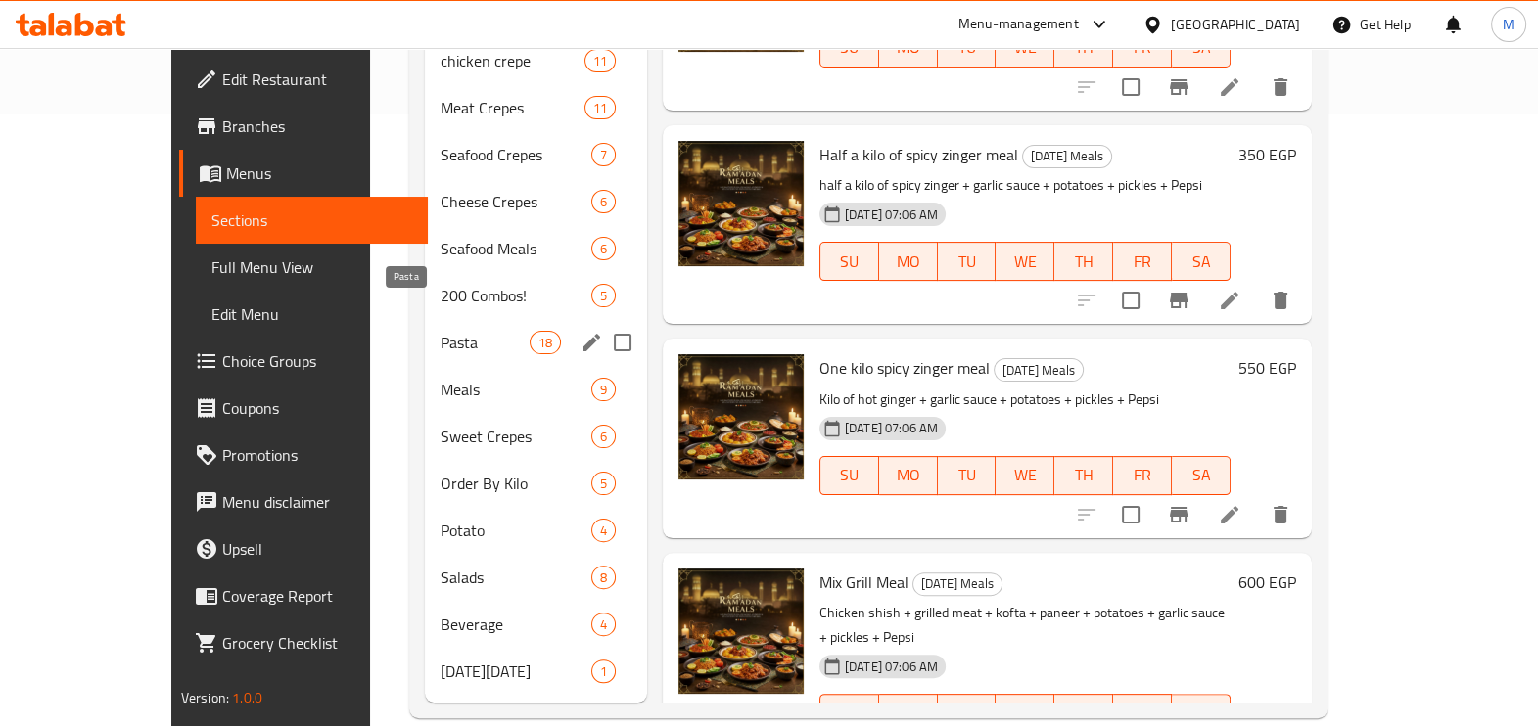
click at [441, 331] on span "Pasta" at bounding box center [485, 342] width 88 height 23
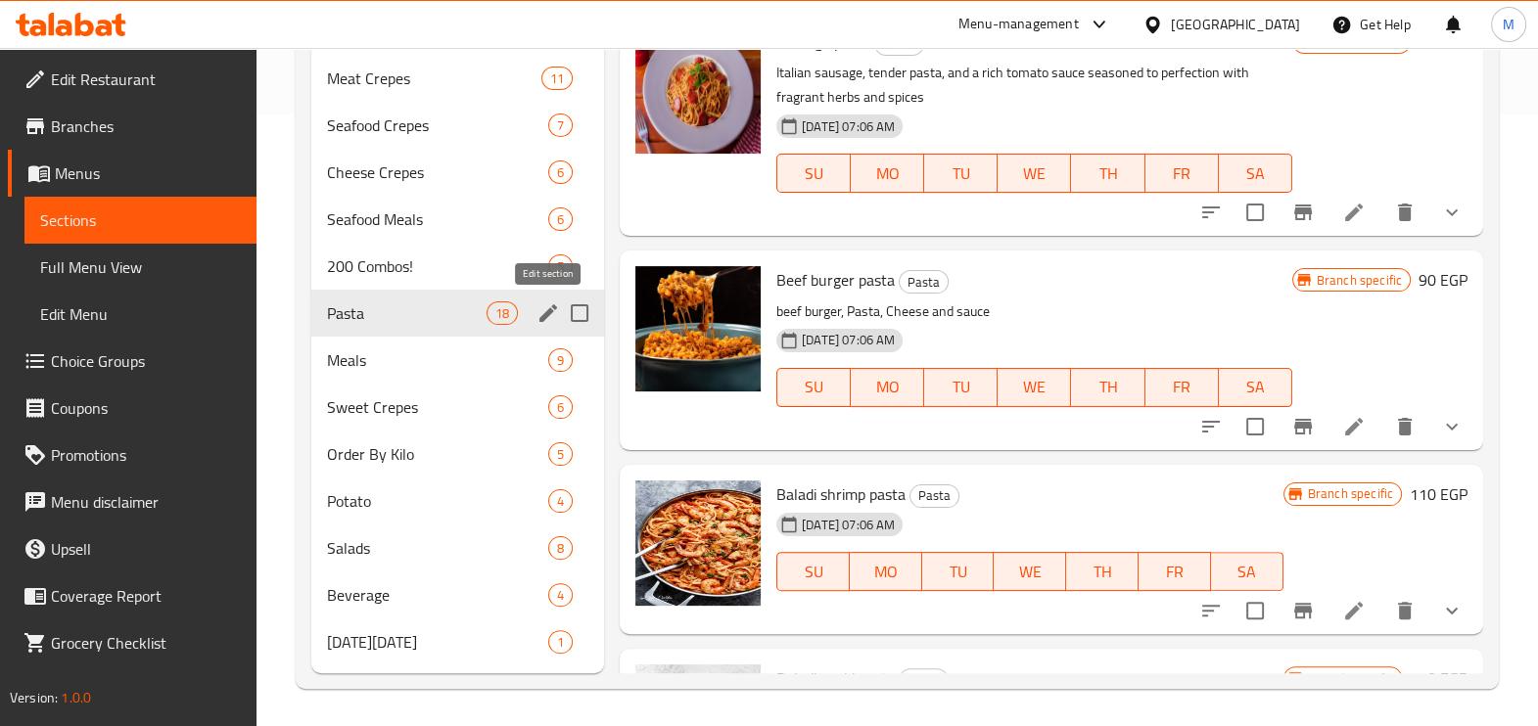
click at [541, 310] on icon "edit" at bounding box center [548, 313] width 23 height 23
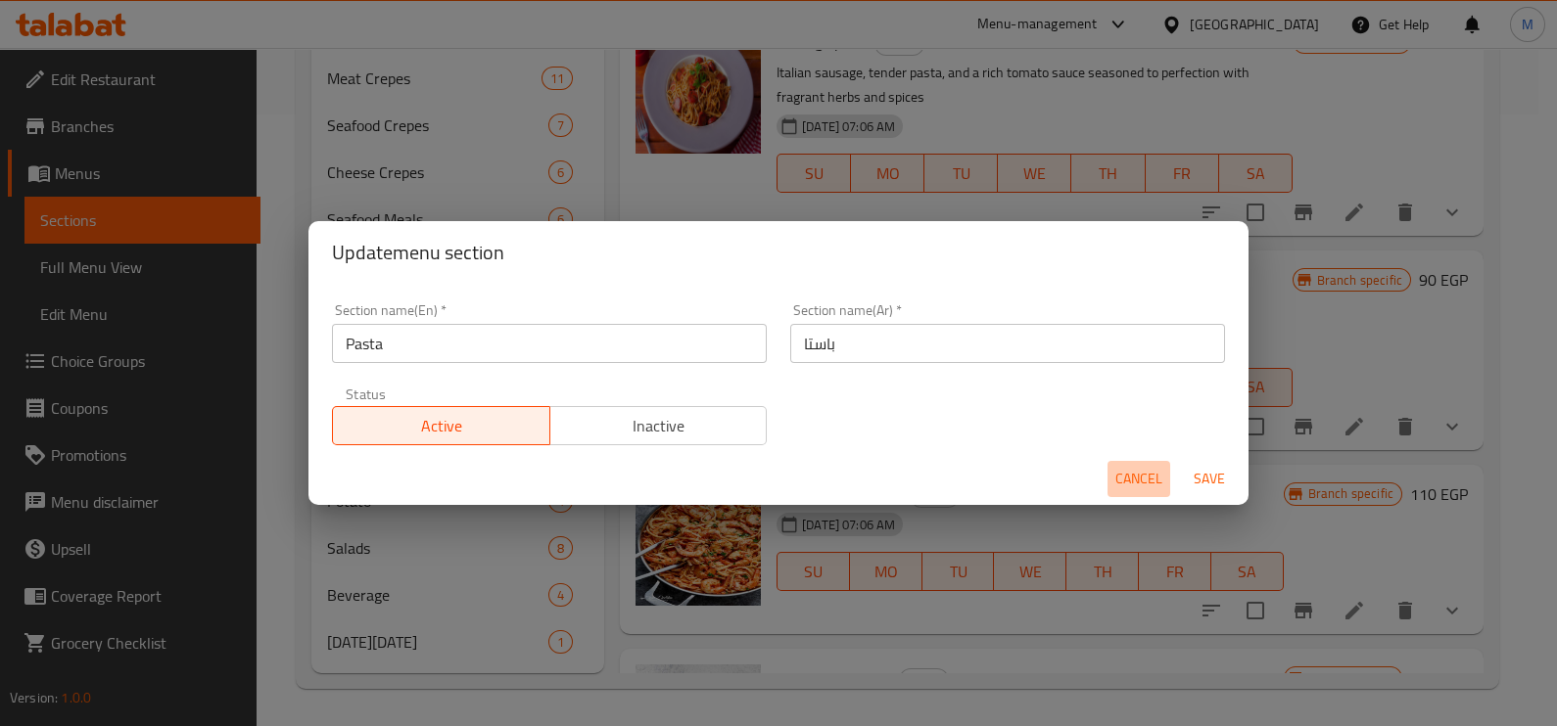
click at [1137, 483] on span "Cancel" at bounding box center [1138, 479] width 47 height 24
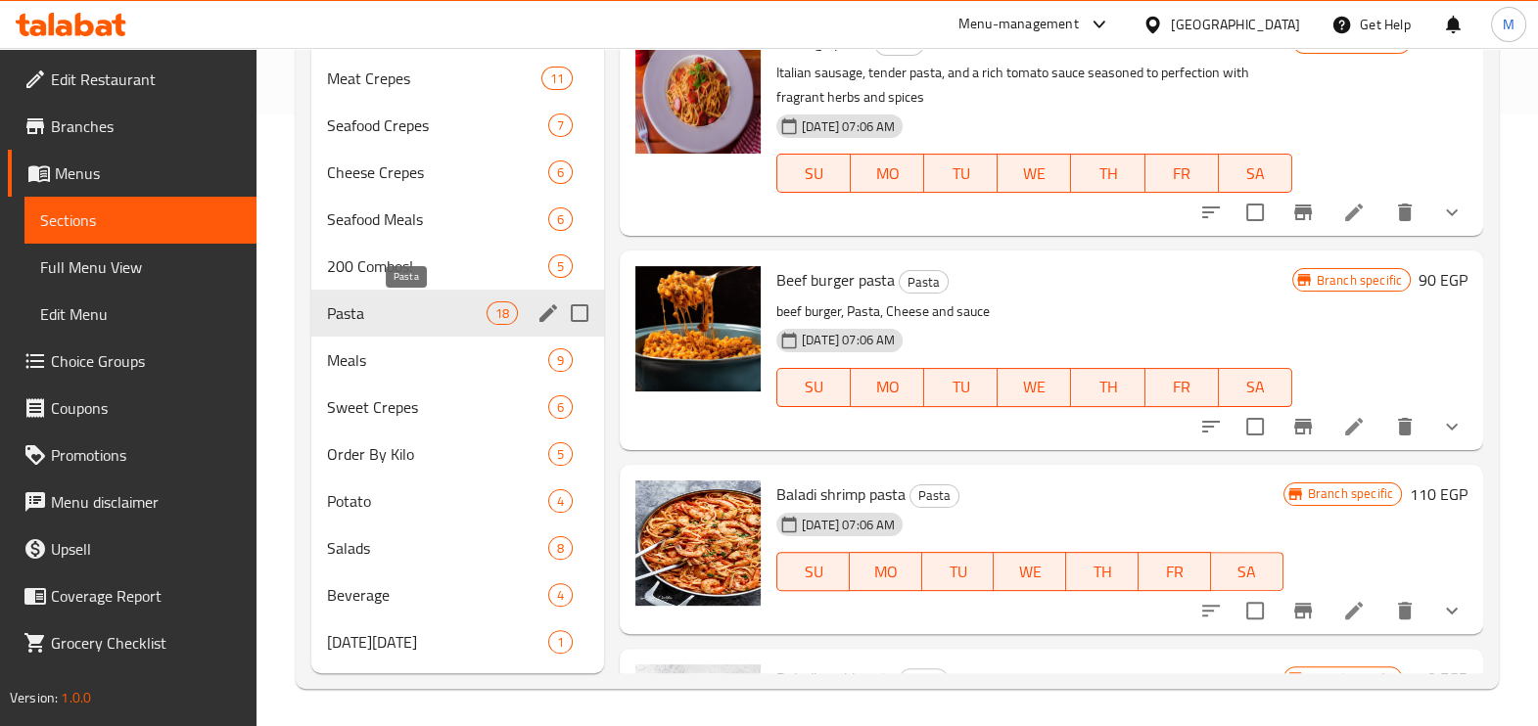
click at [439, 312] on span "Pasta" at bounding box center [407, 313] width 160 height 23
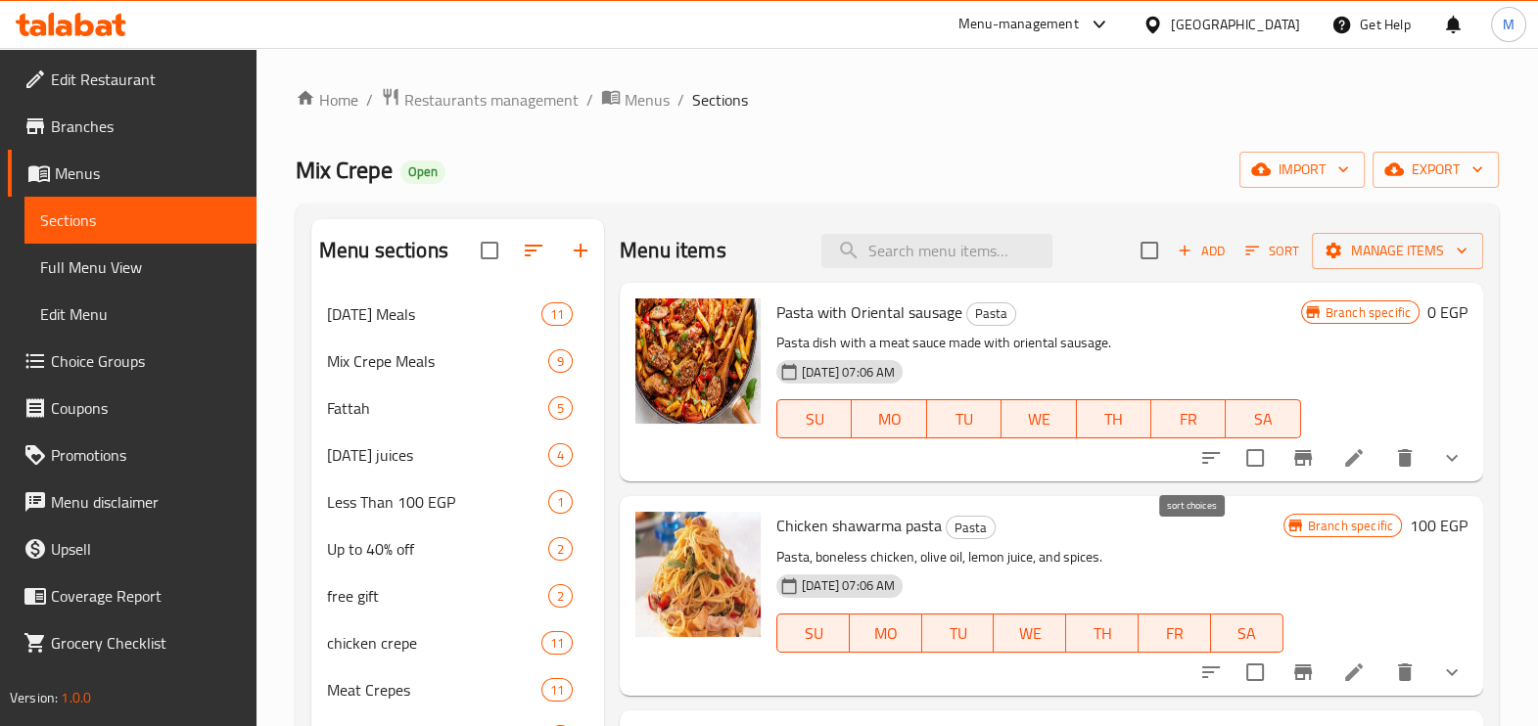
click at [1199, 455] on icon "sort-choices" at bounding box center [1210, 457] width 23 height 23
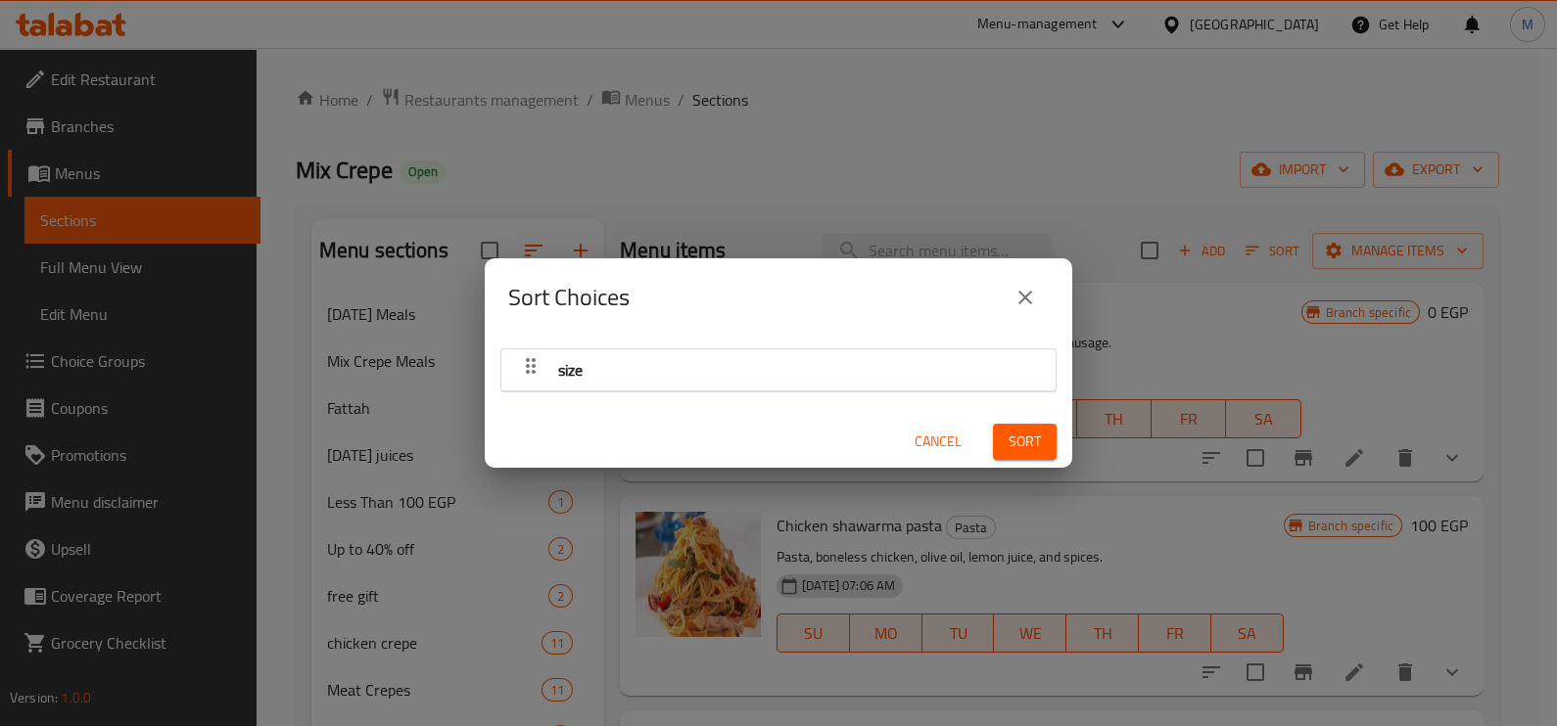
click at [1046, 292] on button "close" at bounding box center [1025, 297] width 47 height 47
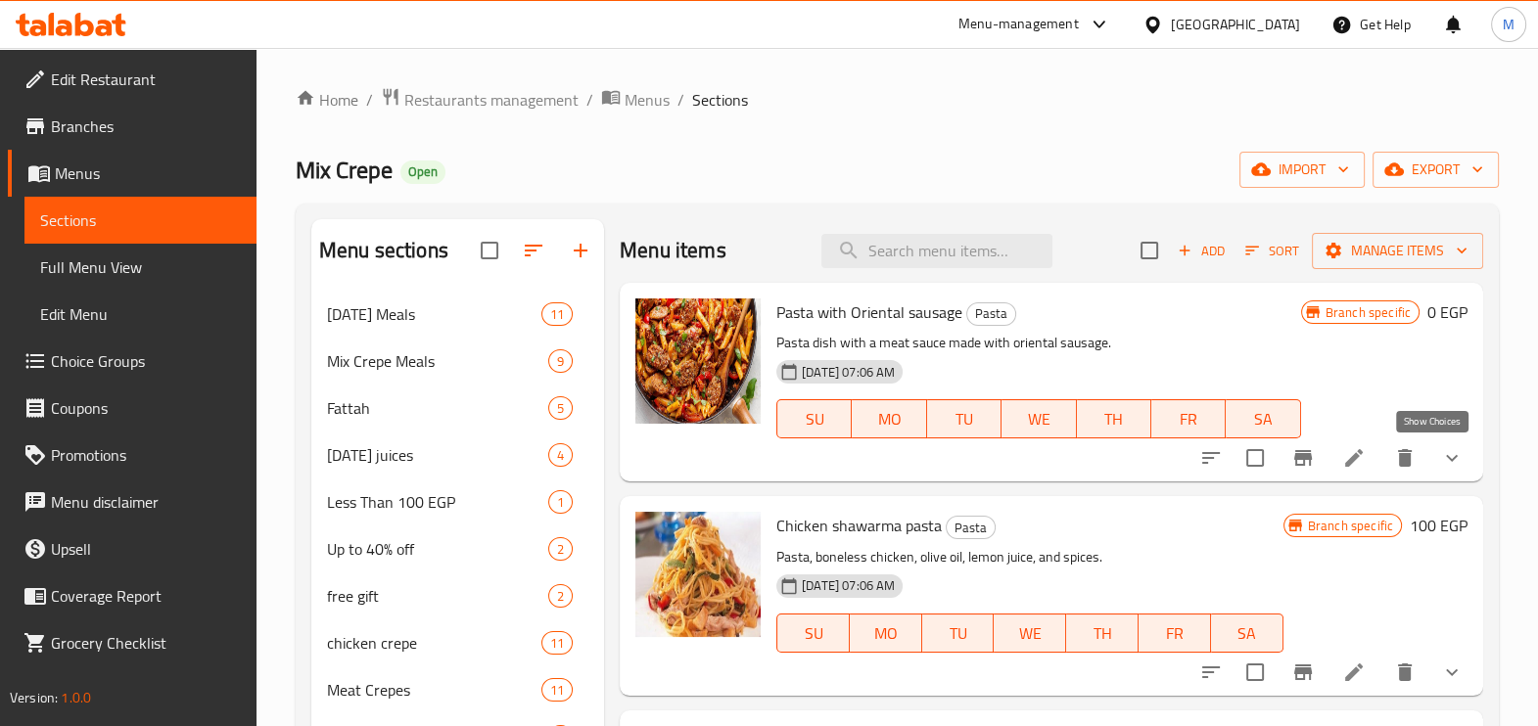
click at [1440, 447] on icon "show more" at bounding box center [1451, 457] width 23 height 23
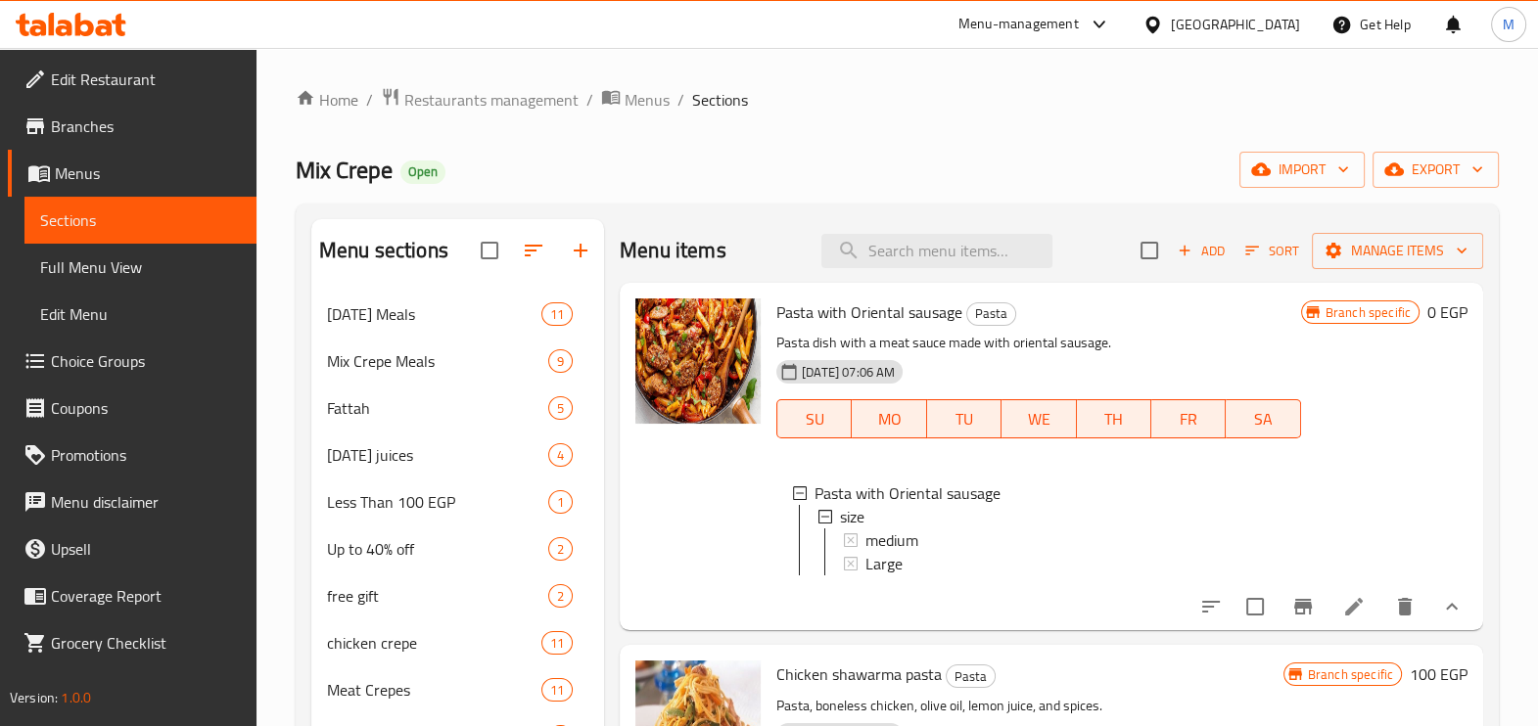
click at [1448, 626] on button "show more" at bounding box center [1451, 607] width 47 height 47
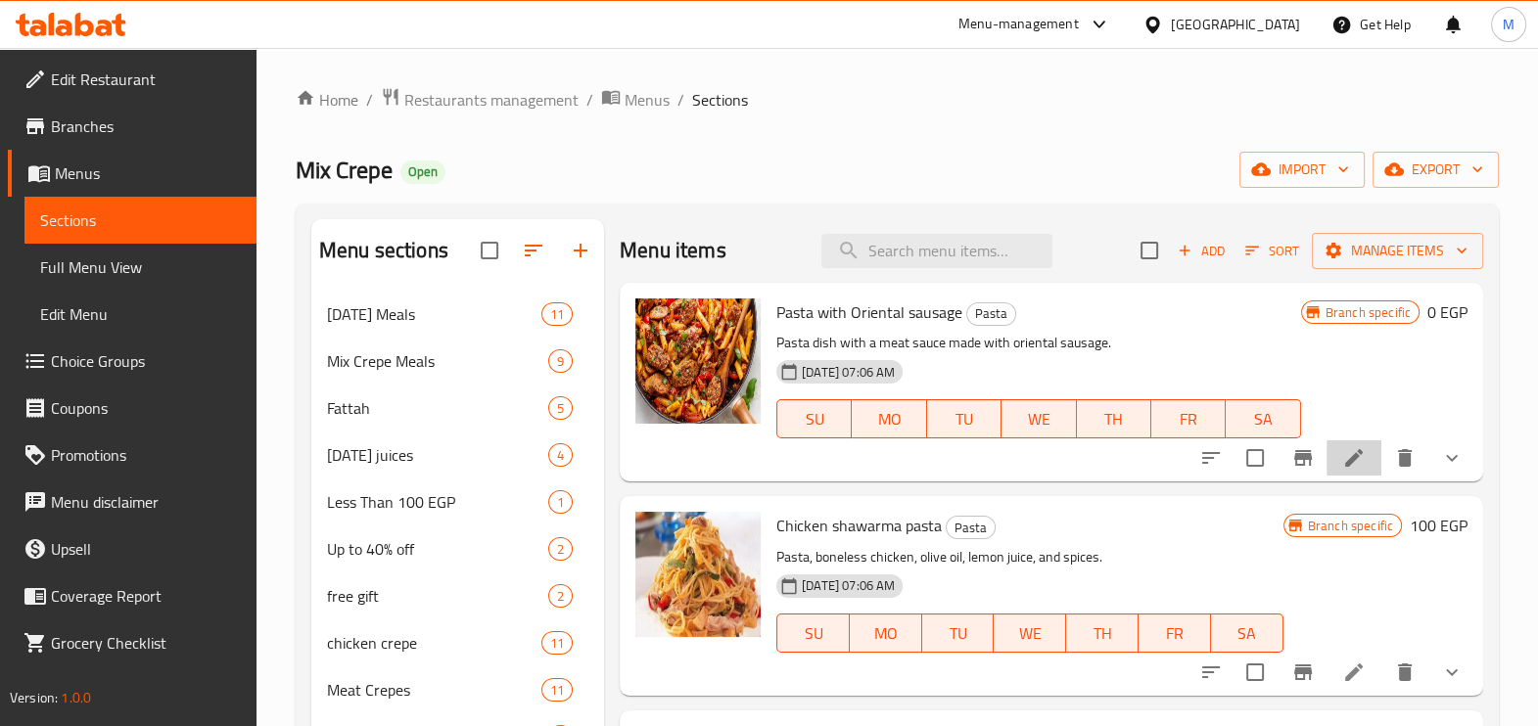
click at [1351, 465] on li at bounding box center [1354, 458] width 55 height 35
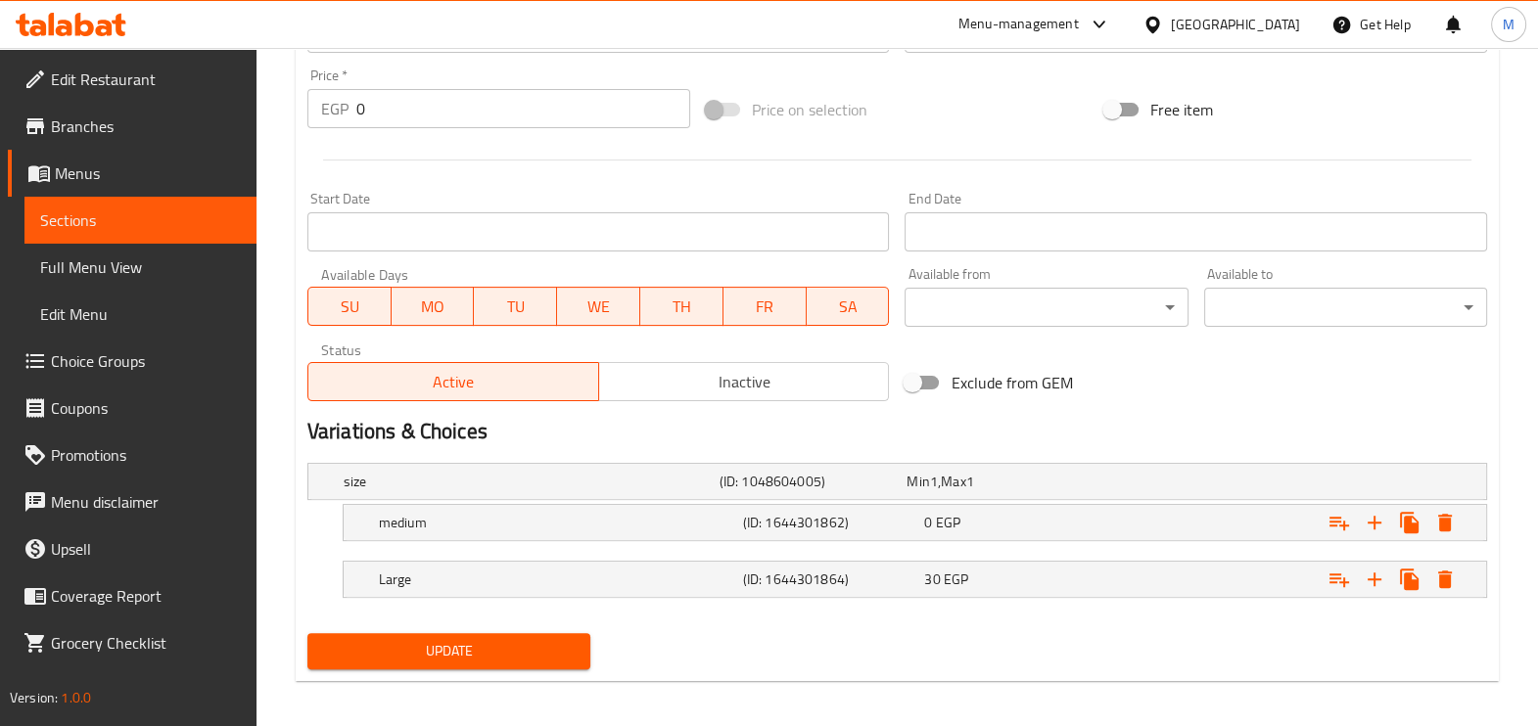
scroll to position [726, 0]
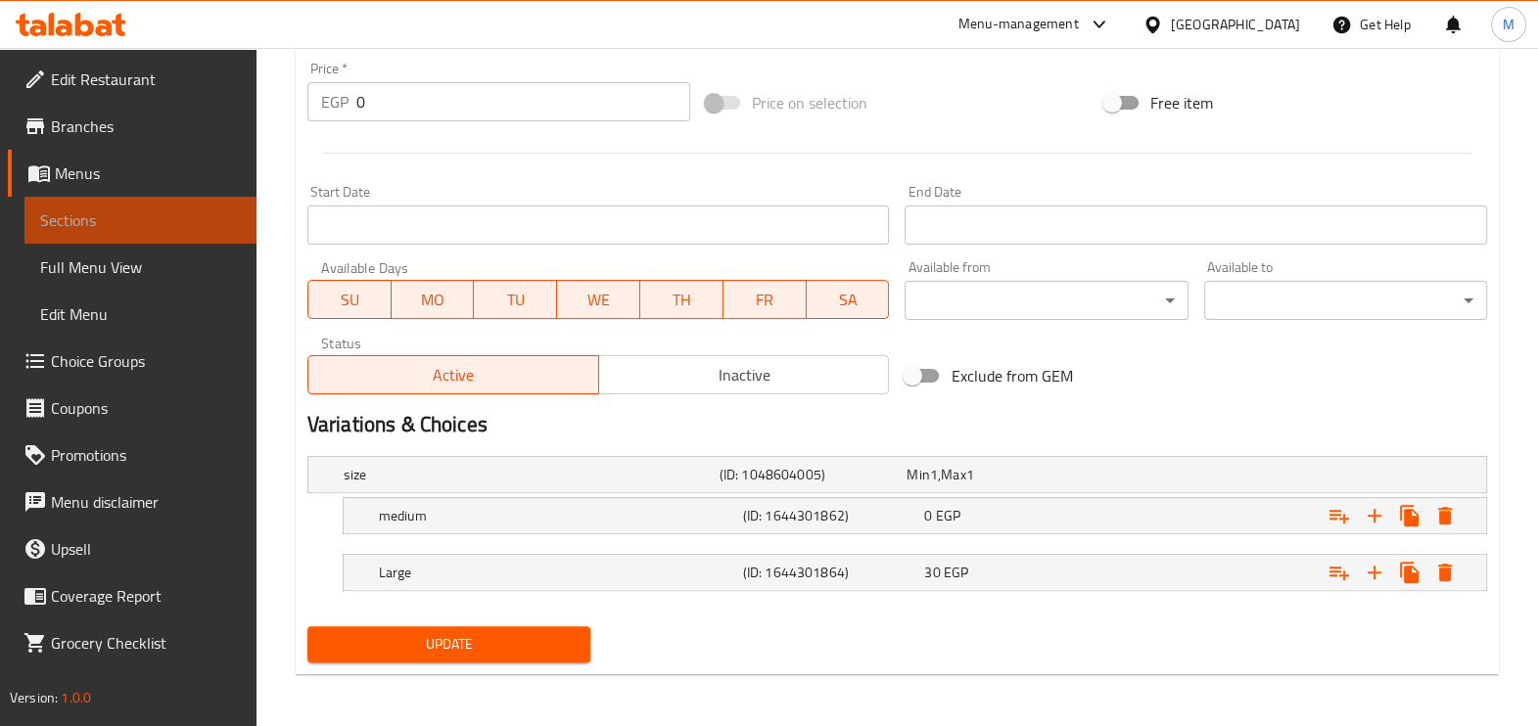
click at [176, 225] on span "Sections" at bounding box center [140, 220] width 201 height 23
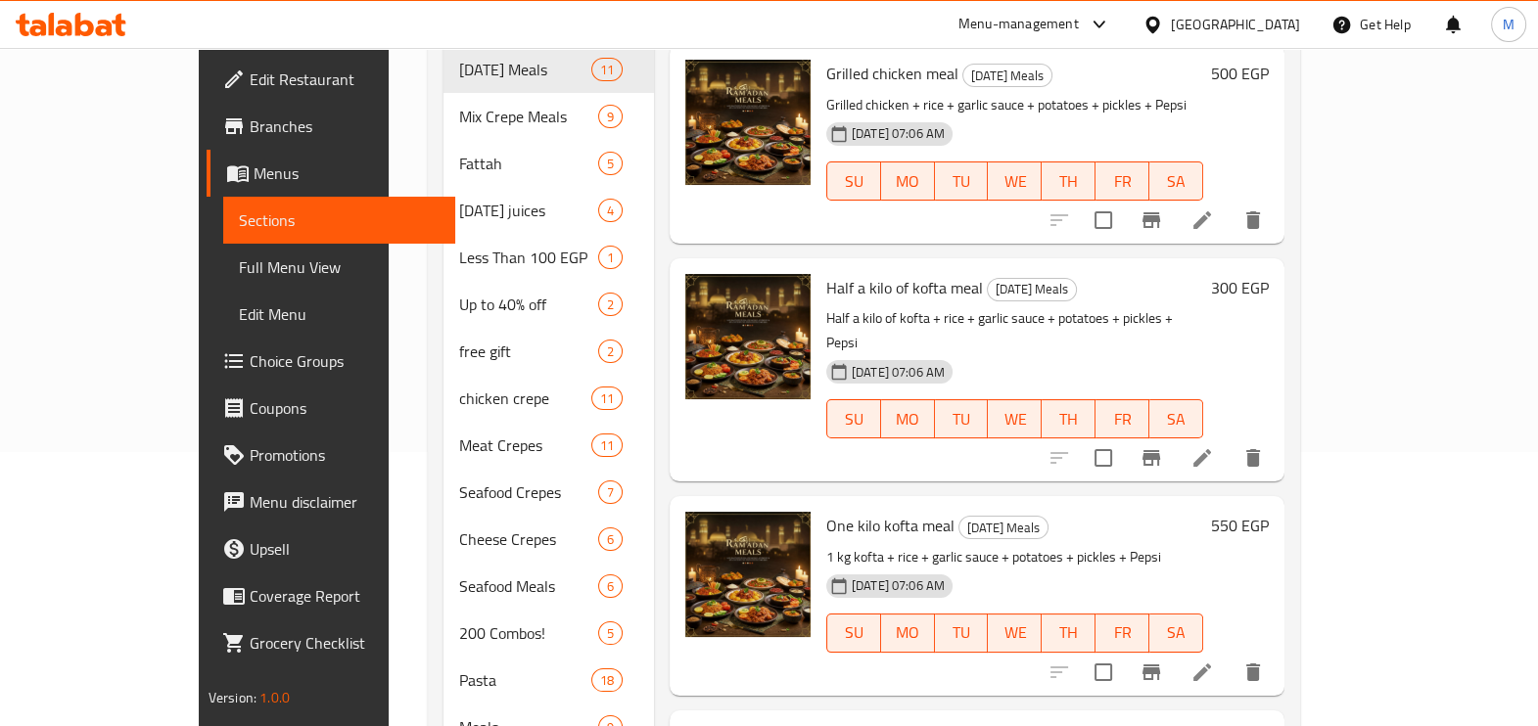
scroll to position [489, 0]
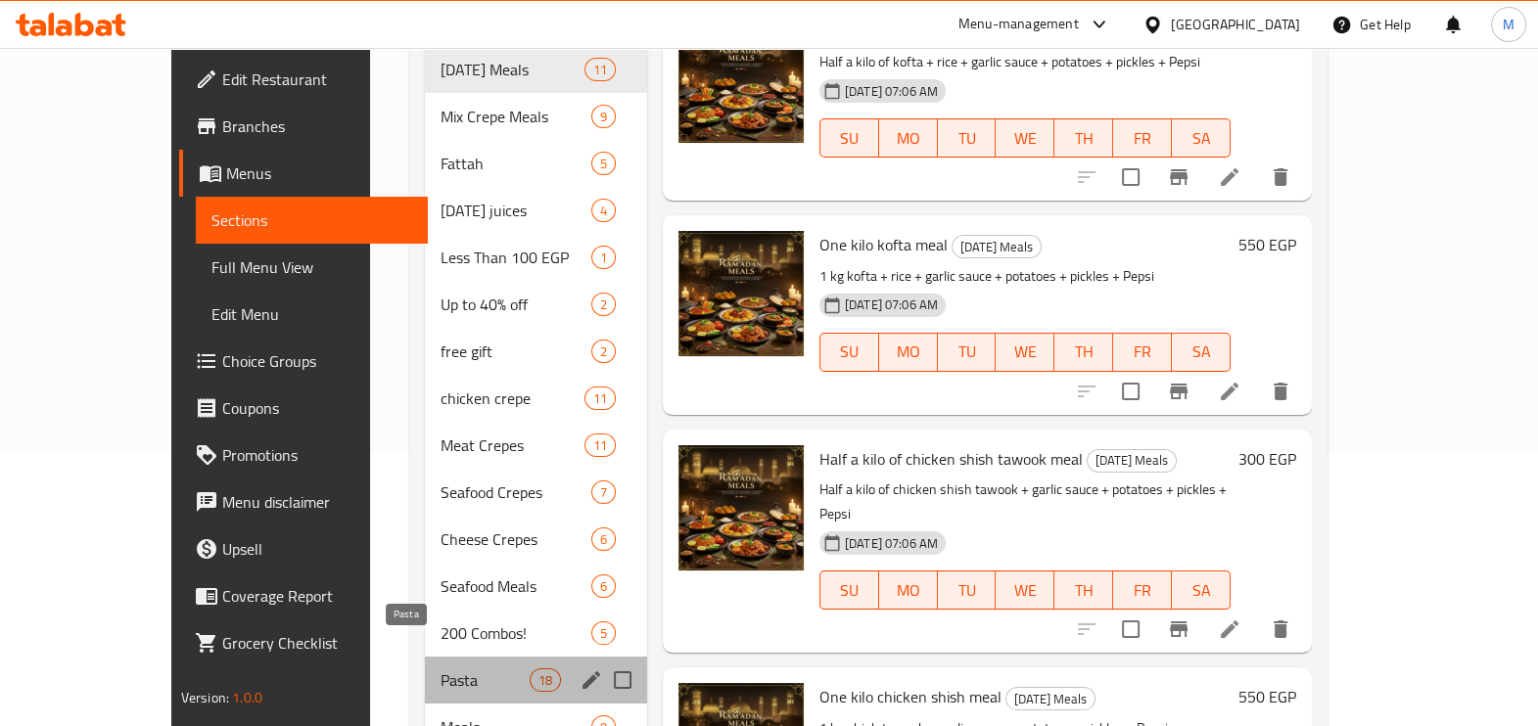
click at [441, 669] on span "Pasta" at bounding box center [485, 680] width 88 height 23
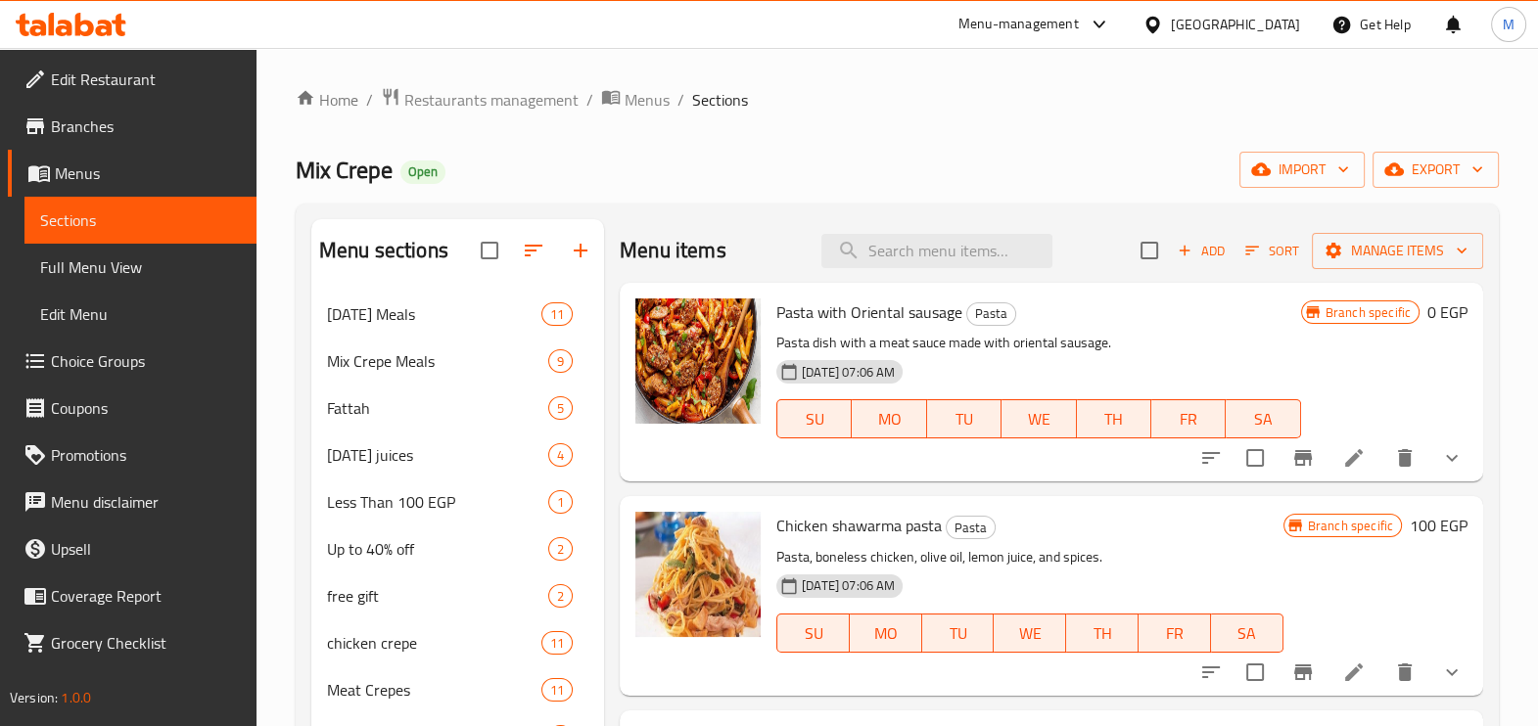
click at [1137, 354] on div "18-06-2025 07:06 AM SU MO TU WE TH FR SA" at bounding box center [1039, 405] width 540 height 106
click at [156, 367] on span "Choice Groups" at bounding box center [146, 361] width 190 height 23
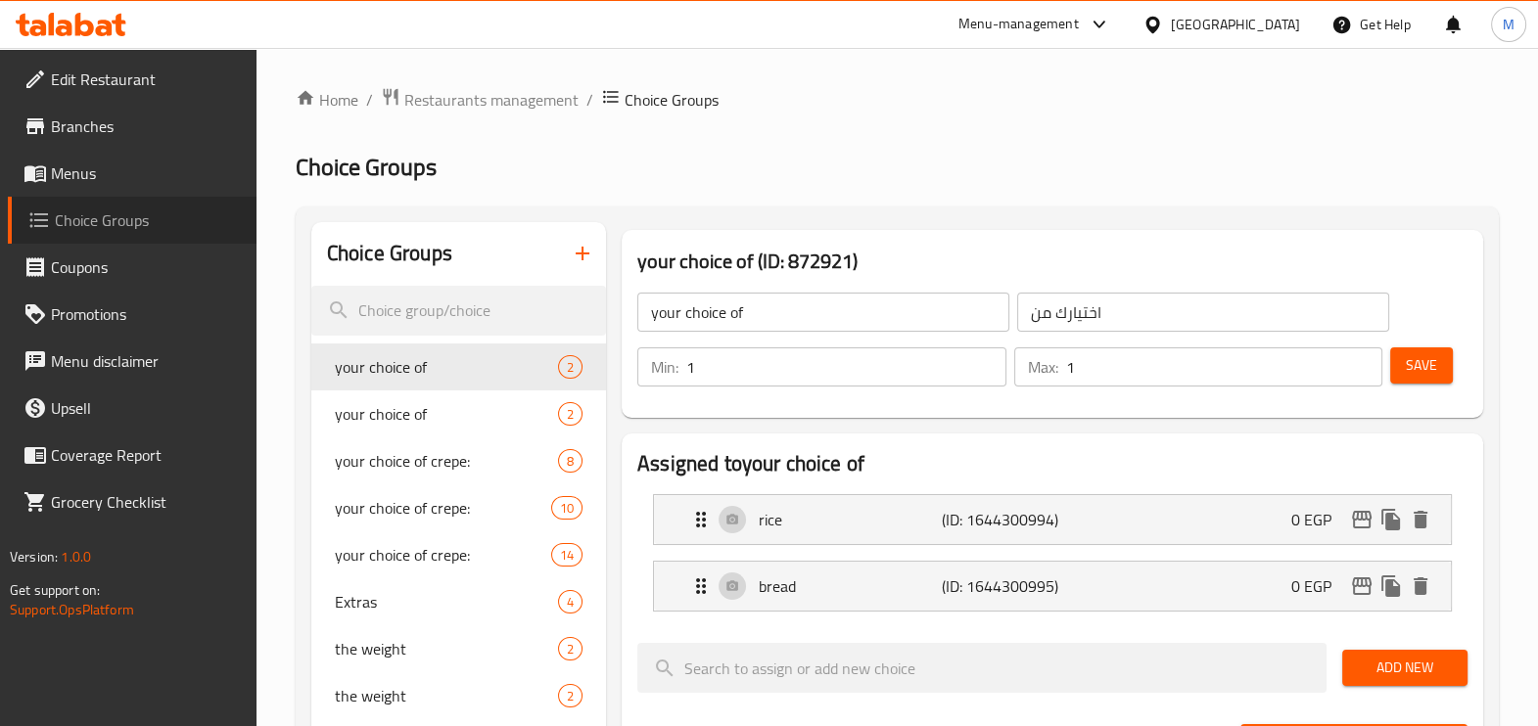
click at [93, 223] on span "Choice Groups" at bounding box center [148, 220] width 186 height 23
click at [114, 219] on span "Choice Groups" at bounding box center [148, 220] width 186 height 23
click at [135, 220] on span "Choice Groups" at bounding box center [148, 220] width 186 height 23
click at [773, 513] on p "rice" at bounding box center [850, 519] width 183 height 23
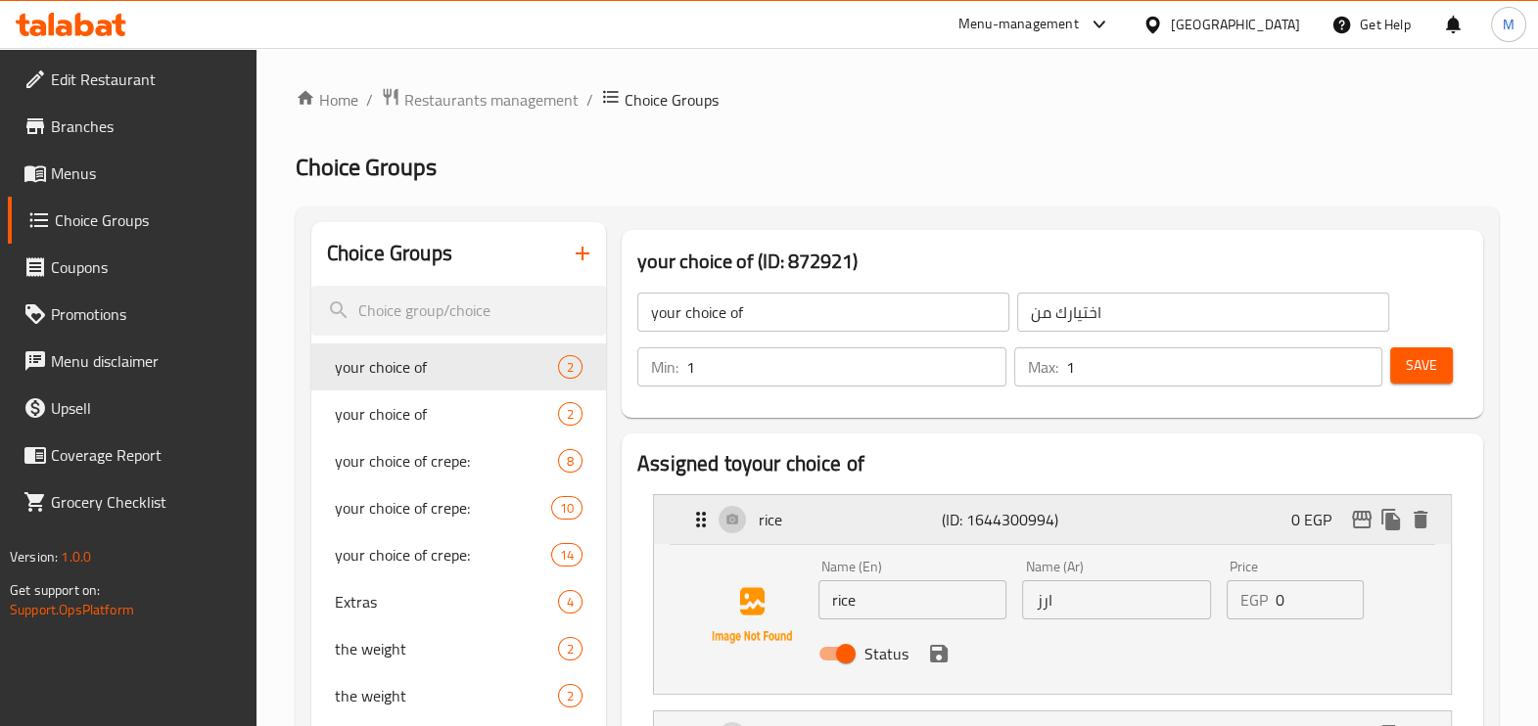
click at [773, 513] on p "rice" at bounding box center [850, 519] width 183 height 23
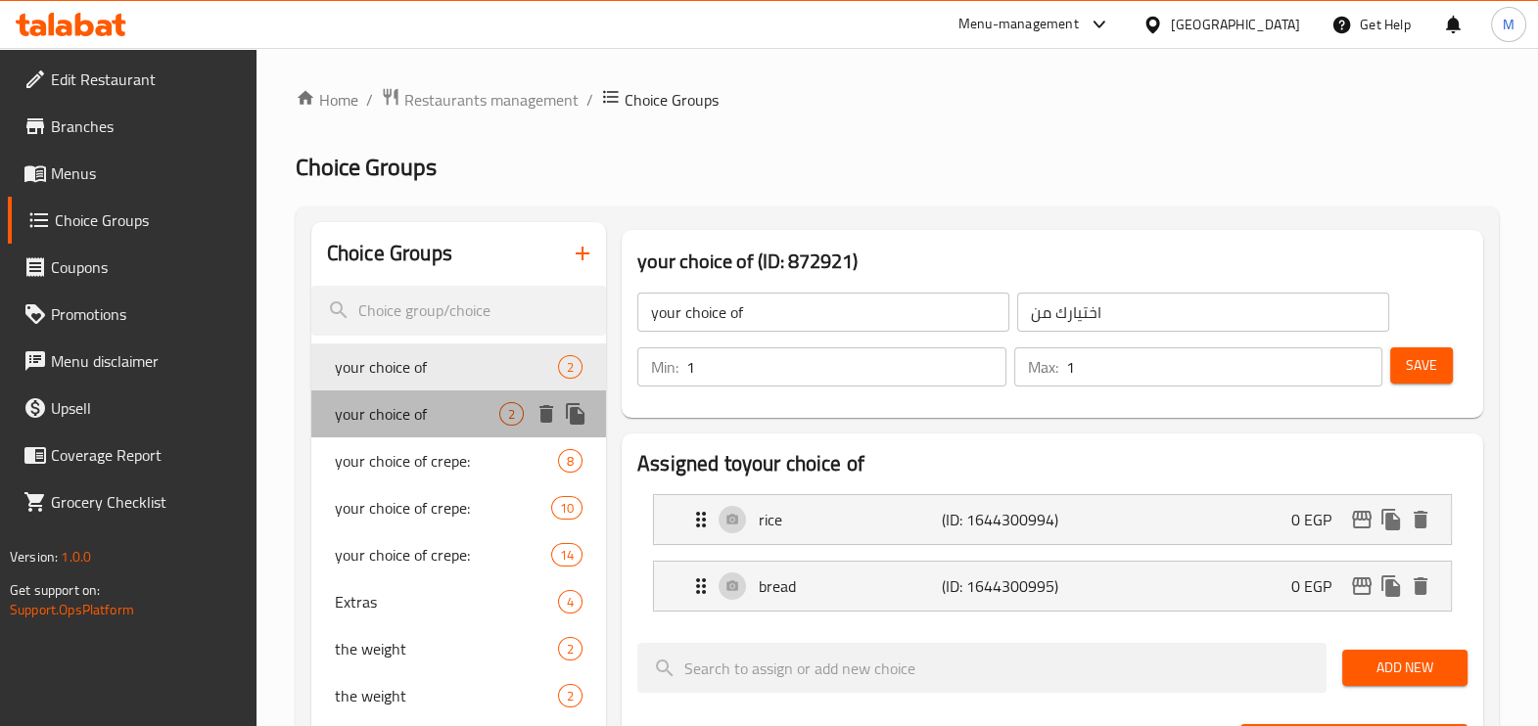
click at [474, 412] on span "your choice of" at bounding box center [417, 413] width 164 height 23
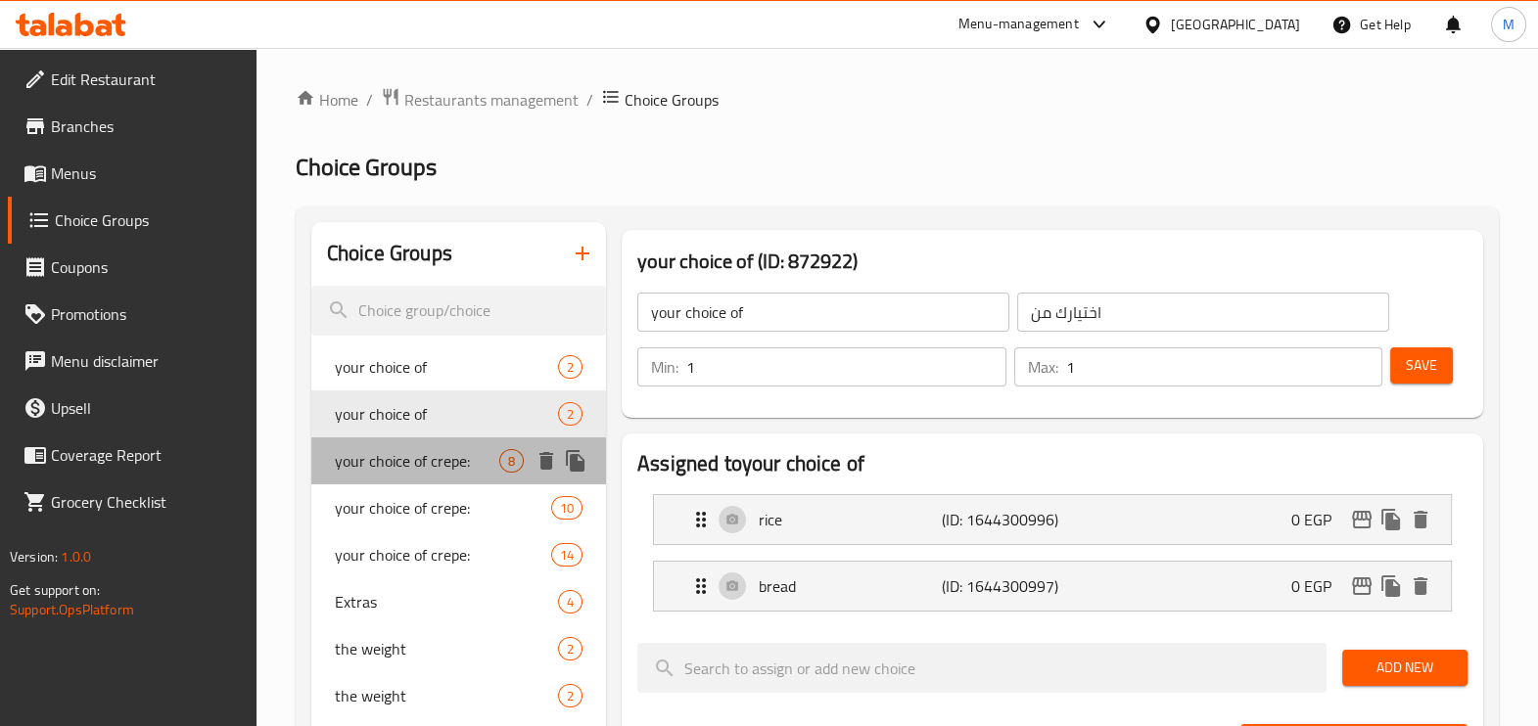
click at [437, 479] on div "your choice of crepe: 8" at bounding box center [458, 461] width 295 height 47
type input "your choice of crepe:"
type input "اختيارك من الكريب:"
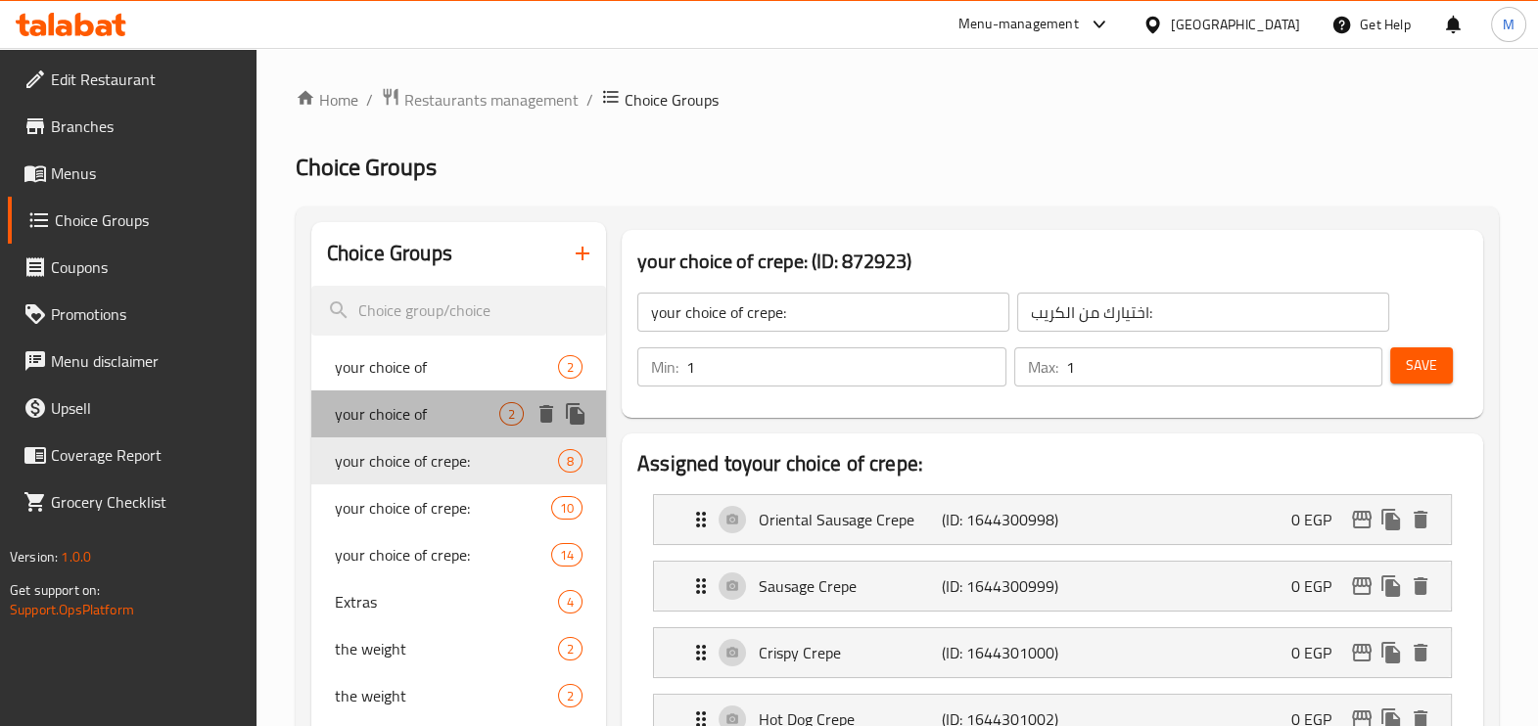
click at [412, 418] on span "your choice of" at bounding box center [417, 413] width 164 height 23
type input "your choice of"
type input "اختيارك من"
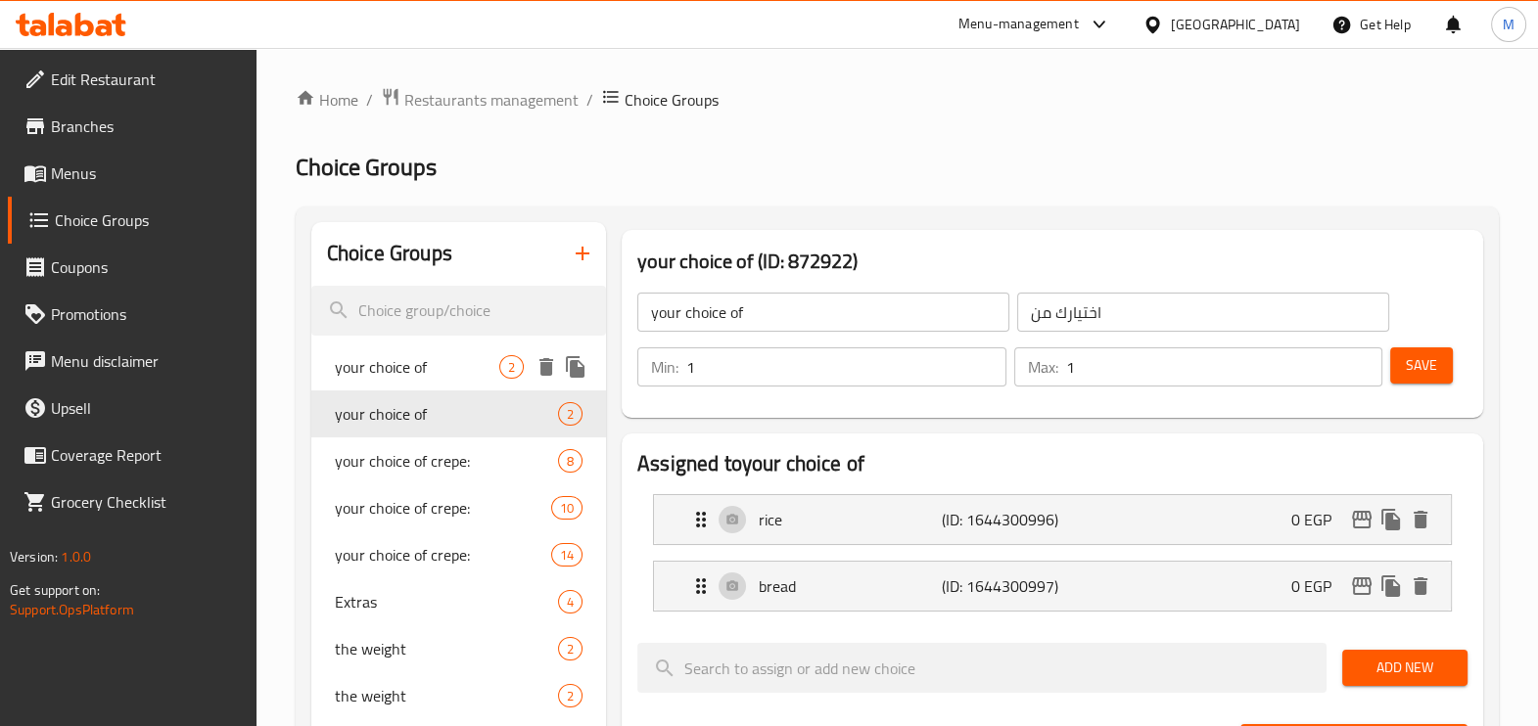
click at [431, 362] on span "your choice of" at bounding box center [417, 366] width 164 height 23
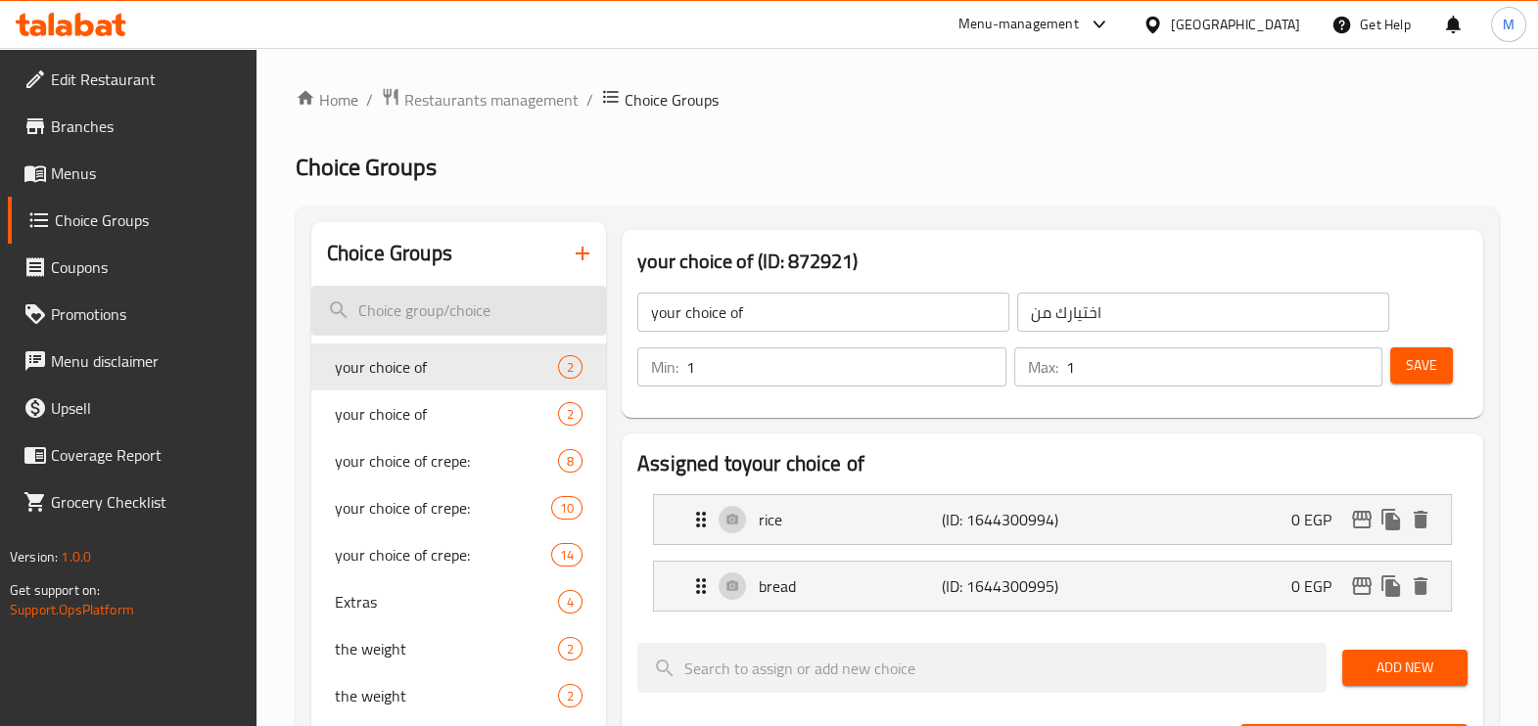
click at [434, 313] on input "search" at bounding box center [458, 311] width 295 height 50
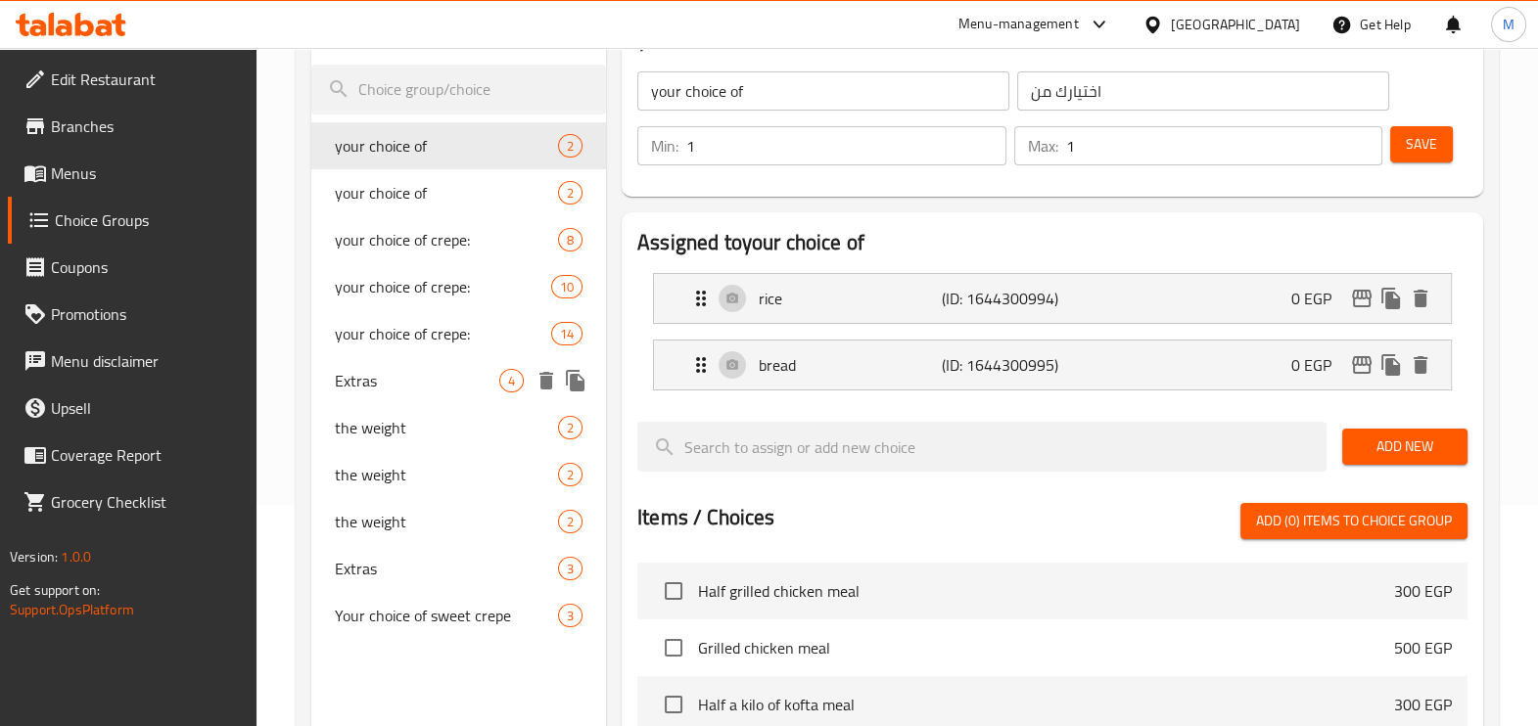
scroll to position [244, 0]
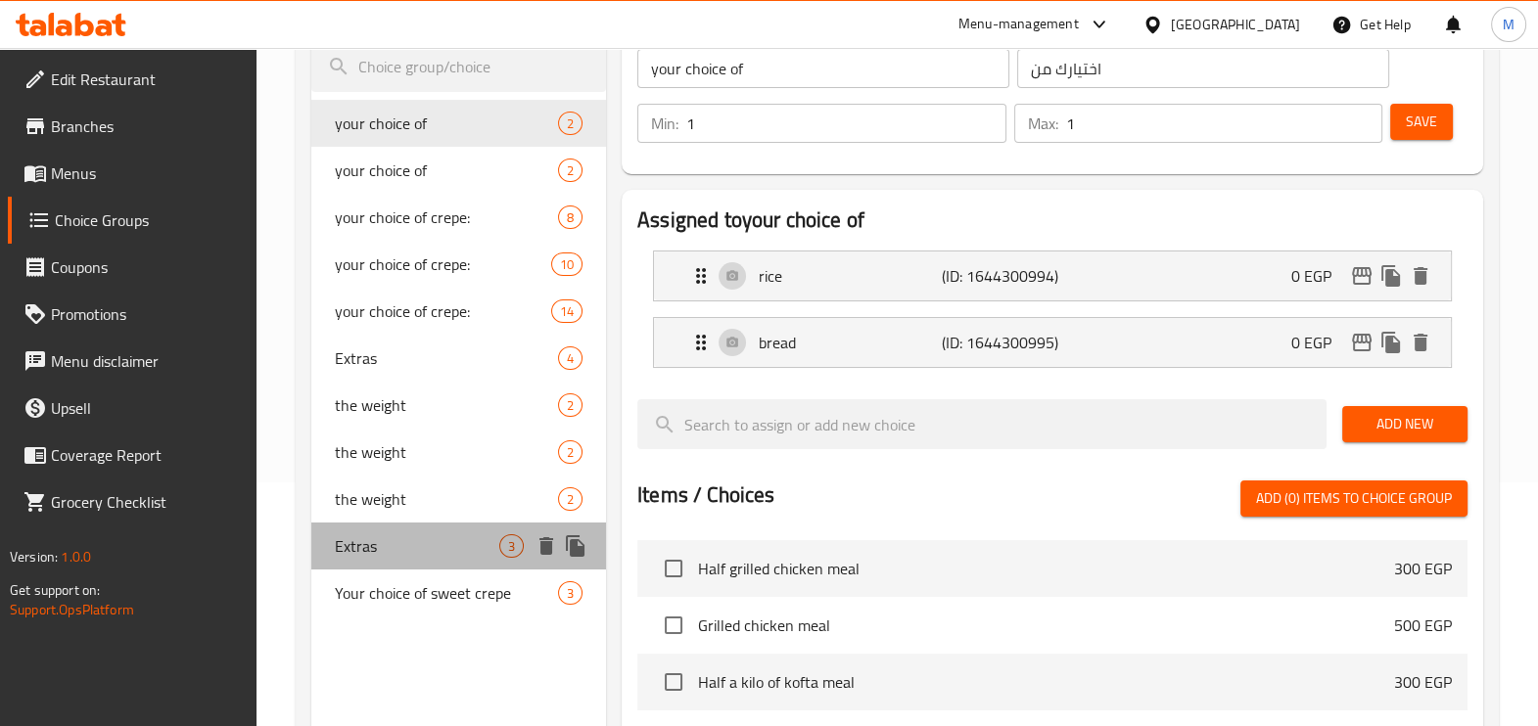
click at [450, 555] on span "Extras" at bounding box center [417, 546] width 164 height 23
type input "Extras"
type input "الاضافات"
type input "0"
type input "4"
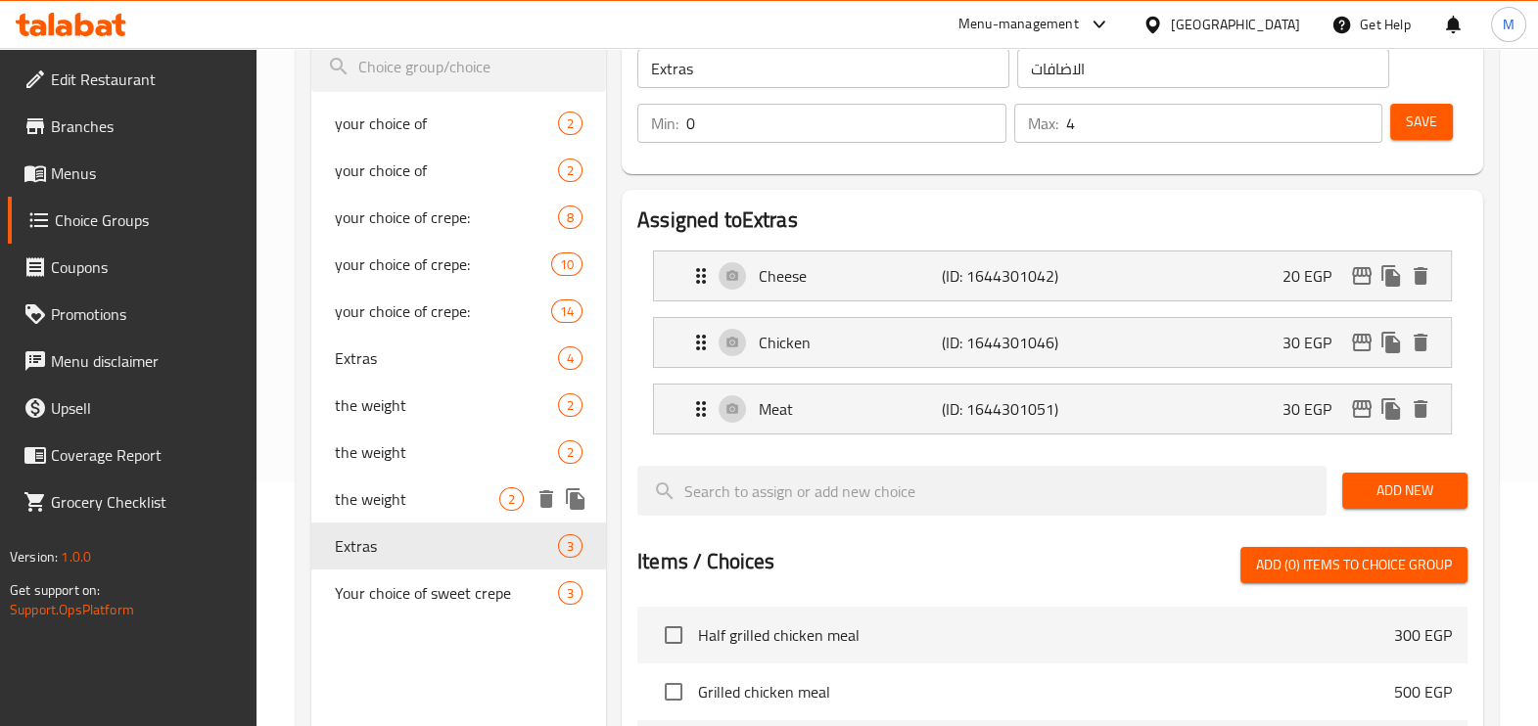
click at [463, 491] on span "the weight" at bounding box center [417, 499] width 164 height 23
type input "the weight"
type input "الوزن"
type input "1"
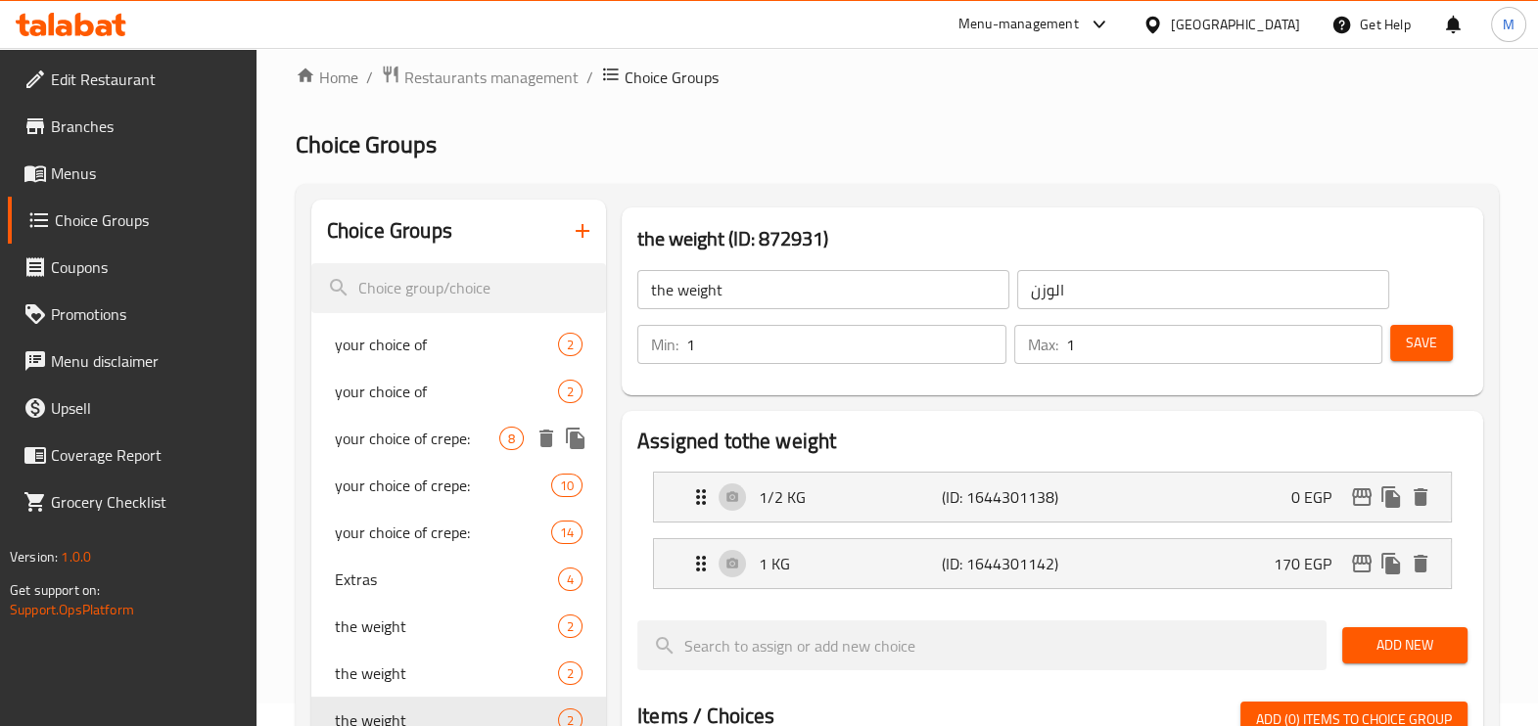
scroll to position [0, 0]
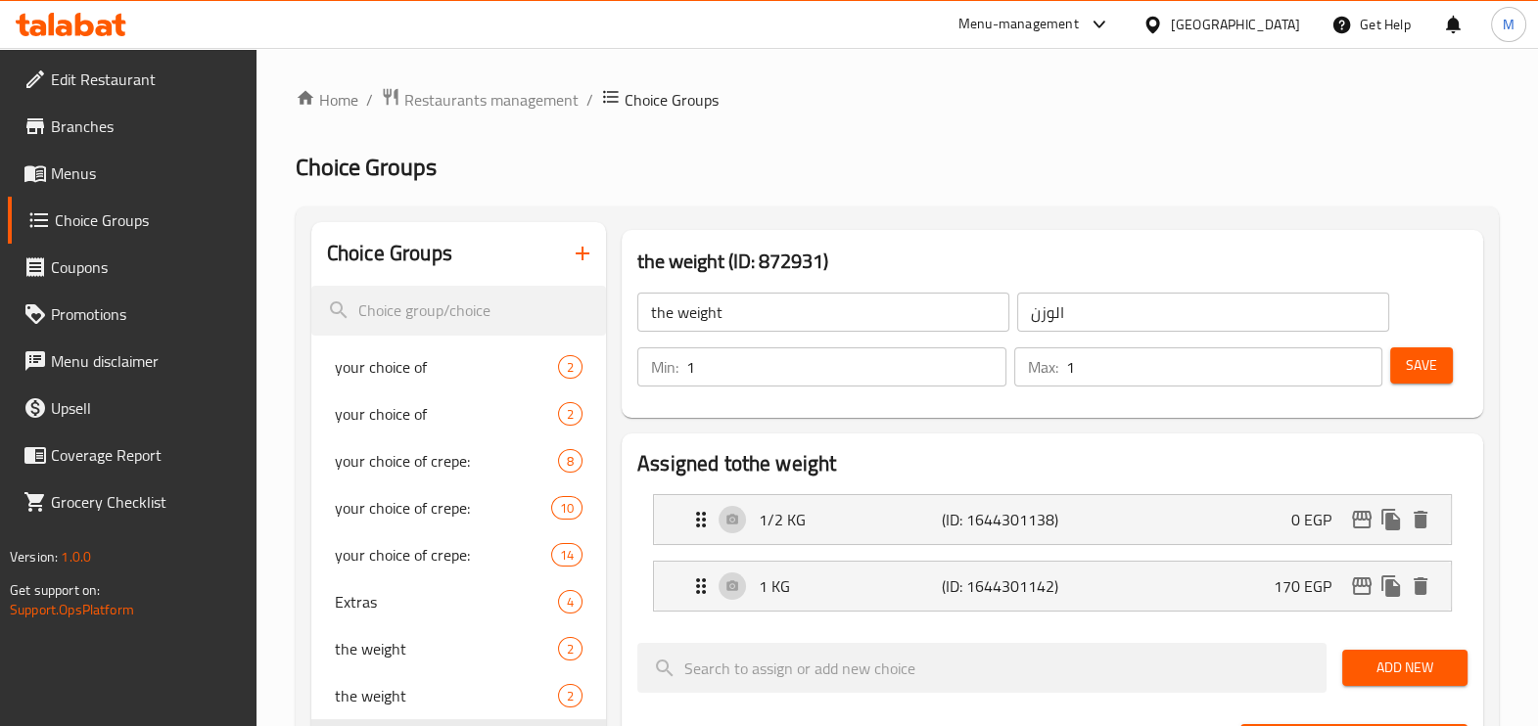
click at [654, 99] on span "Choice Groups" at bounding box center [672, 99] width 94 height 23
click at [120, 74] on span "Edit Restaurant" at bounding box center [146, 79] width 190 height 23
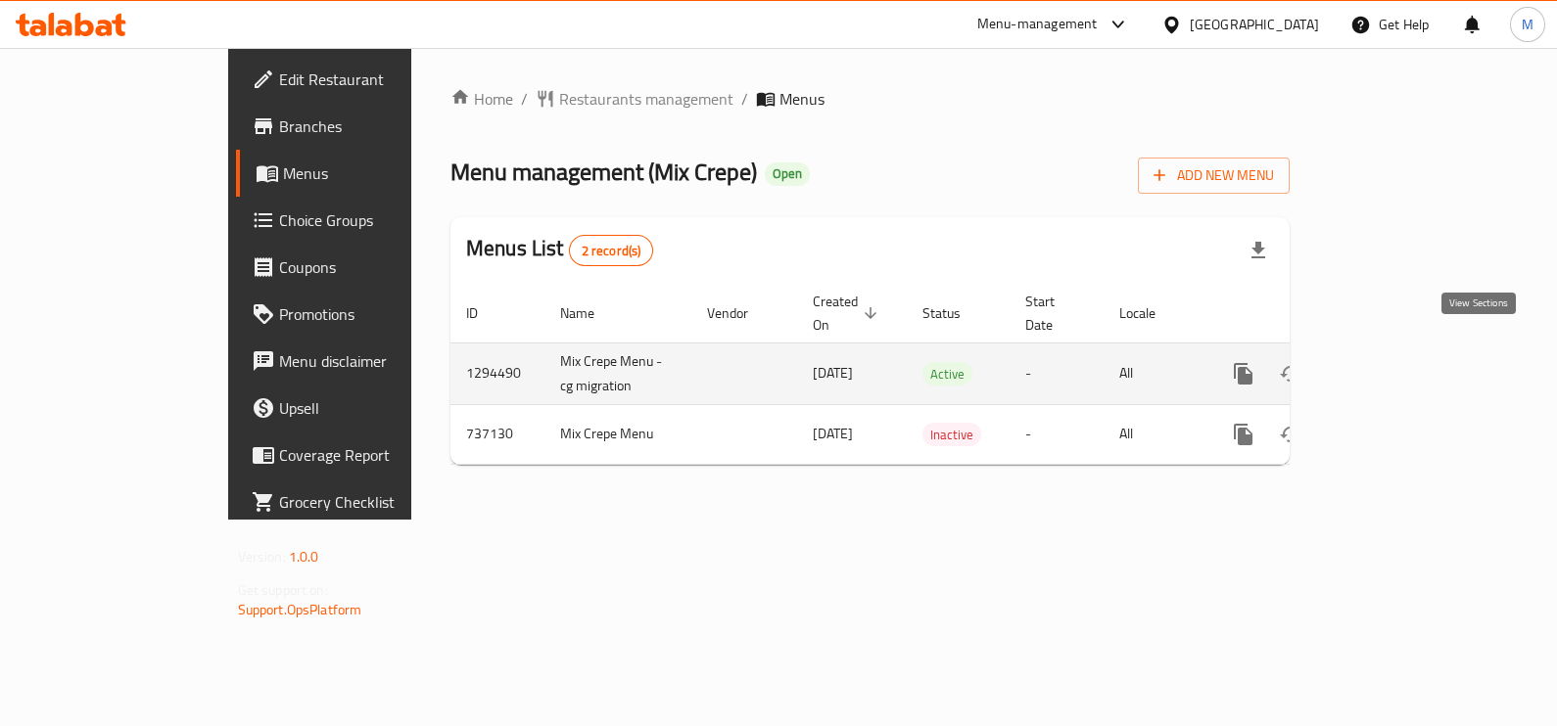
click at [1396, 362] on icon "enhanced table" at bounding box center [1384, 373] width 23 height 23
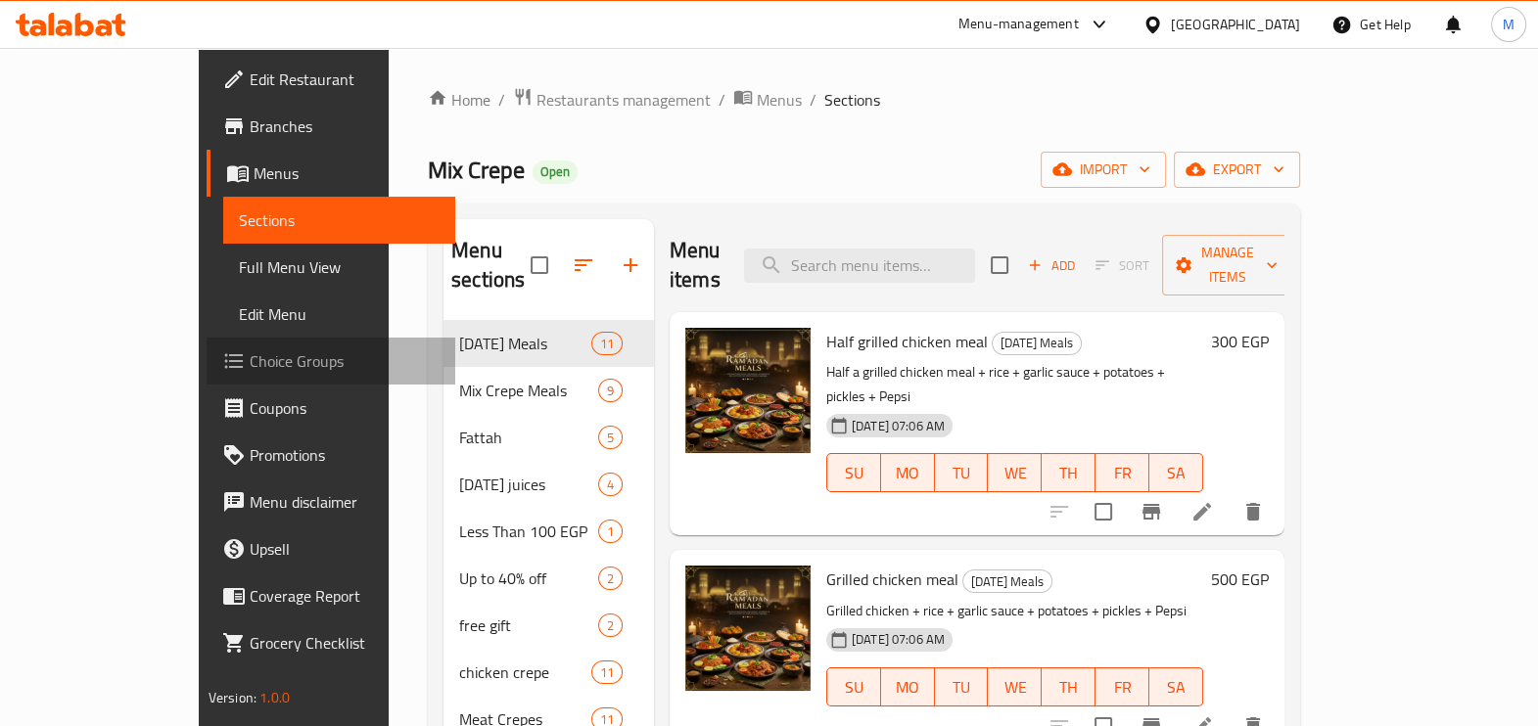
click at [250, 359] on span "Choice Groups" at bounding box center [345, 361] width 190 height 23
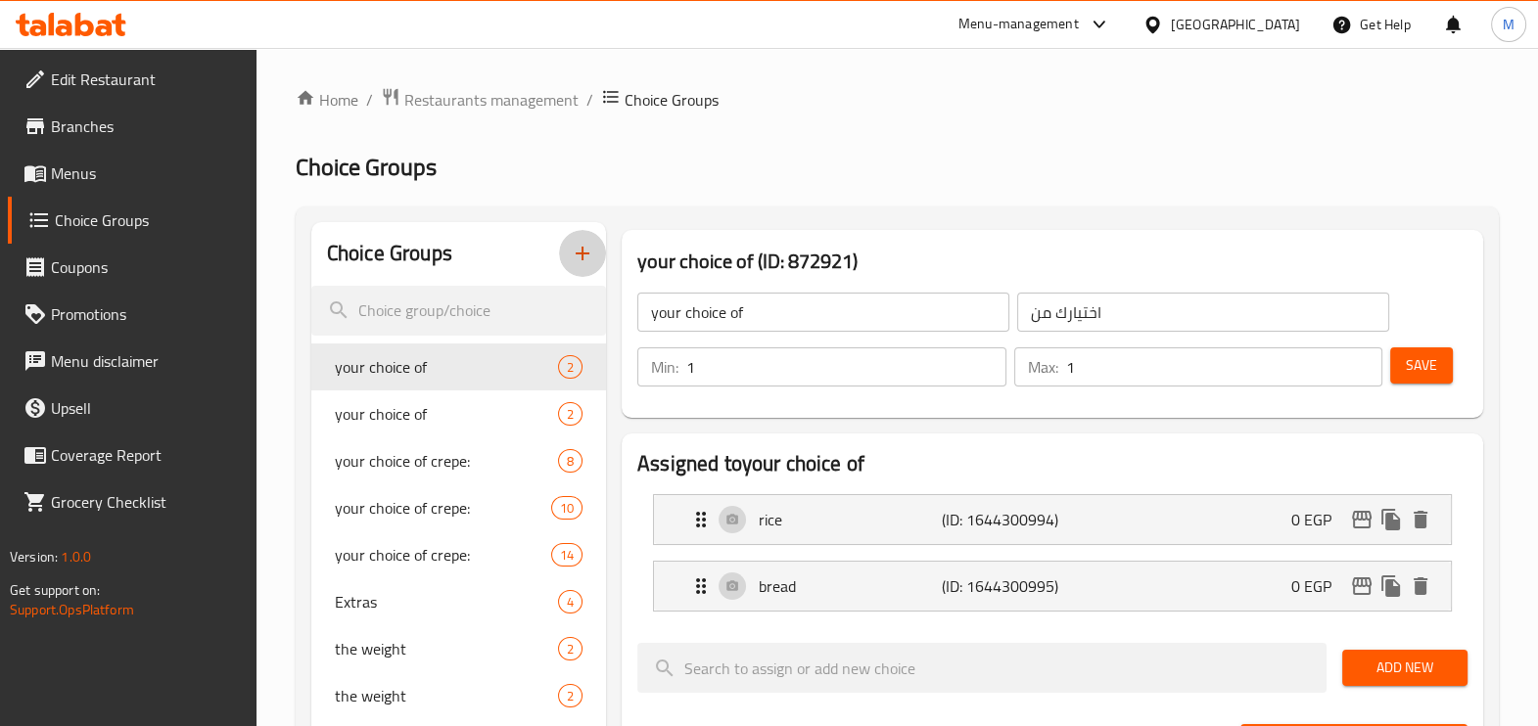
click at [582, 257] on icon "button" at bounding box center [583, 254] width 14 height 14
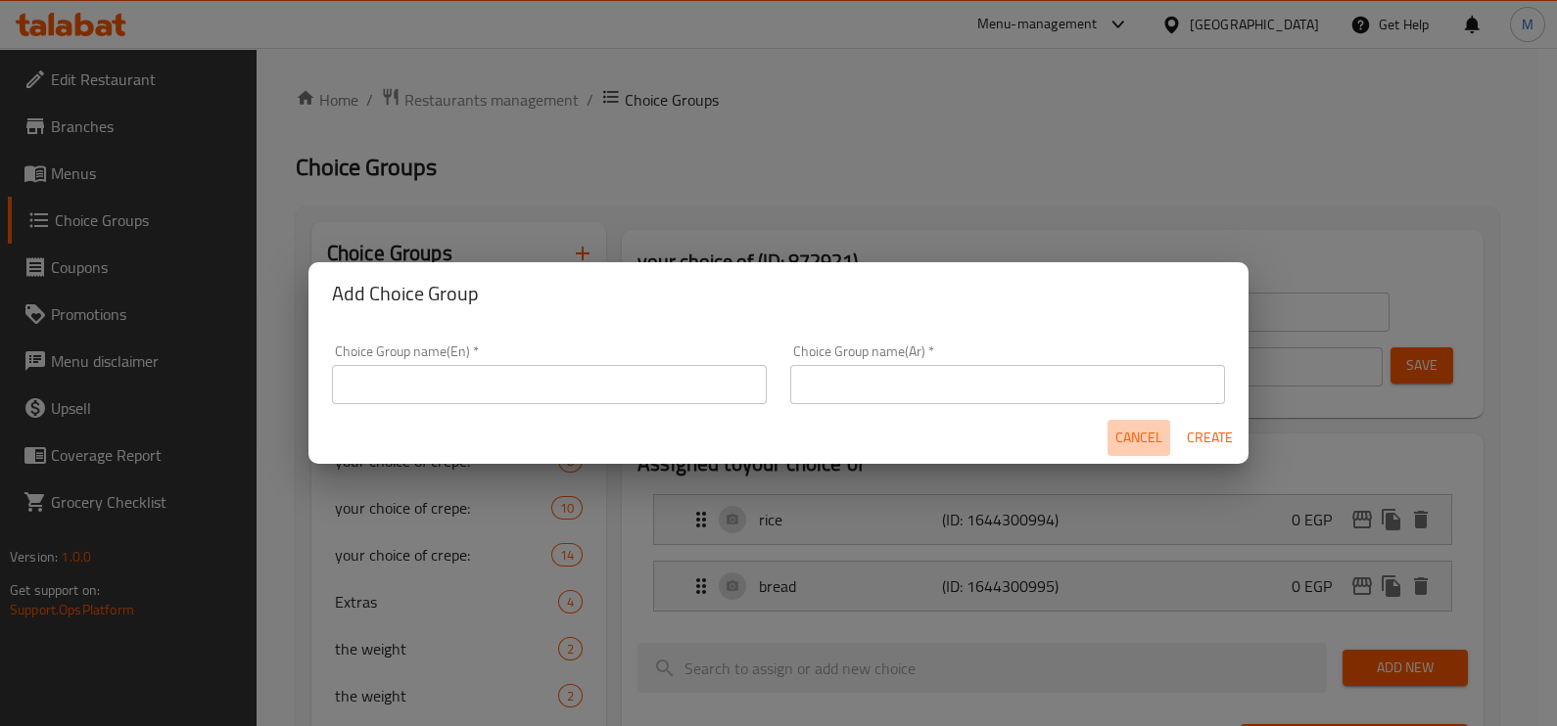
click at [1133, 438] on span "Cancel" at bounding box center [1138, 438] width 47 height 24
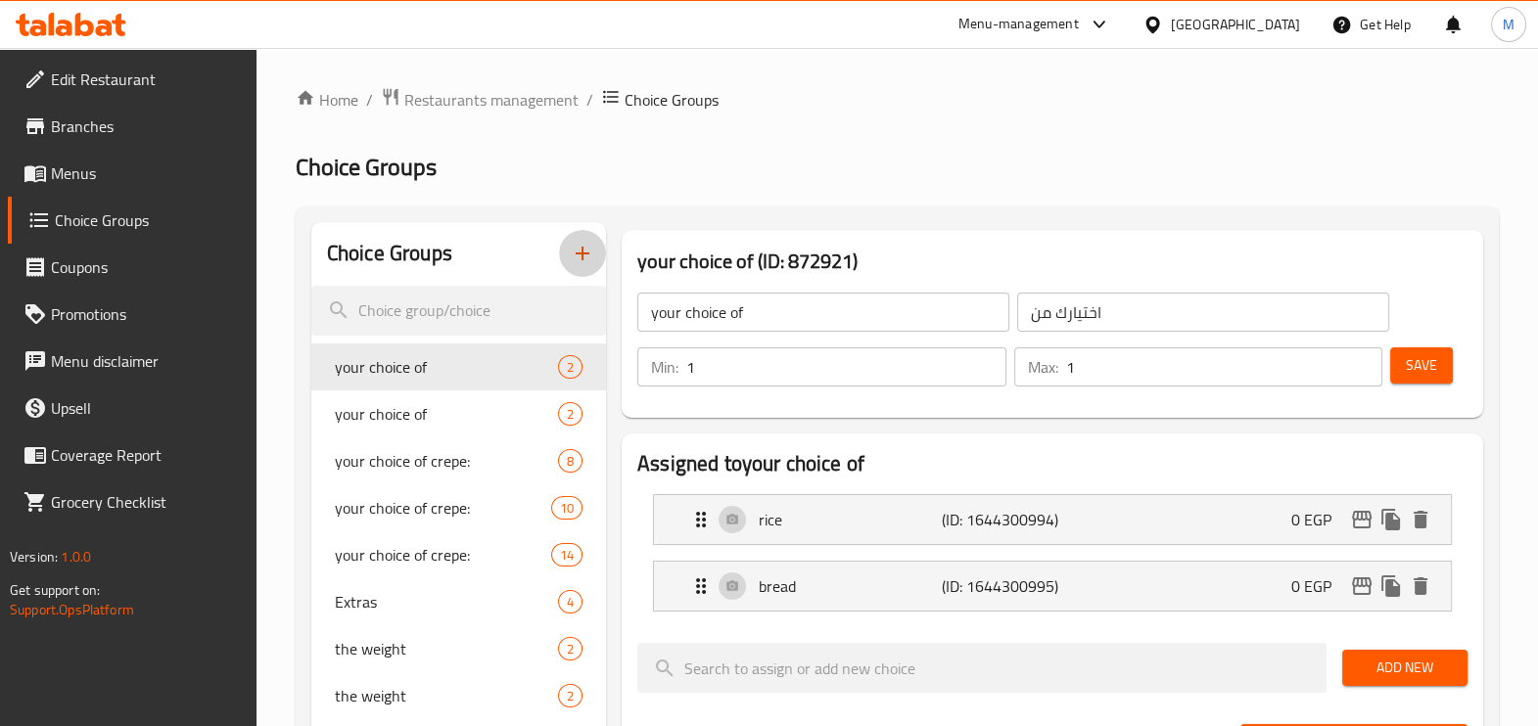
click at [574, 258] on icon "button" at bounding box center [582, 253] width 23 height 23
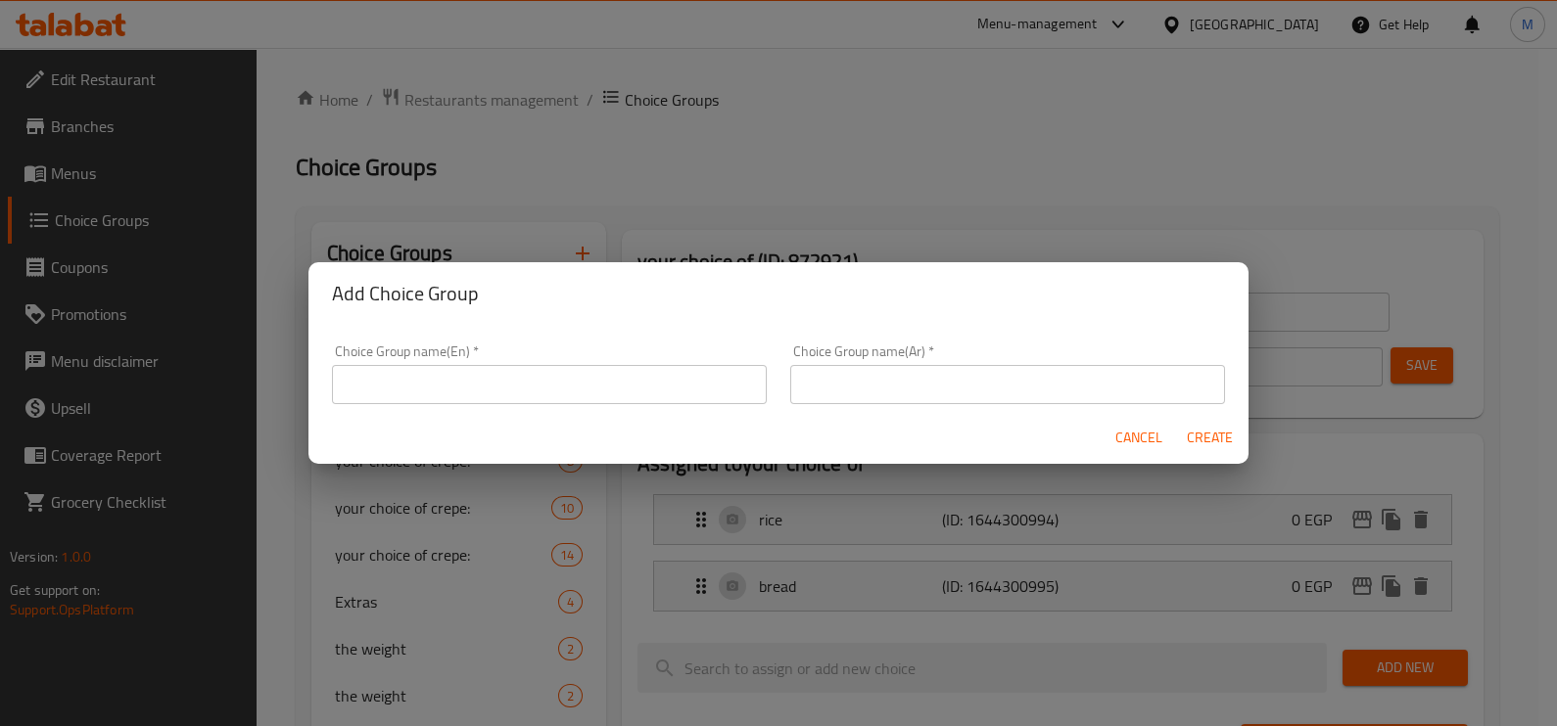
click at [1107, 374] on input "text" at bounding box center [1007, 384] width 435 height 39
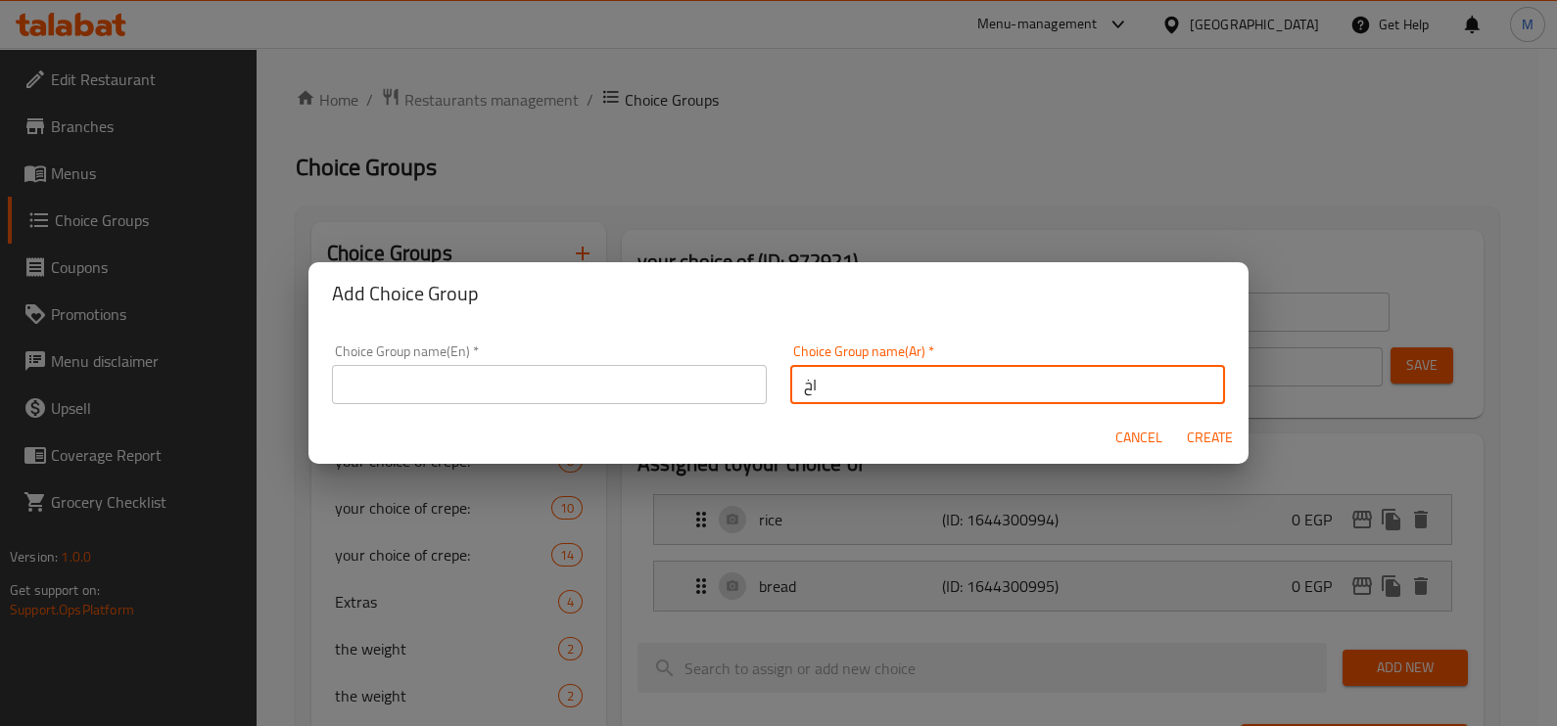
type input "ا"
click at [1107, 374] on input "اختيار الصوص" at bounding box center [1007, 384] width 435 height 39
type input "اختيار الصوص"
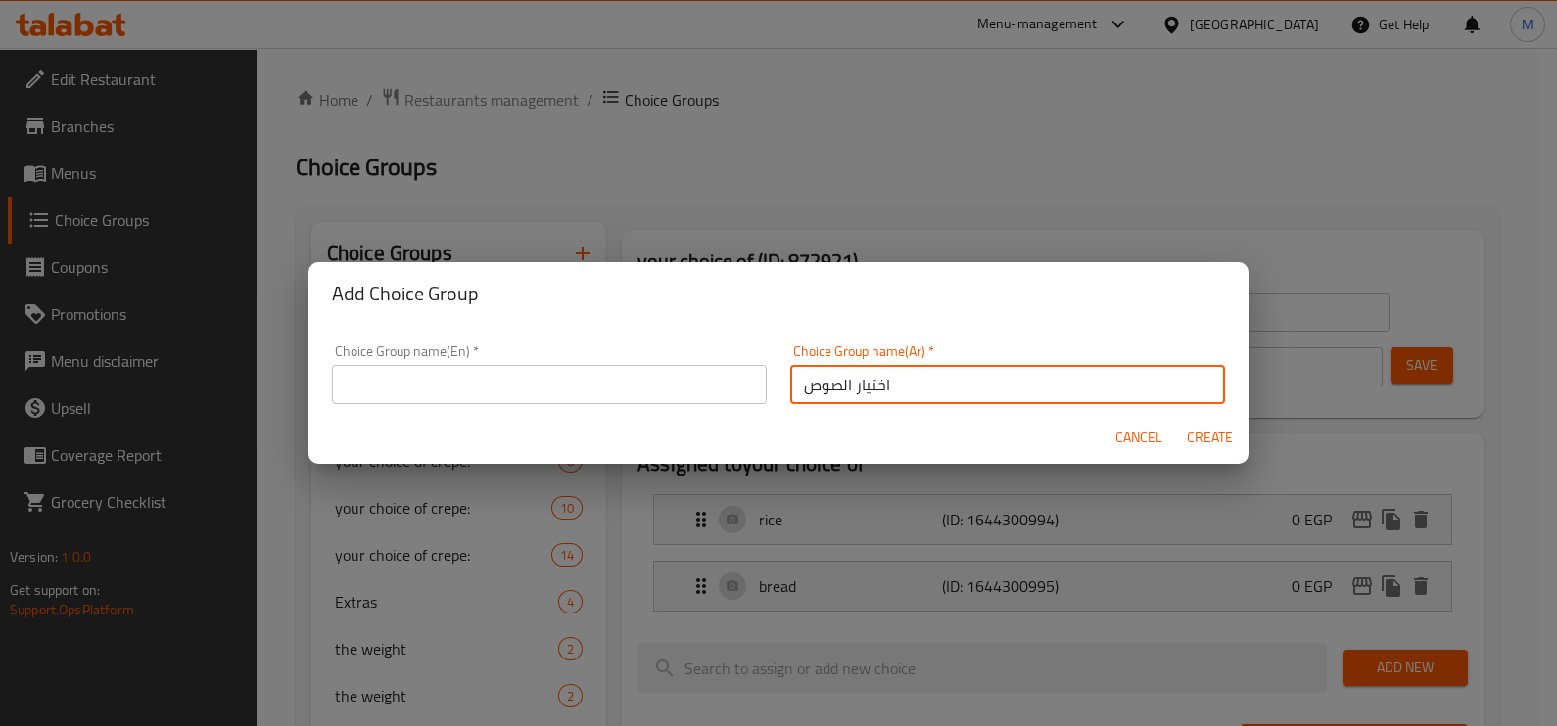
click at [625, 397] on input "text" at bounding box center [549, 384] width 435 height 39
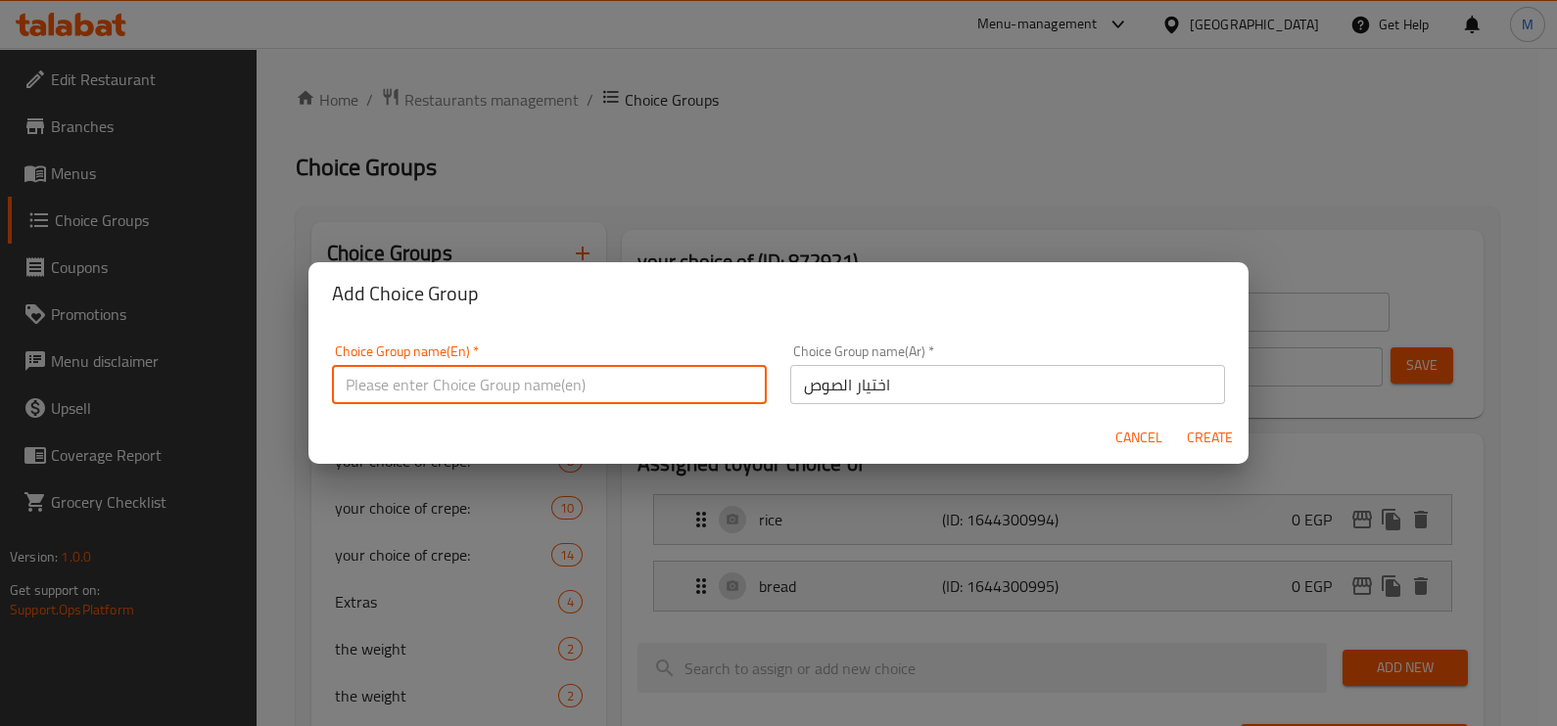
paste input "Choosing a sauce"
type input "Choosing a sauce"
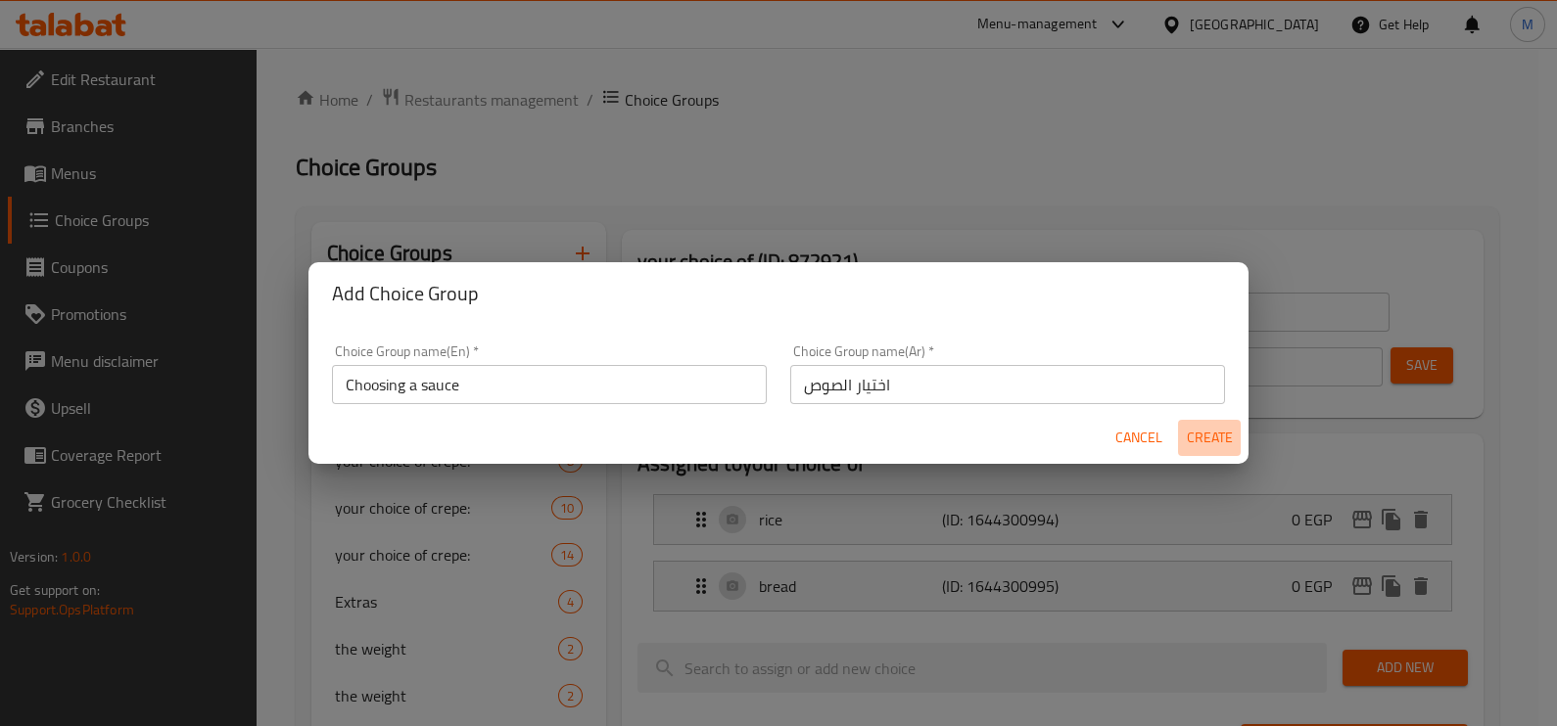
click at [1205, 443] on span "Create" at bounding box center [1209, 438] width 47 height 24
type input "Choosing a sauce"
type input "اختيار الصوص"
type input "0"
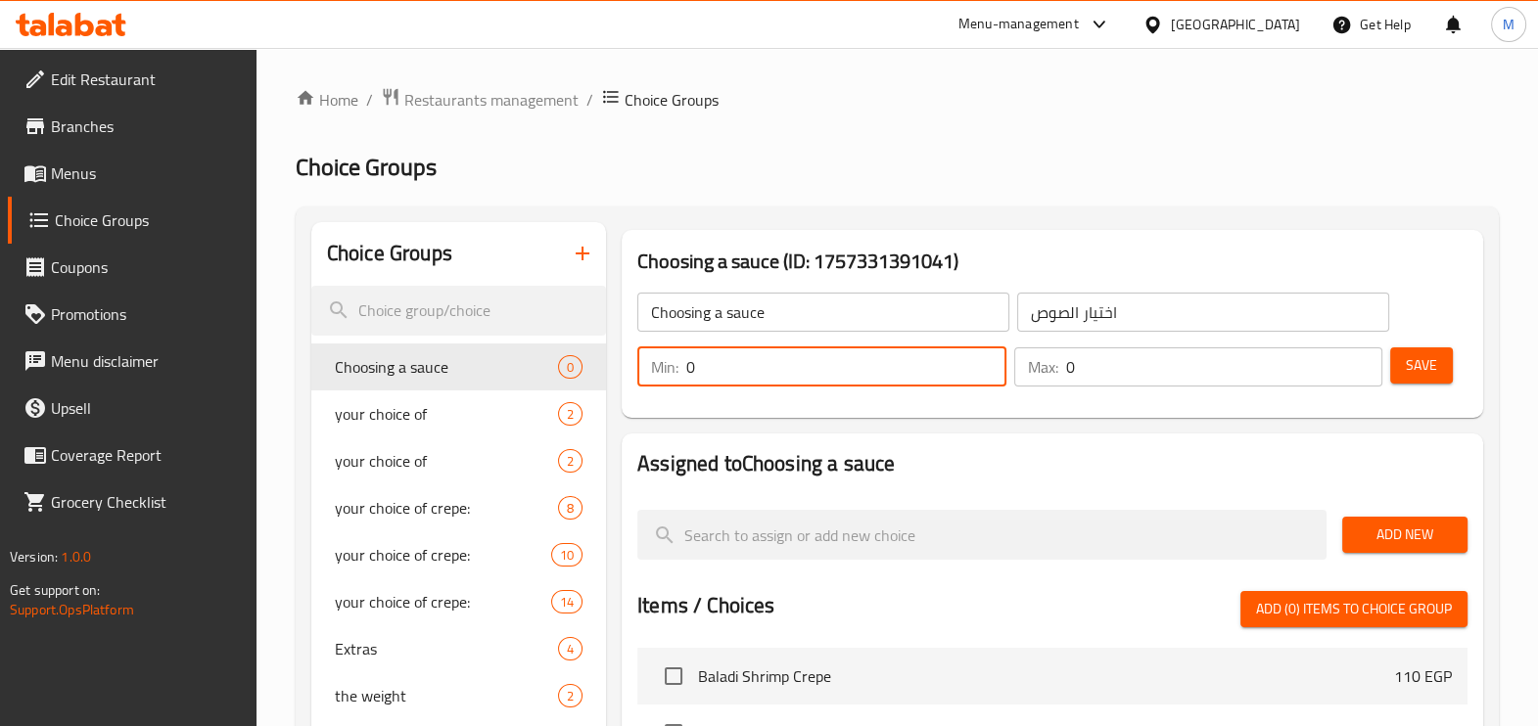
click at [836, 384] on input "0" at bounding box center [846, 367] width 320 height 39
click at [745, 372] on input "0" at bounding box center [846, 367] width 320 height 39
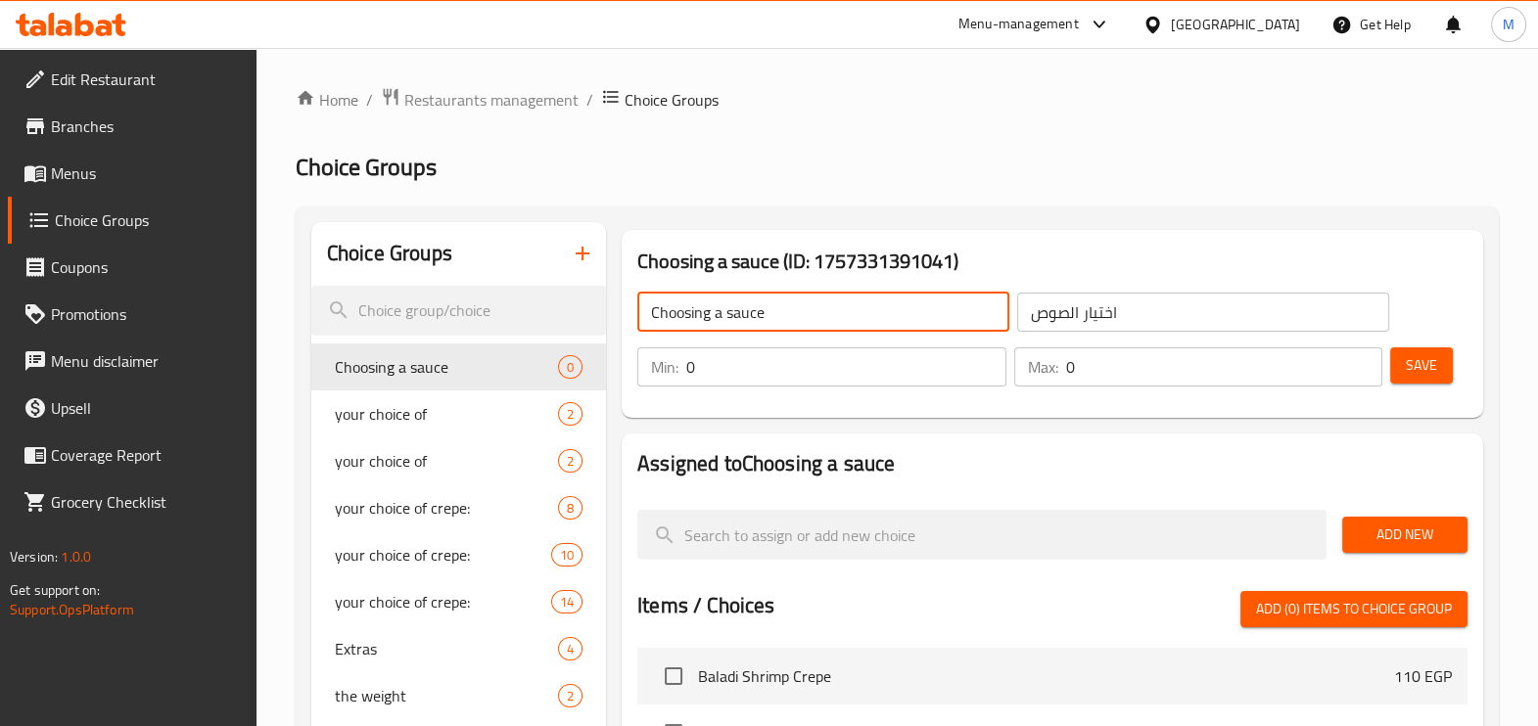
click at [958, 313] on input "Choosing a sauce" at bounding box center [823, 312] width 372 height 39
click at [910, 372] on input "0" at bounding box center [846, 367] width 320 height 39
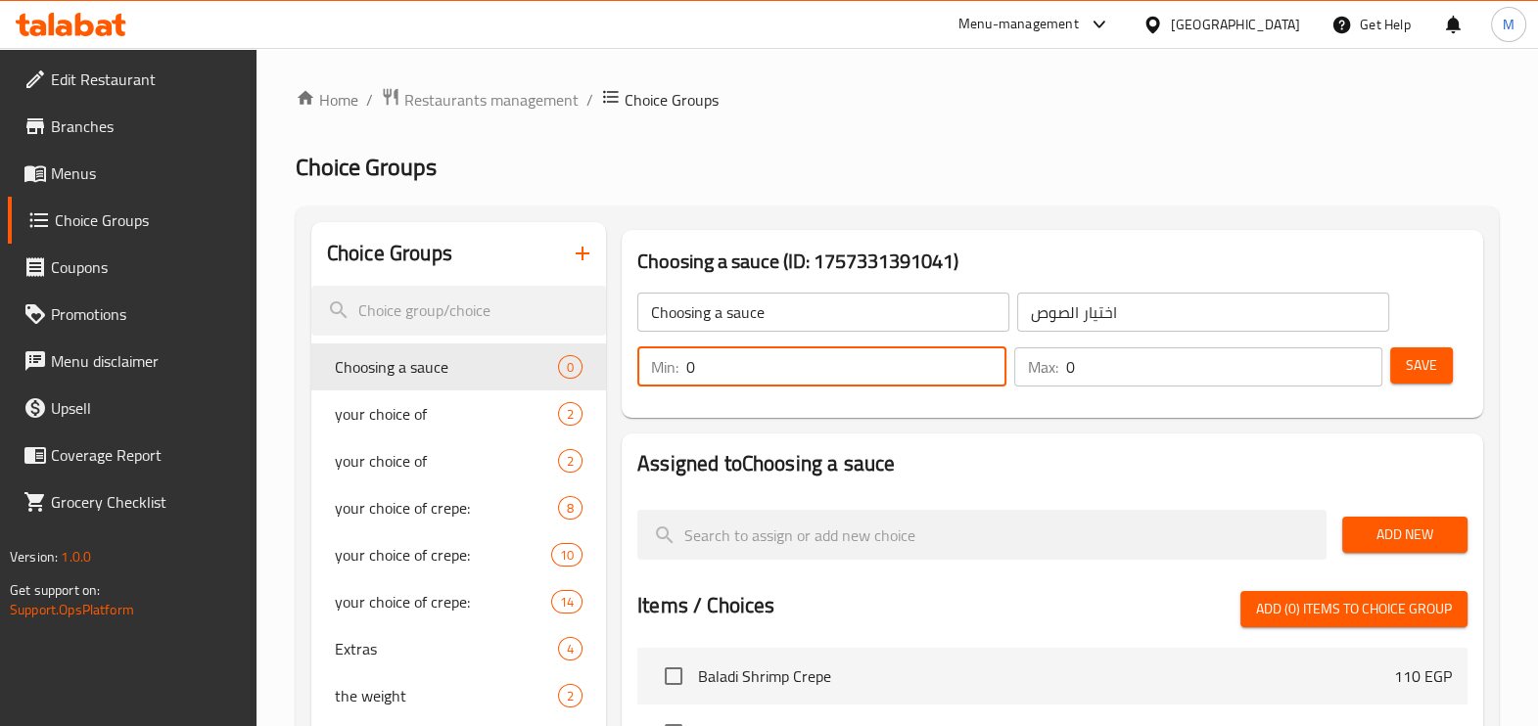
click at [887, 377] on input "0" at bounding box center [846, 367] width 320 height 39
click at [886, 370] on input "0" at bounding box center [846, 367] width 320 height 39
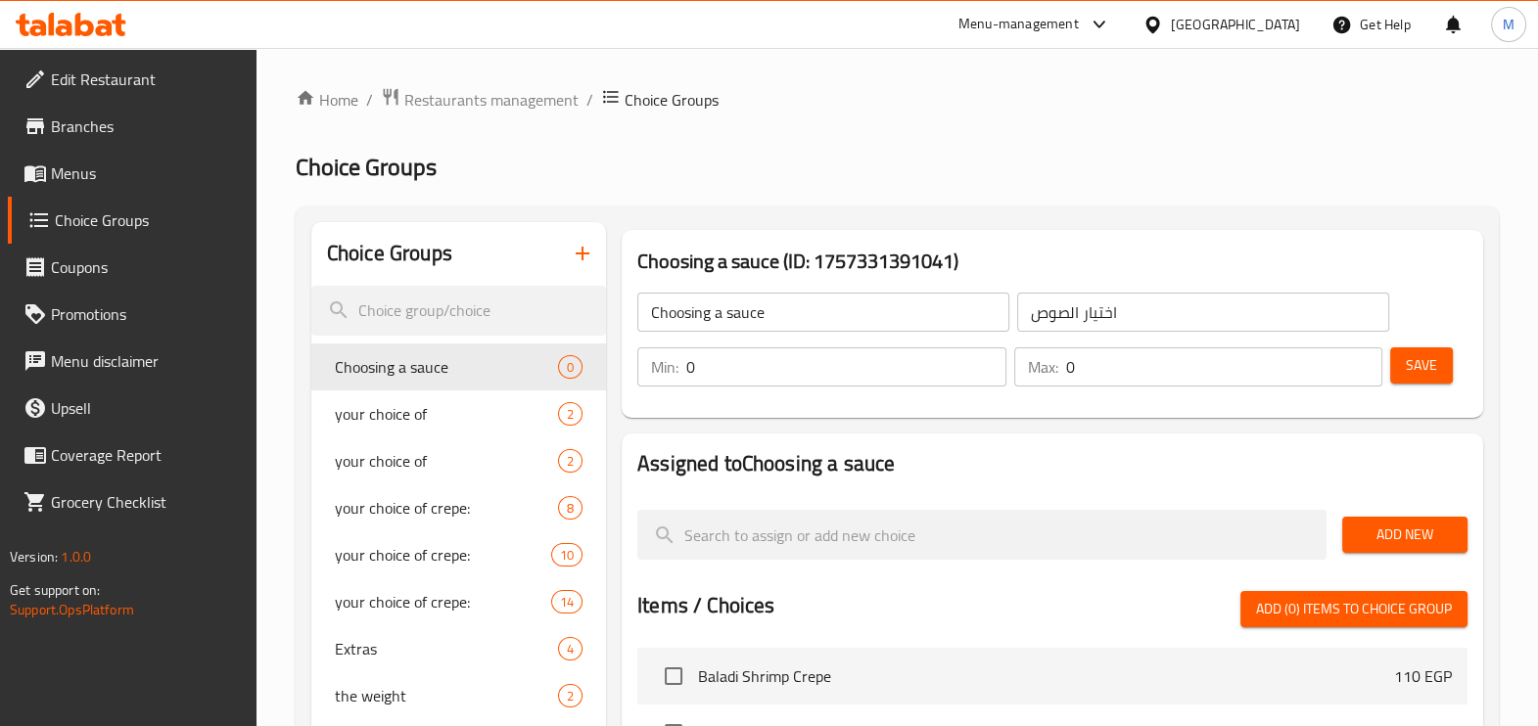
click at [880, 467] on h2 "Assigned to Choosing a sauce" at bounding box center [1052, 463] width 830 height 29
copy h2 "Assigned to Choosing a sauce"
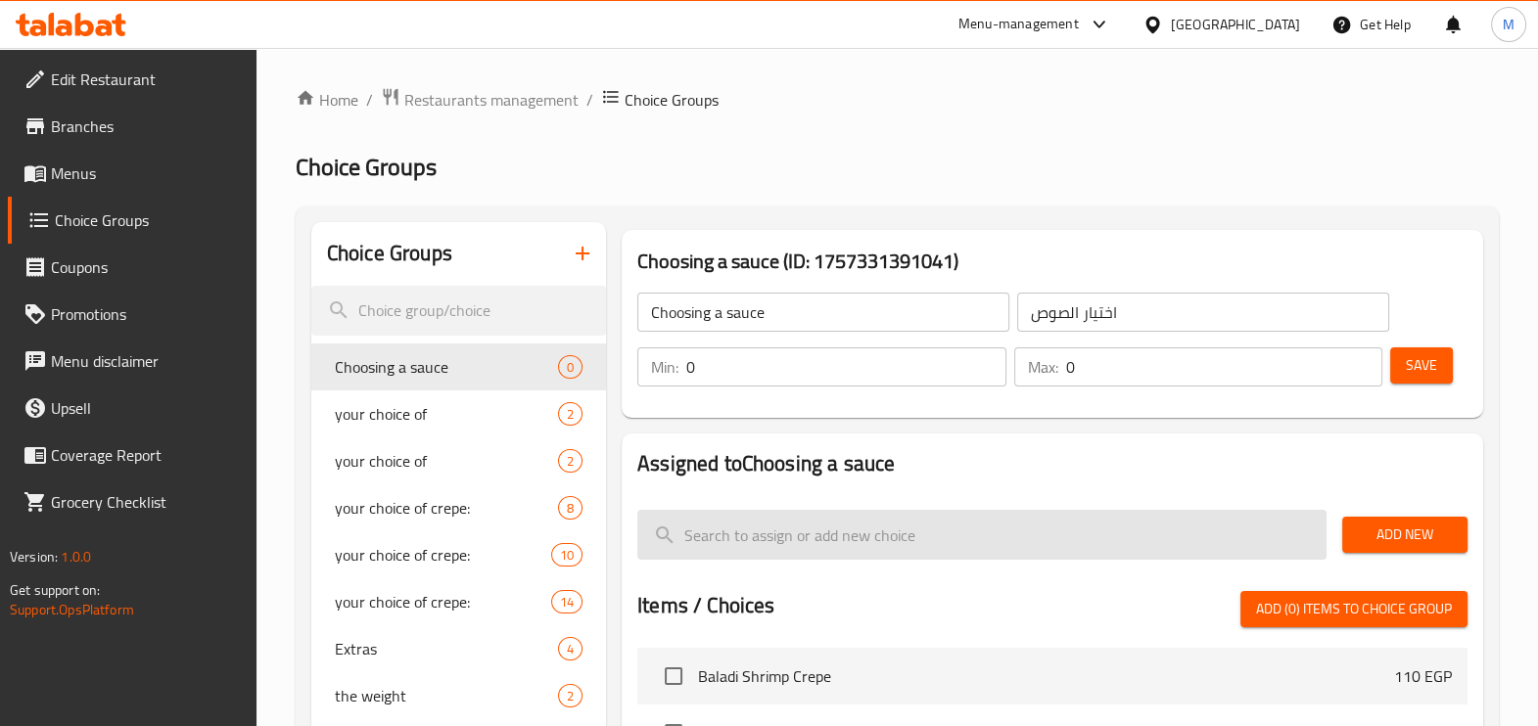
click at [783, 538] on input "search" at bounding box center [981, 535] width 689 height 50
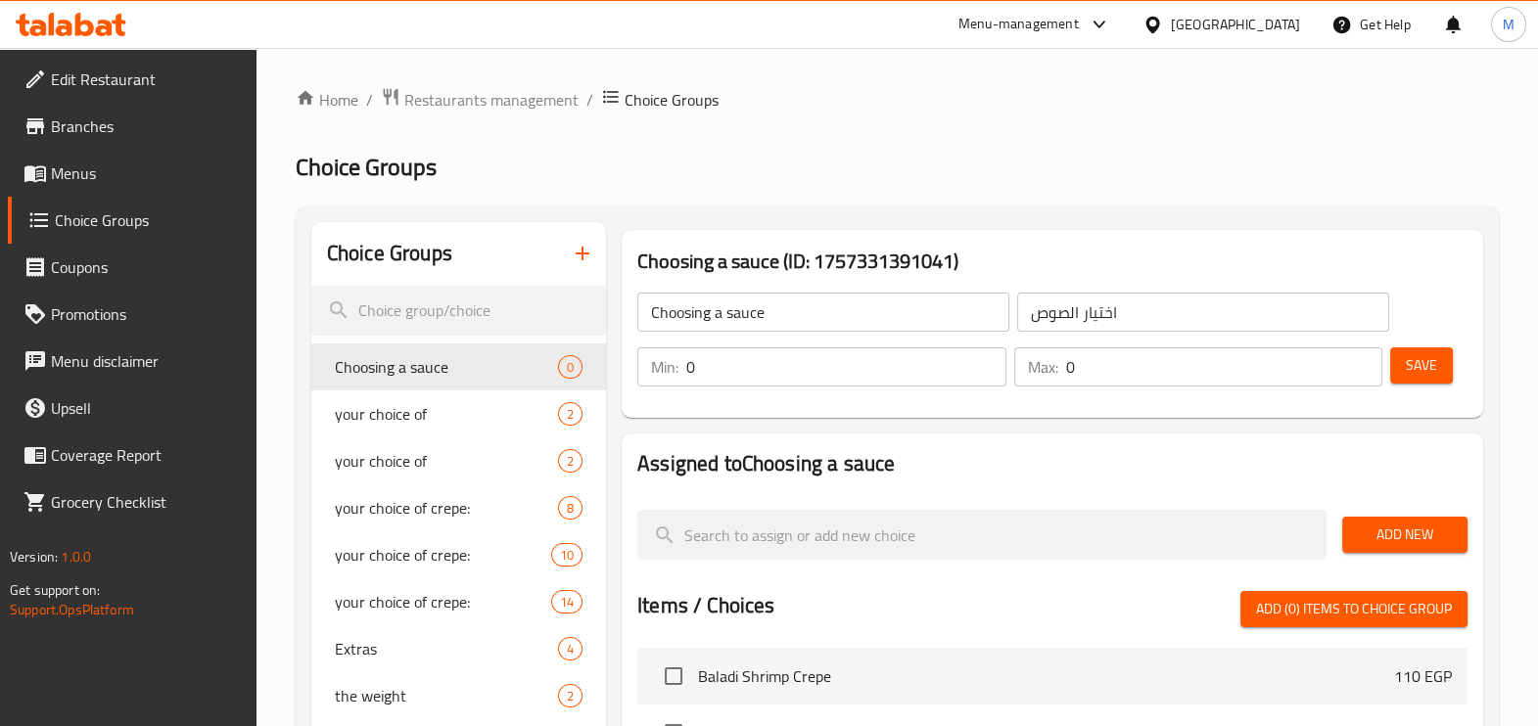
click at [140, 151] on link "Menus" at bounding box center [132, 173] width 249 height 47
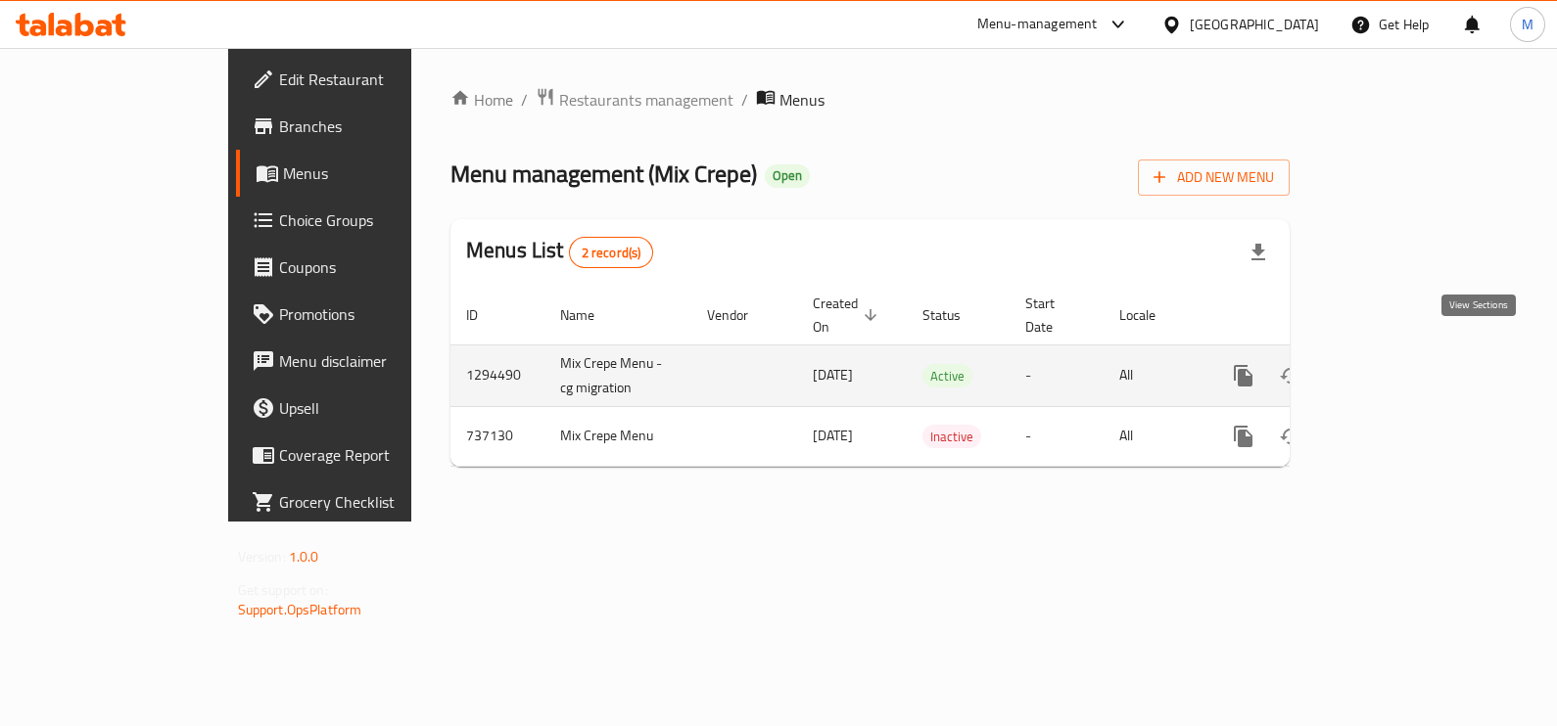
click at [1396, 364] on icon "enhanced table" at bounding box center [1384, 375] width 23 height 23
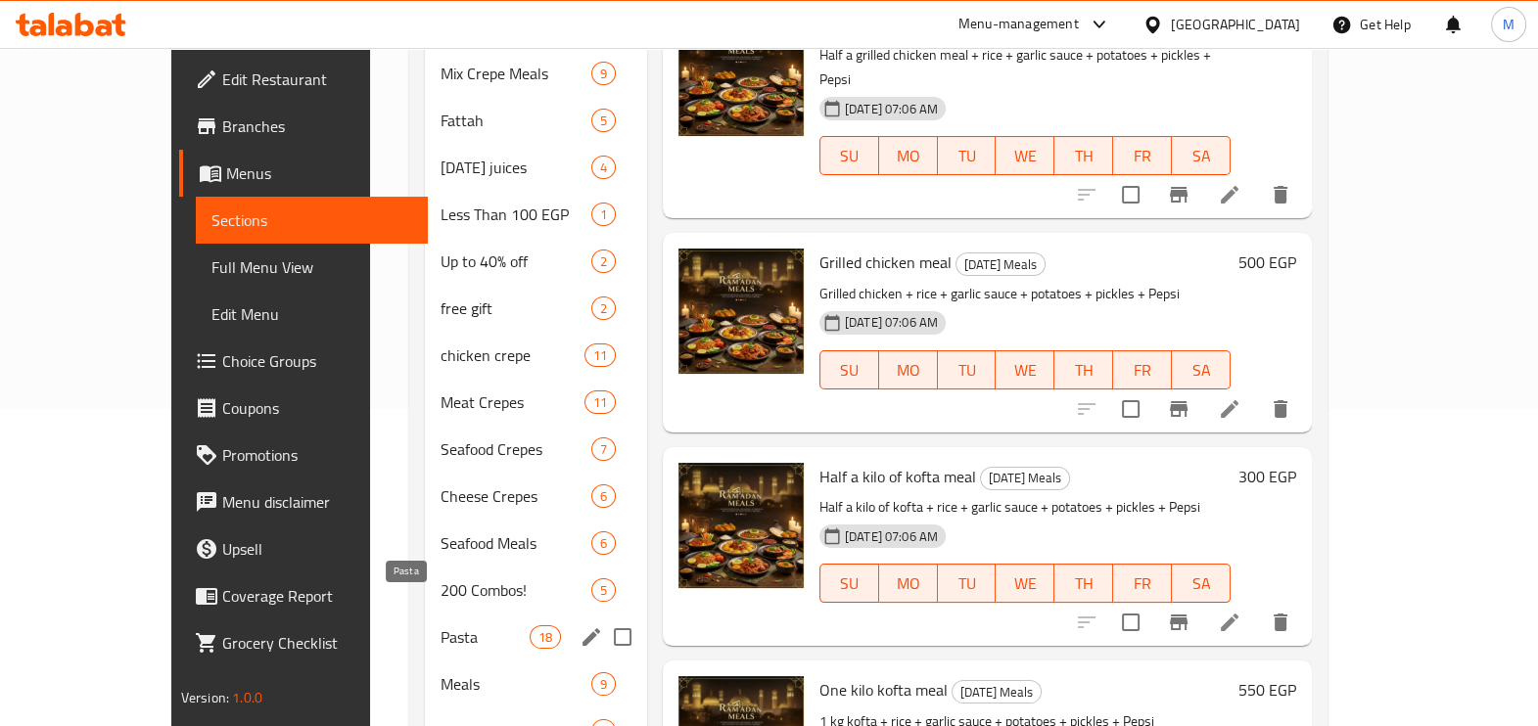
scroll to position [367, 0]
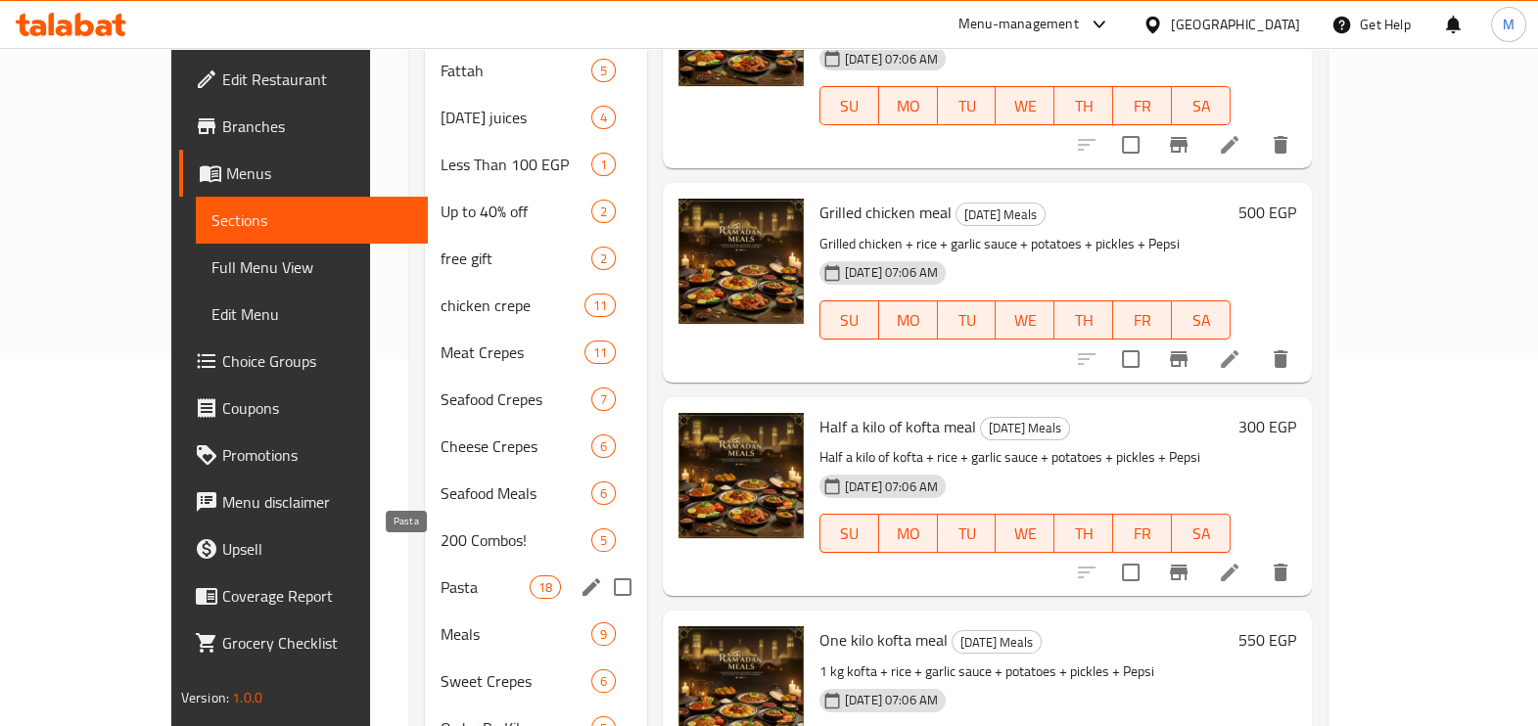
click at [453, 576] on span "Pasta" at bounding box center [485, 587] width 88 height 23
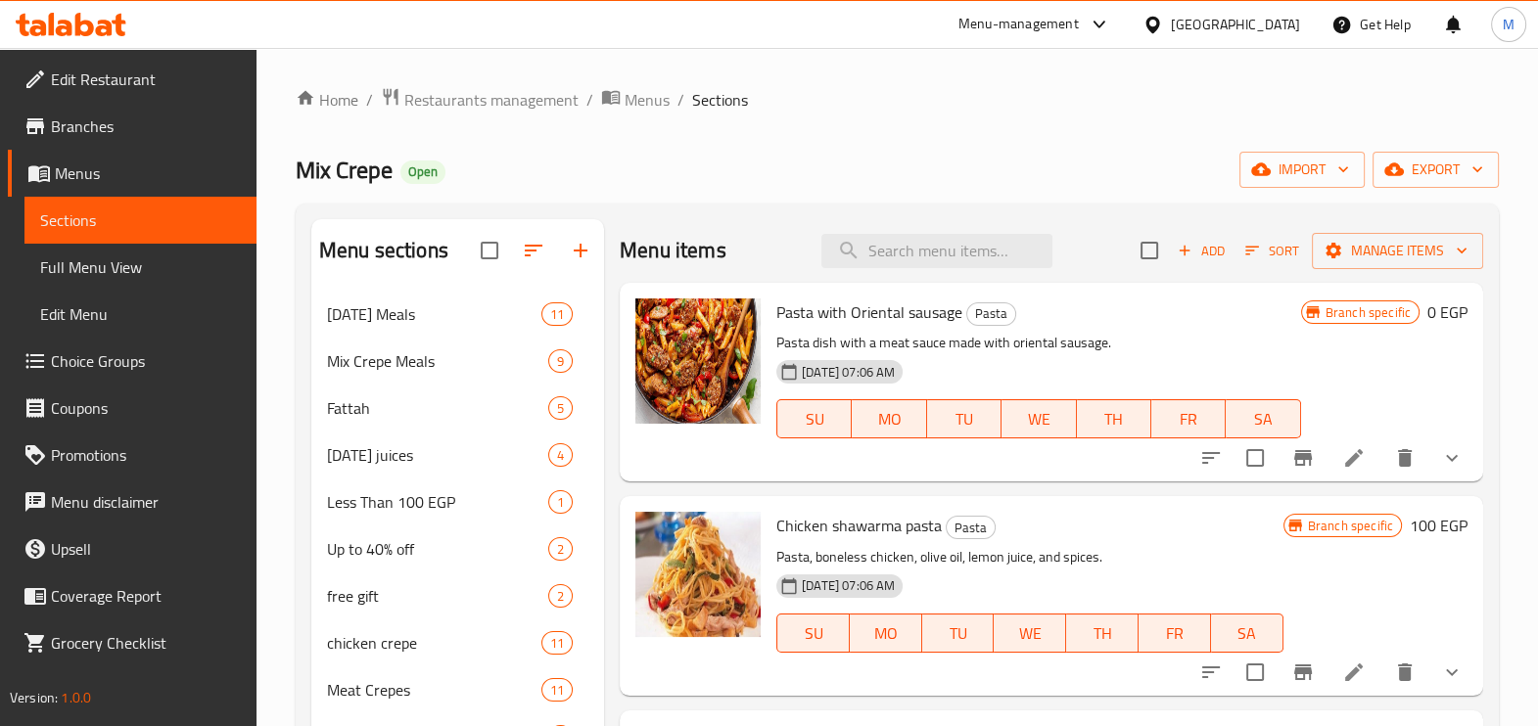
click at [1342, 456] on icon at bounding box center [1353, 457] width 23 height 23
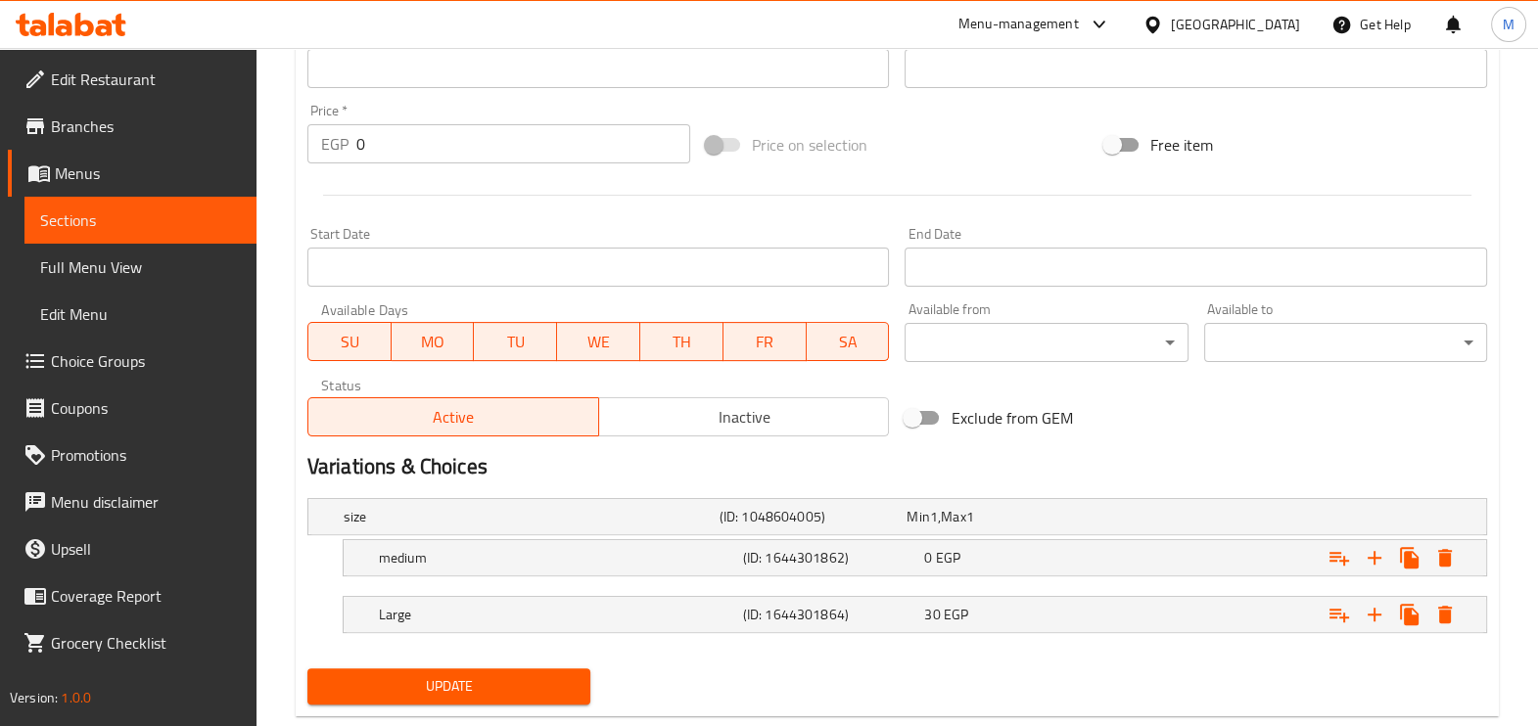
scroll to position [726, 0]
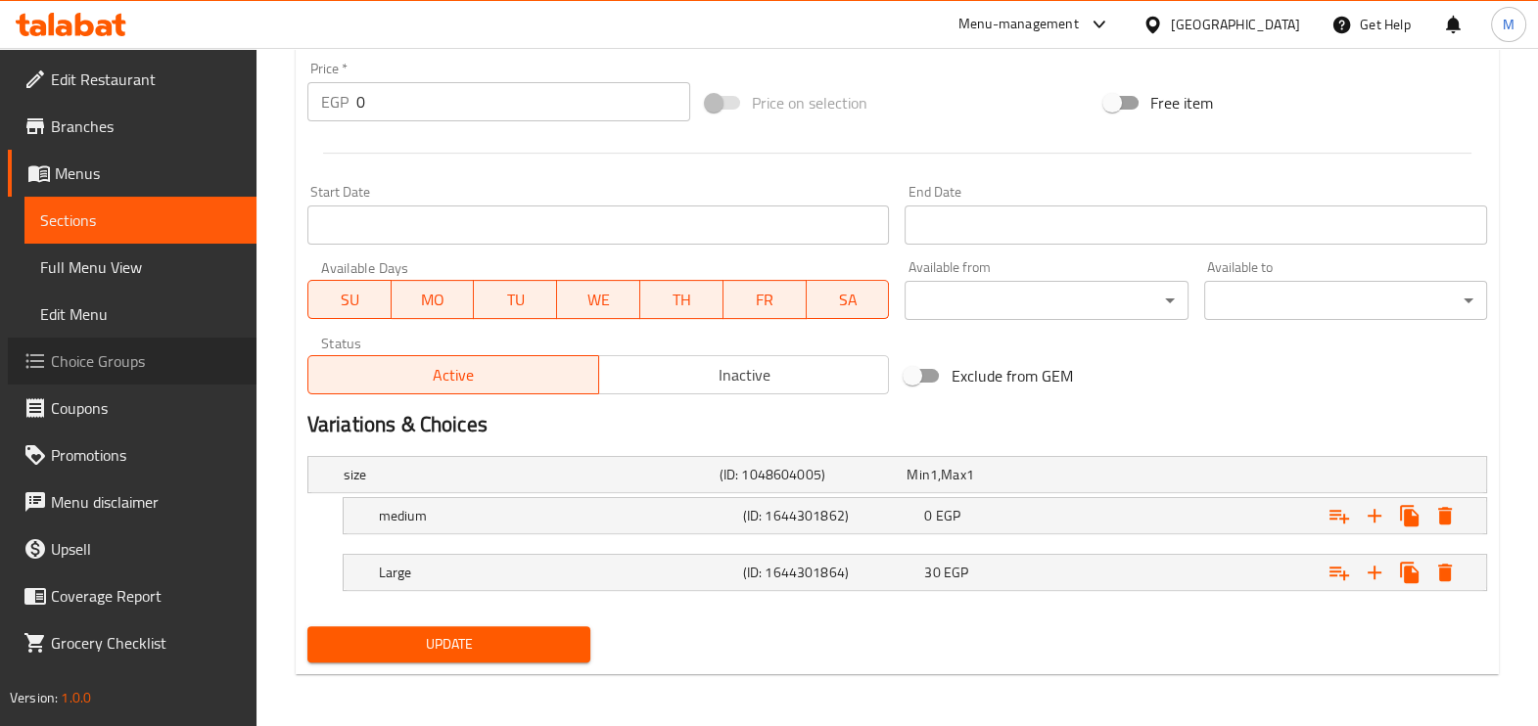
click at [108, 351] on span "Choice Groups" at bounding box center [146, 361] width 190 height 23
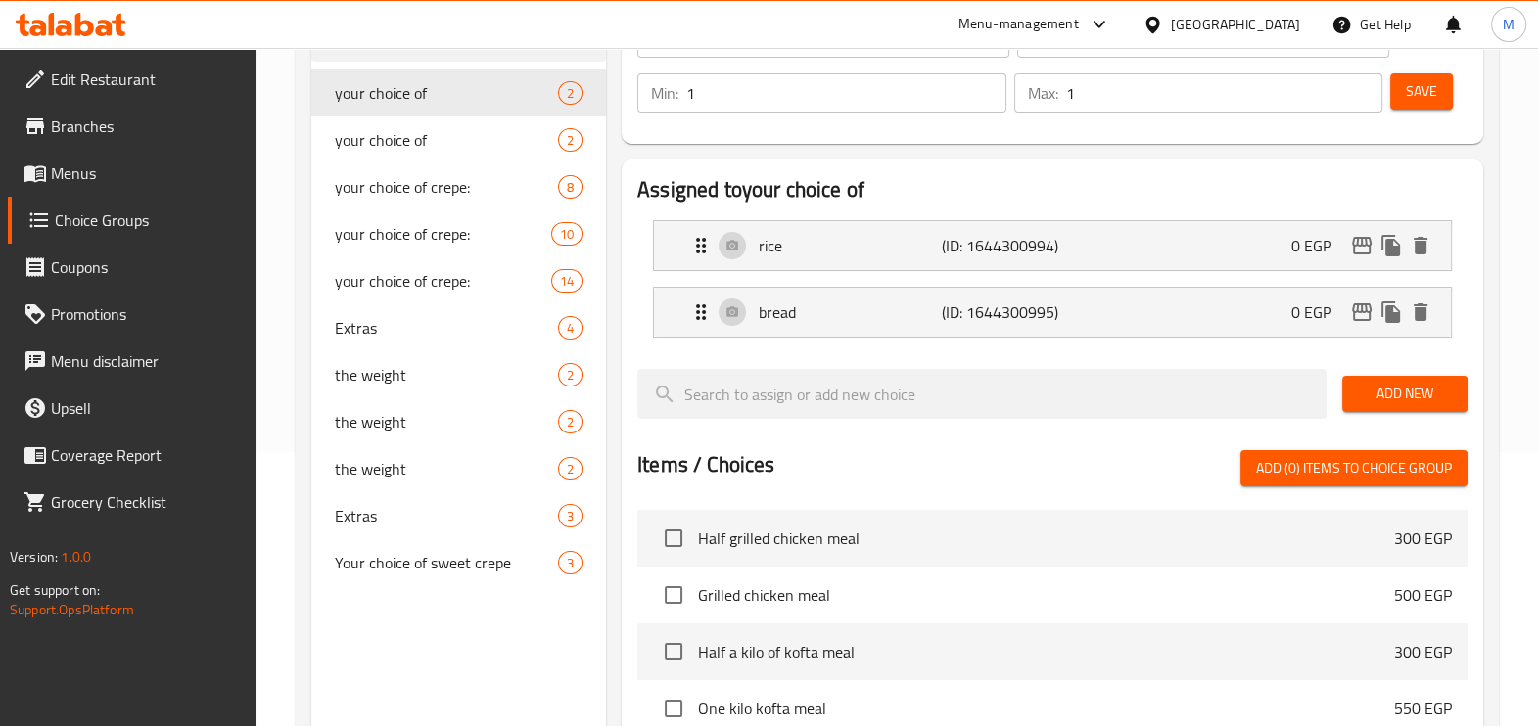
scroll to position [367, 0]
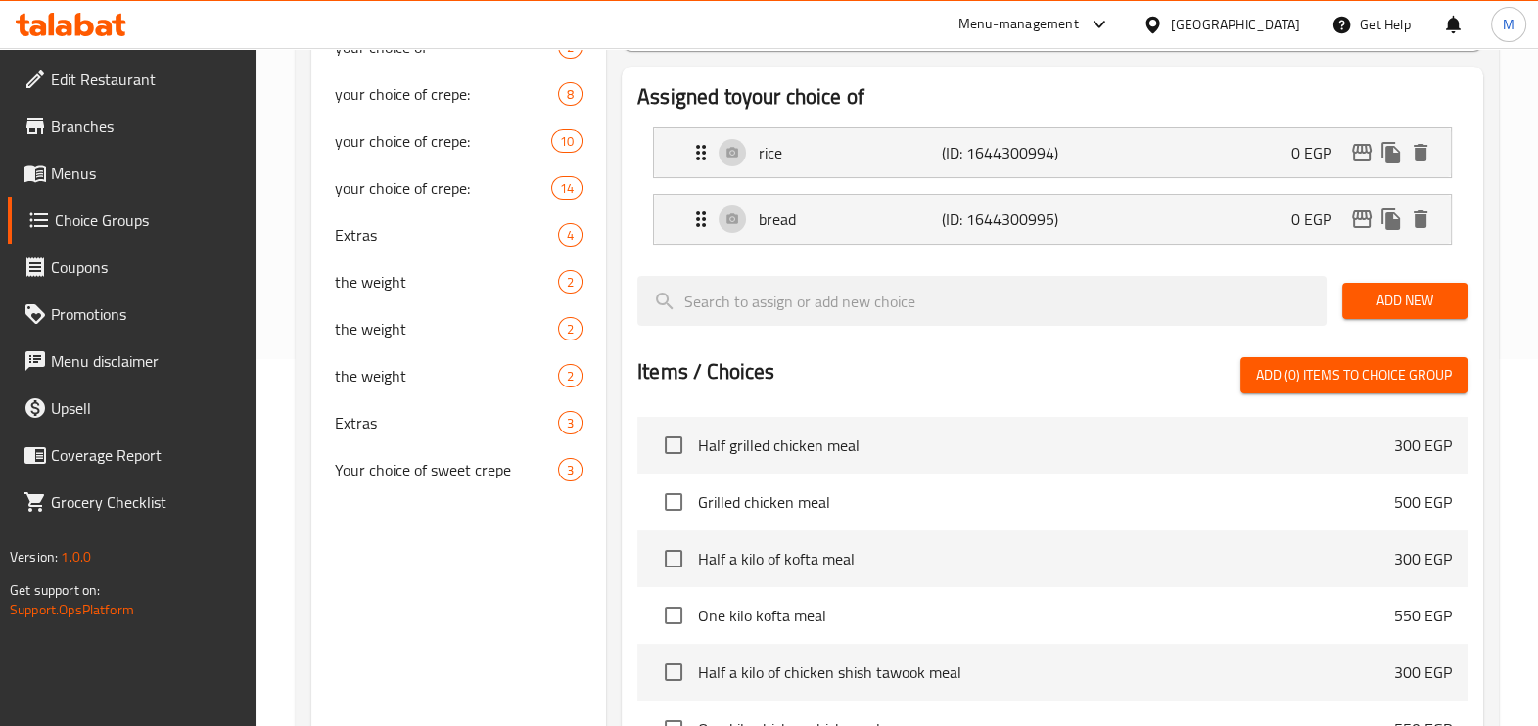
click at [119, 211] on span "Choice Groups" at bounding box center [148, 220] width 186 height 23
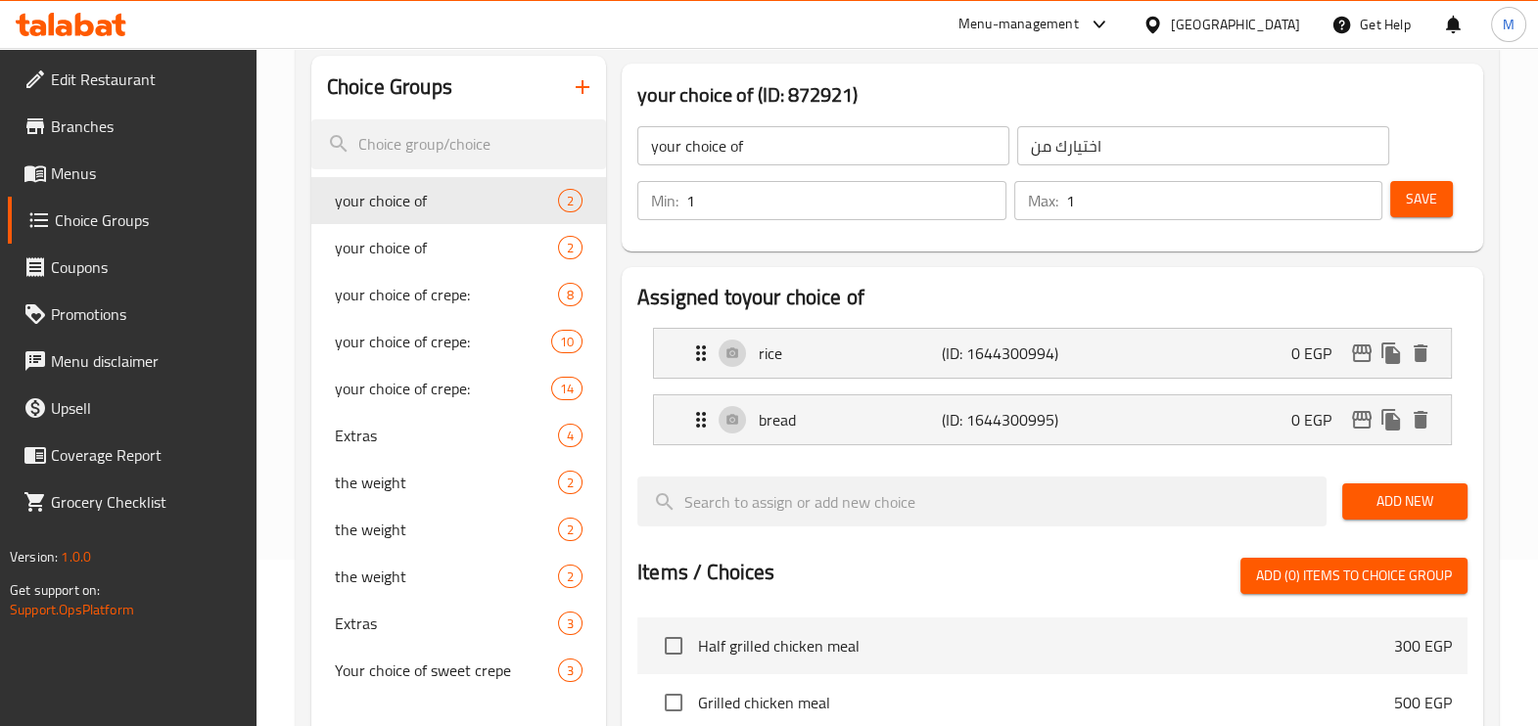
scroll to position [0, 0]
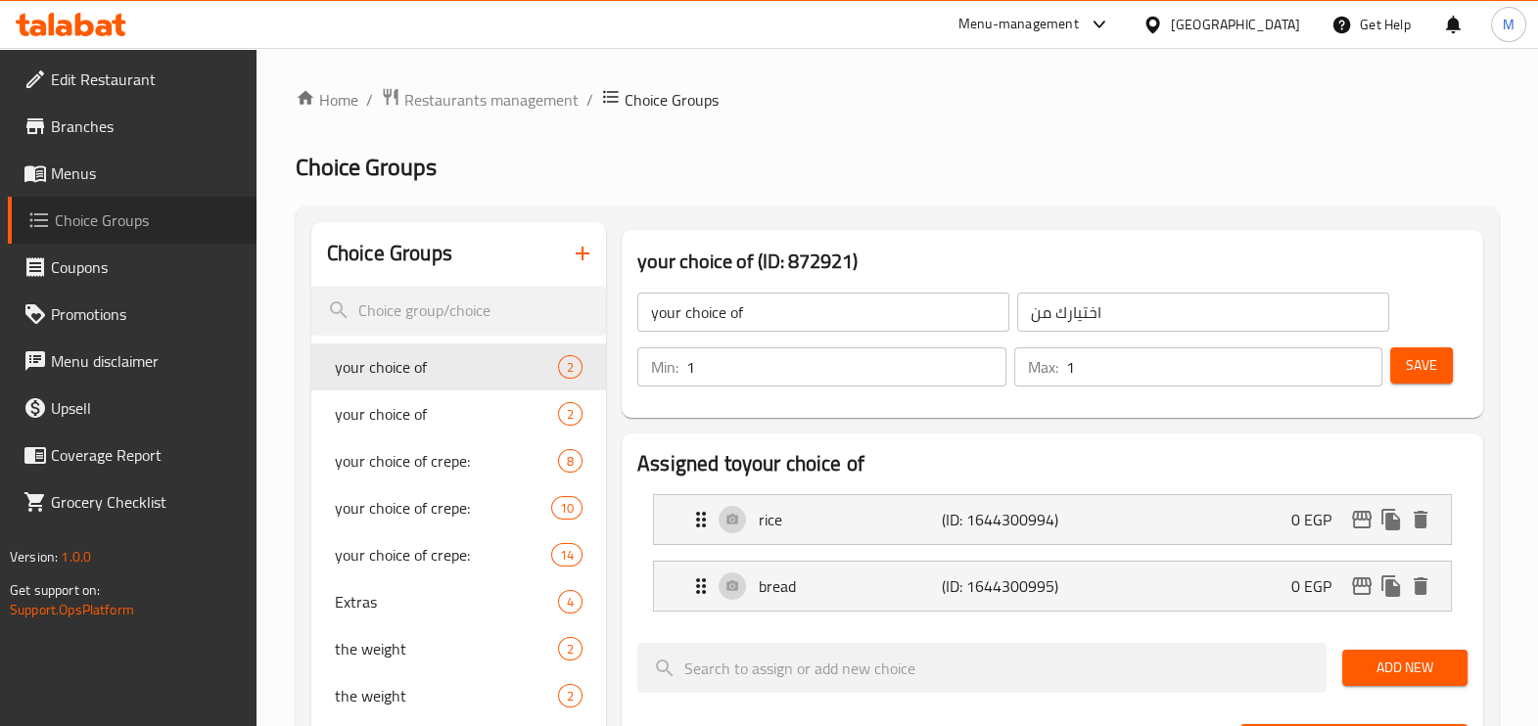
click at [136, 214] on span "Choice Groups" at bounding box center [148, 220] width 186 height 23
click at [92, 230] on span "Choice Groups" at bounding box center [148, 220] width 186 height 23
click at [590, 259] on icon "button" at bounding box center [582, 253] width 23 height 23
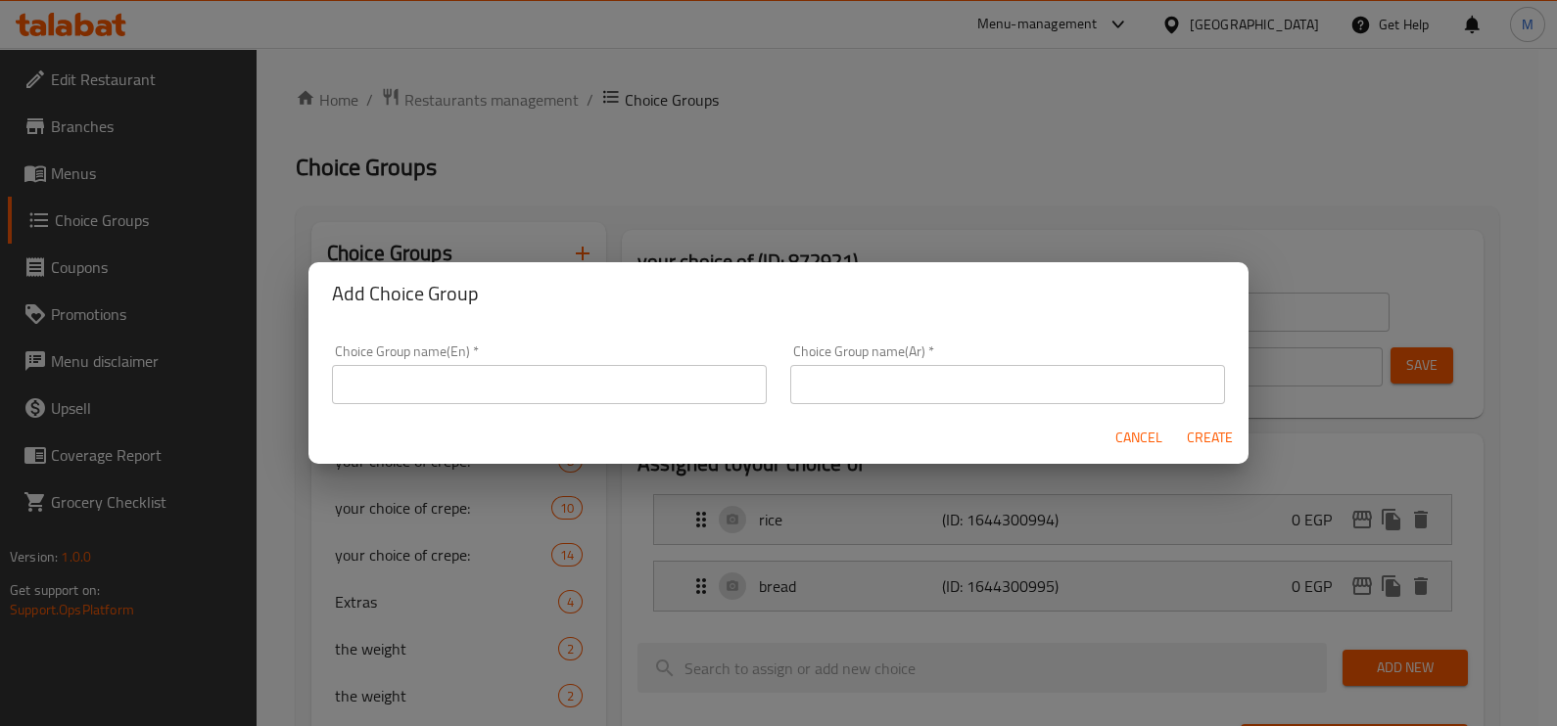
drag, startPoint x: 716, startPoint y: 387, endPoint x: 735, endPoint y: 383, distance: 20.0
click at [716, 387] on input "text" at bounding box center [549, 384] width 435 height 39
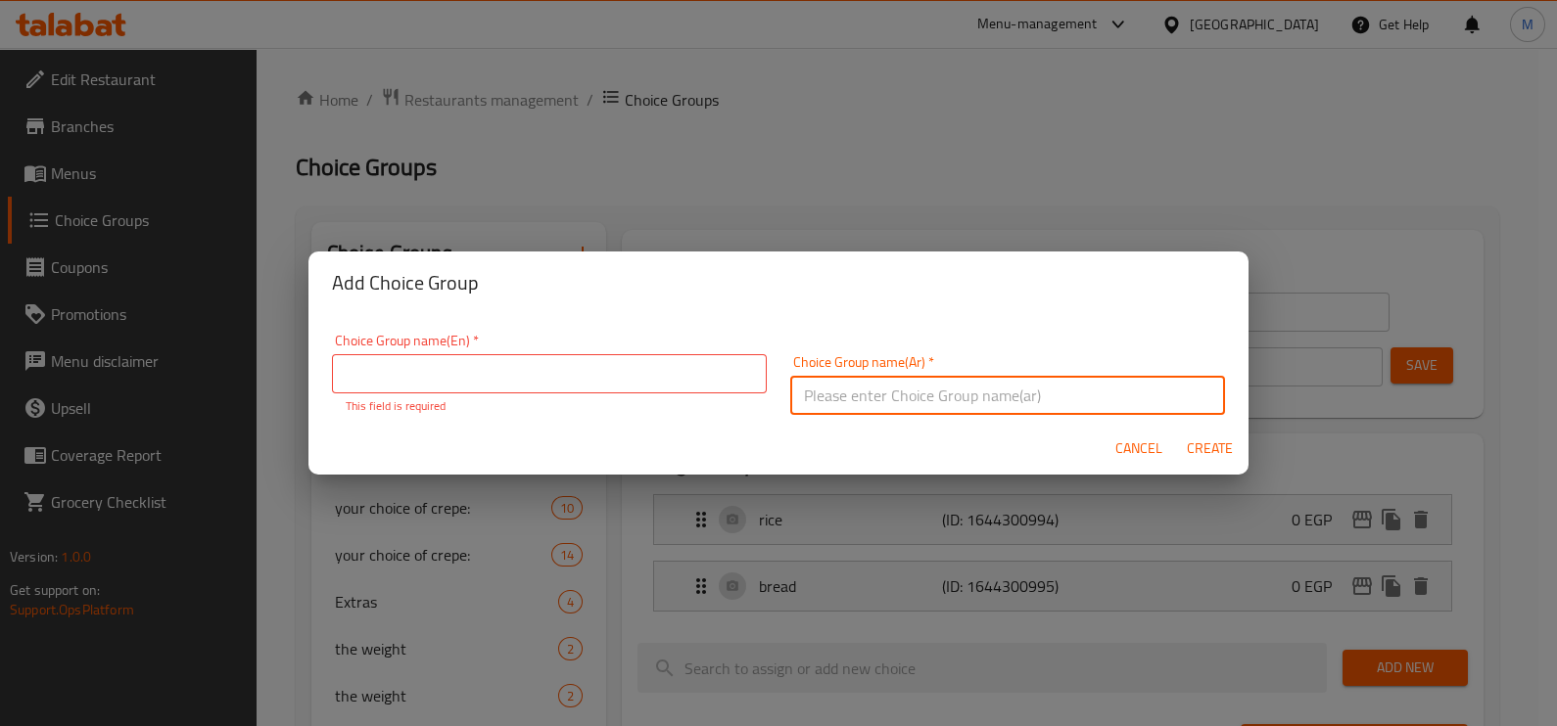
click at [837, 383] on input "text" at bounding box center [1007, 395] width 435 height 39
paste input "Choosing a sauce"
type input "Choosing a sauce"
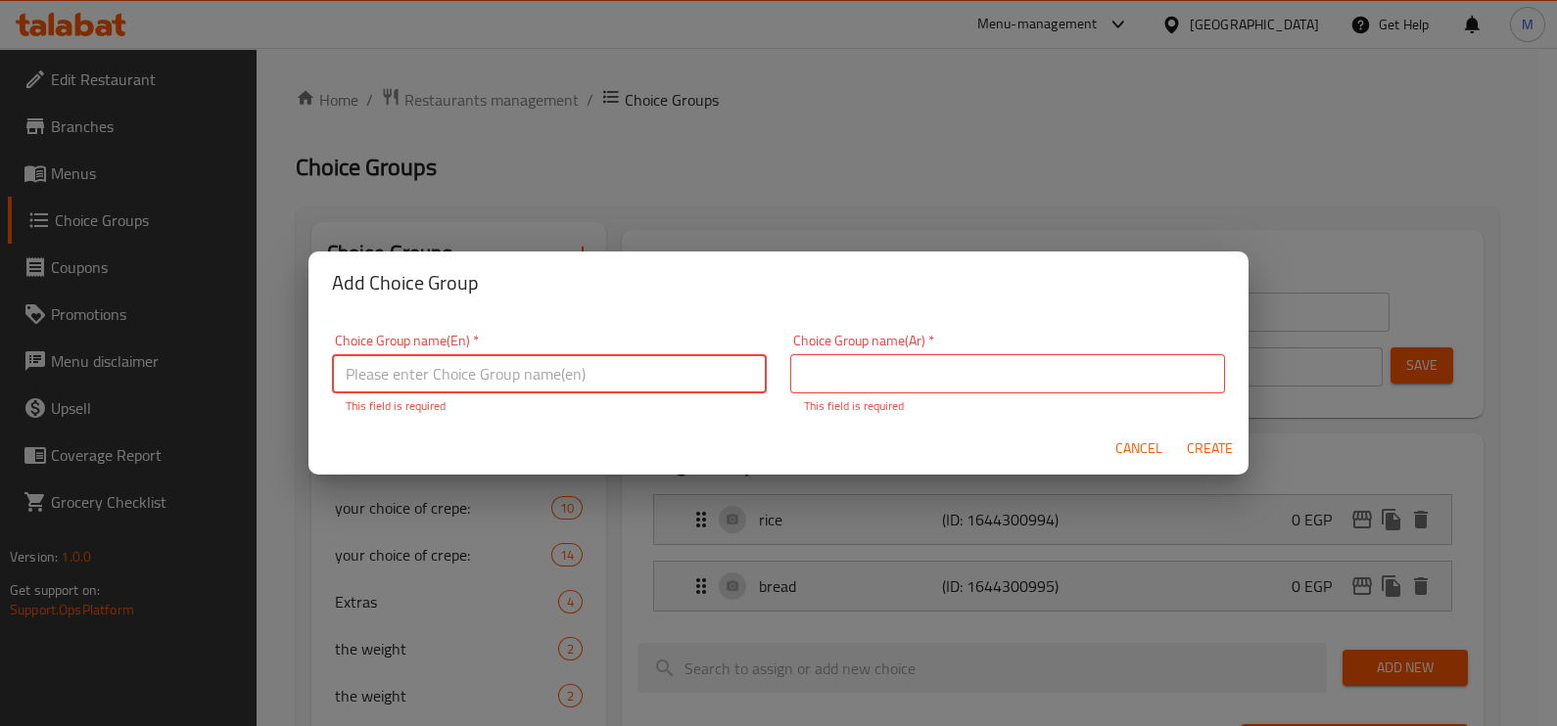
click at [710, 392] on input "text" at bounding box center [549, 373] width 435 height 39
paste input "Choosing a sauce"
type input "Choosing a sauce"
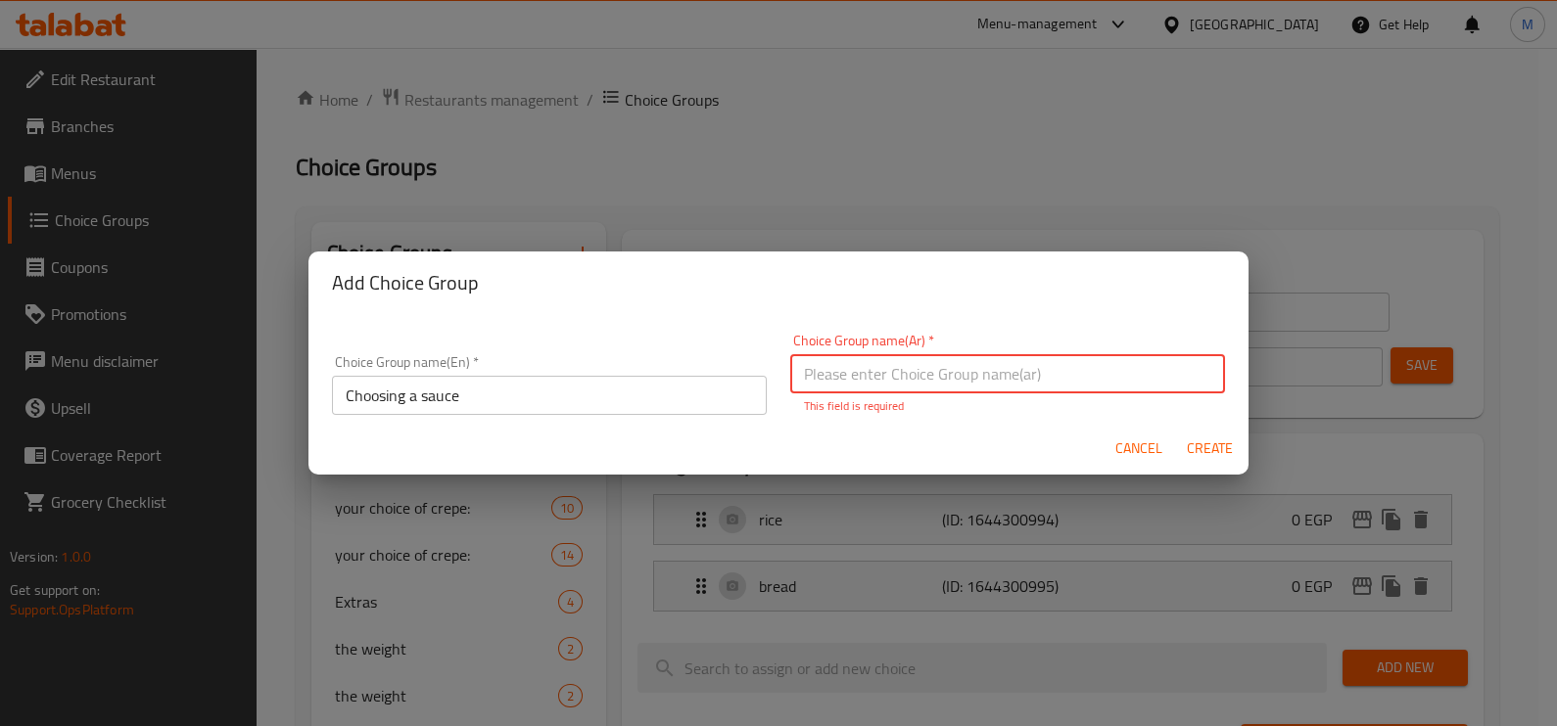
click at [840, 378] on input "text" at bounding box center [1007, 373] width 435 height 39
click at [1000, 369] on input "text" at bounding box center [1007, 373] width 435 height 39
type input "اختيار الصوص"
click at [1209, 441] on span "Create" at bounding box center [1209, 449] width 47 height 24
type input "Choosing a sauce"
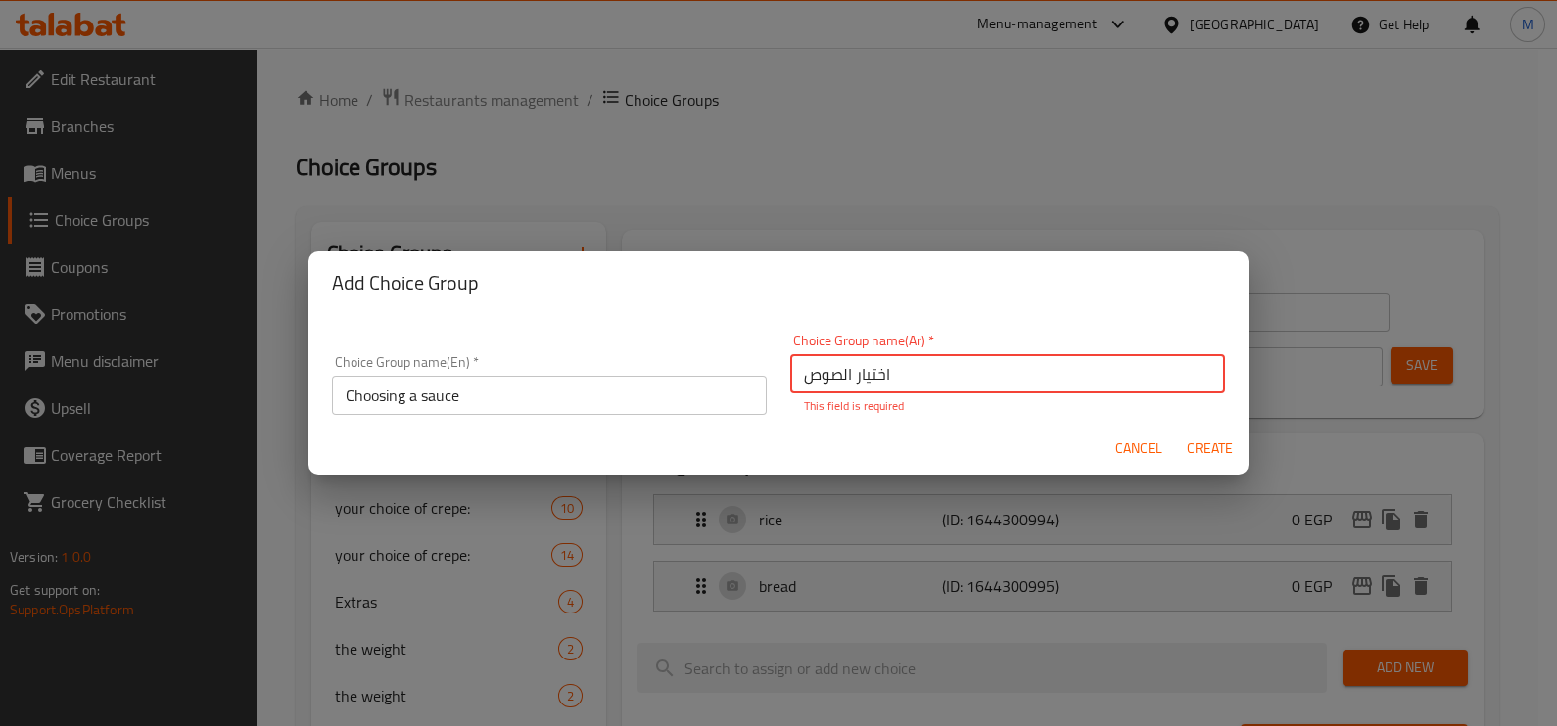
type input "اختيار الصوص"
type input "0"
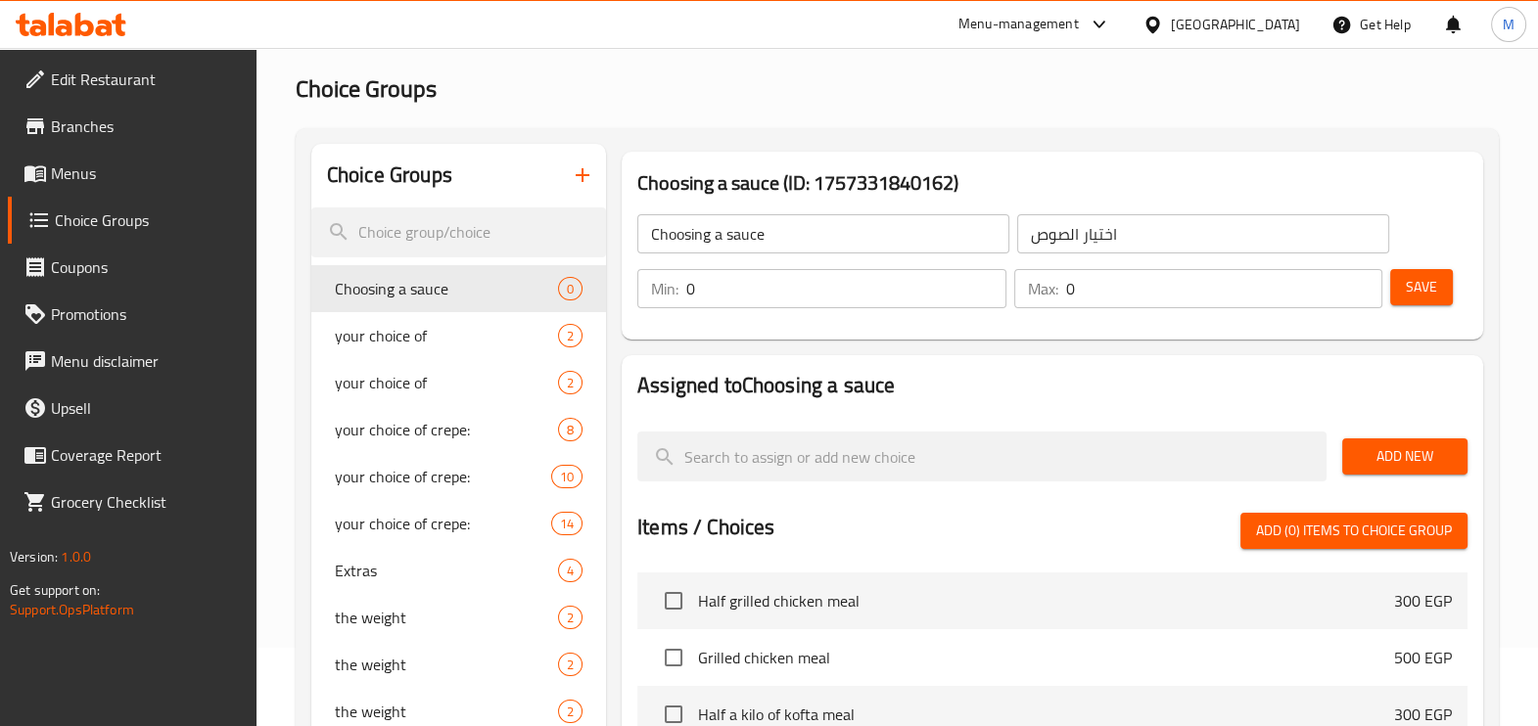
scroll to position [244, 0]
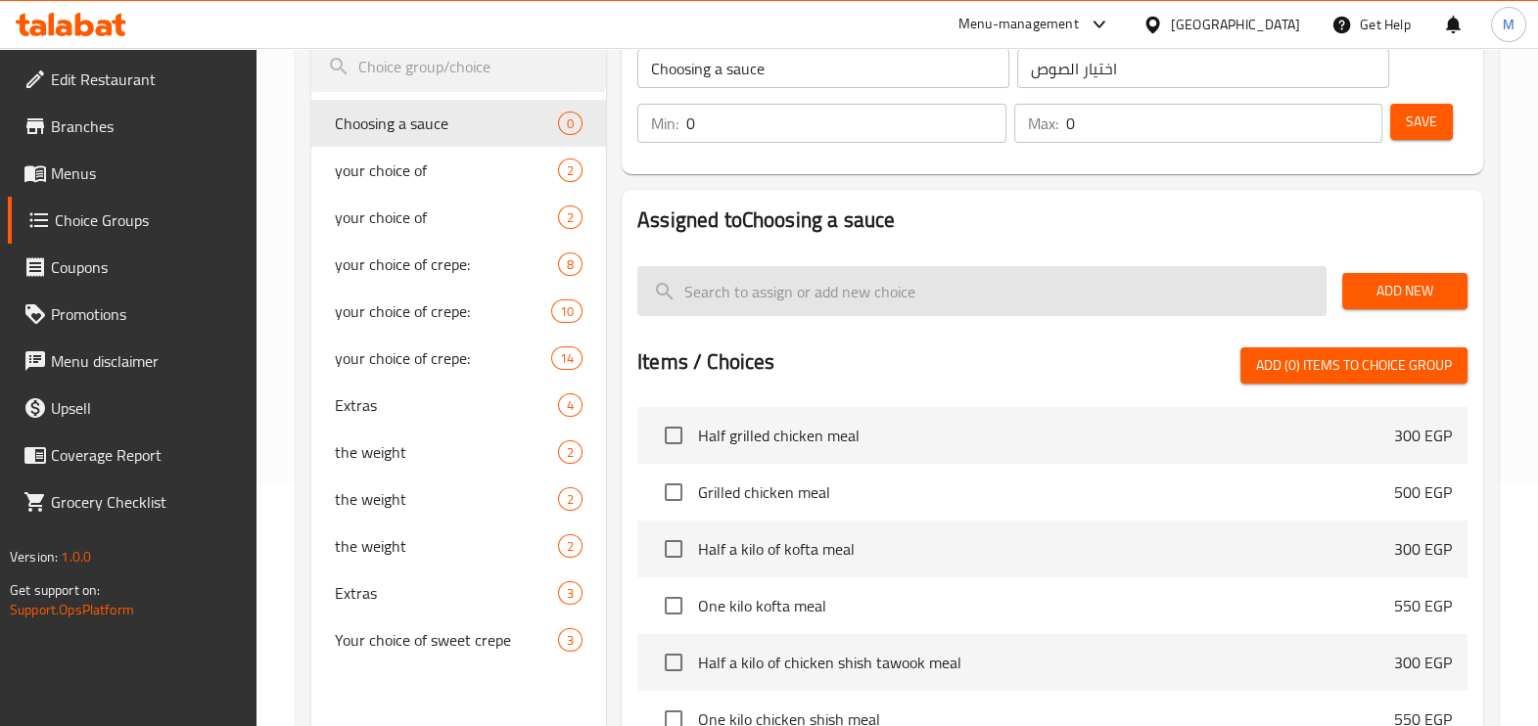
click at [1041, 297] on input "search" at bounding box center [981, 291] width 689 height 50
click at [798, 287] on input "search" at bounding box center [981, 291] width 689 height 50
paste input "Red sauce"
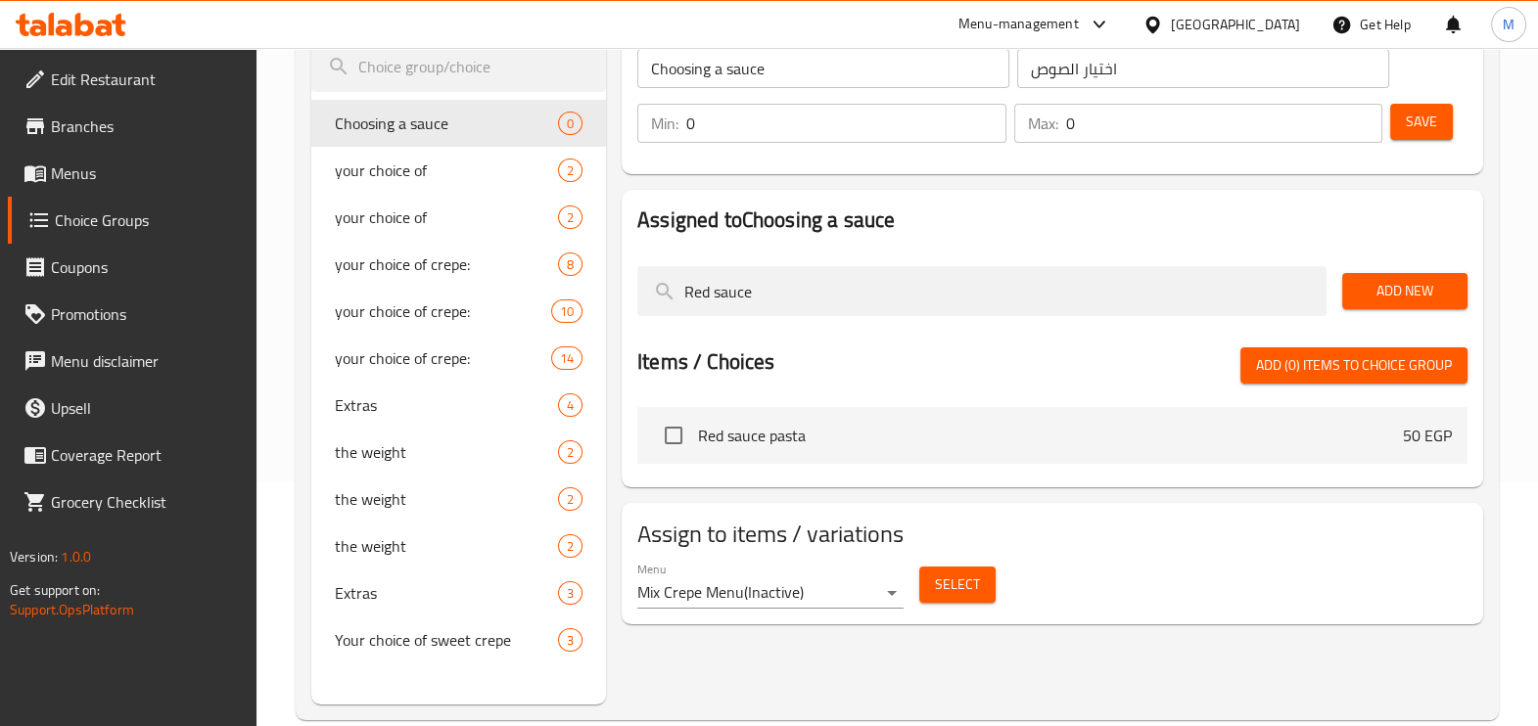
click at [1436, 296] on span "Add New" at bounding box center [1405, 291] width 94 height 24
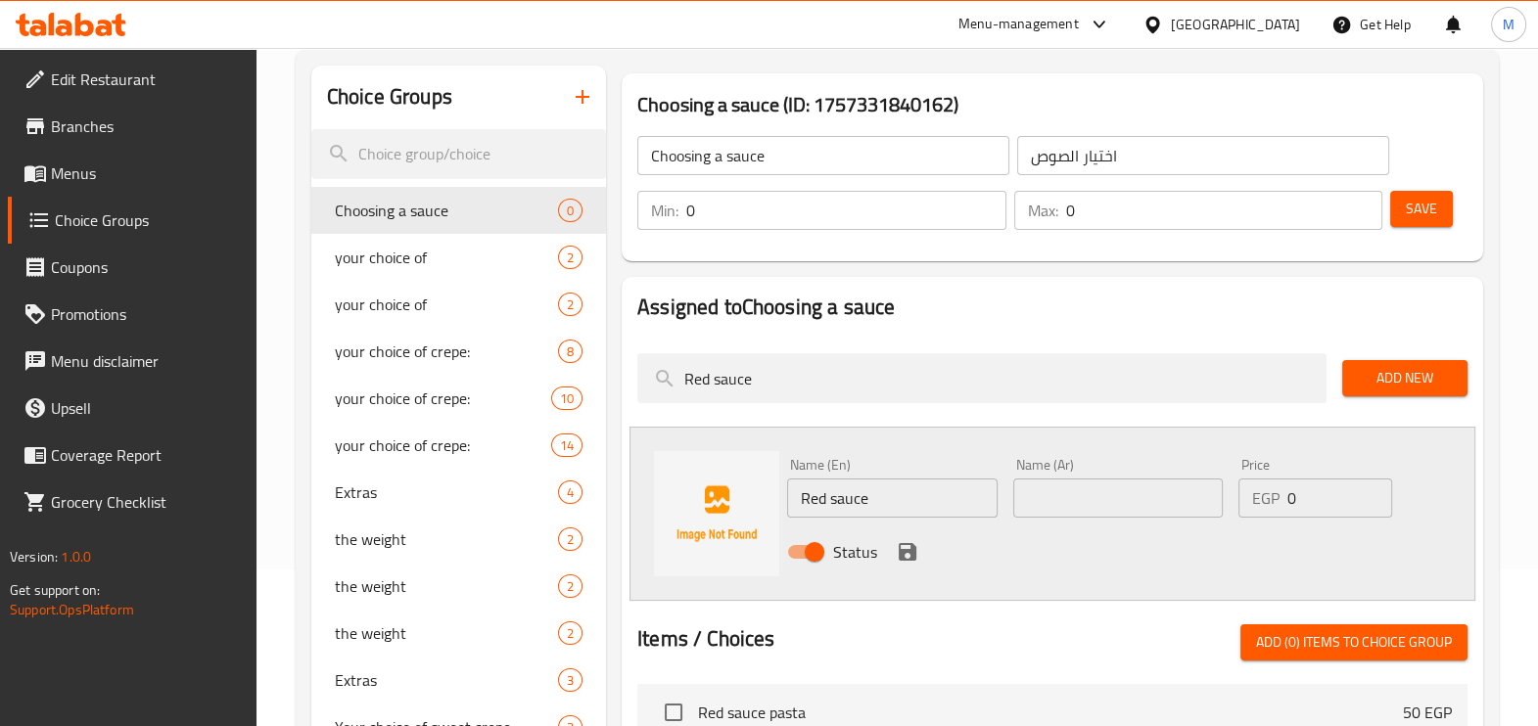
scroll to position [0, 0]
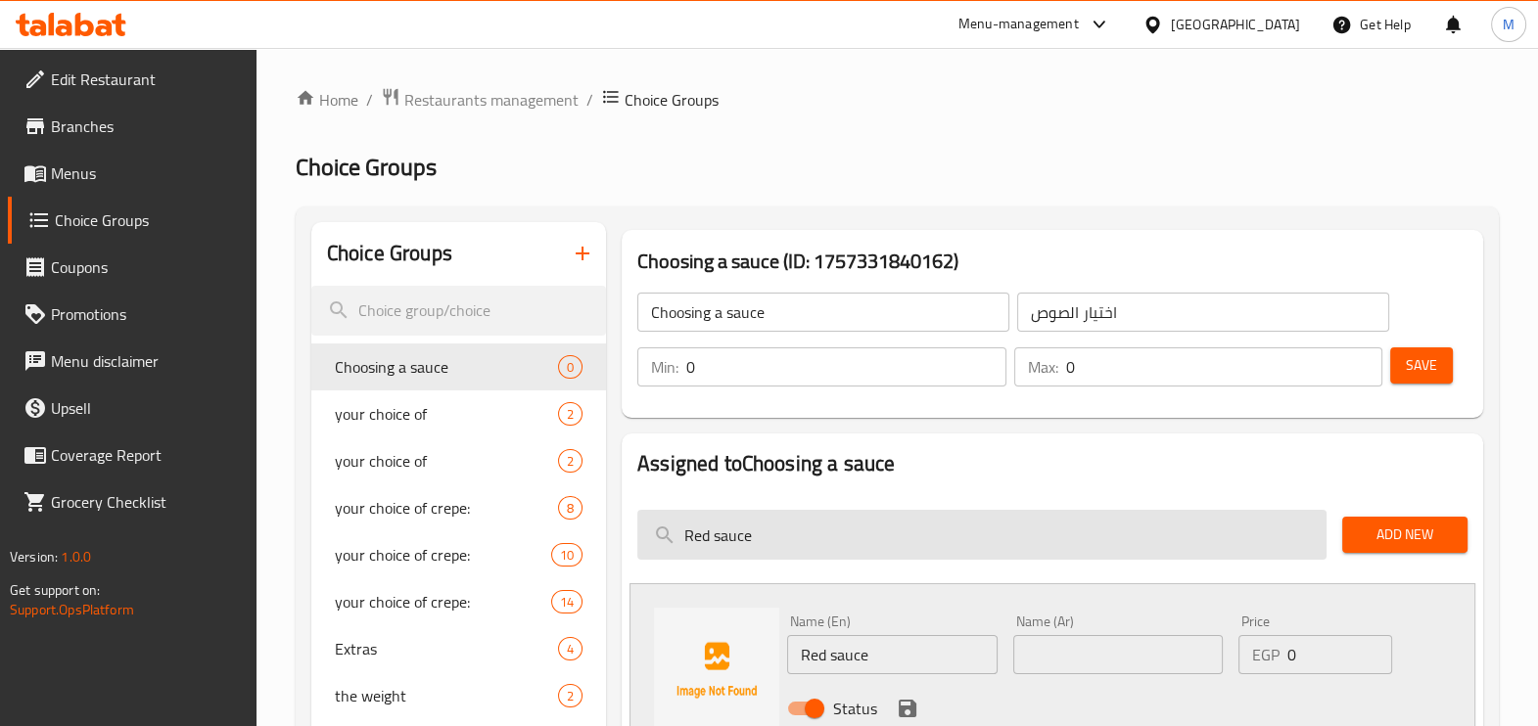
click at [920, 539] on input "Red sauce" at bounding box center [981, 535] width 689 height 50
click at [696, 533] on input "Red sauce" at bounding box center [981, 535] width 689 height 50
click at [698, 533] on input "Red sauce" at bounding box center [981, 535] width 689 height 50
click at [840, 539] on input "Red sauce" at bounding box center [981, 535] width 689 height 50
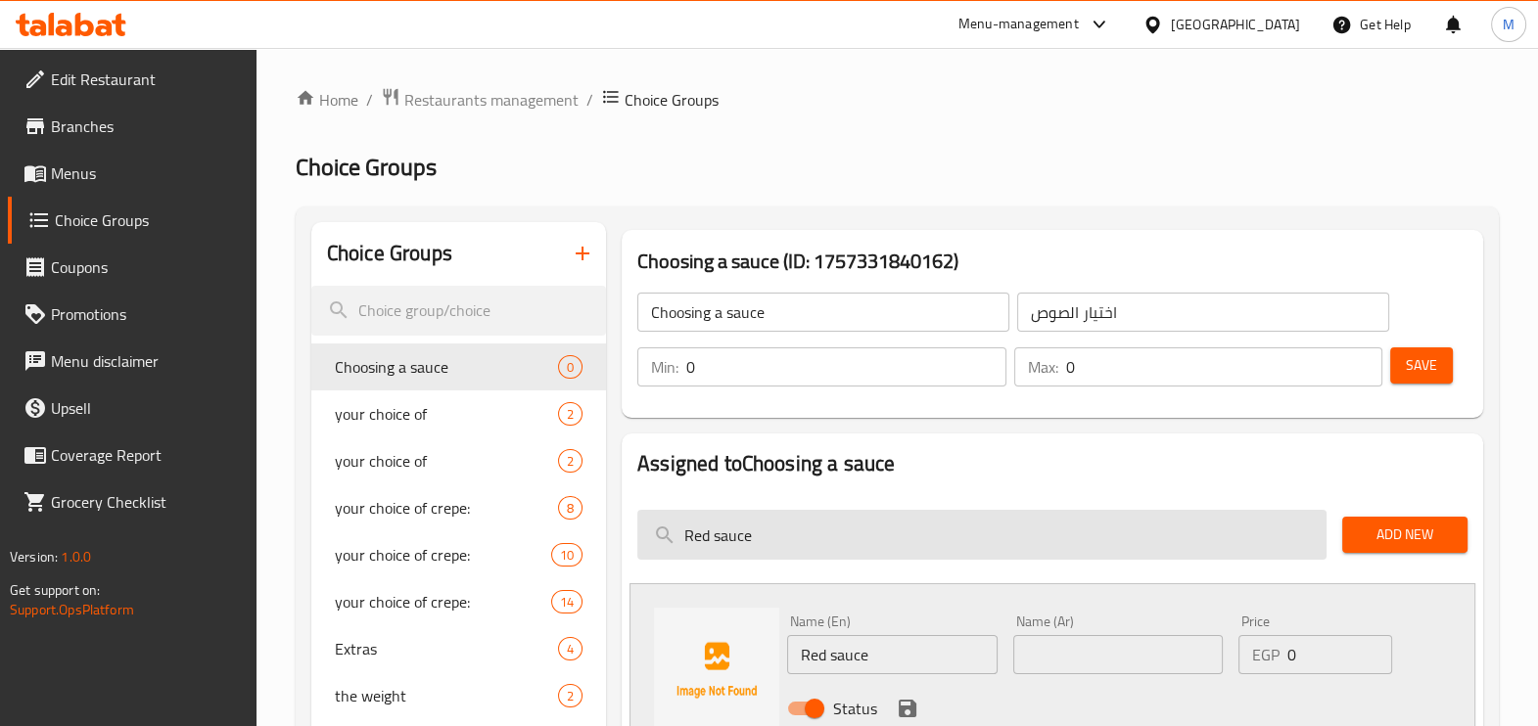
click at [840, 539] on input "Red sauce" at bounding box center [981, 535] width 689 height 50
paste input "White"
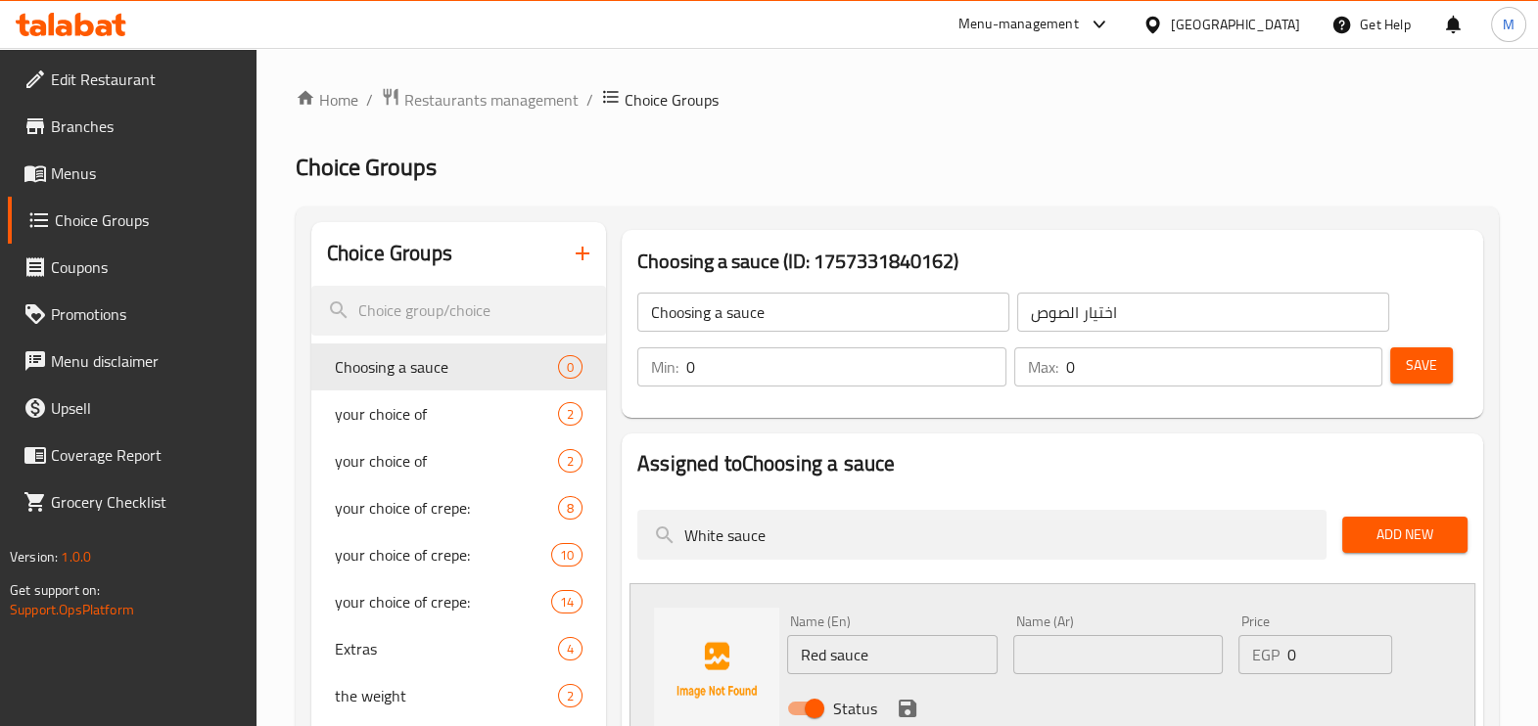
type input "White sauce"
click at [1420, 536] on span "Add New" at bounding box center [1405, 535] width 94 height 24
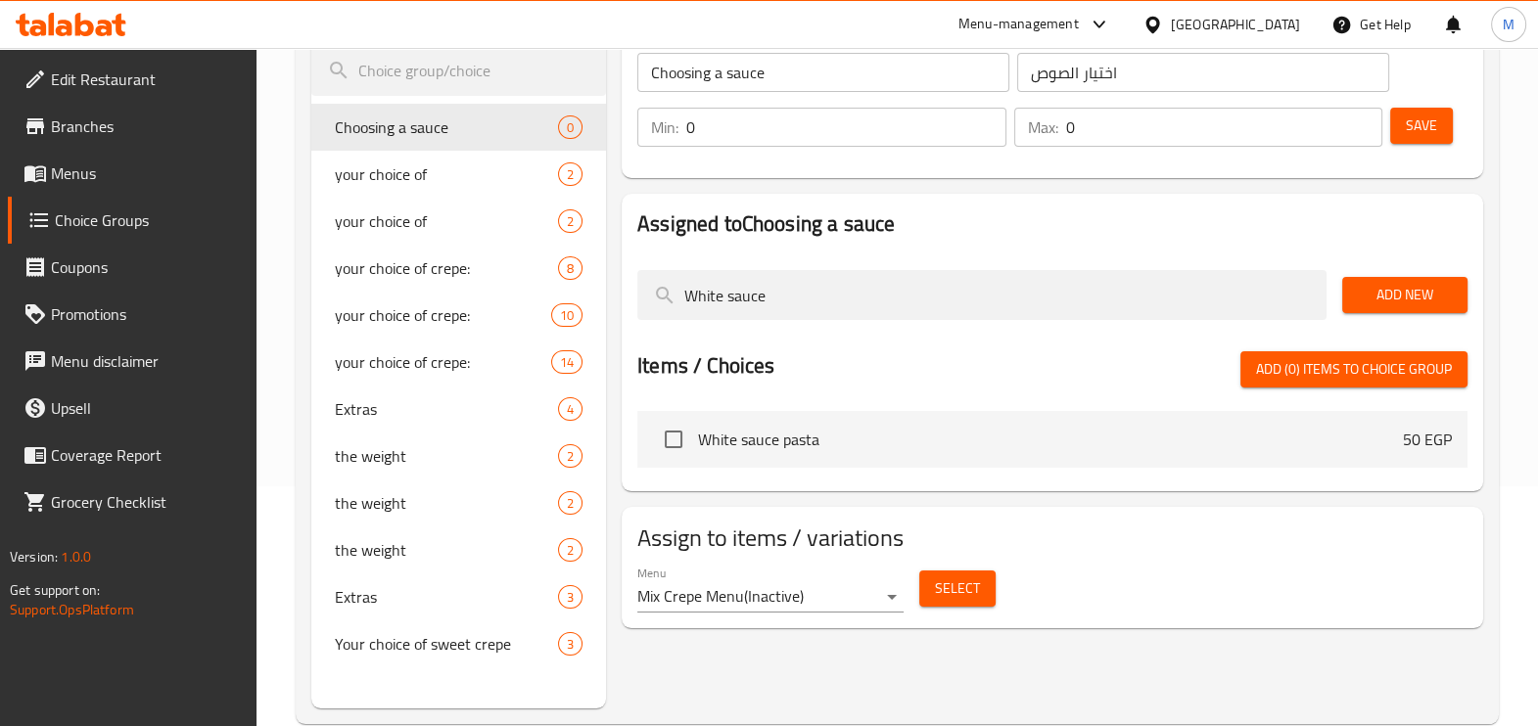
scroll to position [277, 0]
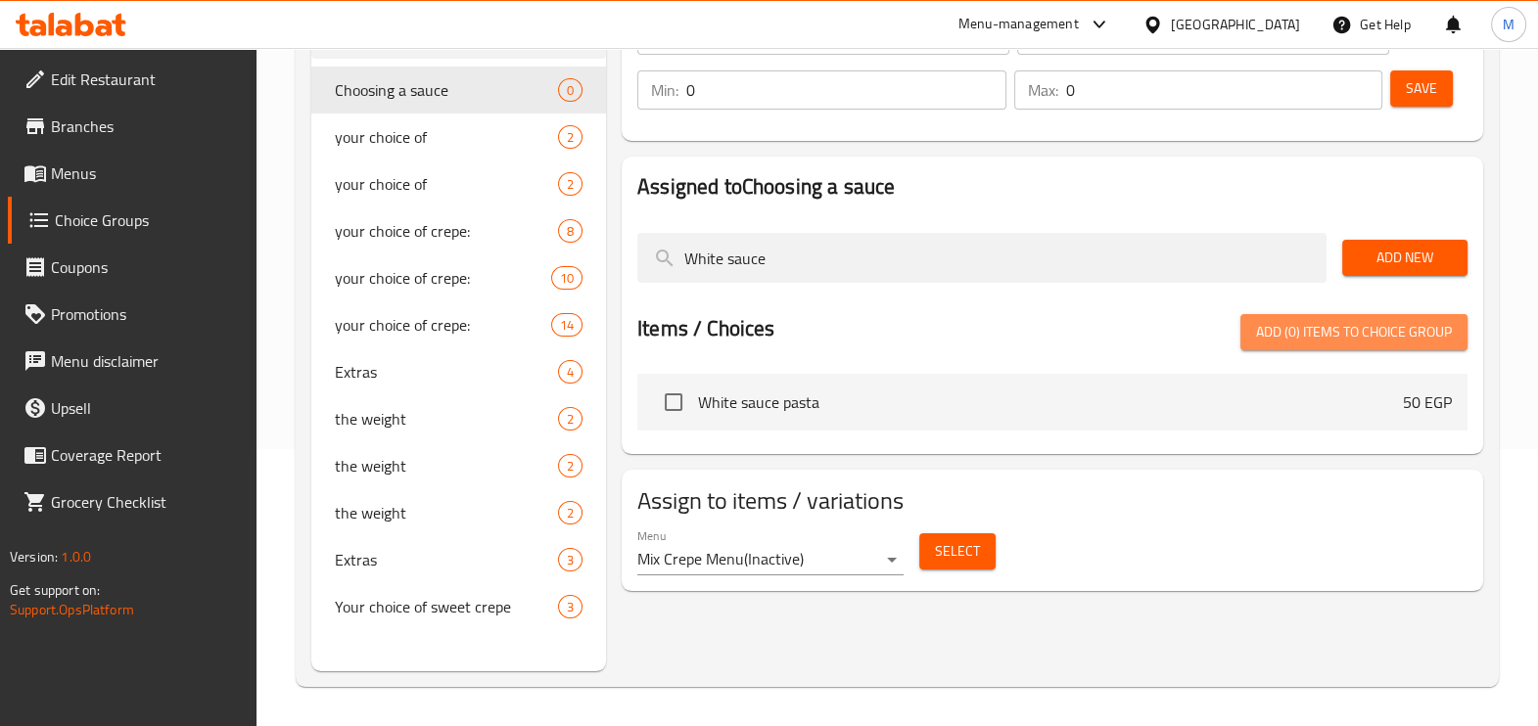
click at [1384, 335] on span "Add (0) items to choice group" at bounding box center [1354, 332] width 196 height 24
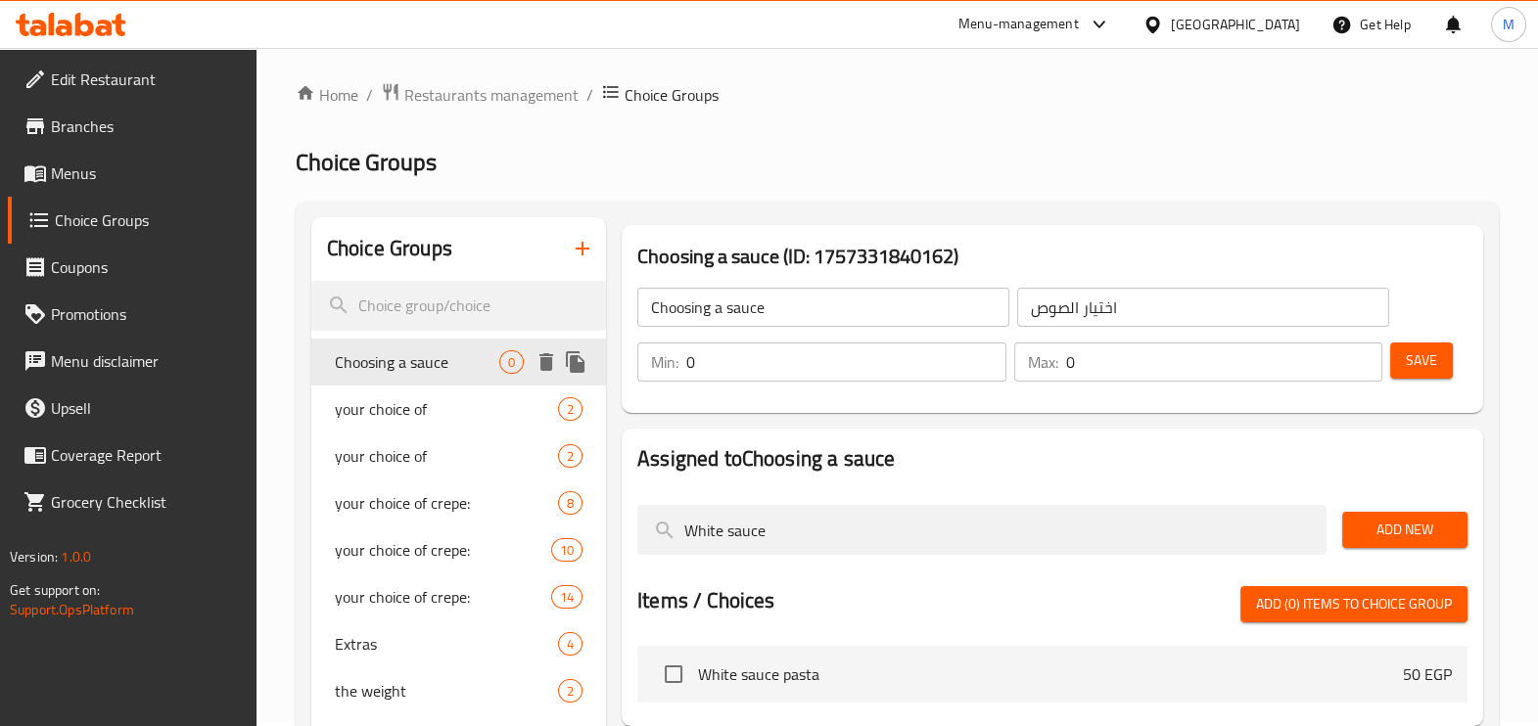
scroll to position [0, 0]
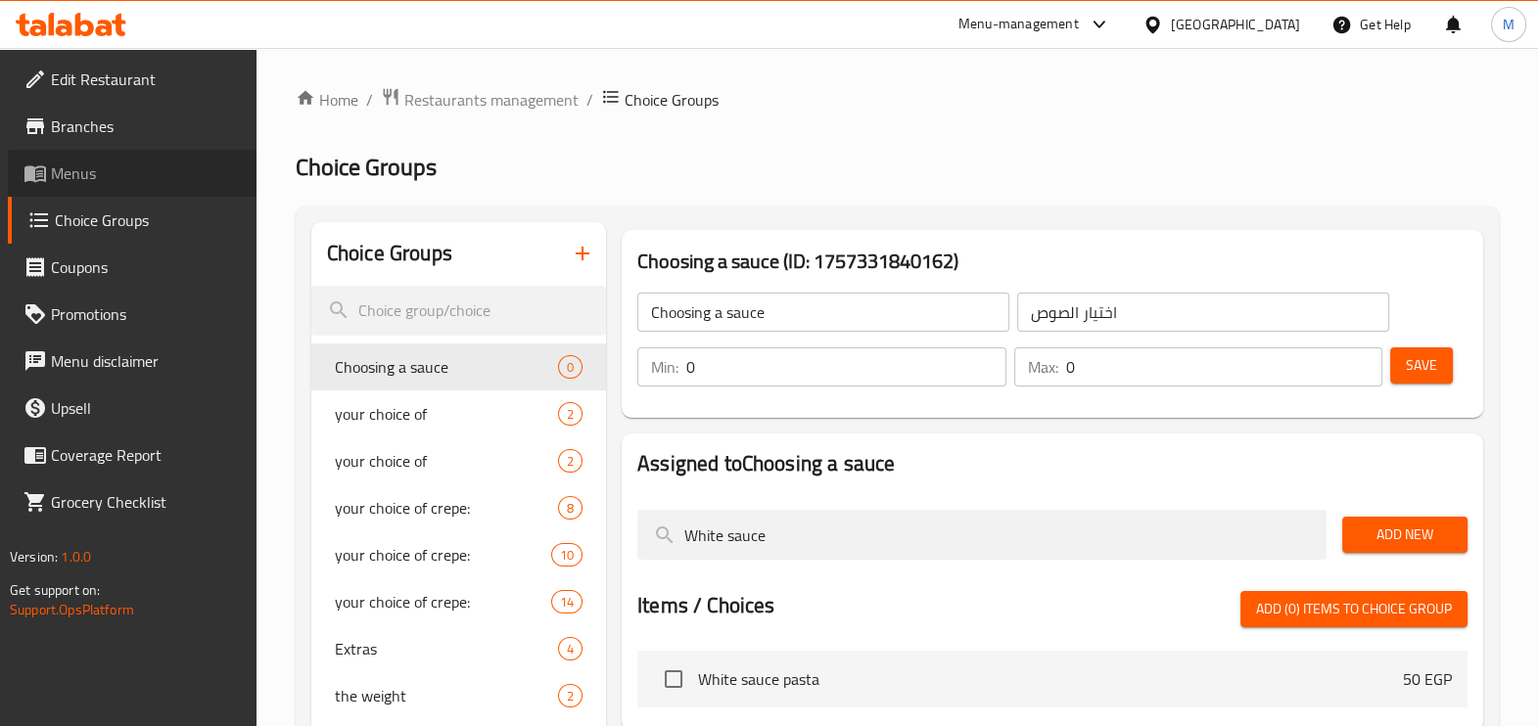
click at [107, 164] on span "Menus" at bounding box center [146, 173] width 190 height 23
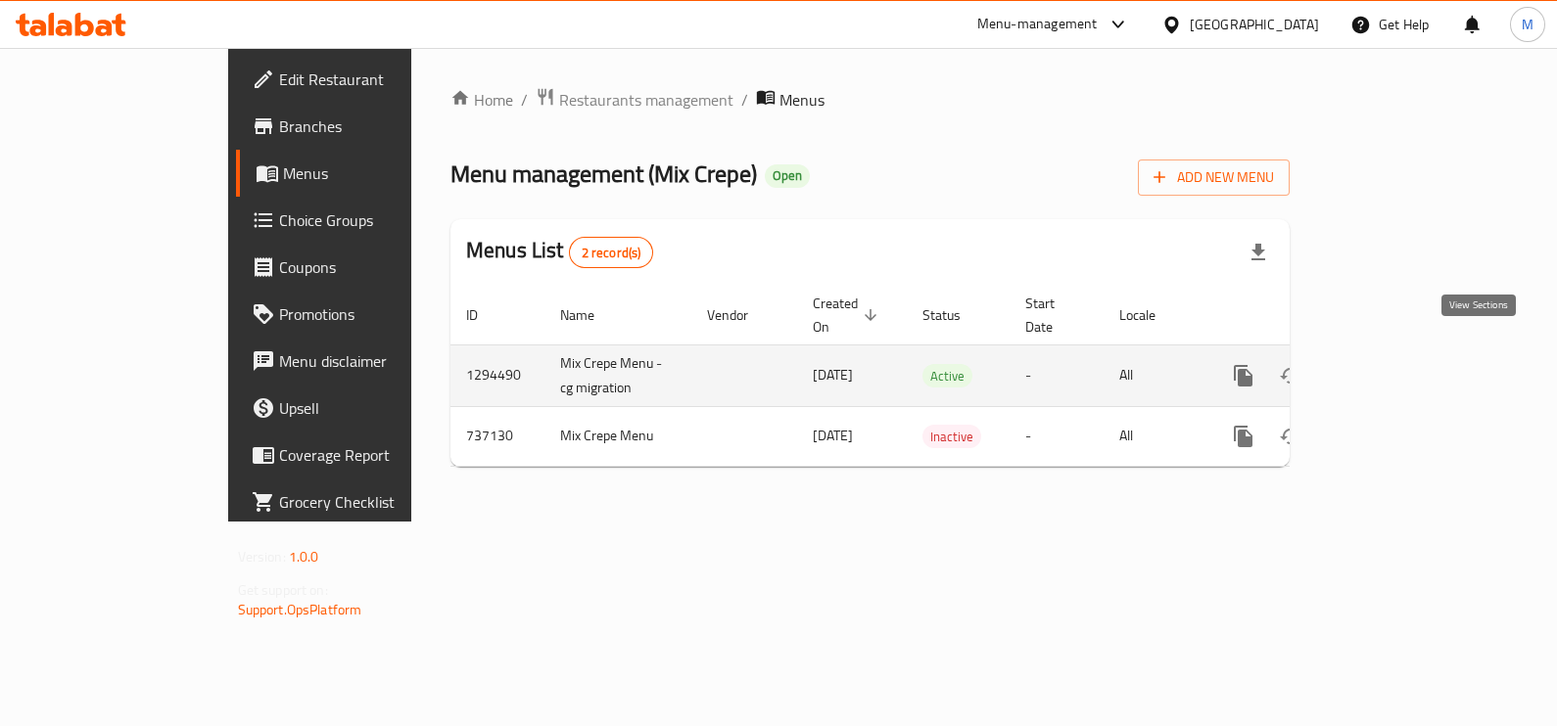
click at [1408, 362] on link "enhanced table" at bounding box center [1384, 375] width 47 height 47
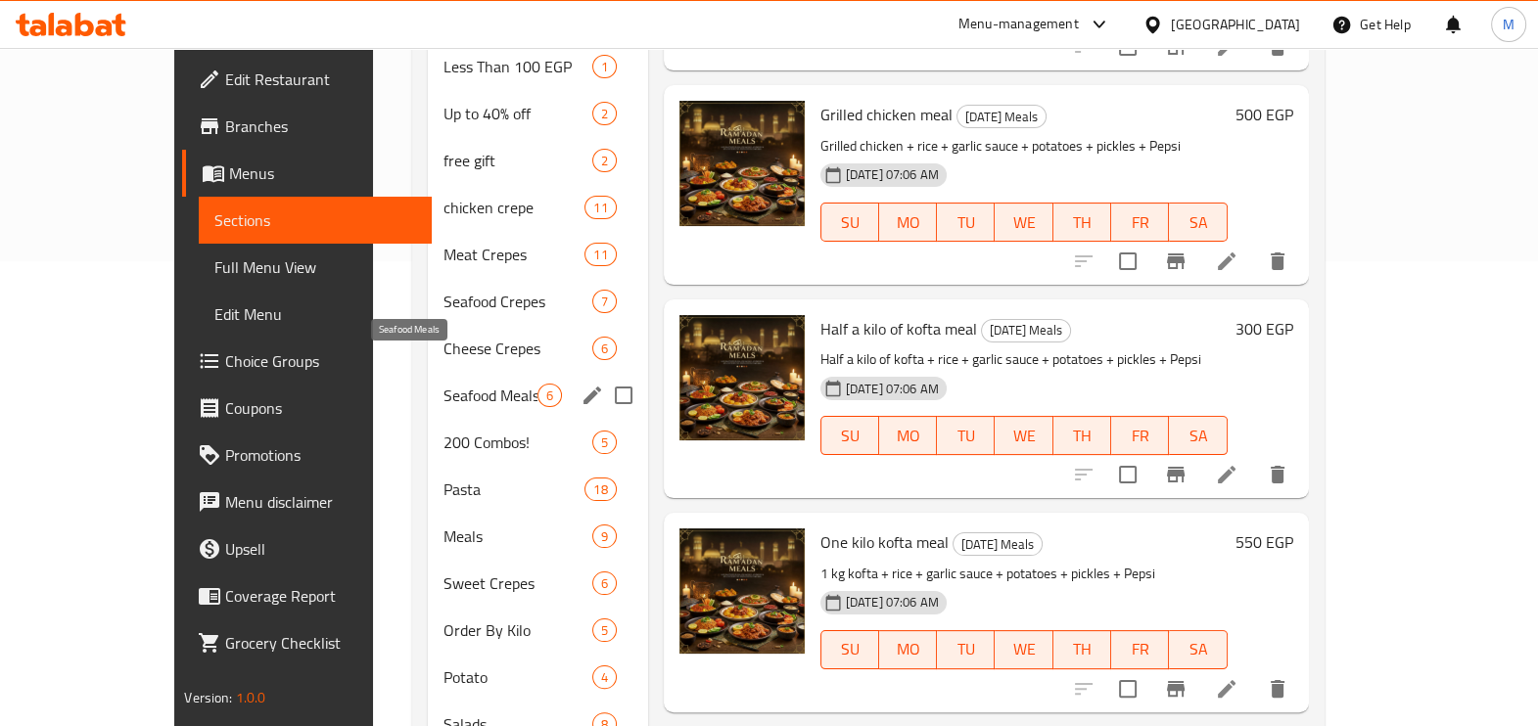
scroll to position [489, 0]
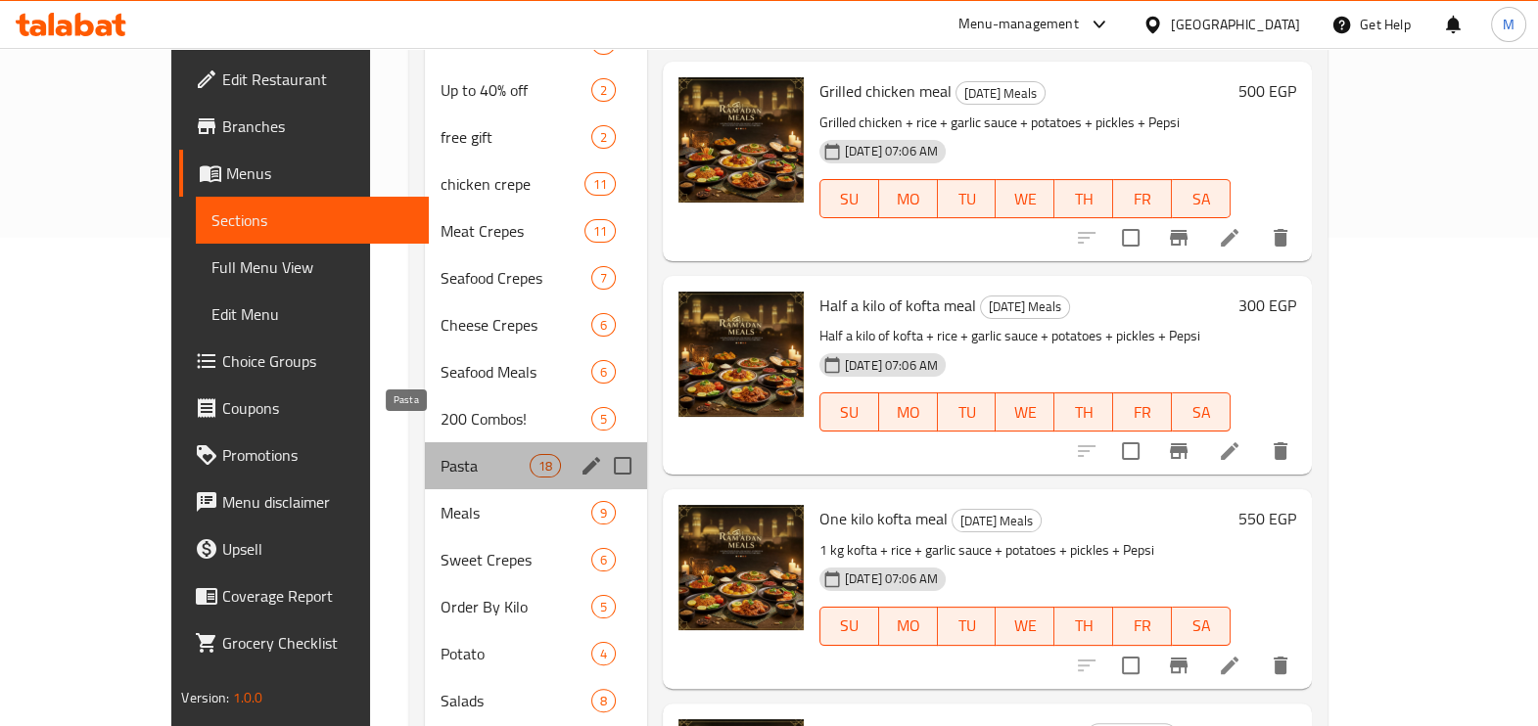
click at [441, 454] on span "Pasta" at bounding box center [485, 465] width 88 height 23
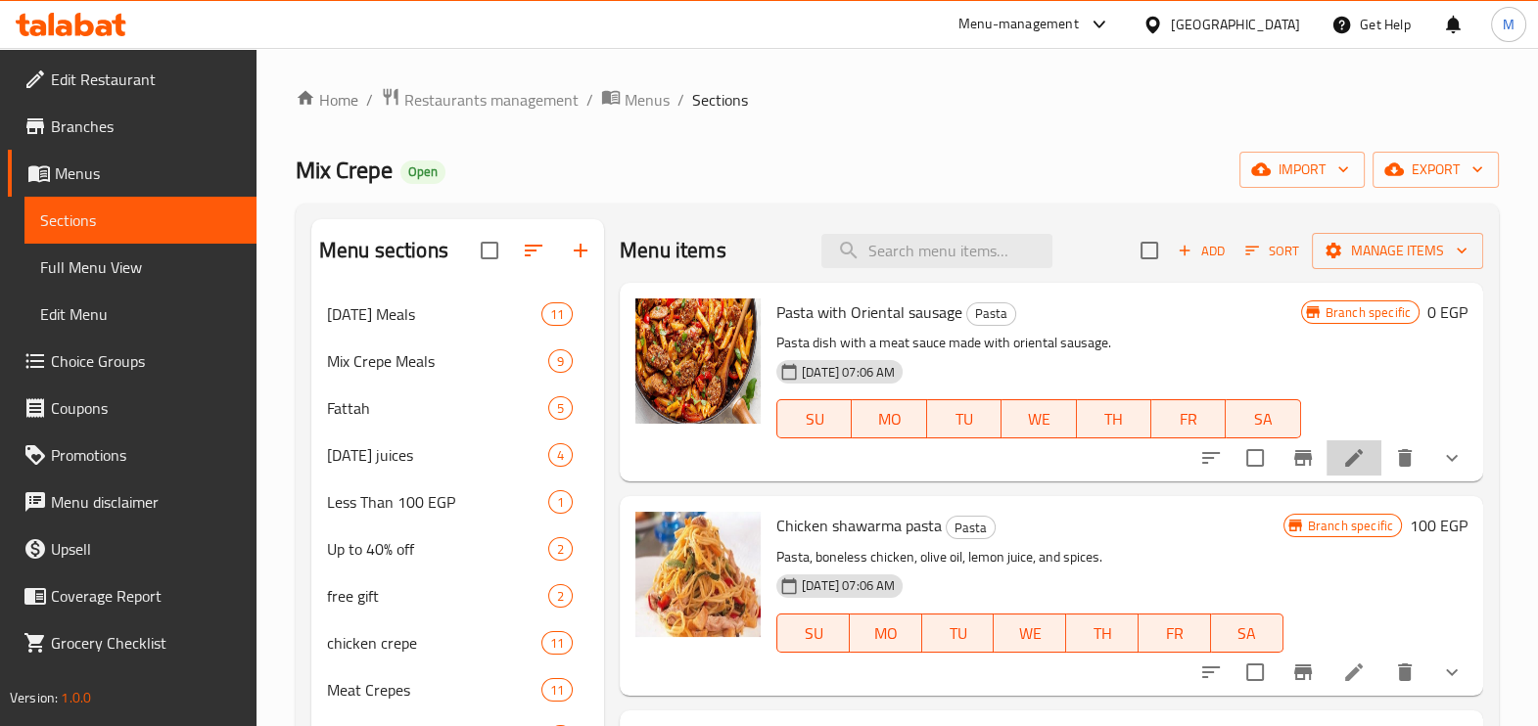
click at [1355, 455] on li at bounding box center [1354, 458] width 55 height 35
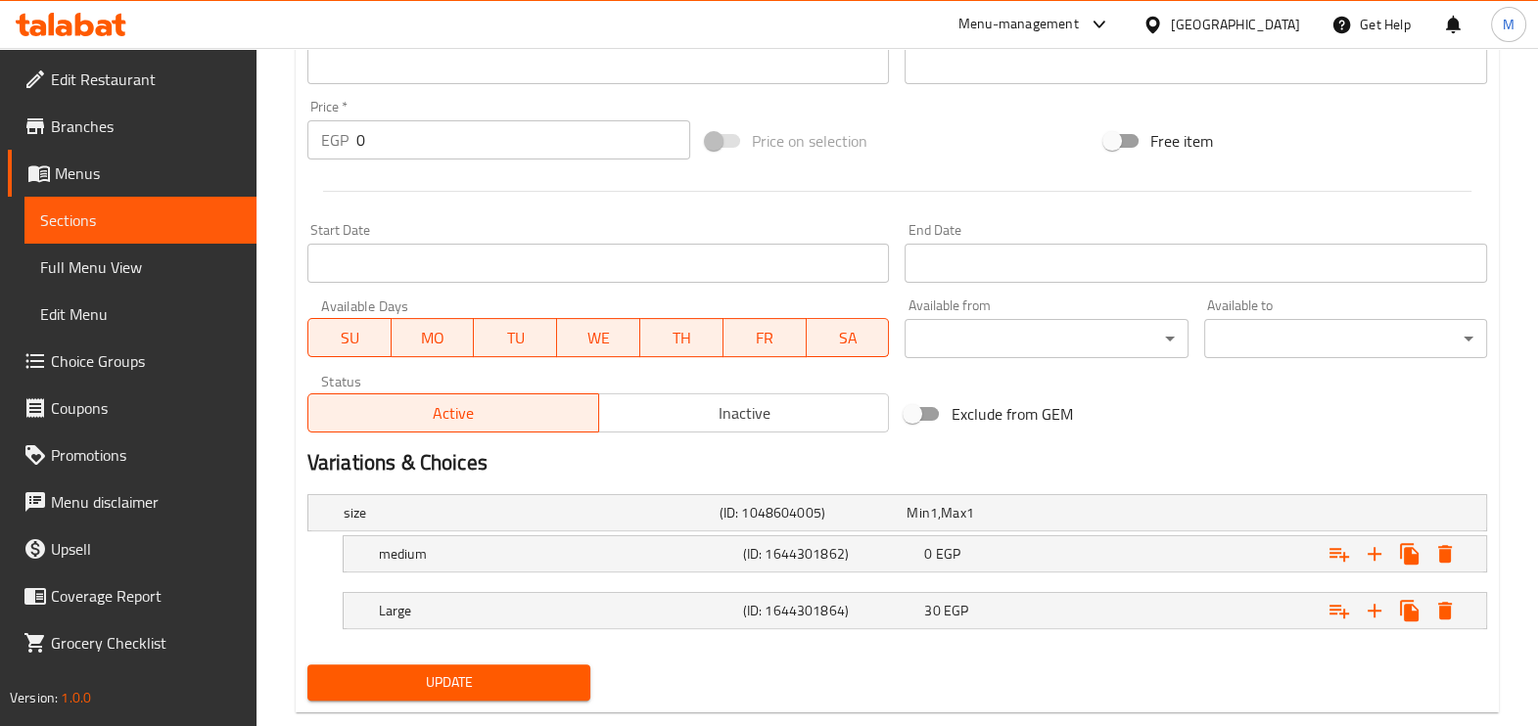
scroll to position [726, 0]
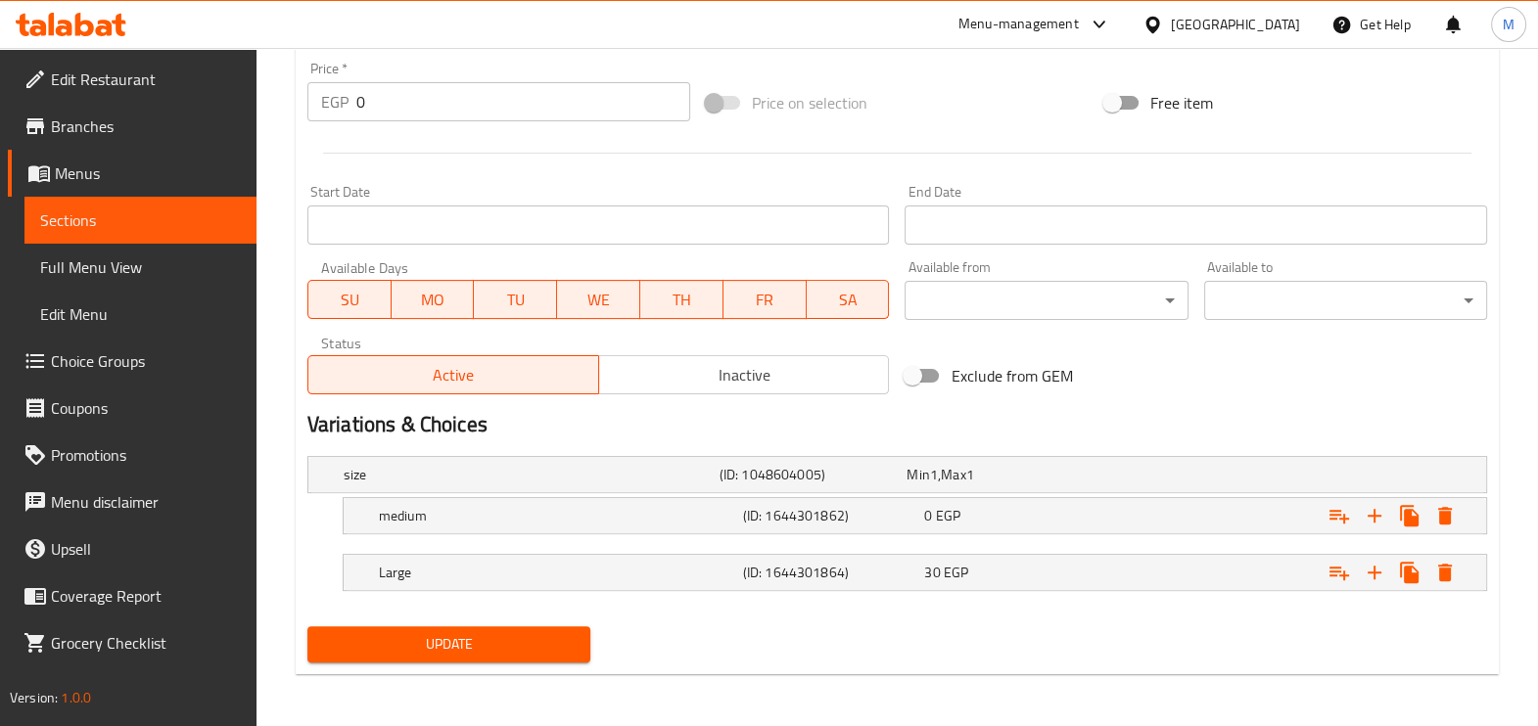
click at [102, 261] on span "Full Menu View" at bounding box center [140, 267] width 201 height 23
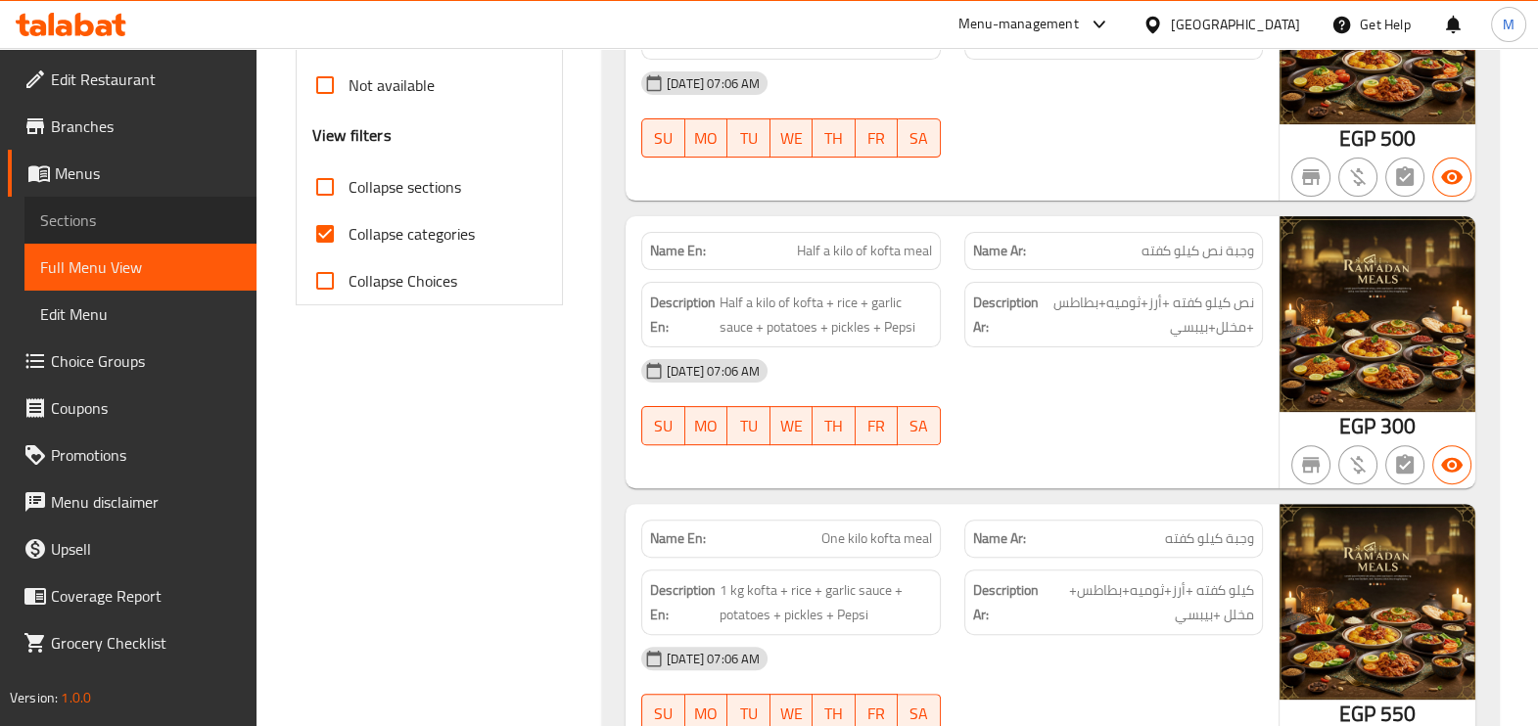
click at [162, 218] on span "Sections" at bounding box center [140, 220] width 201 height 23
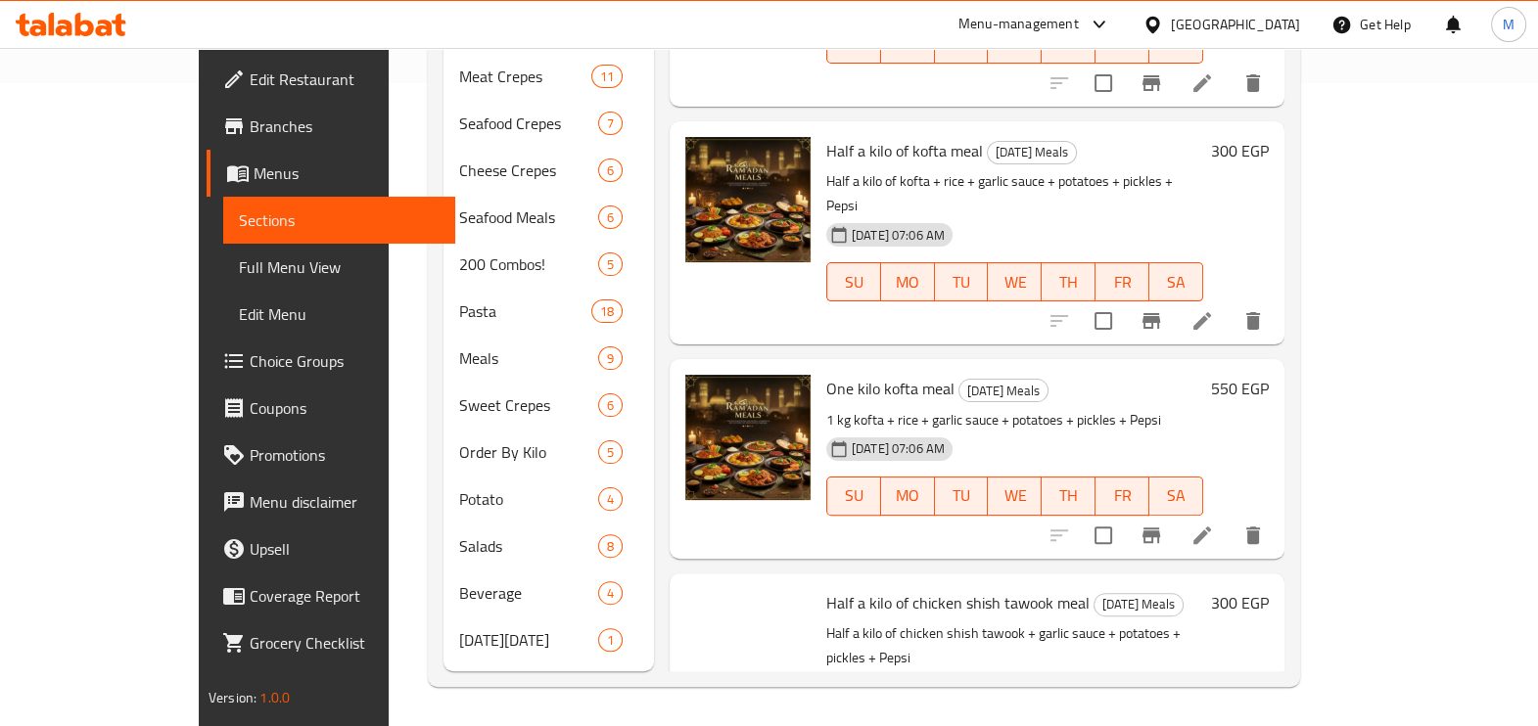
scroll to position [274, 0]
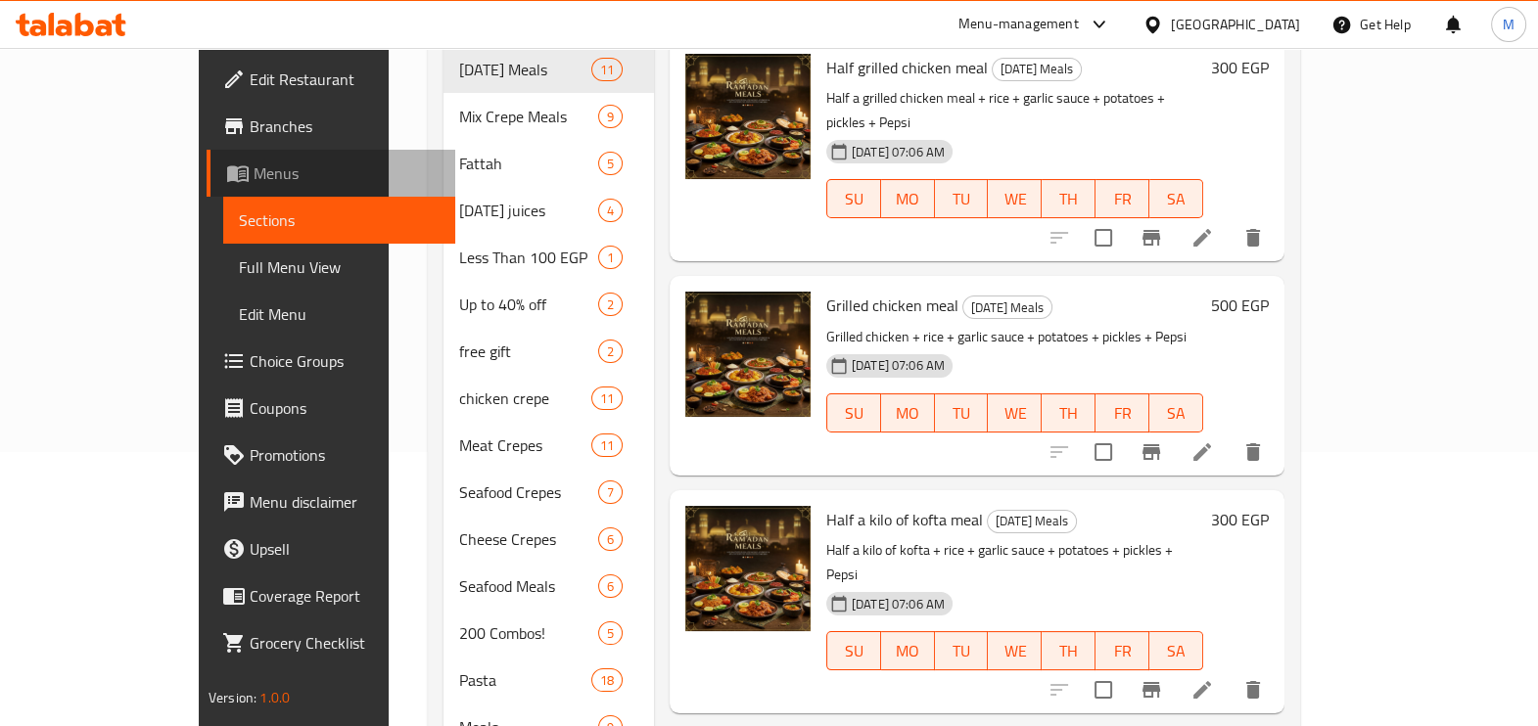
click at [254, 183] on span "Menus" at bounding box center [347, 173] width 186 height 23
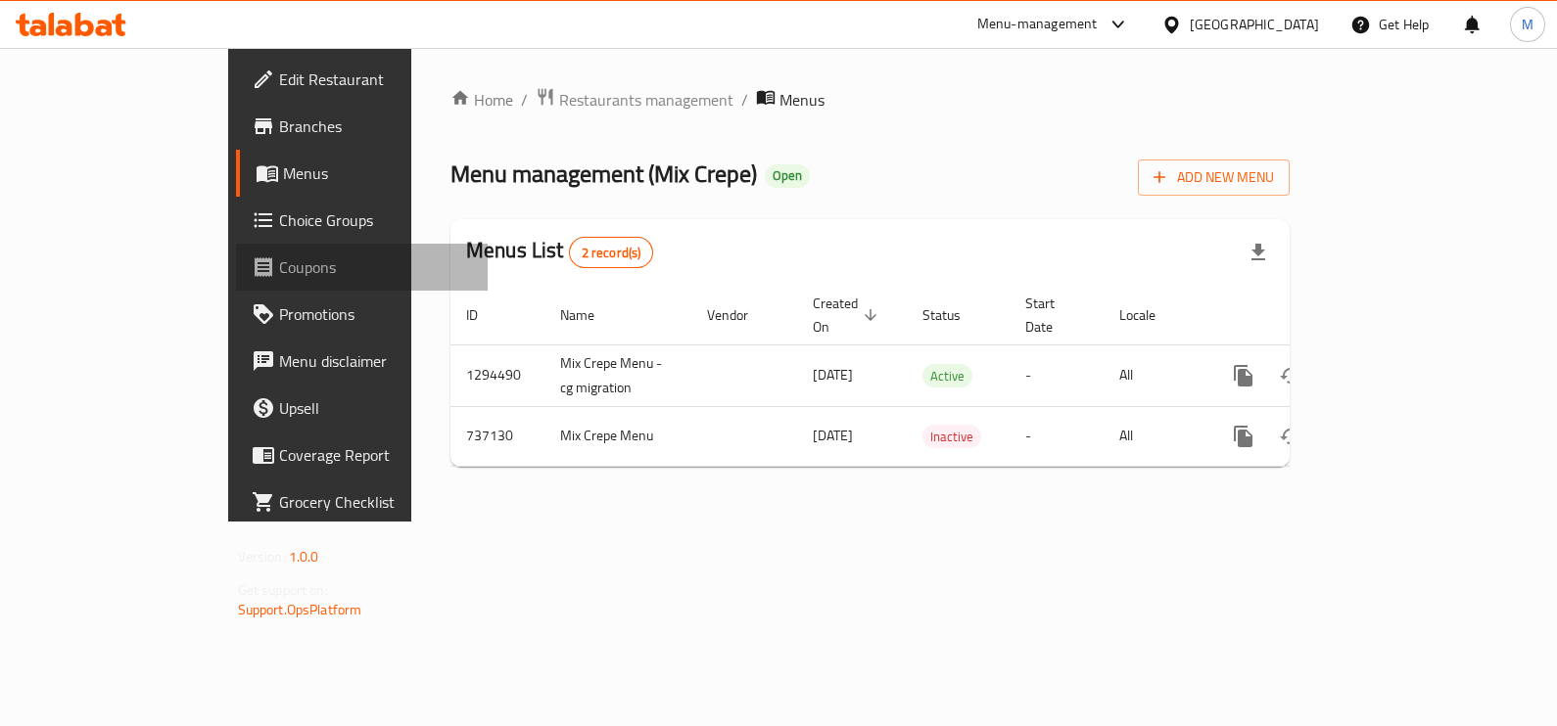
click at [279, 263] on span "Coupons" at bounding box center [376, 267] width 194 height 23
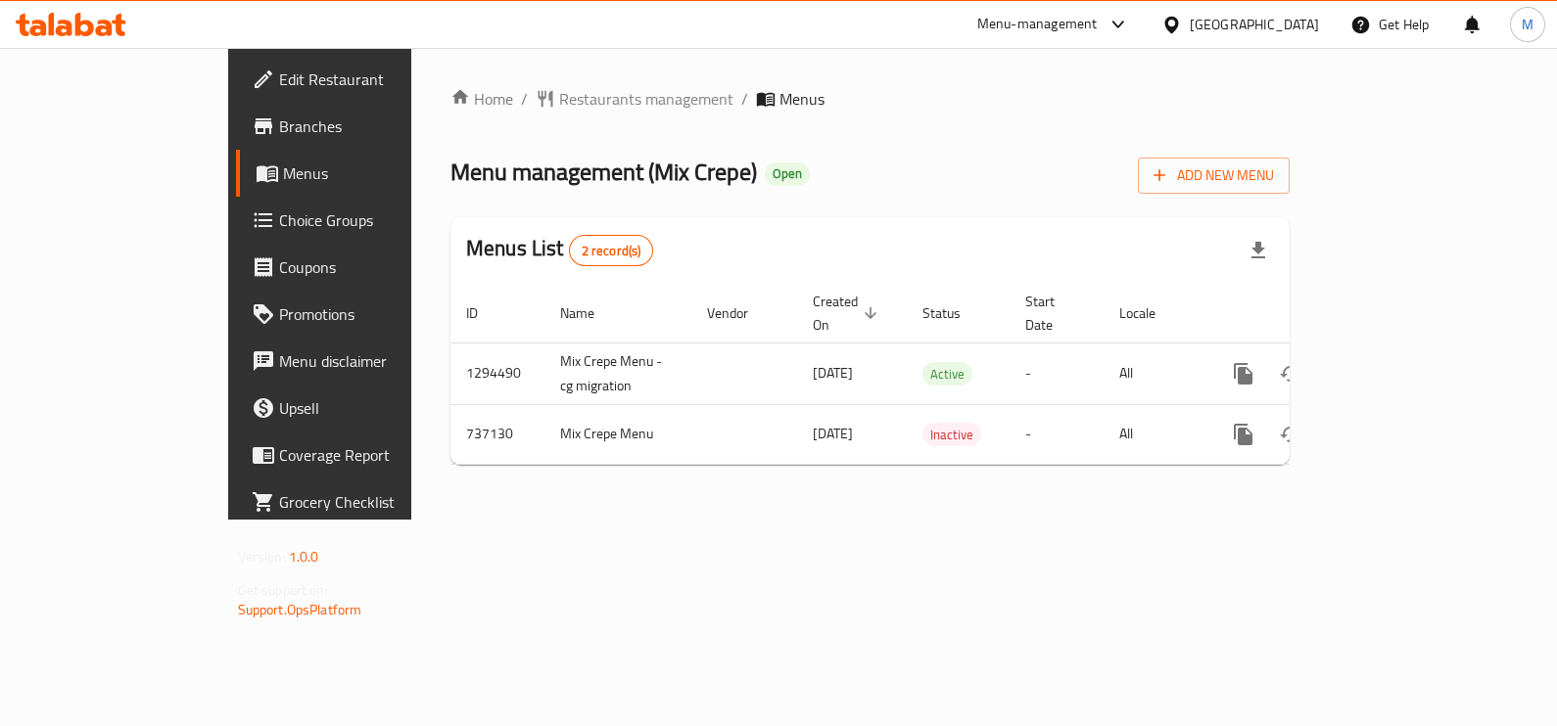
click at [283, 172] on span "Menus" at bounding box center [378, 173] width 190 height 23
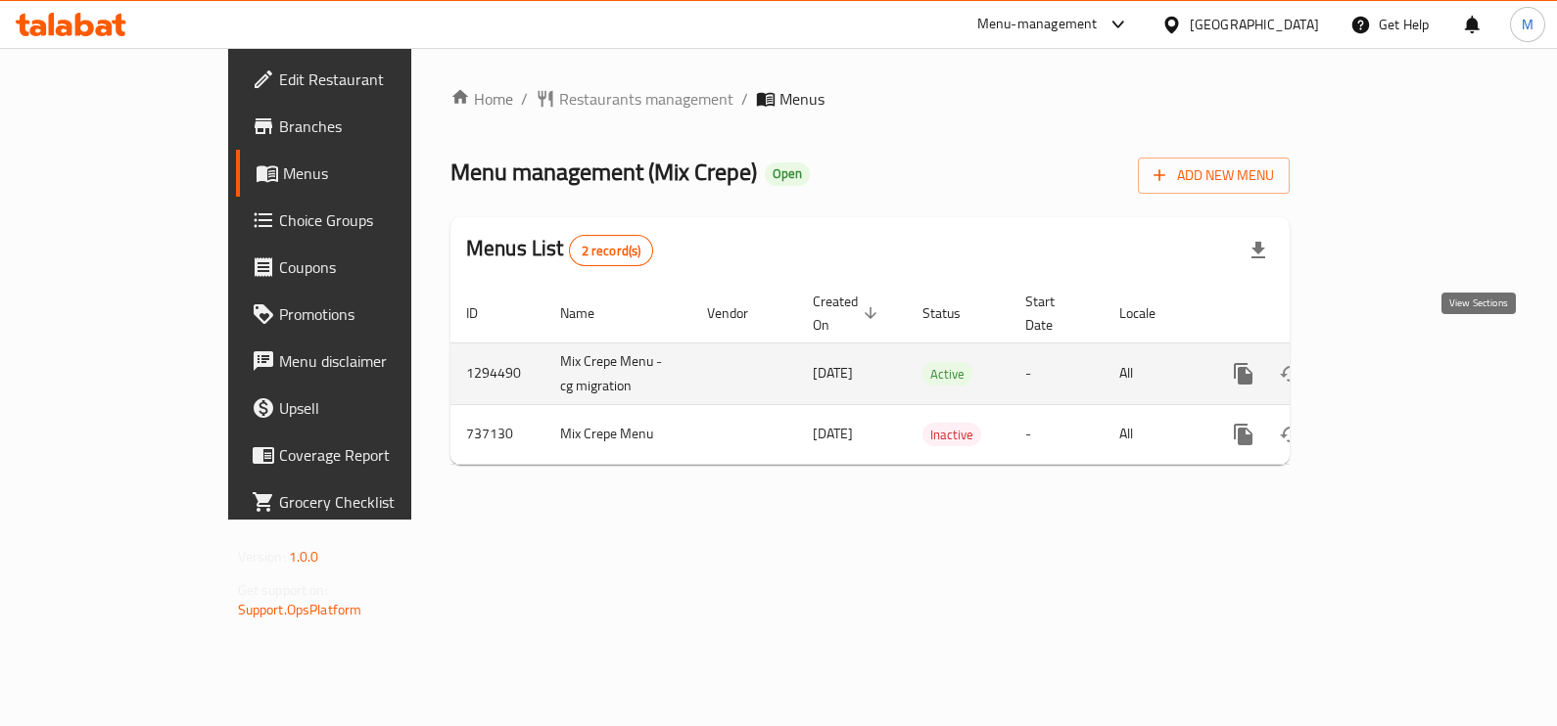
click at [1408, 361] on link "enhanced table" at bounding box center [1384, 374] width 47 height 47
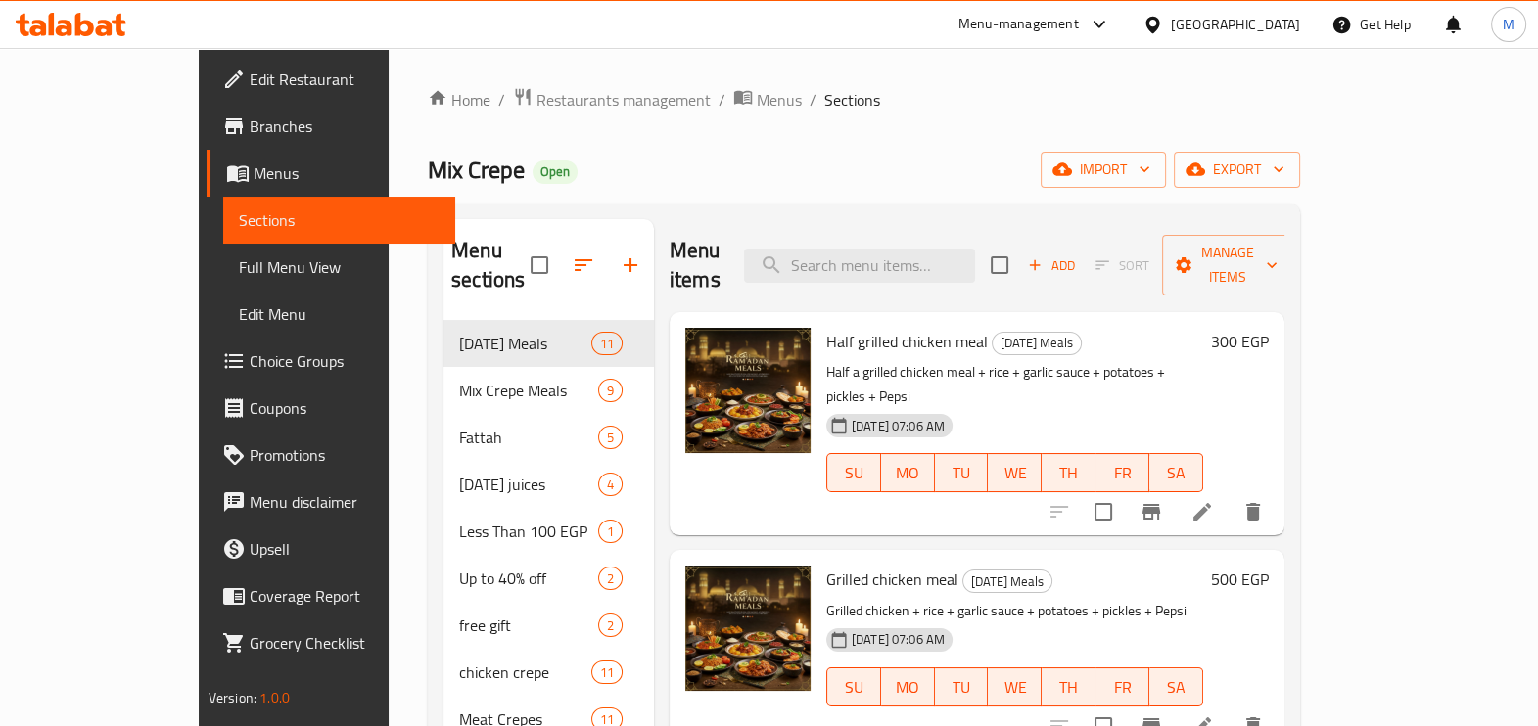
click at [223, 240] on link "Sections" at bounding box center [339, 220] width 232 height 47
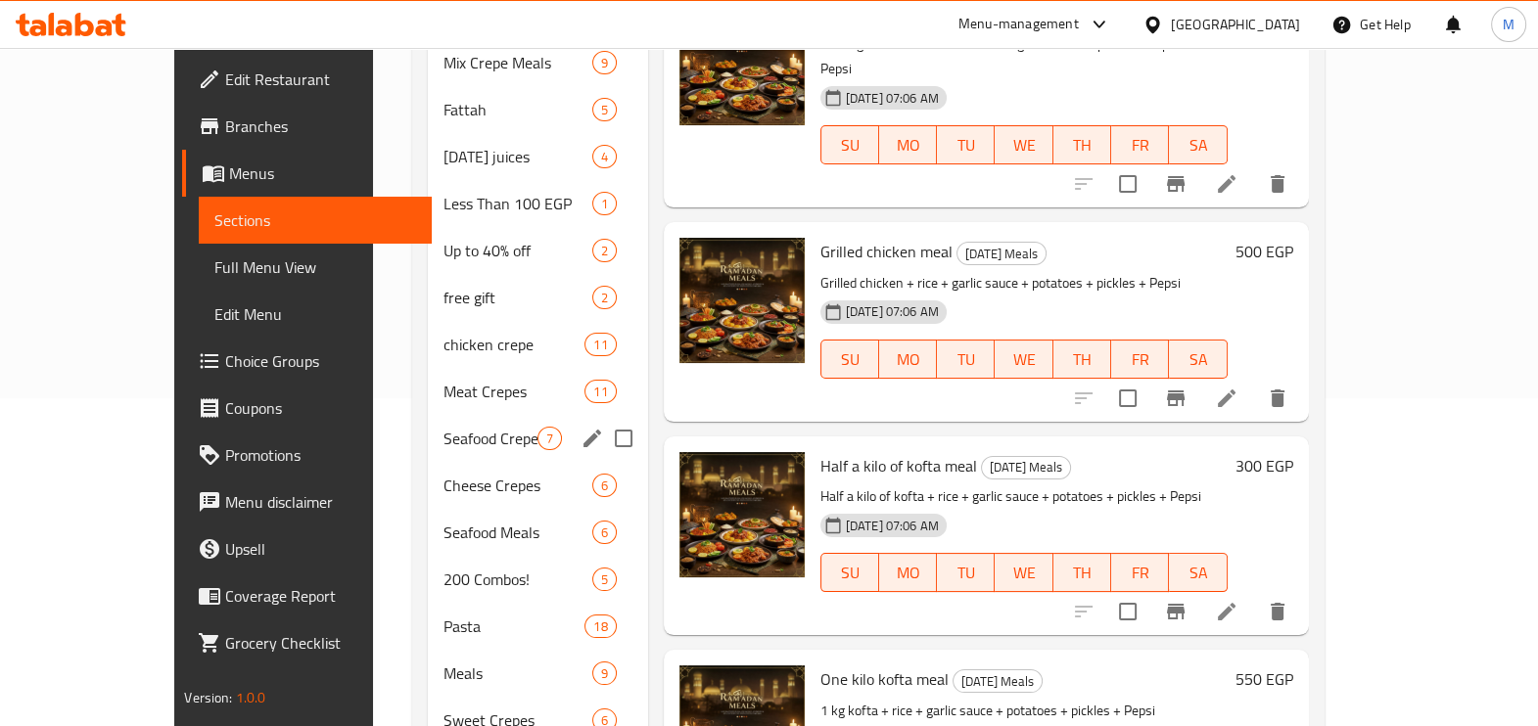
scroll to position [367, 0]
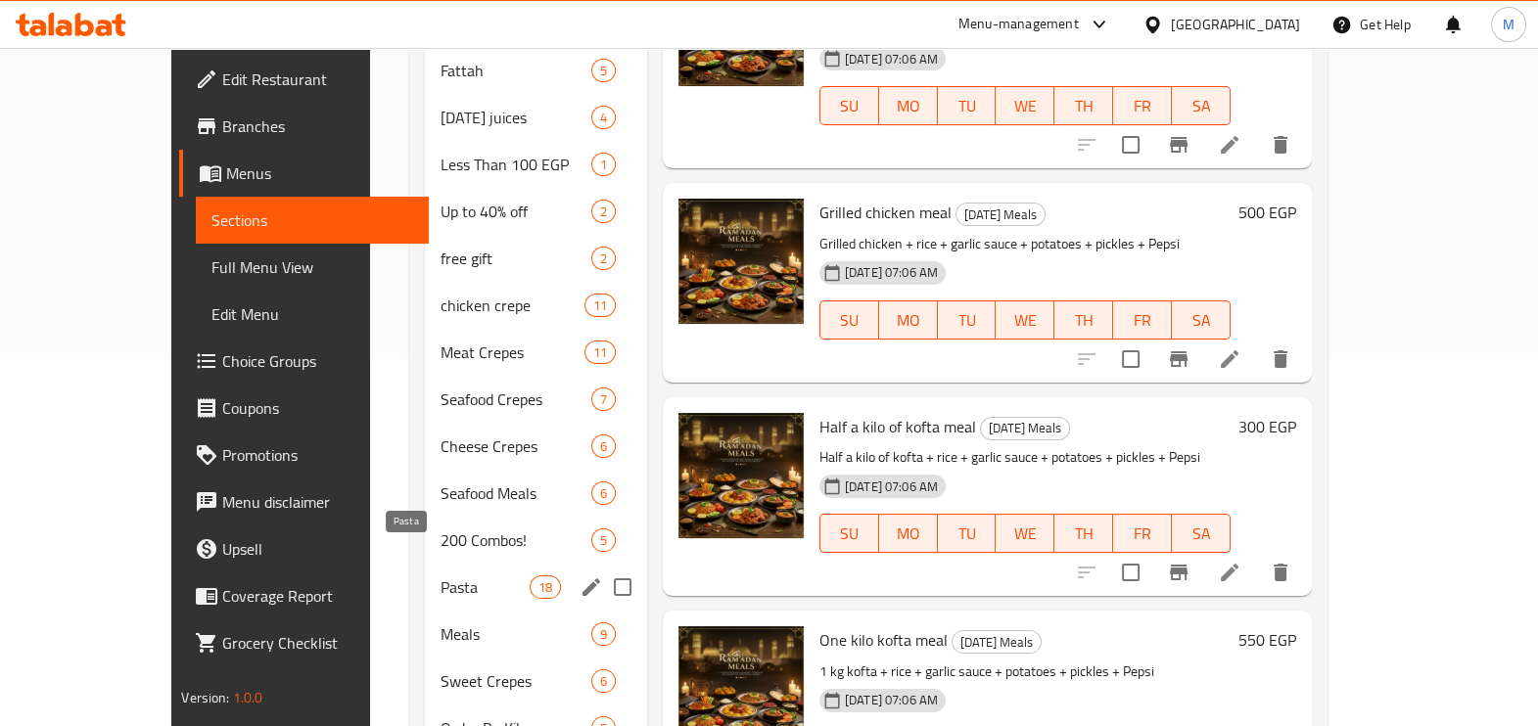
click at [441, 576] on span "Pasta" at bounding box center [485, 587] width 88 height 23
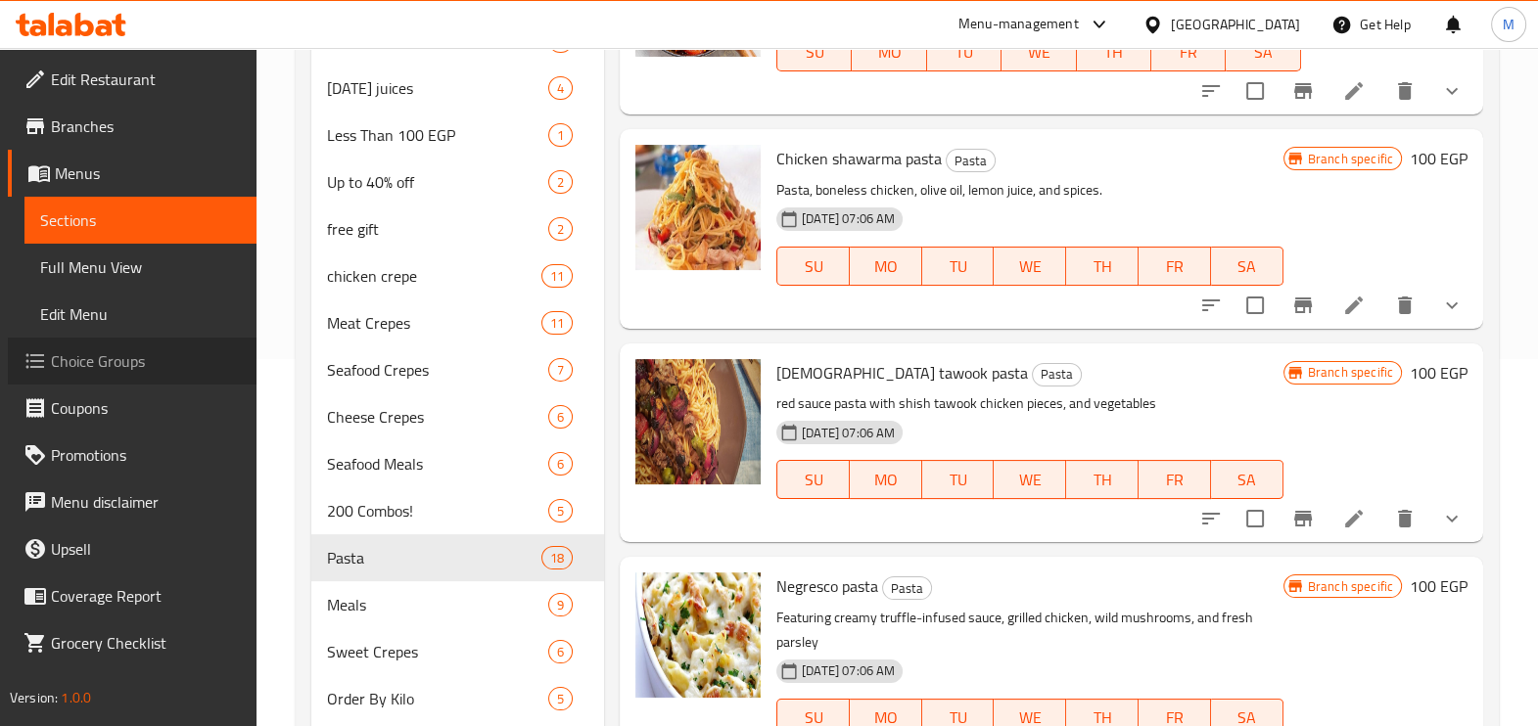
click at [157, 362] on span "Choice Groups" at bounding box center [146, 361] width 190 height 23
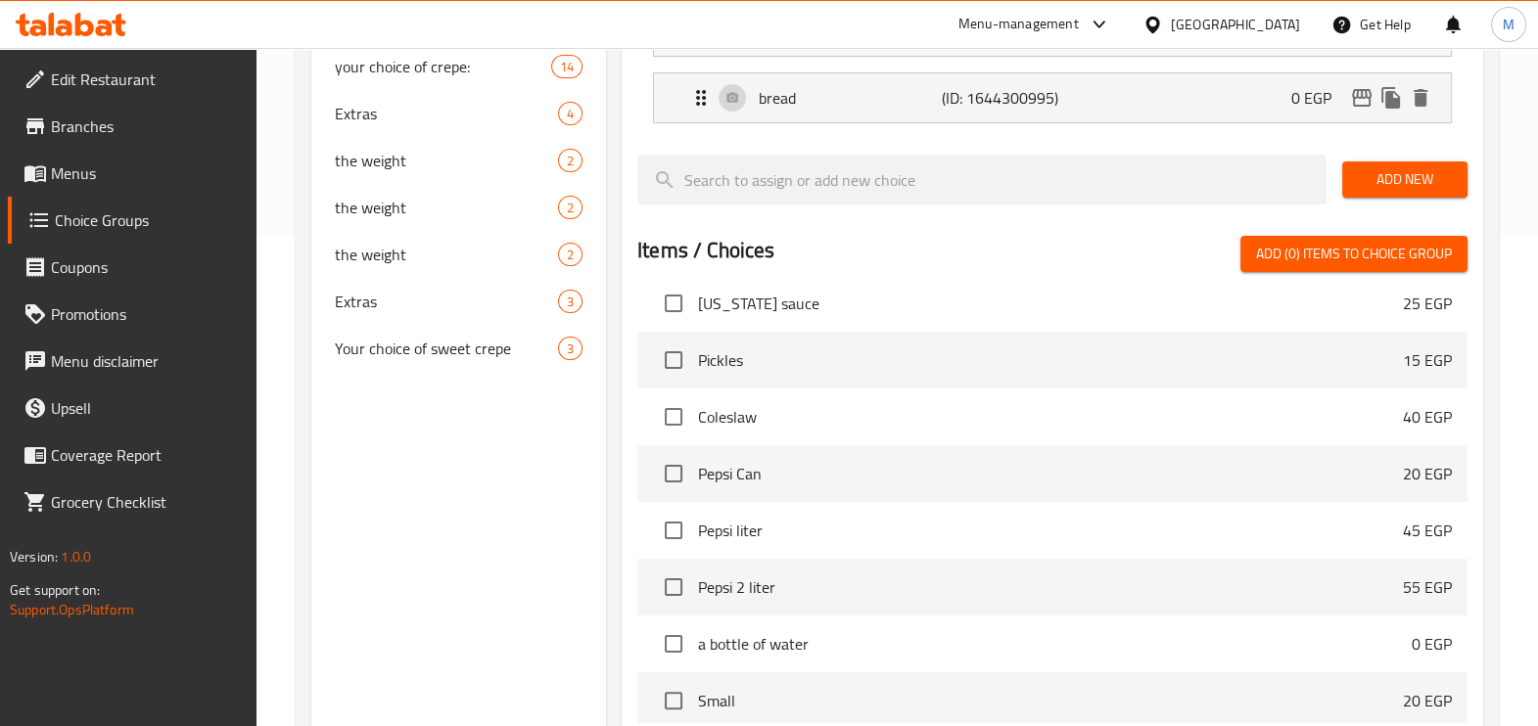
scroll to position [13146, 0]
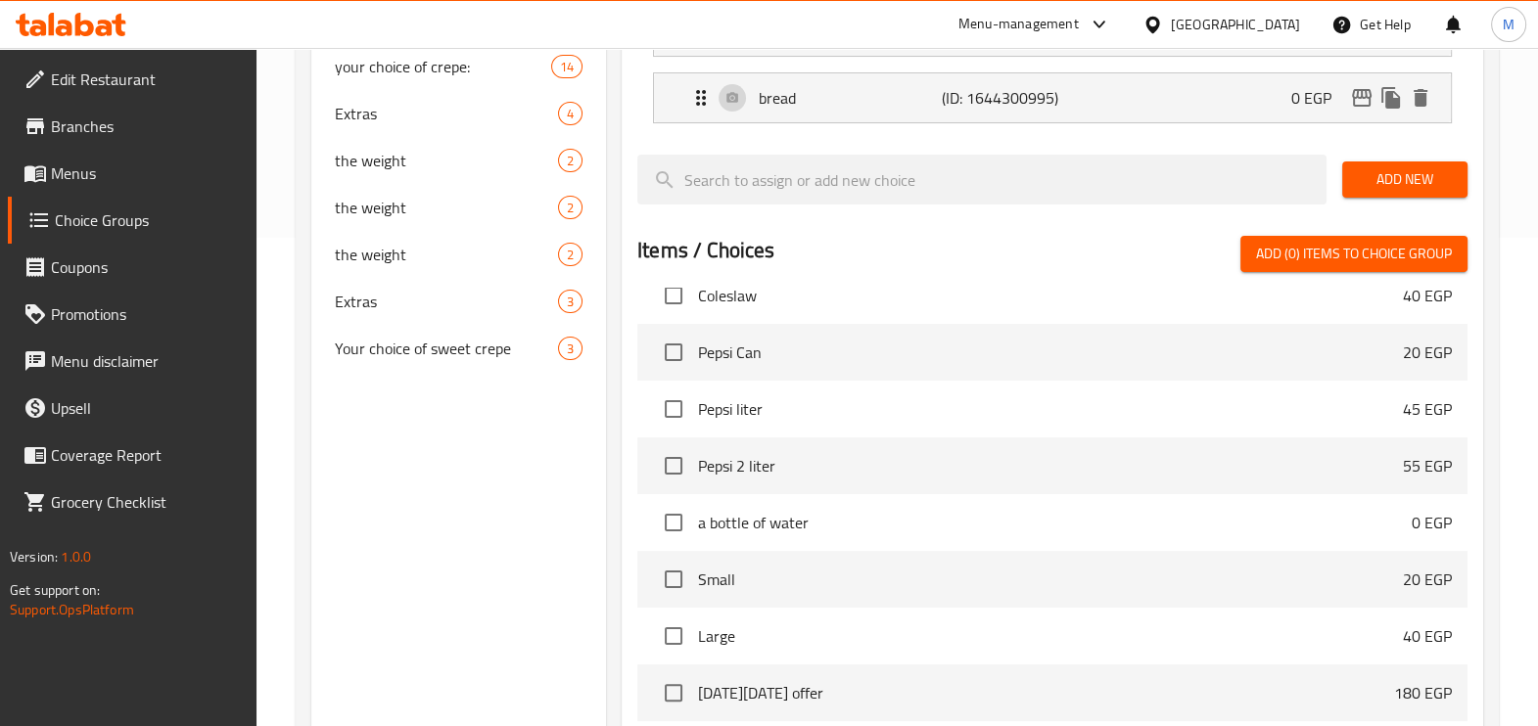
click at [826, 142] on div at bounding box center [1052, 147] width 830 height 16
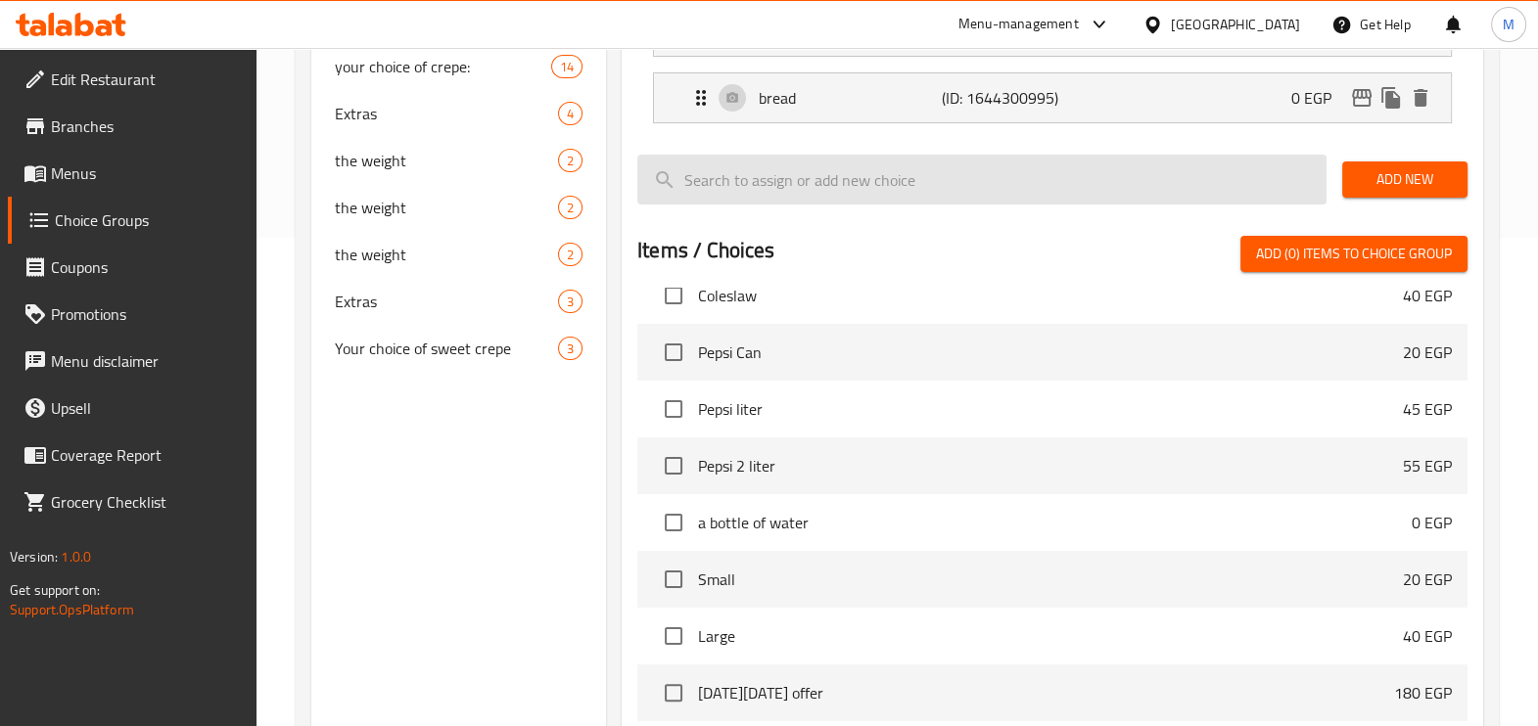
click at [827, 192] on input "search" at bounding box center [981, 180] width 689 height 50
click at [843, 171] on input "search" at bounding box center [981, 180] width 689 height 50
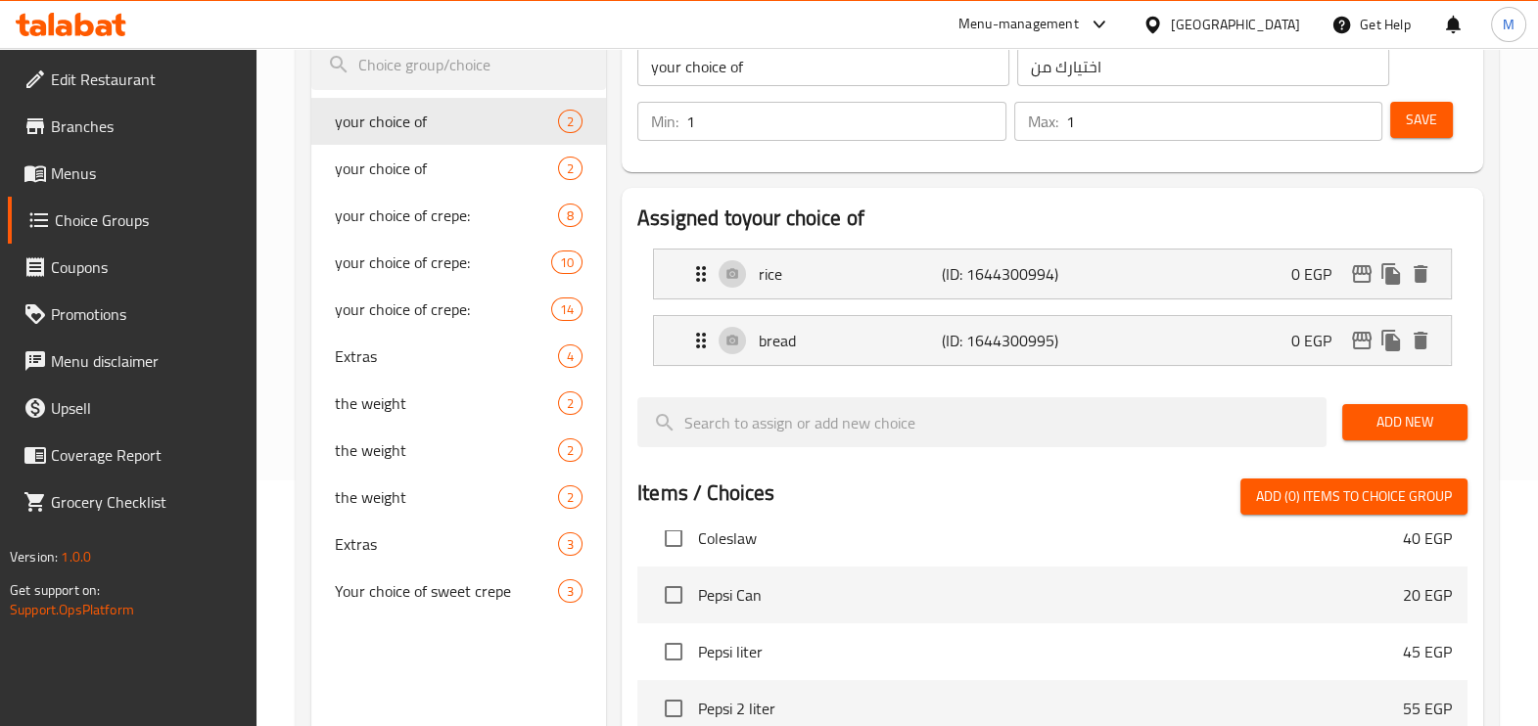
scroll to position [244, 0]
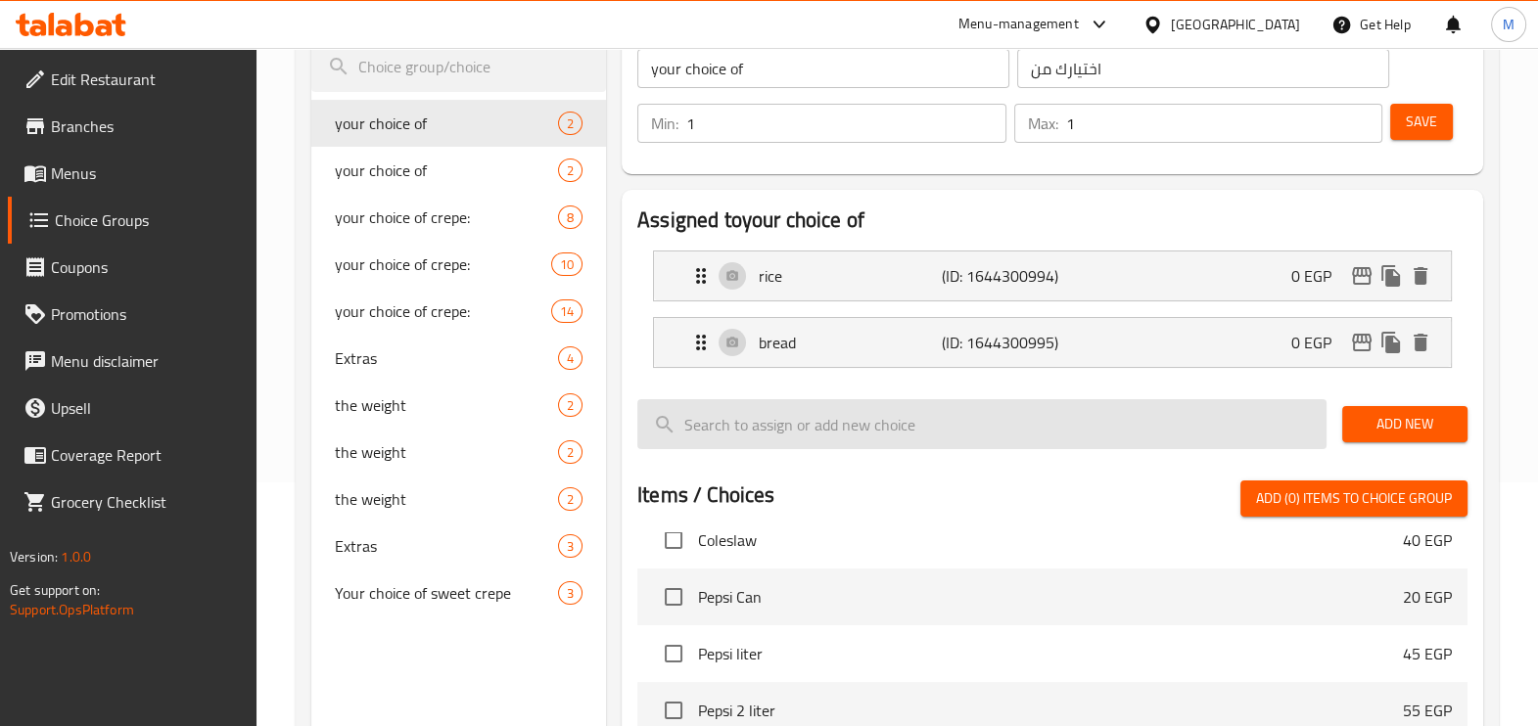
click at [938, 421] on input "search" at bounding box center [981, 424] width 689 height 50
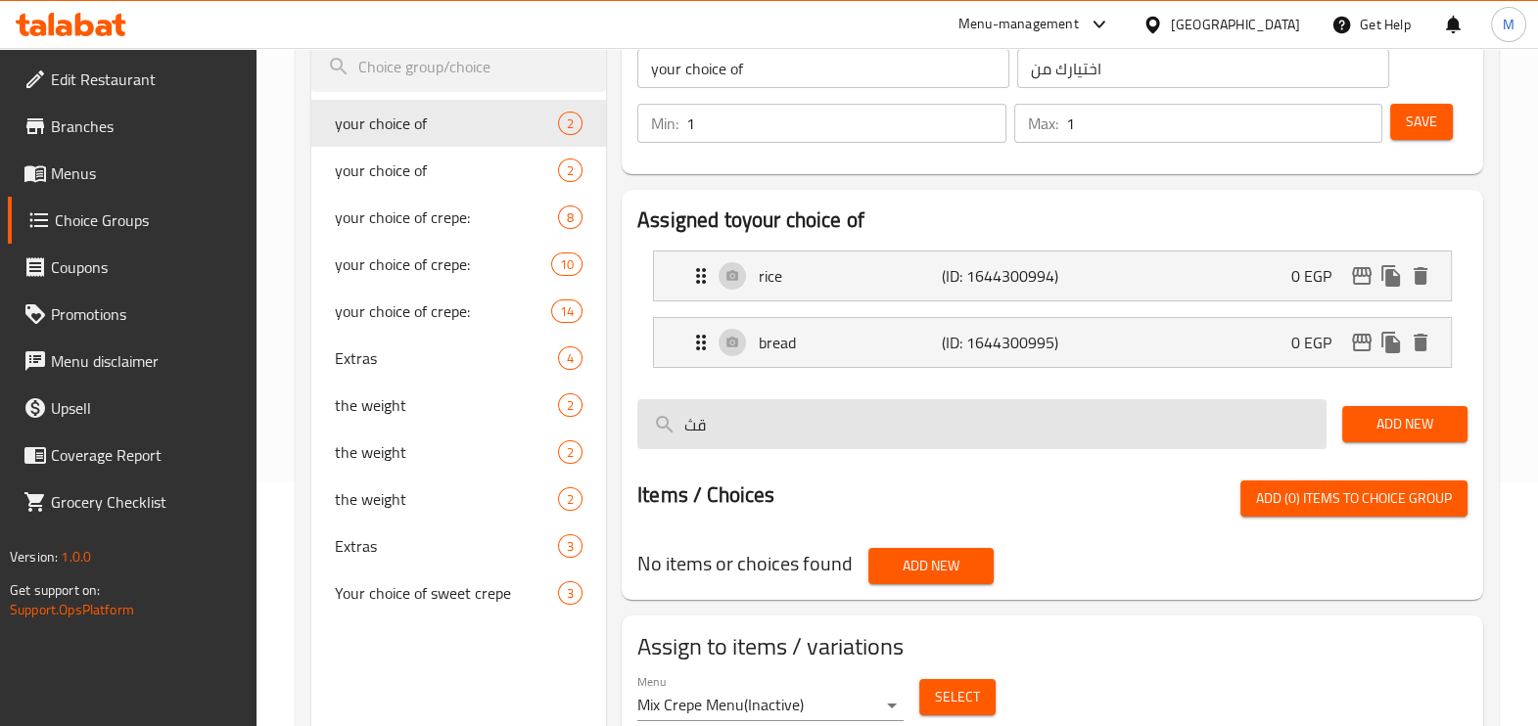
type input "ق"
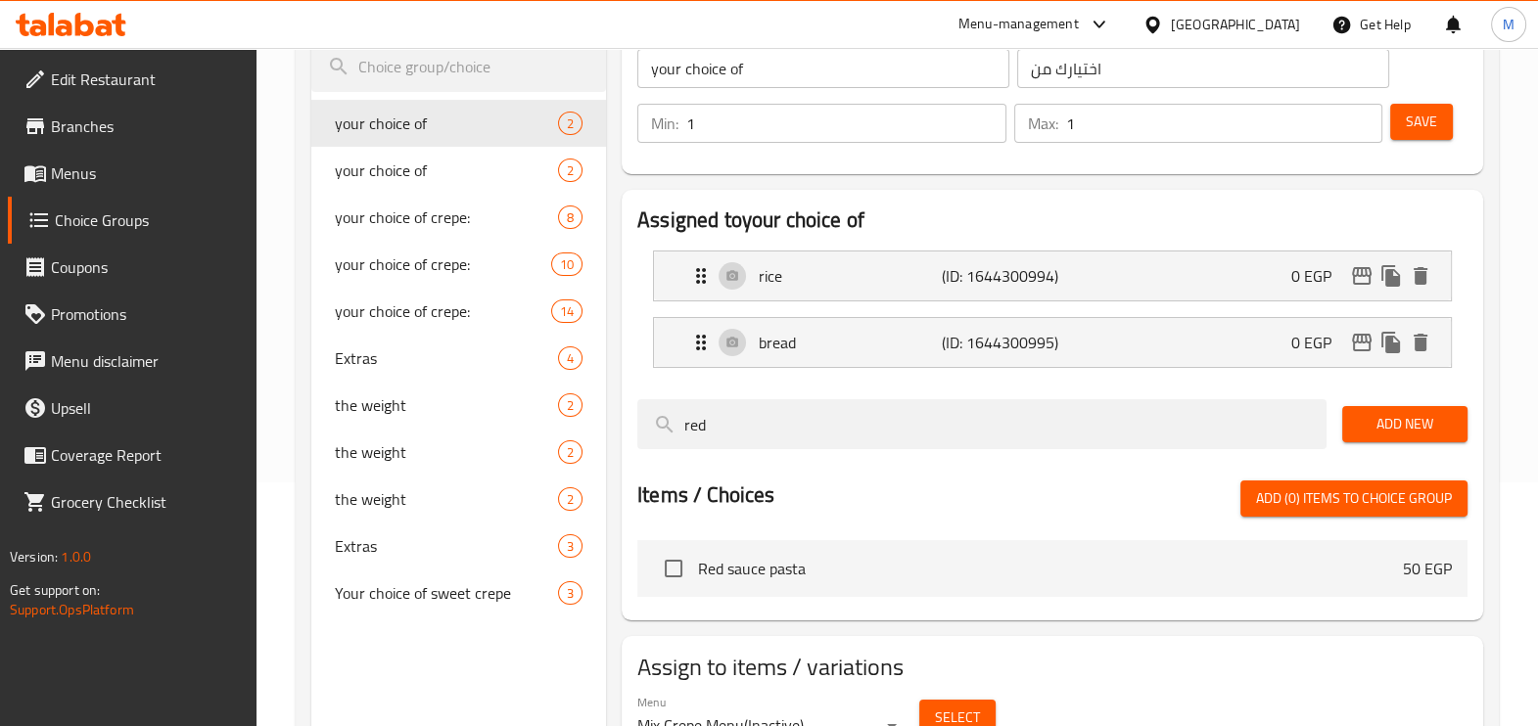
type input "red"
click at [666, 563] on input "checkbox" at bounding box center [673, 568] width 41 height 41
click at [671, 571] on input "checkbox" at bounding box center [673, 568] width 41 height 41
checkbox input "false"
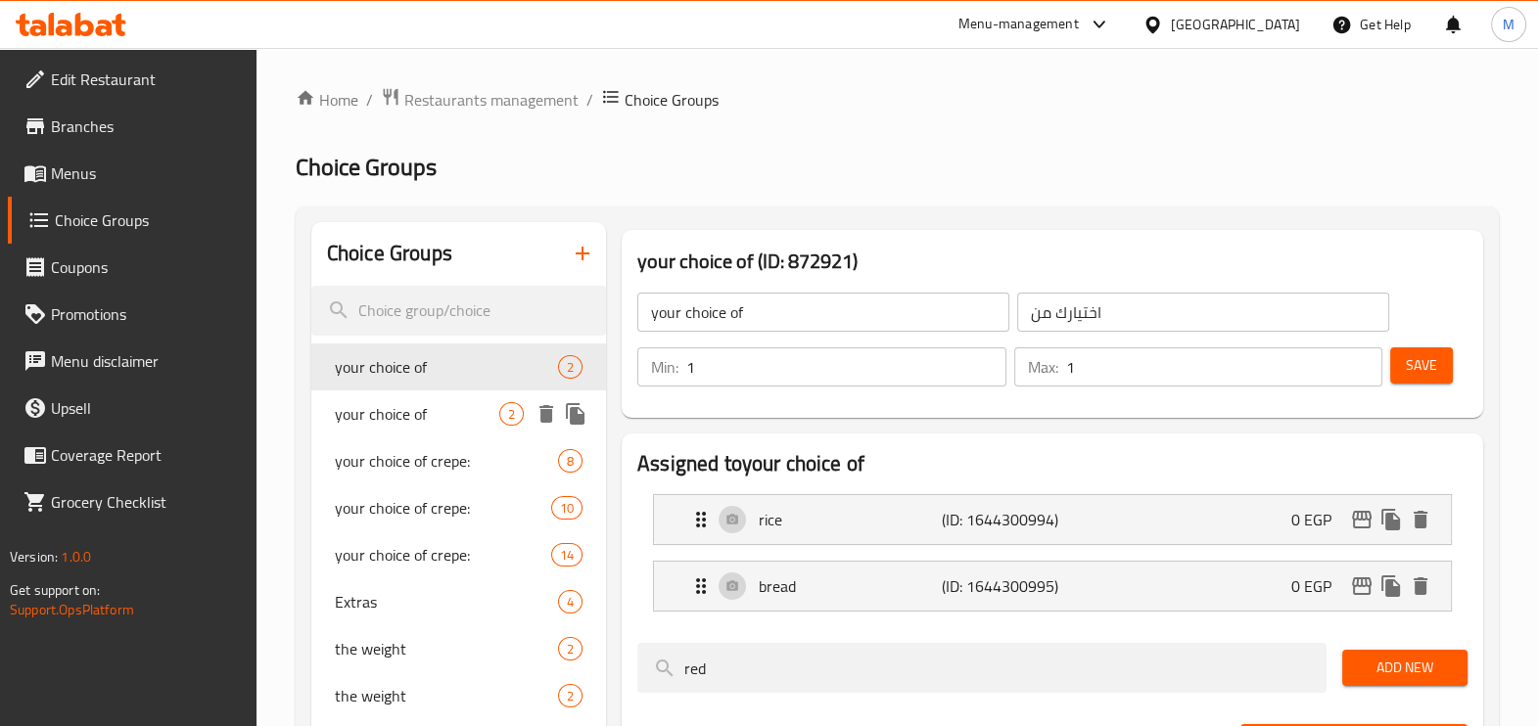
scroll to position [121, 0]
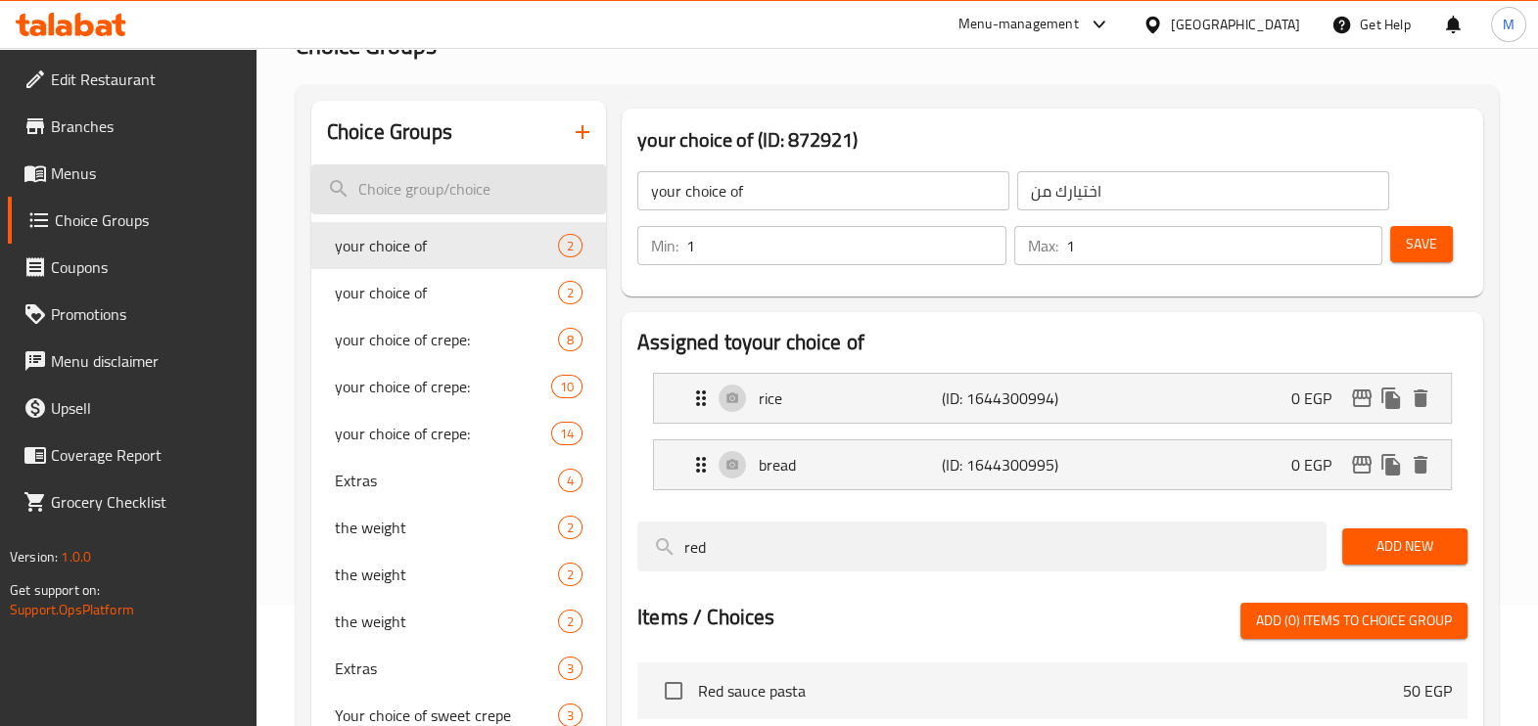
click at [513, 198] on input "search" at bounding box center [458, 189] width 295 height 50
type input "s"
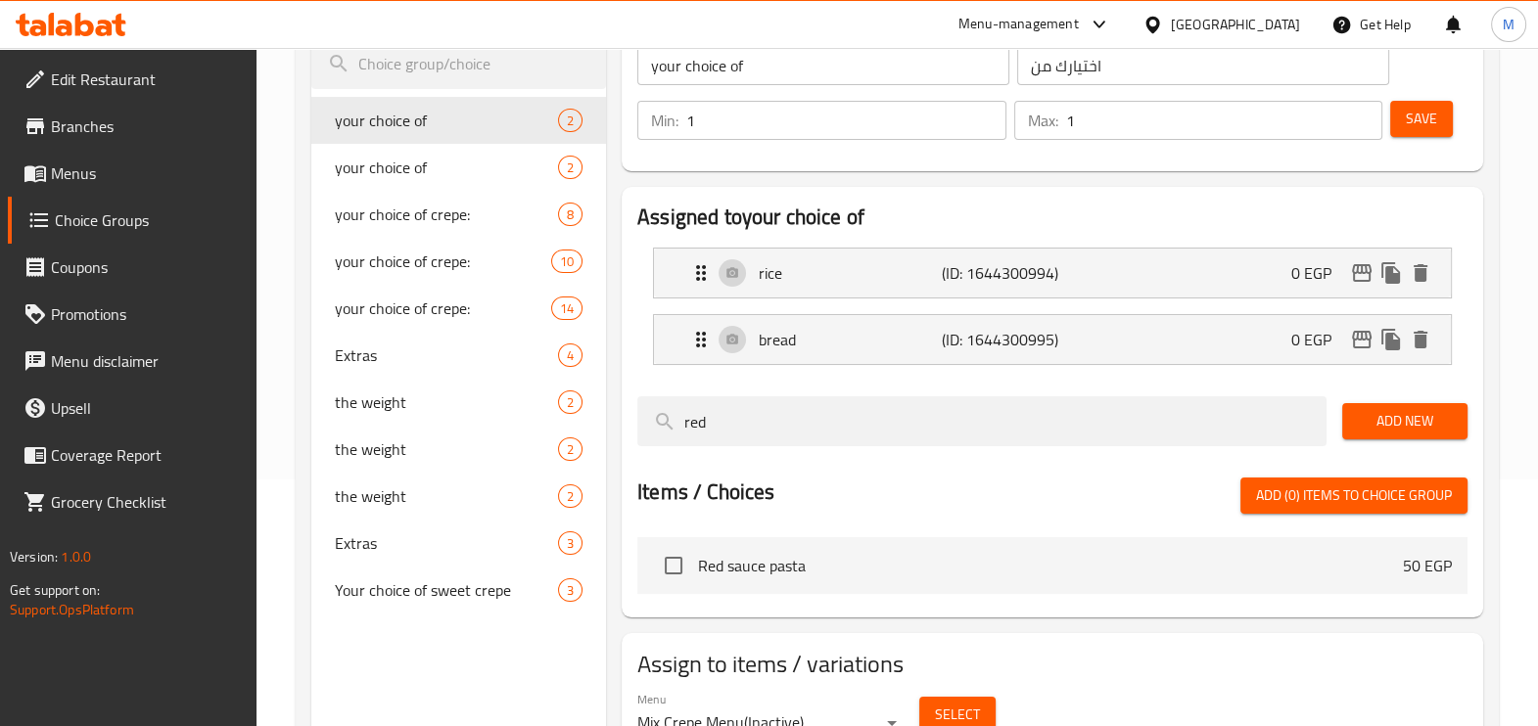
scroll to position [337, 0]
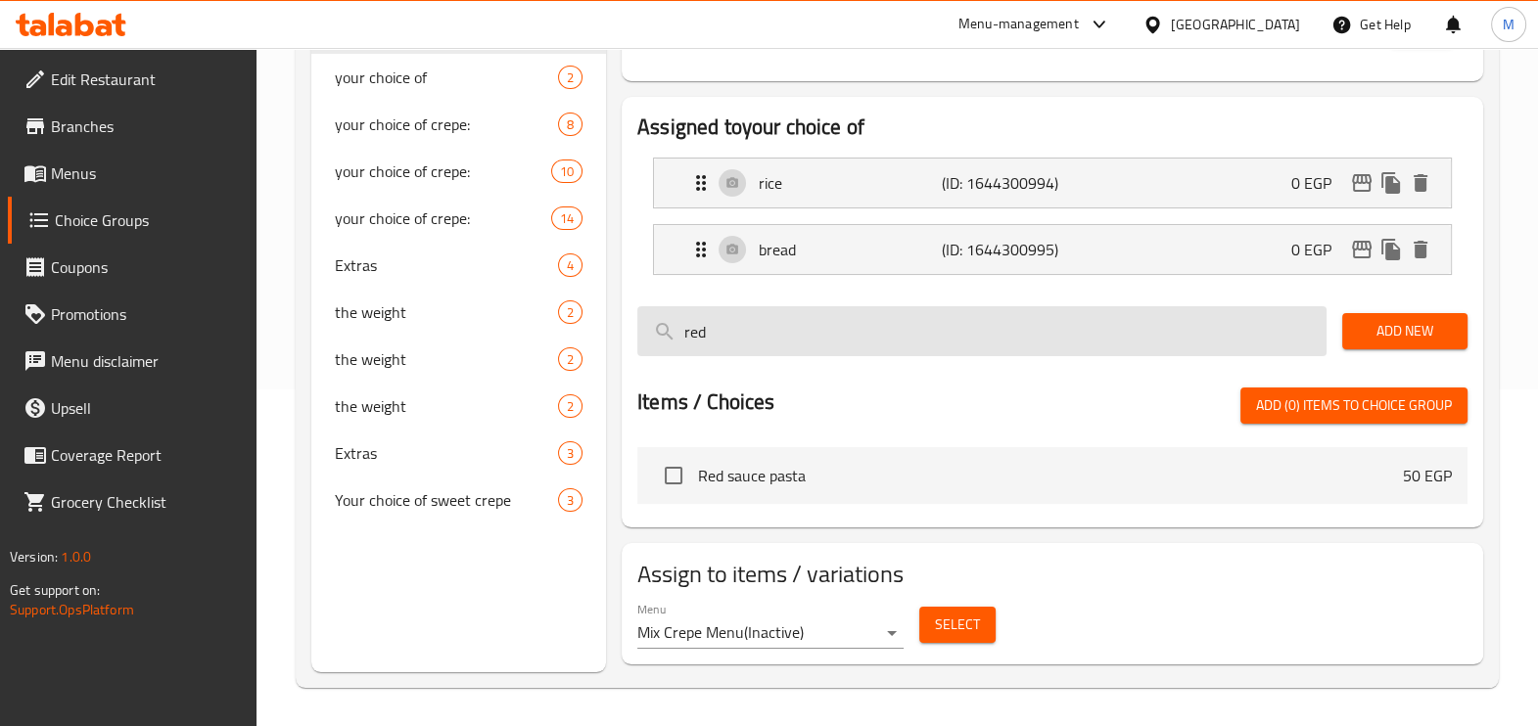
click at [863, 336] on input "red" at bounding box center [981, 331] width 689 height 50
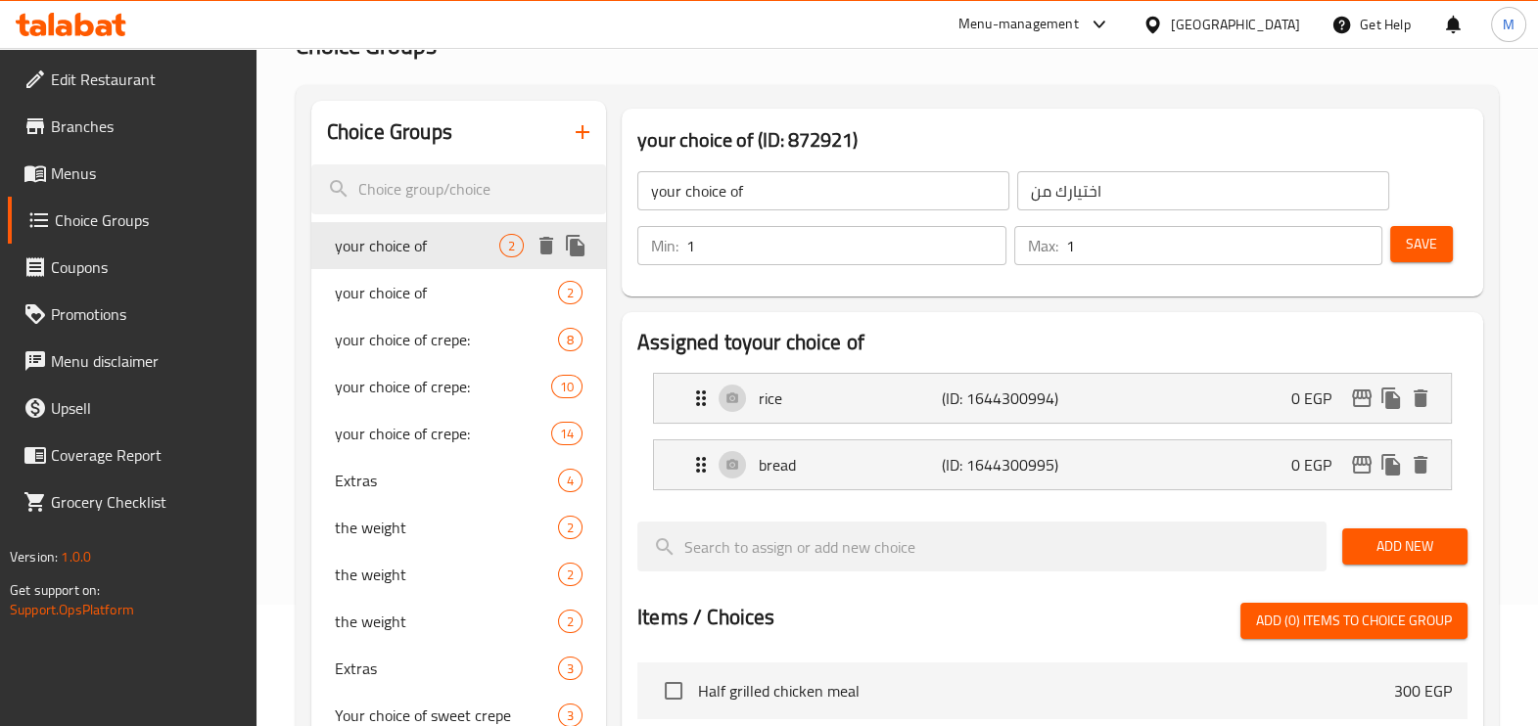
scroll to position [0, 0]
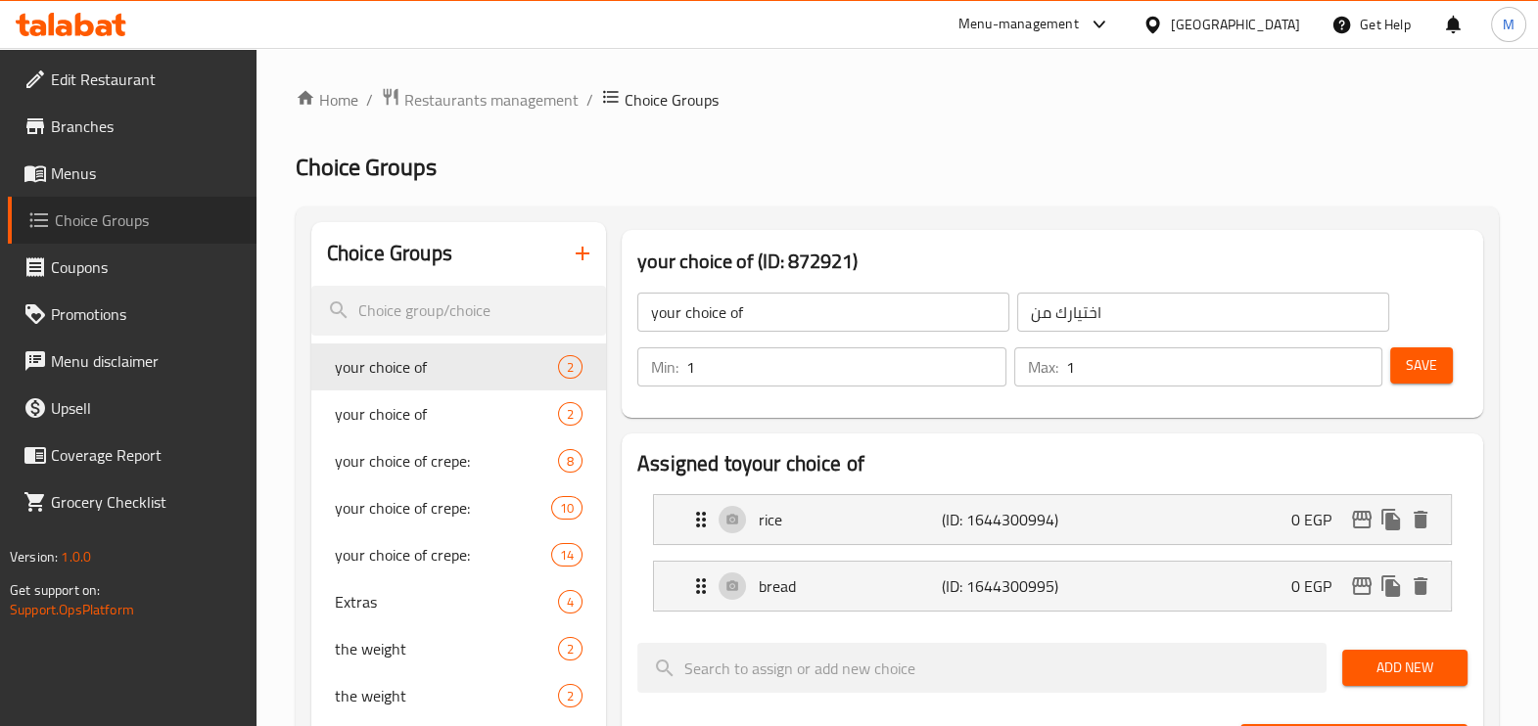
click at [152, 240] on link "Choice Groups" at bounding box center [132, 220] width 249 height 47
click at [581, 256] on icon "button" at bounding box center [582, 253] width 23 height 23
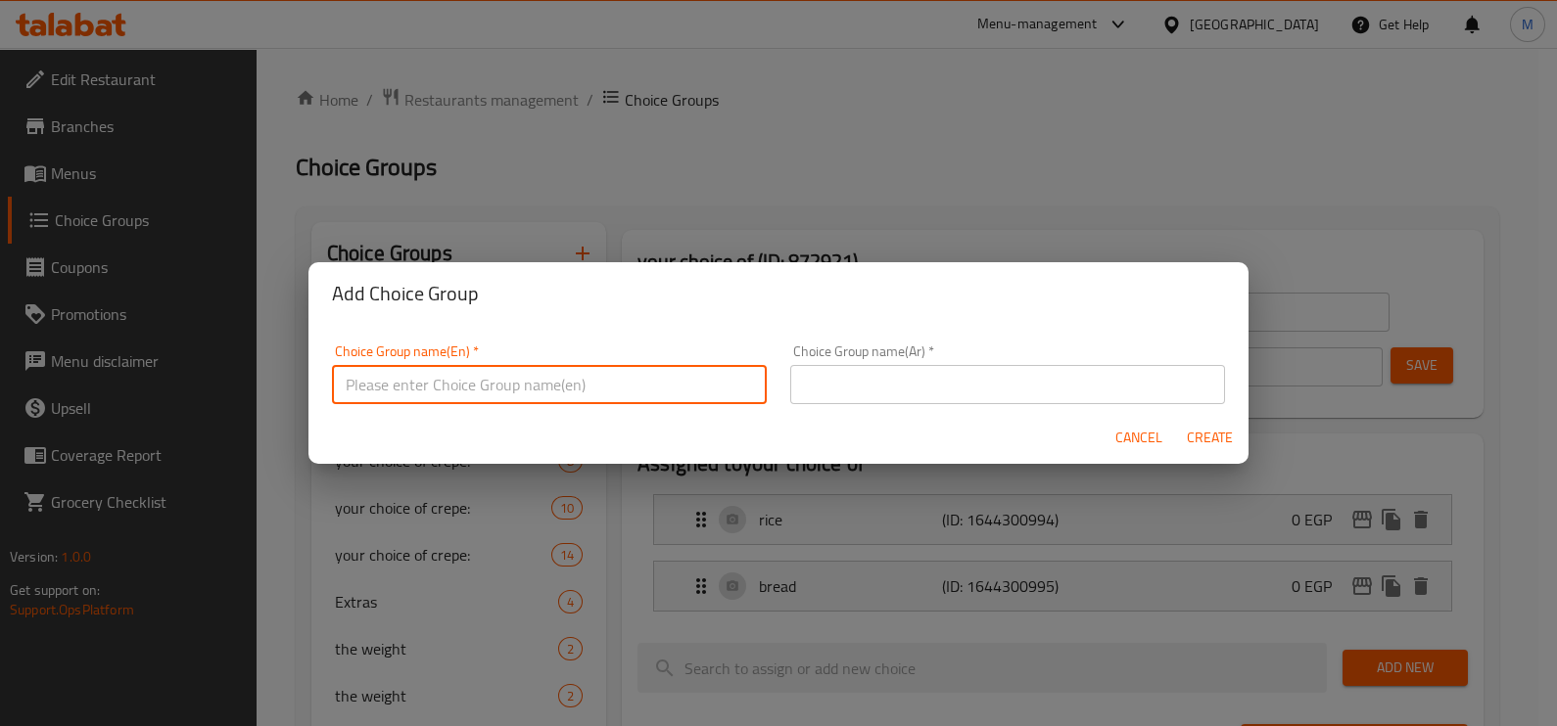
click at [726, 375] on input "text" at bounding box center [549, 384] width 435 height 39
type input "Choosing a sauce"
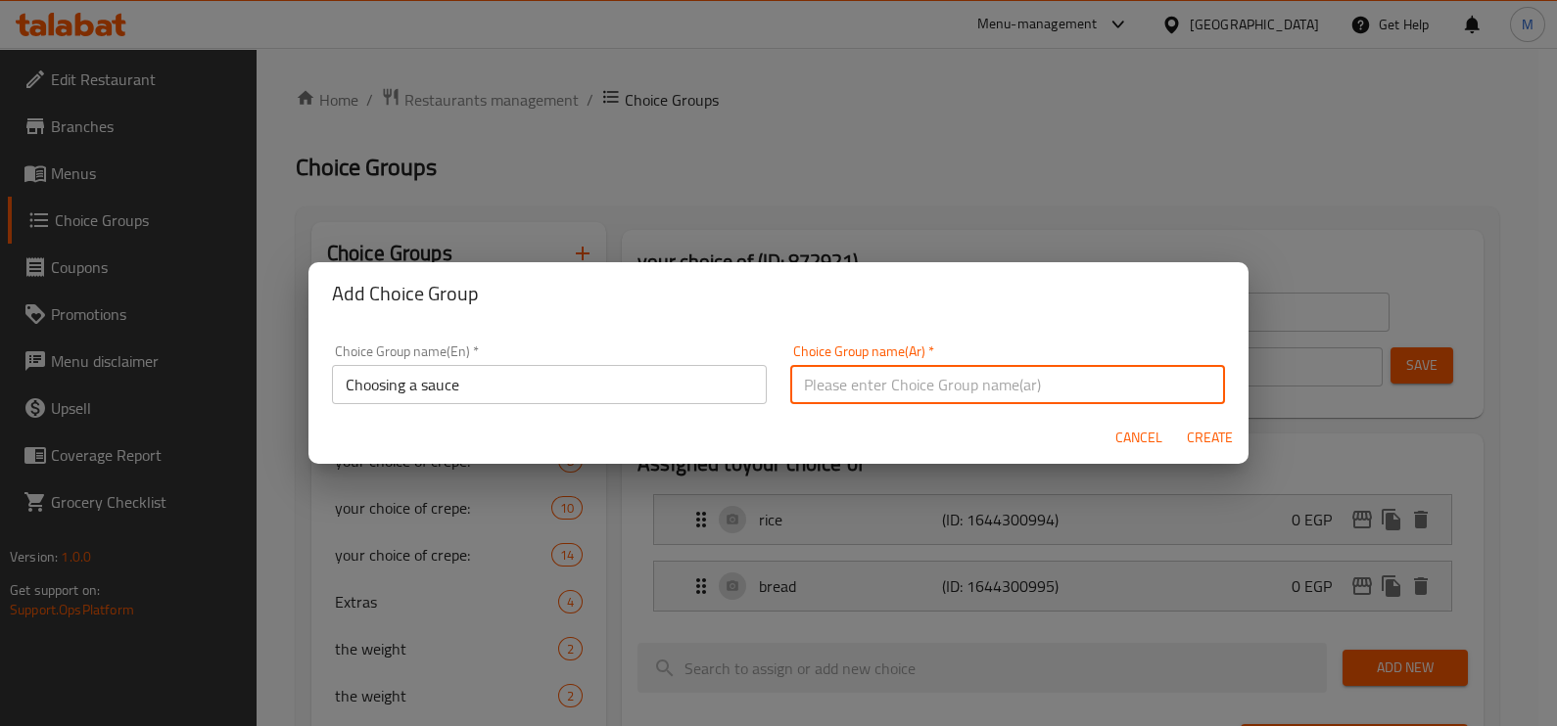
click at [1040, 368] on input "text" at bounding box center [1007, 384] width 435 height 39
type input "اختيار الصوص"
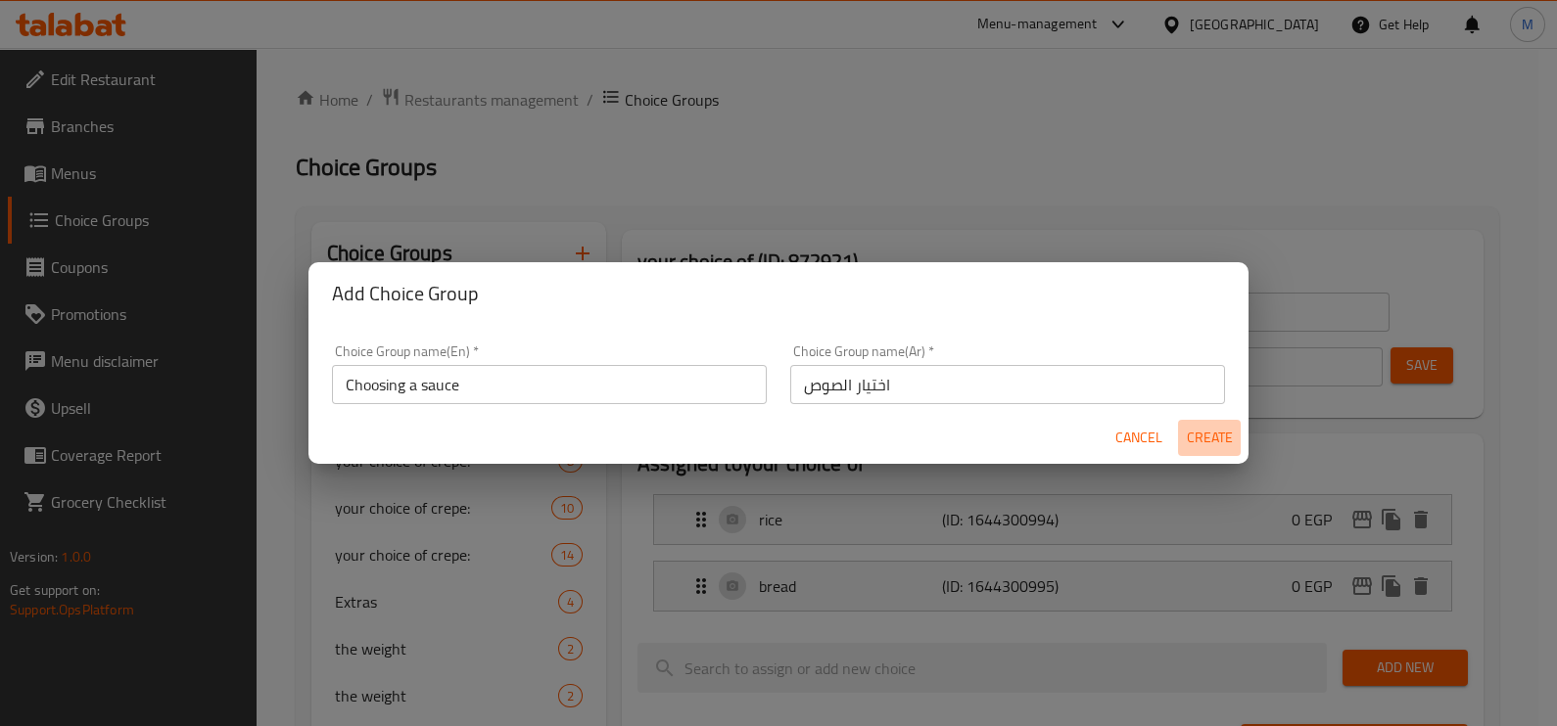
click at [1203, 441] on span "Create" at bounding box center [1209, 438] width 47 height 24
type input "Choosing a sauce"
type input "اختيار الصوص"
type input "0"
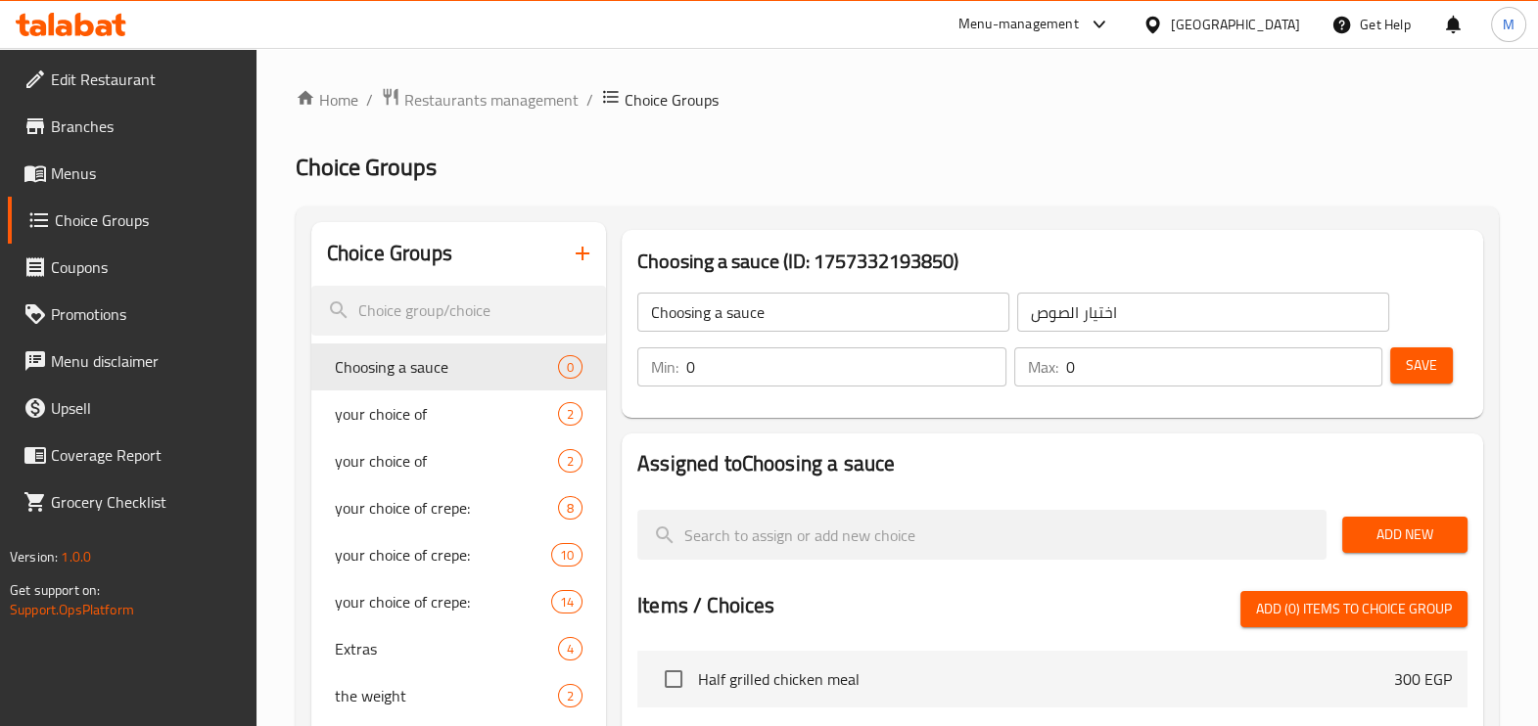
click at [842, 155] on h2 "Choice Groups" at bounding box center [897, 167] width 1203 height 31
